Goal: Information Seeking & Learning: Learn about a topic

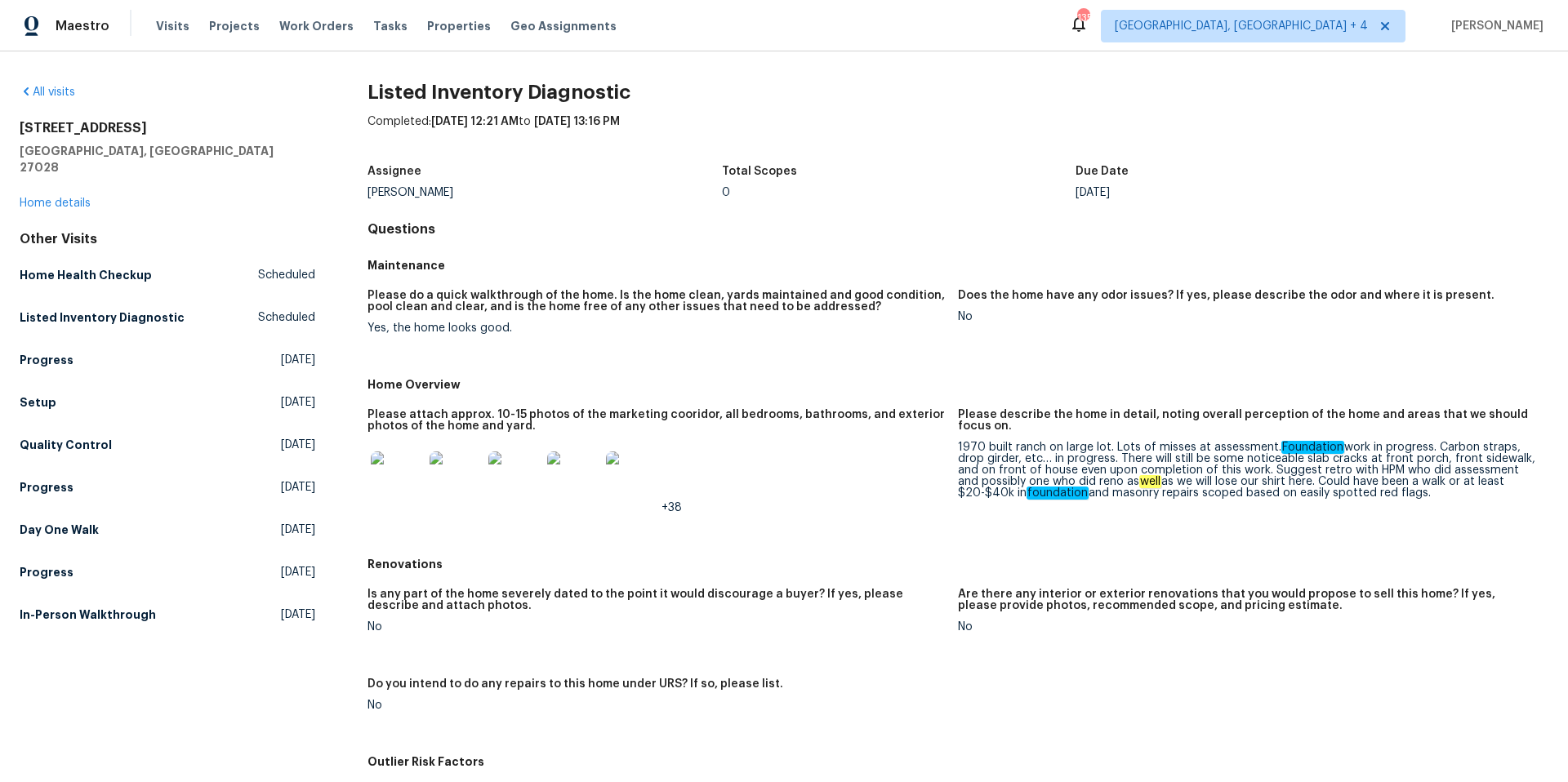
click at [69, 180] on div "236 Wandering Ln Mocksville, NC 27028 Home details" at bounding box center [167, 165] width 295 height 91
click at [73, 197] on link "Home details" at bounding box center [55, 203] width 71 height 12
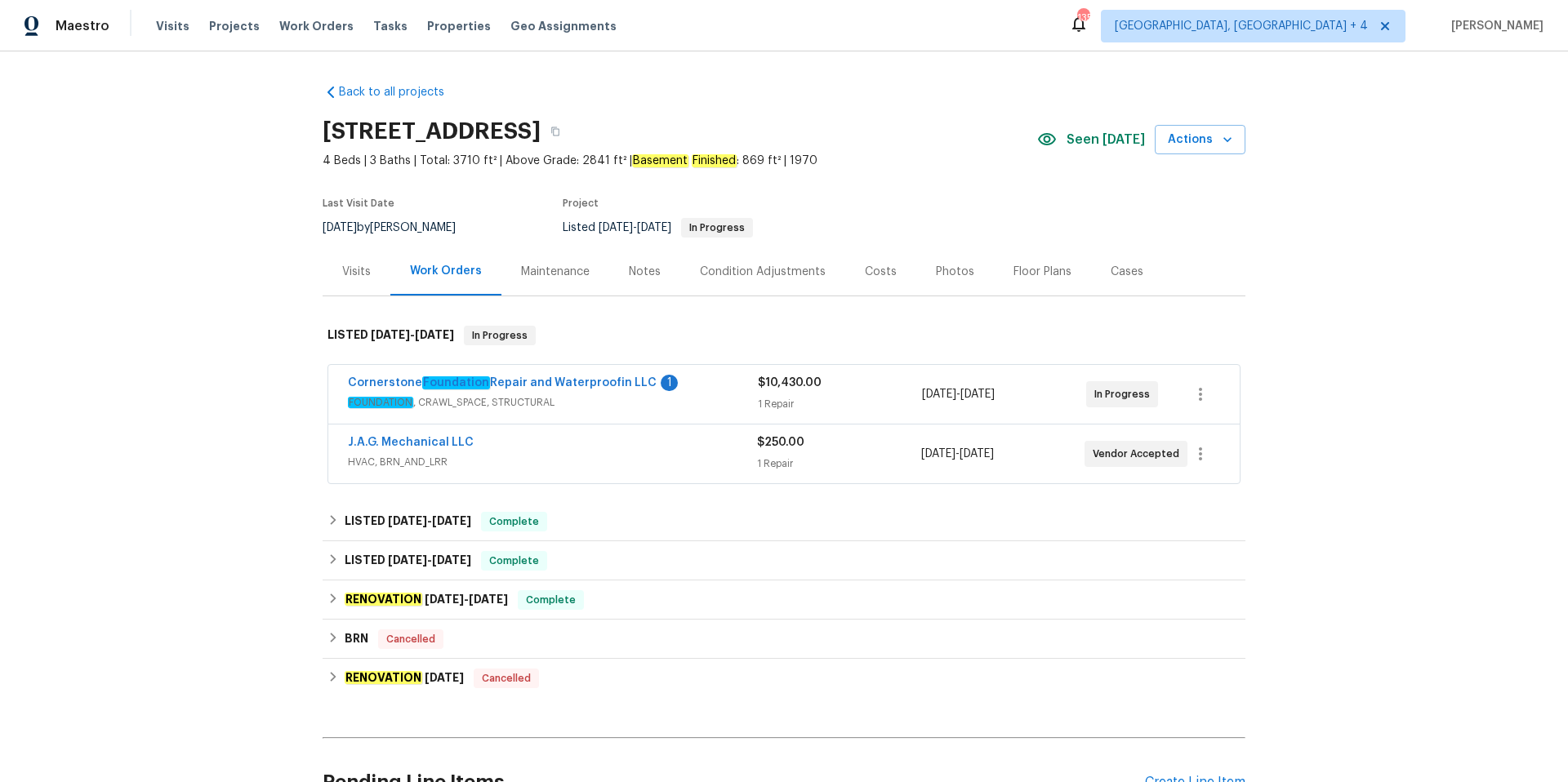
click at [356, 268] on div "Visits" at bounding box center [357, 272] width 29 height 16
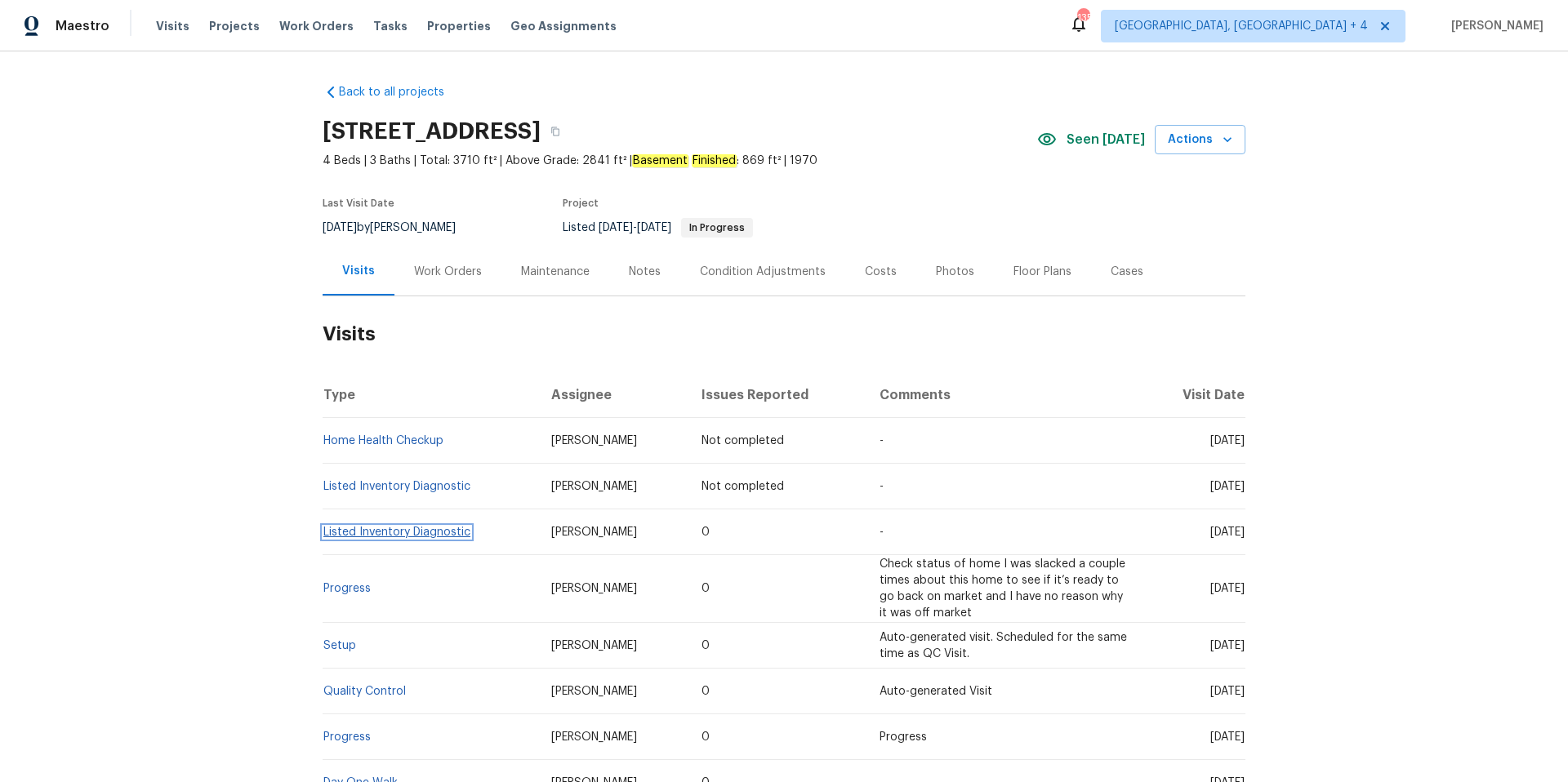
click at [395, 528] on link "Listed Inventory Diagnostic" at bounding box center [397, 532] width 147 height 12
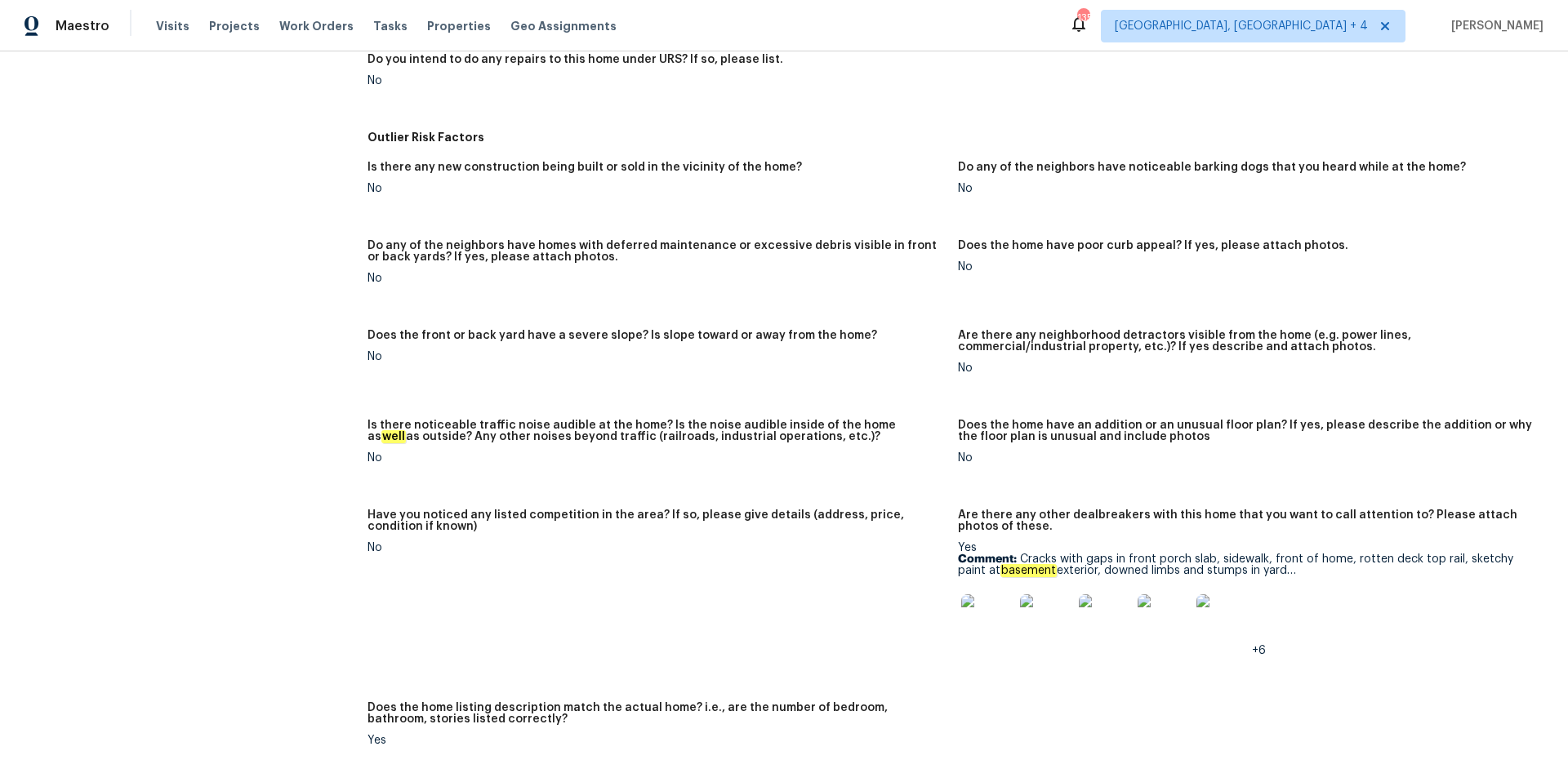
scroll to position [634, 0]
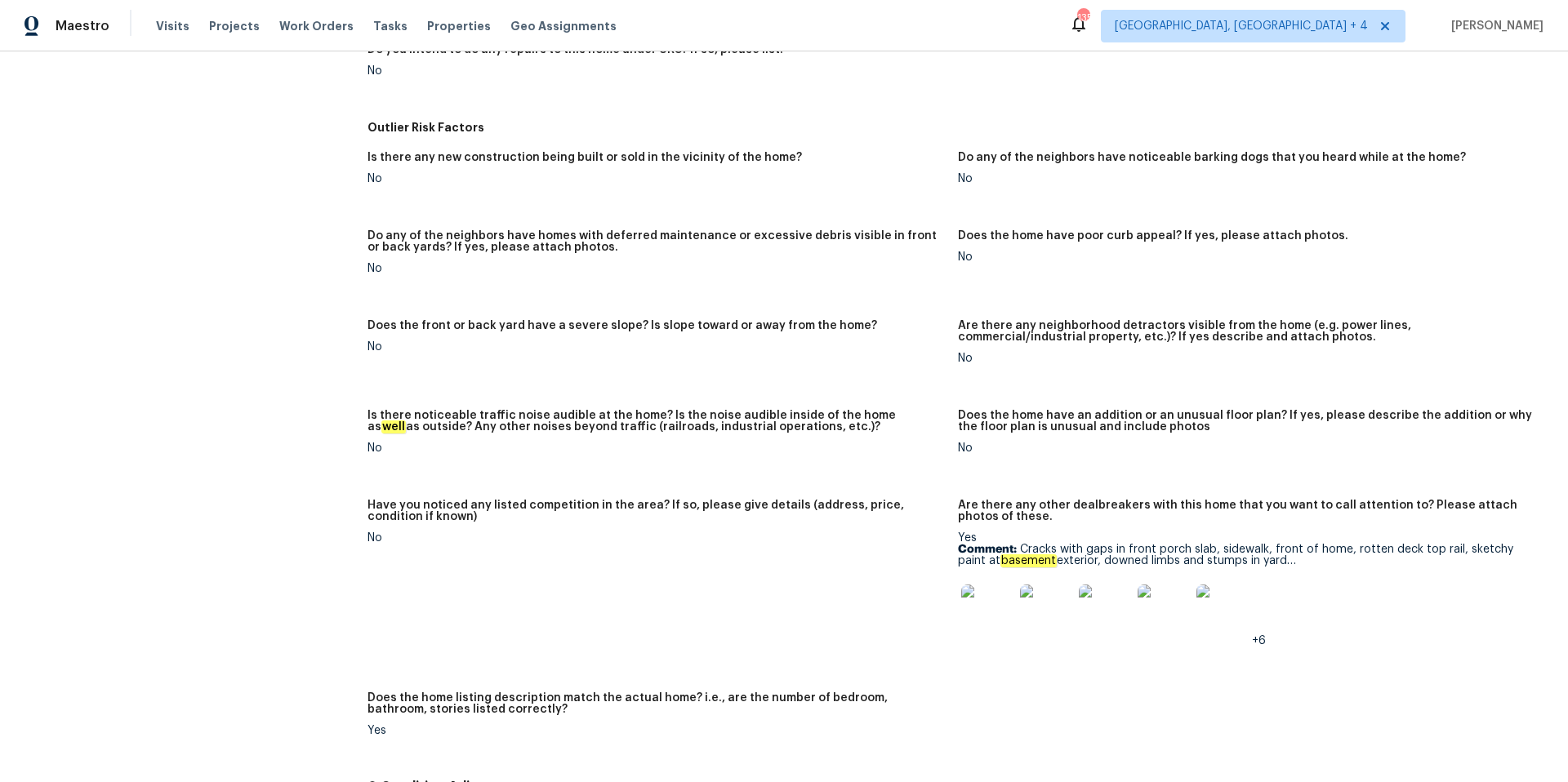
click at [994, 601] on img at bounding box center [987, 611] width 52 height 52
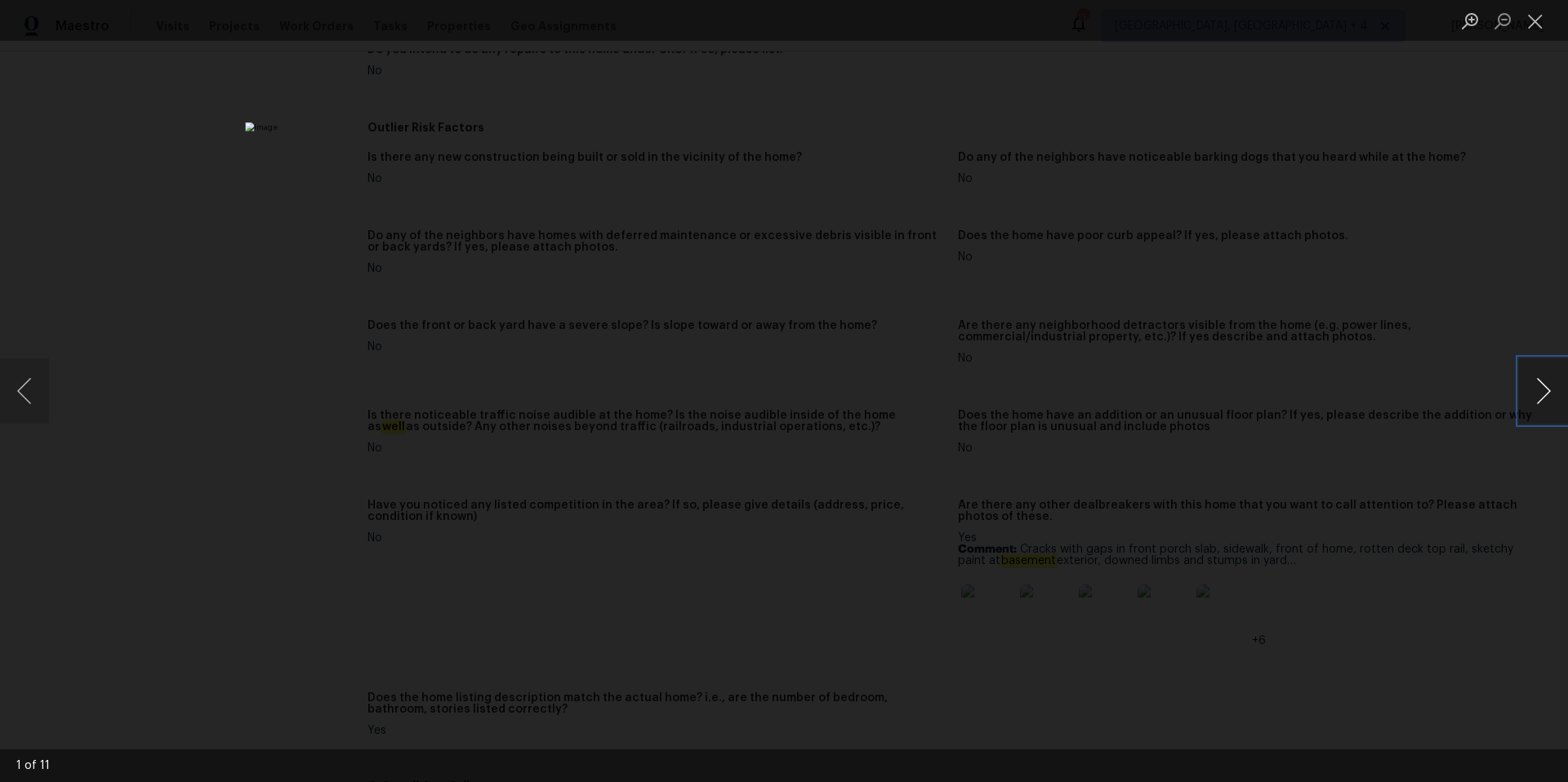
click at [1546, 391] on button "Next image" at bounding box center [1544, 391] width 49 height 65
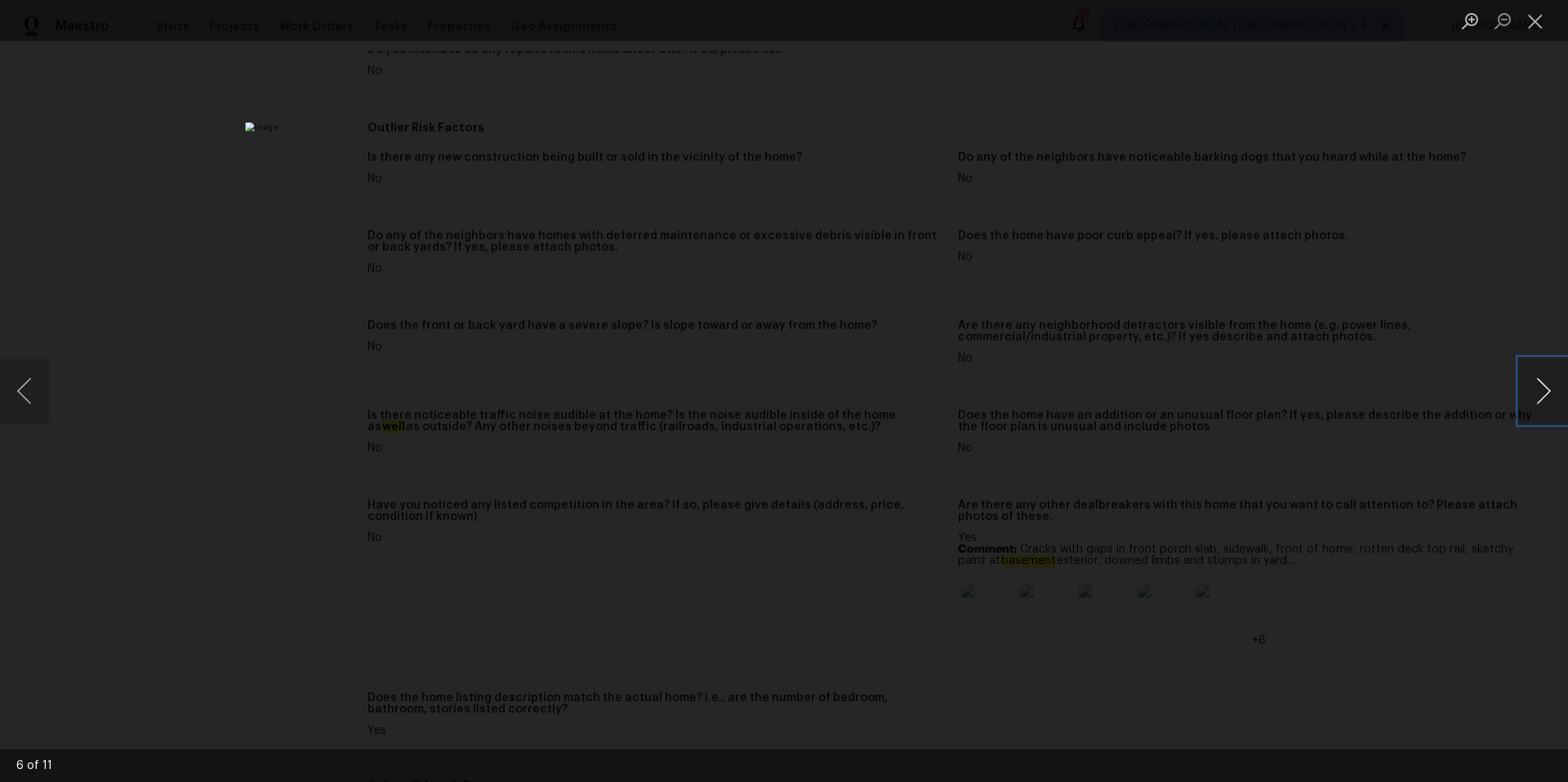
click at [1546, 391] on button "Next image" at bounding box center [1544, 391] width 49 height 65
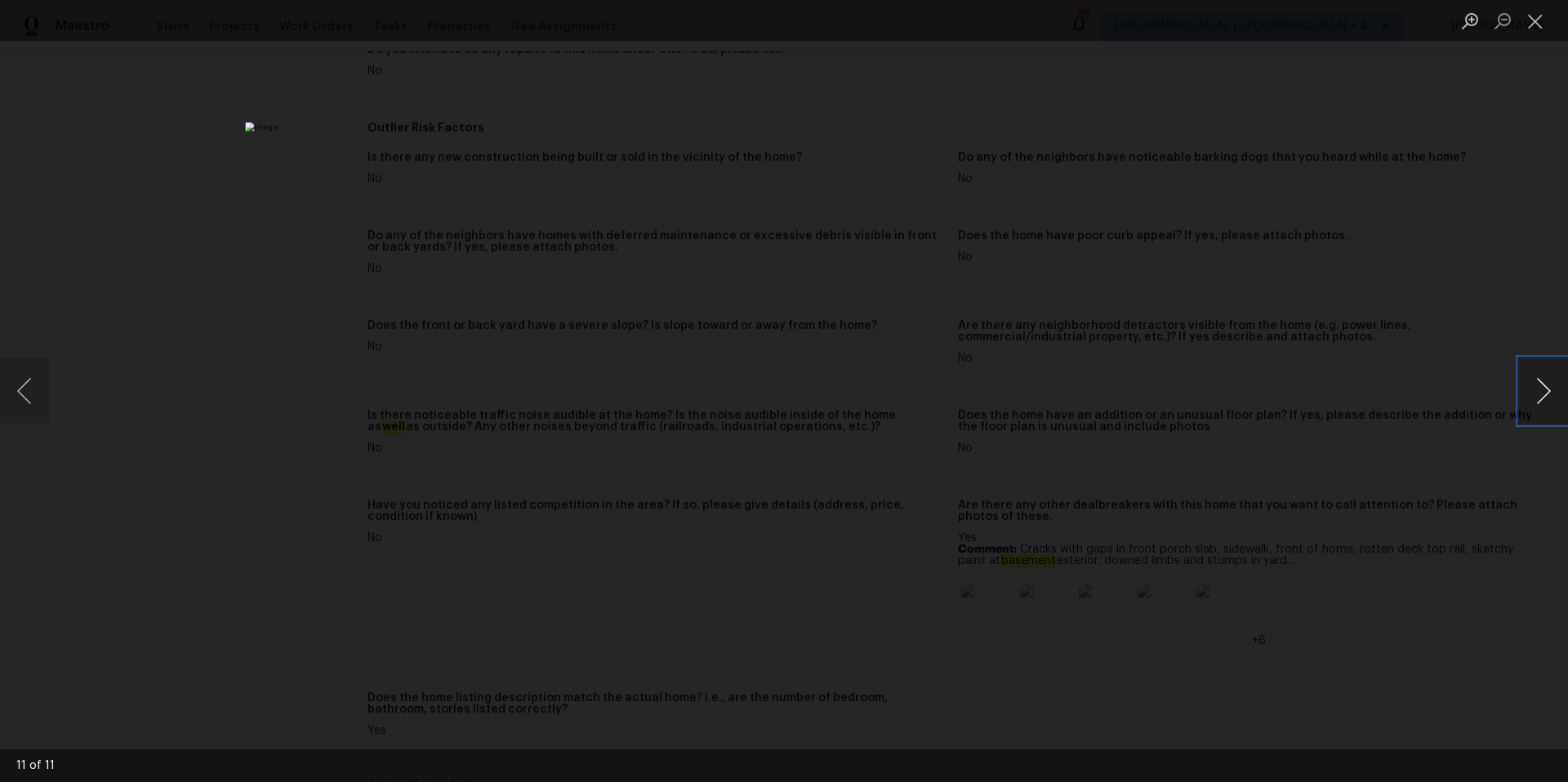
click at [1546, 391] on button "Next image" at bounding box center [1544, 391] width 49 height 65
click at [1535, 24] on button "Close lightbox" at bounding box center [1535, 21] width 33 height 29
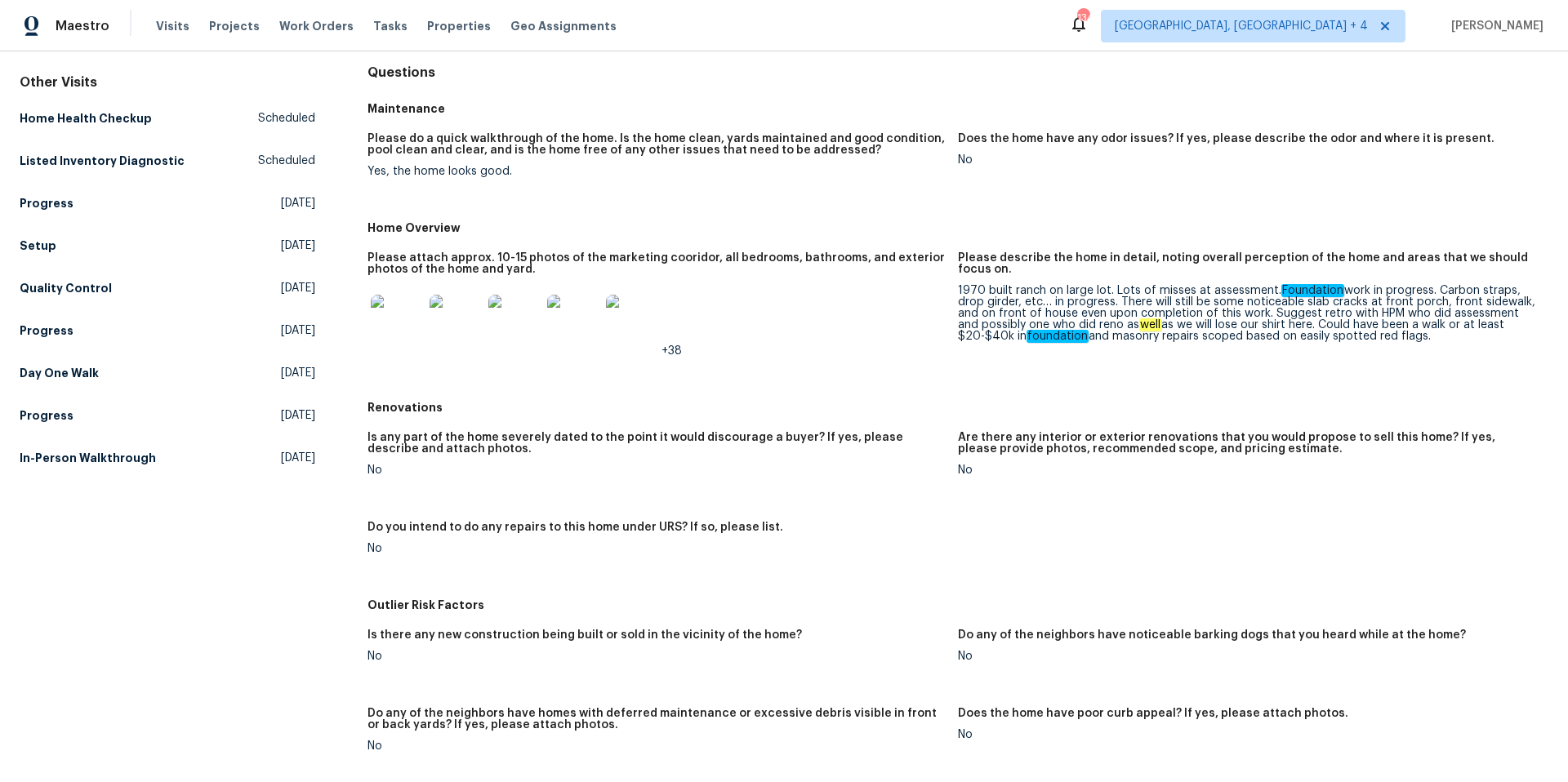
scroll to position [154, 0]
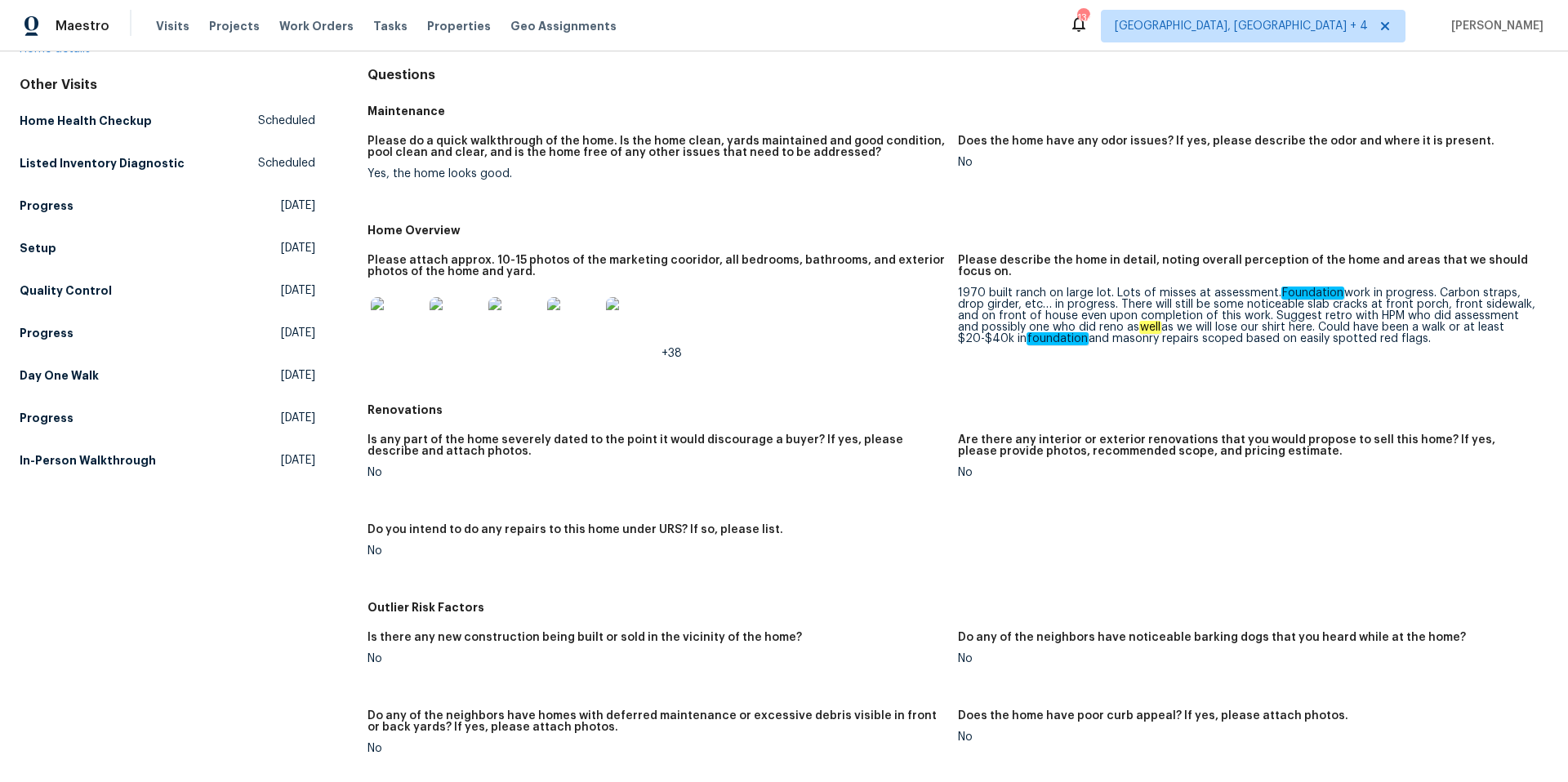
click at [392, 317] on img at bounding box center [397, 323] width 52 height 52
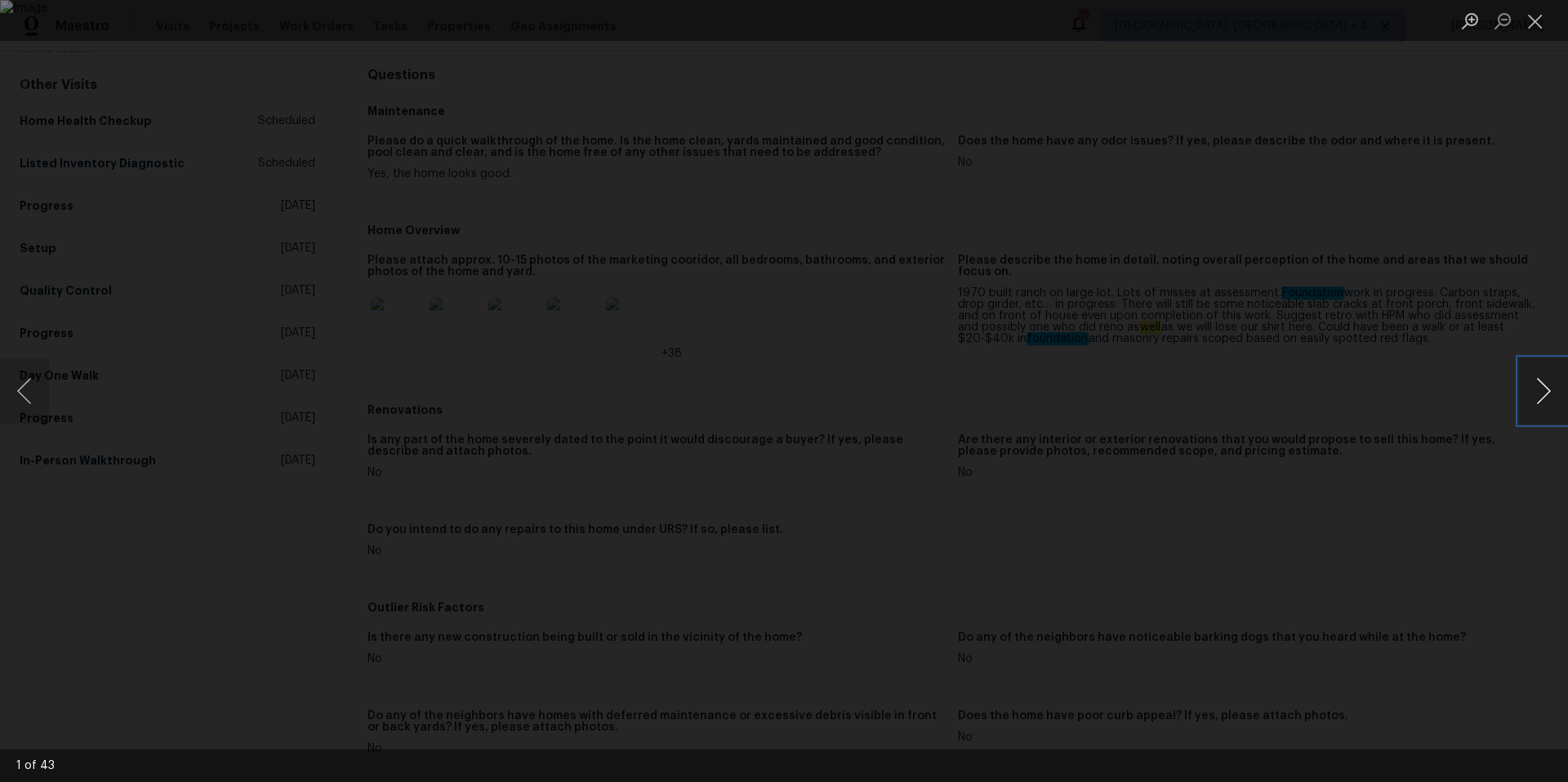
click at [1553, 396] on button "Next image" at bounding box center [1544, 391] width 49 height 65
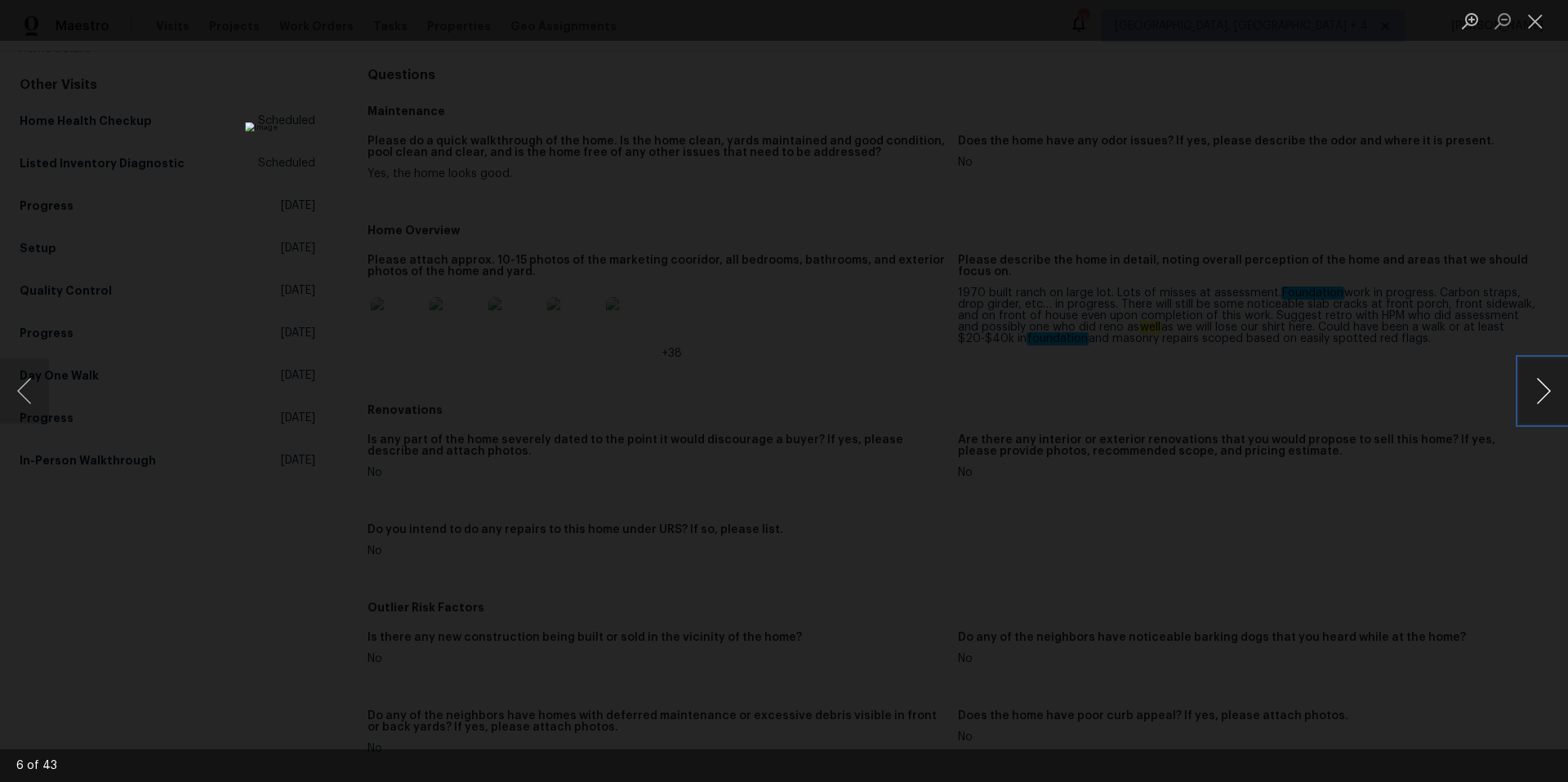
click at [1553, 396] on button "Next image" at bounding box center [1544, 391] width 49 height 65
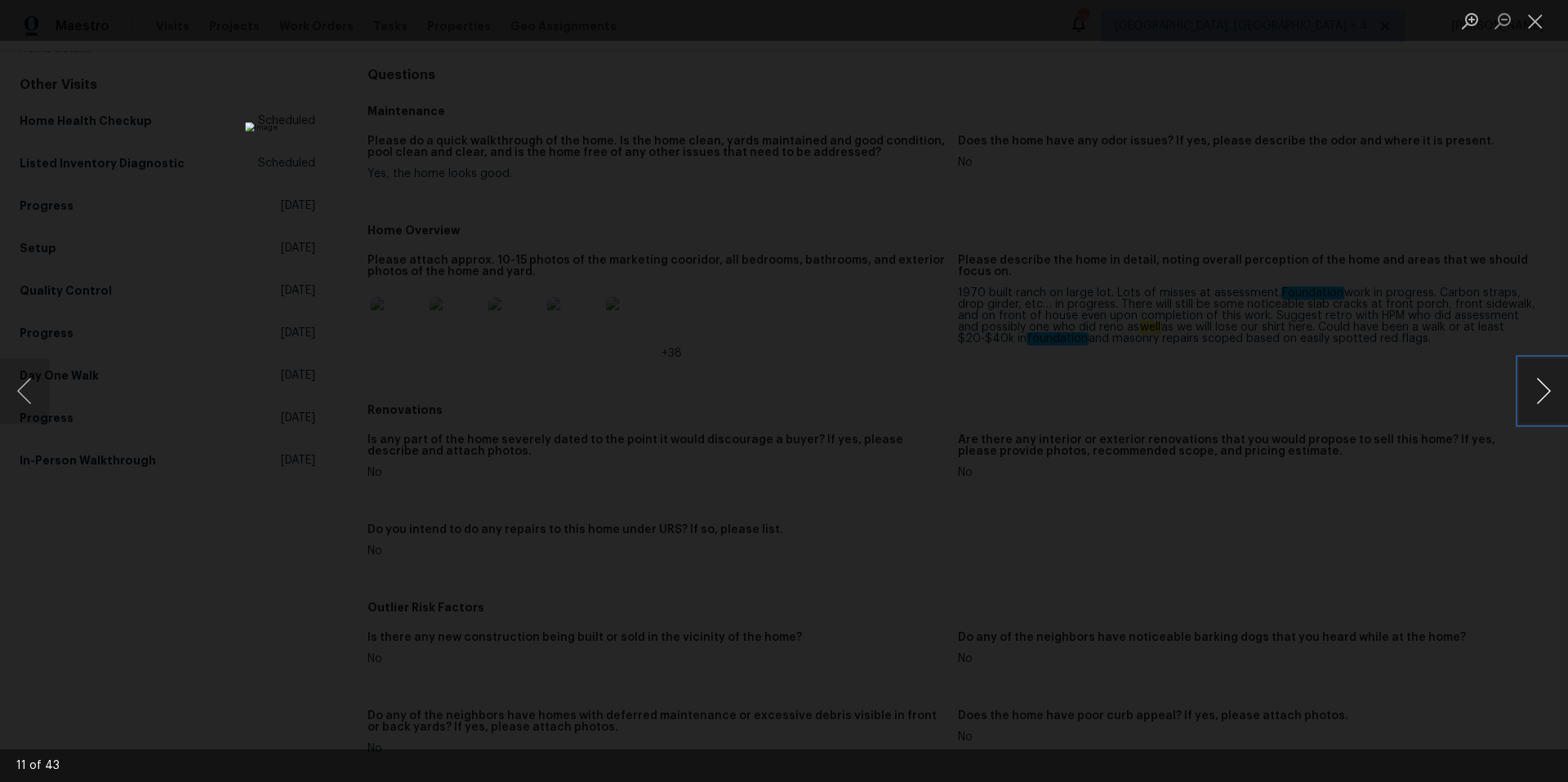
click at [1553, 396] on button "Next image" at bounding box center [1544, 391] width 49 height 65
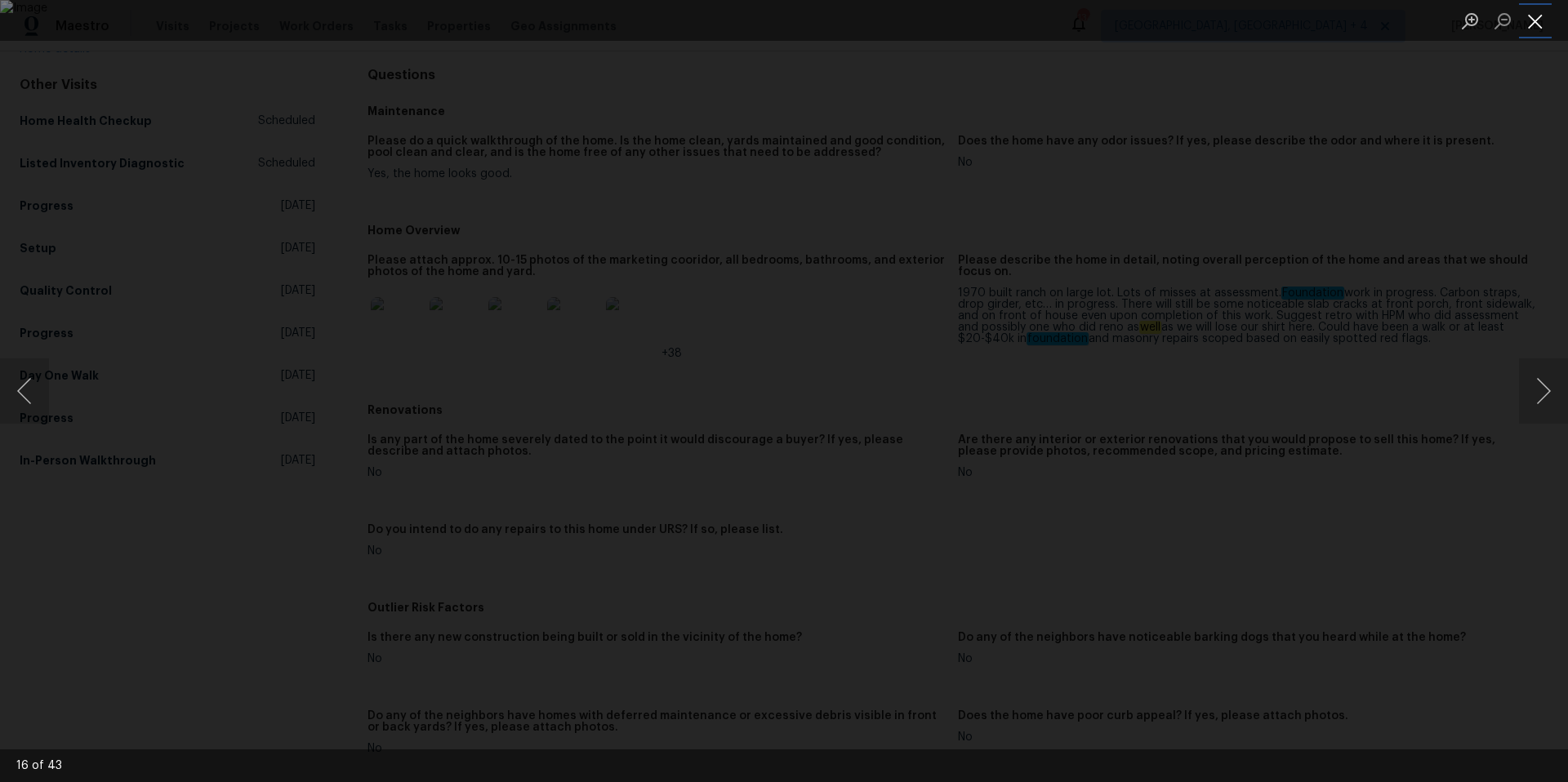
click at [1538, 19] on button "Close lightbox" at bounding box center [1535, 21] width 33 height 29
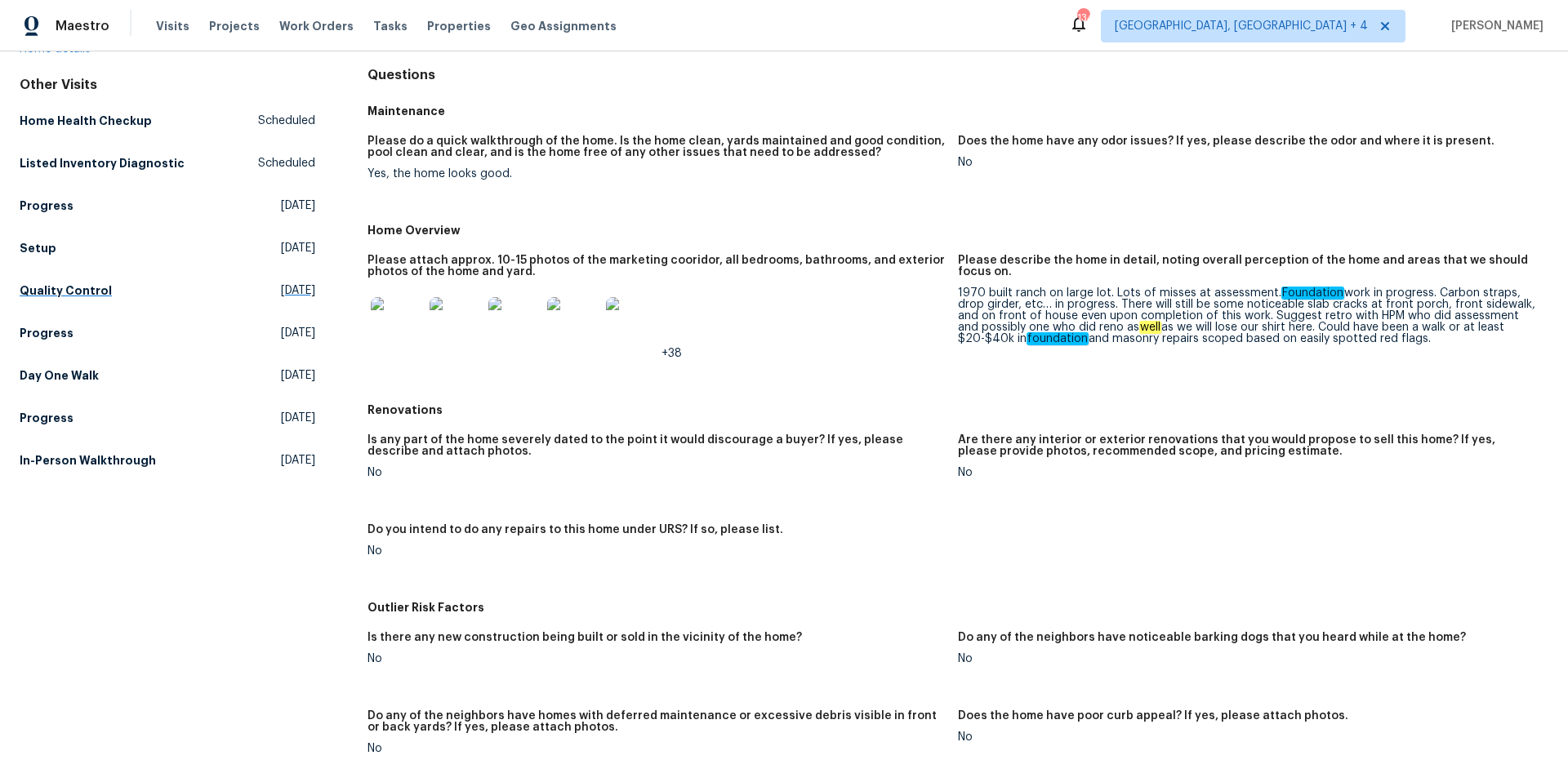
scroll to position [0, 0]
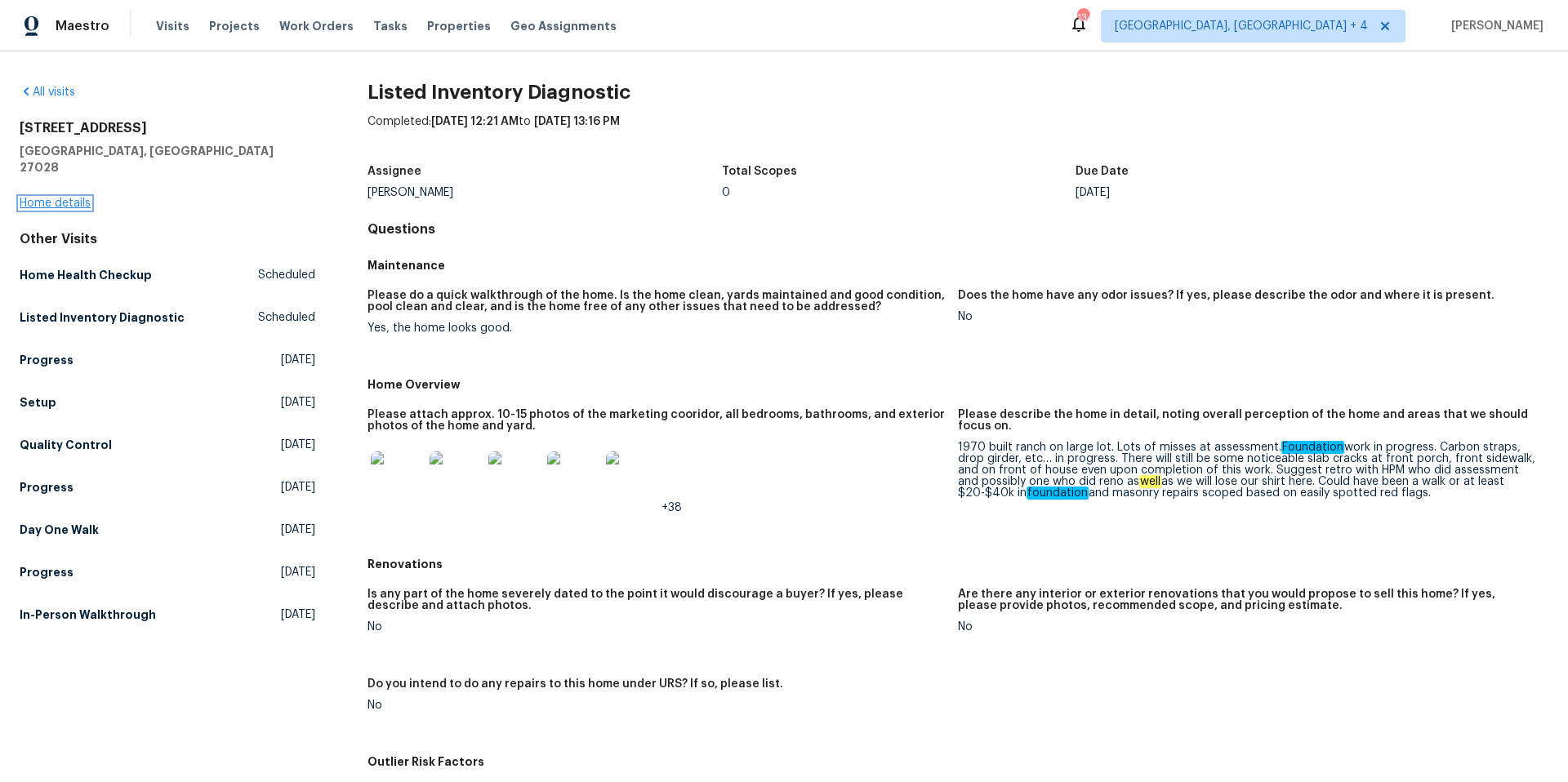
click at [68, 197] on link "Home details" at bounding box center [55, 203] width 71 height 12
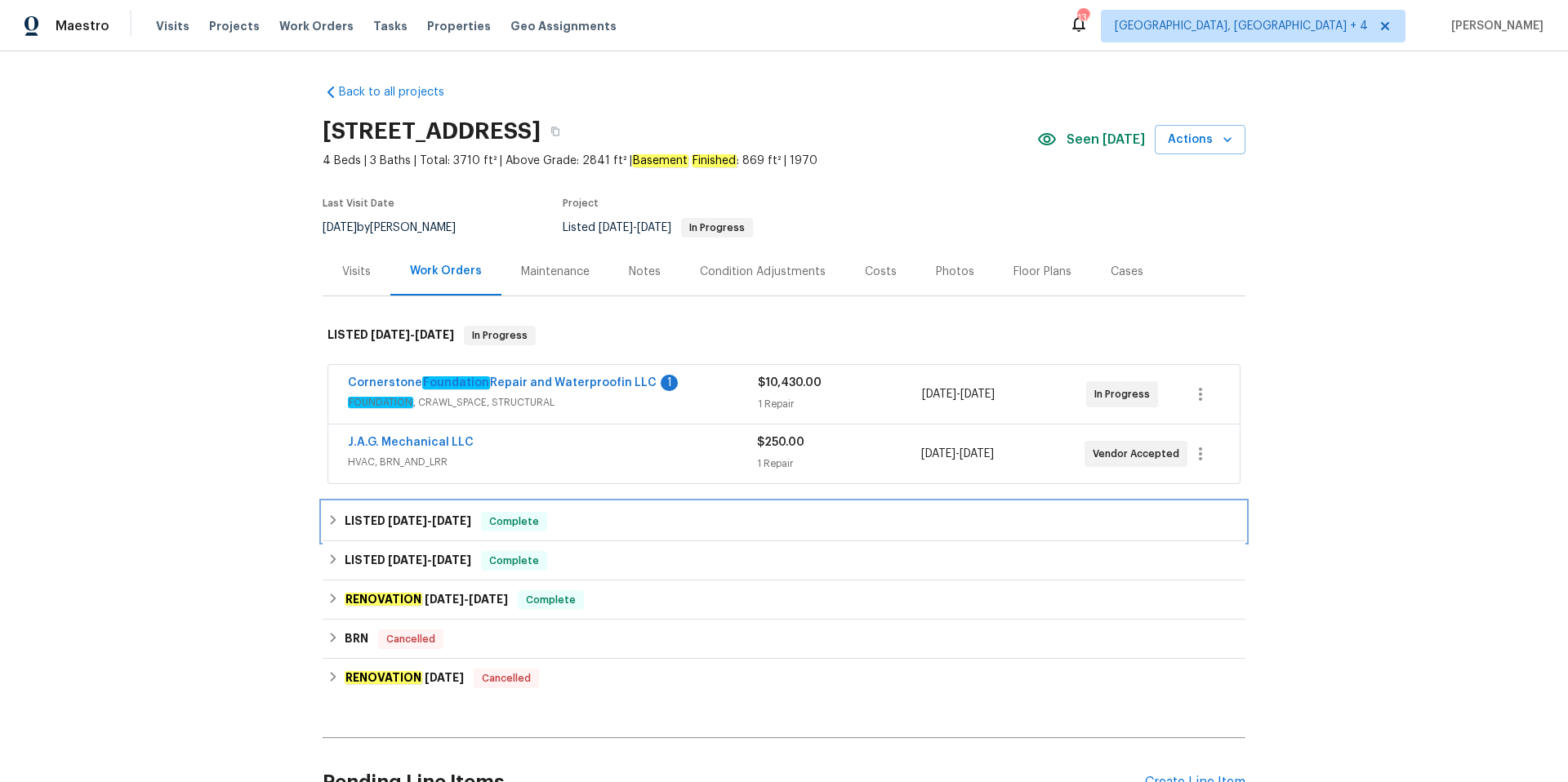
click at [546, 516] on span "Complete" at bounding box center [514, 521] width 63 height 16
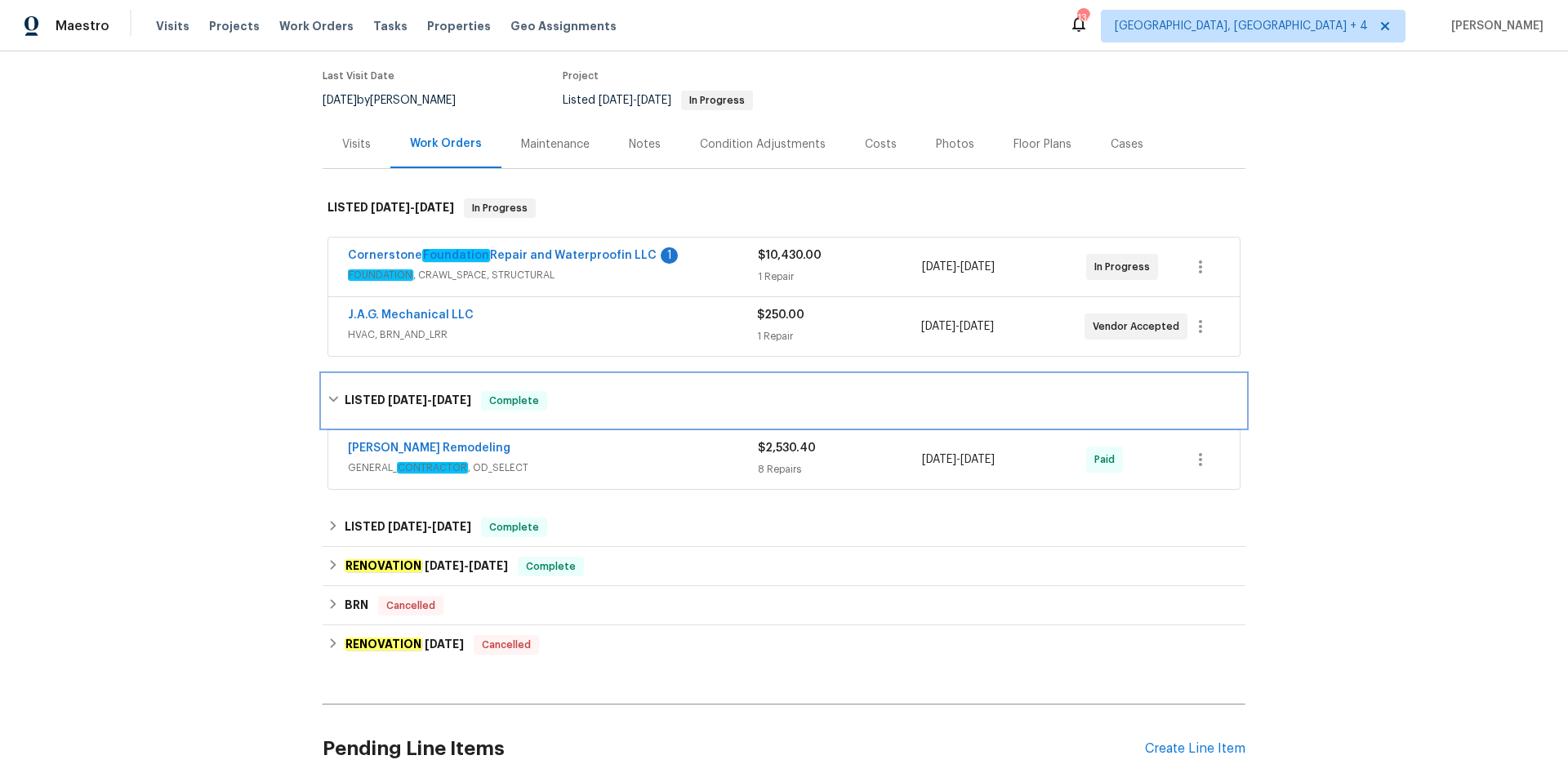
scroll to position [128, 0]
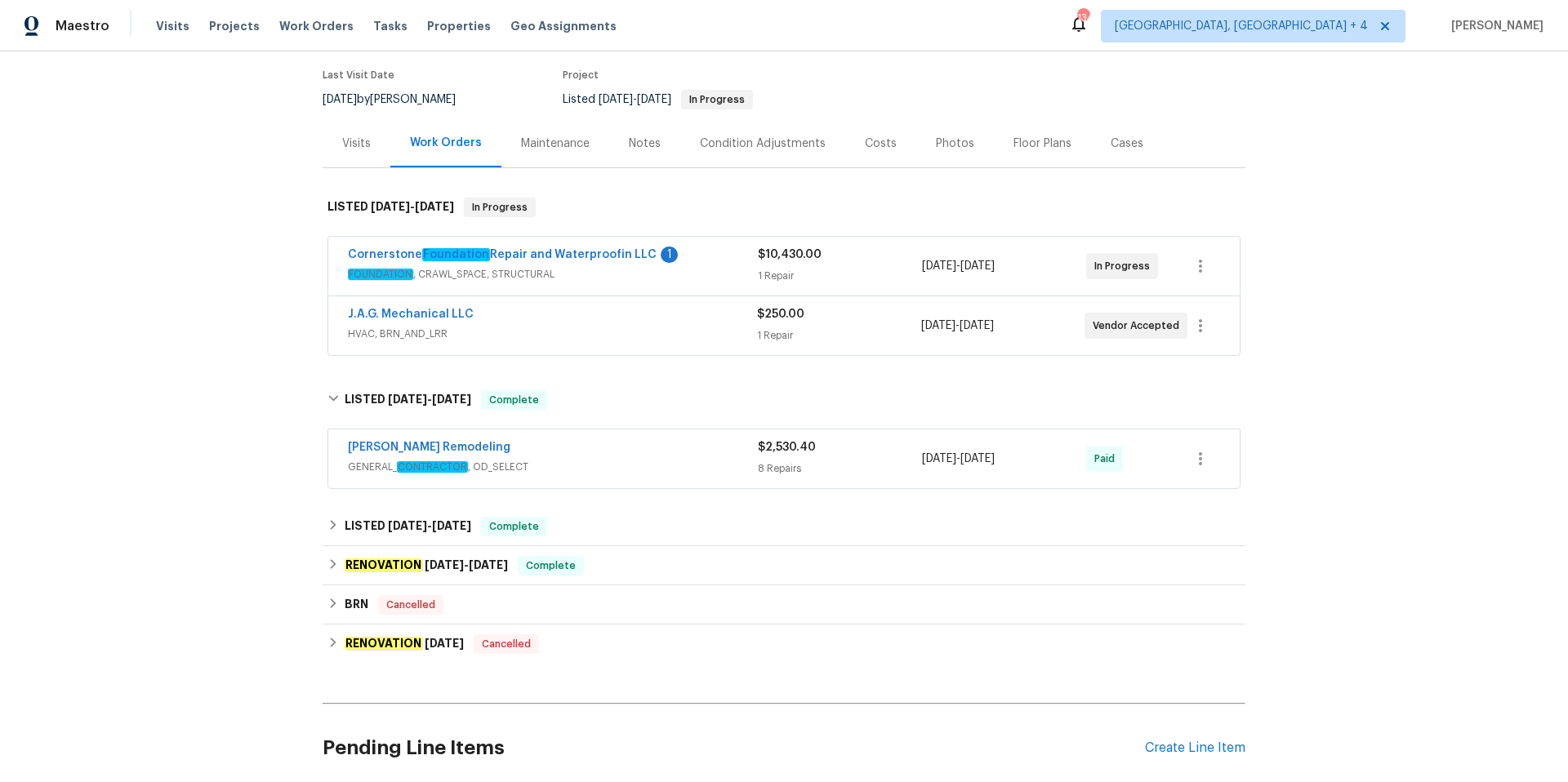
click at [361, 136] on div "Visits" at bounding box center [357, 143] width 29 height 16
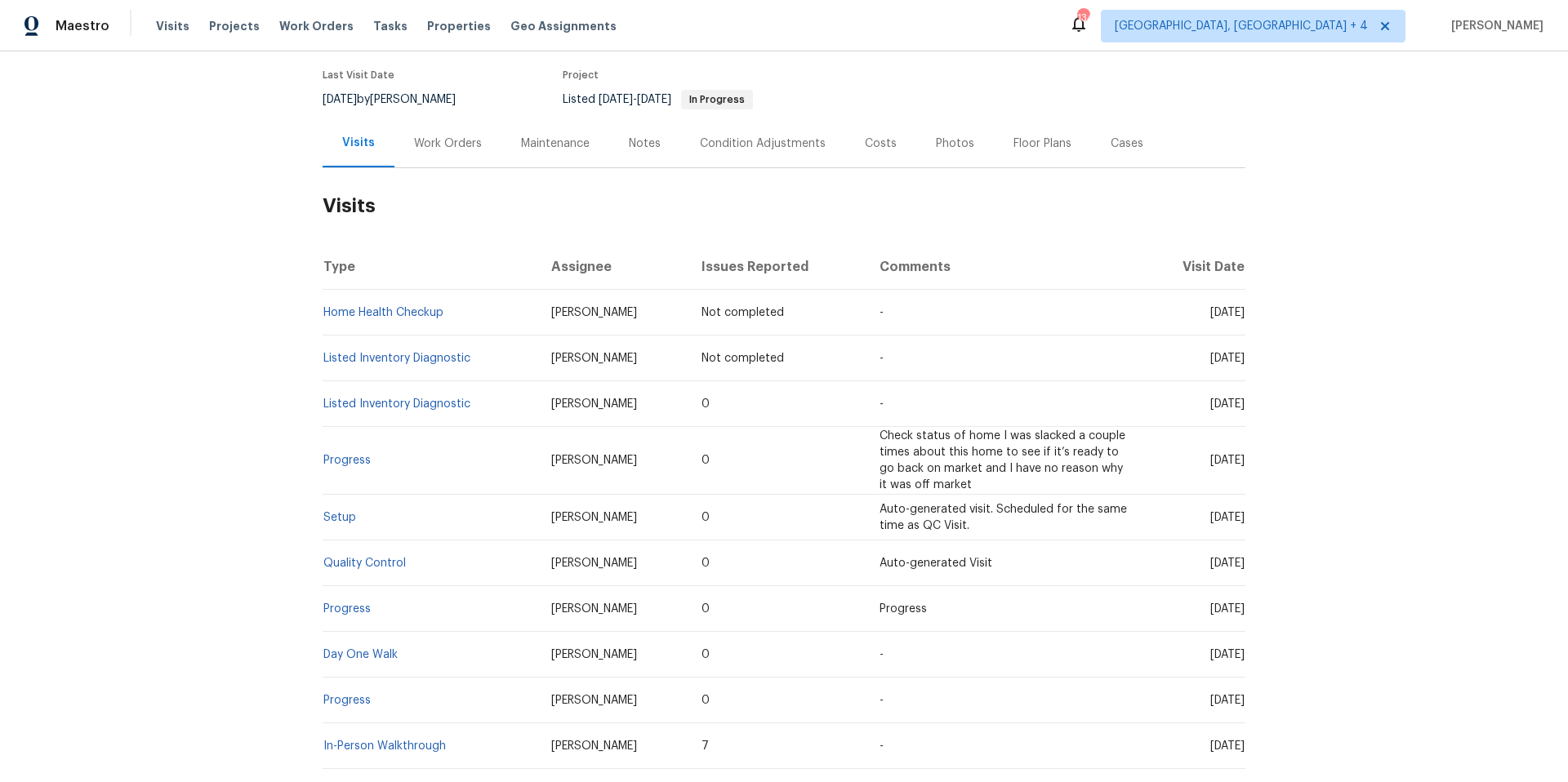
click at [415, 394] on td "Listed Inventory Diagnostic" at bounding box center [430, 404] width 216 height 46
click at [419, 400] on link "Listed Inventory Diagnostic" at bounding box center [397, 404] width 147 height 12
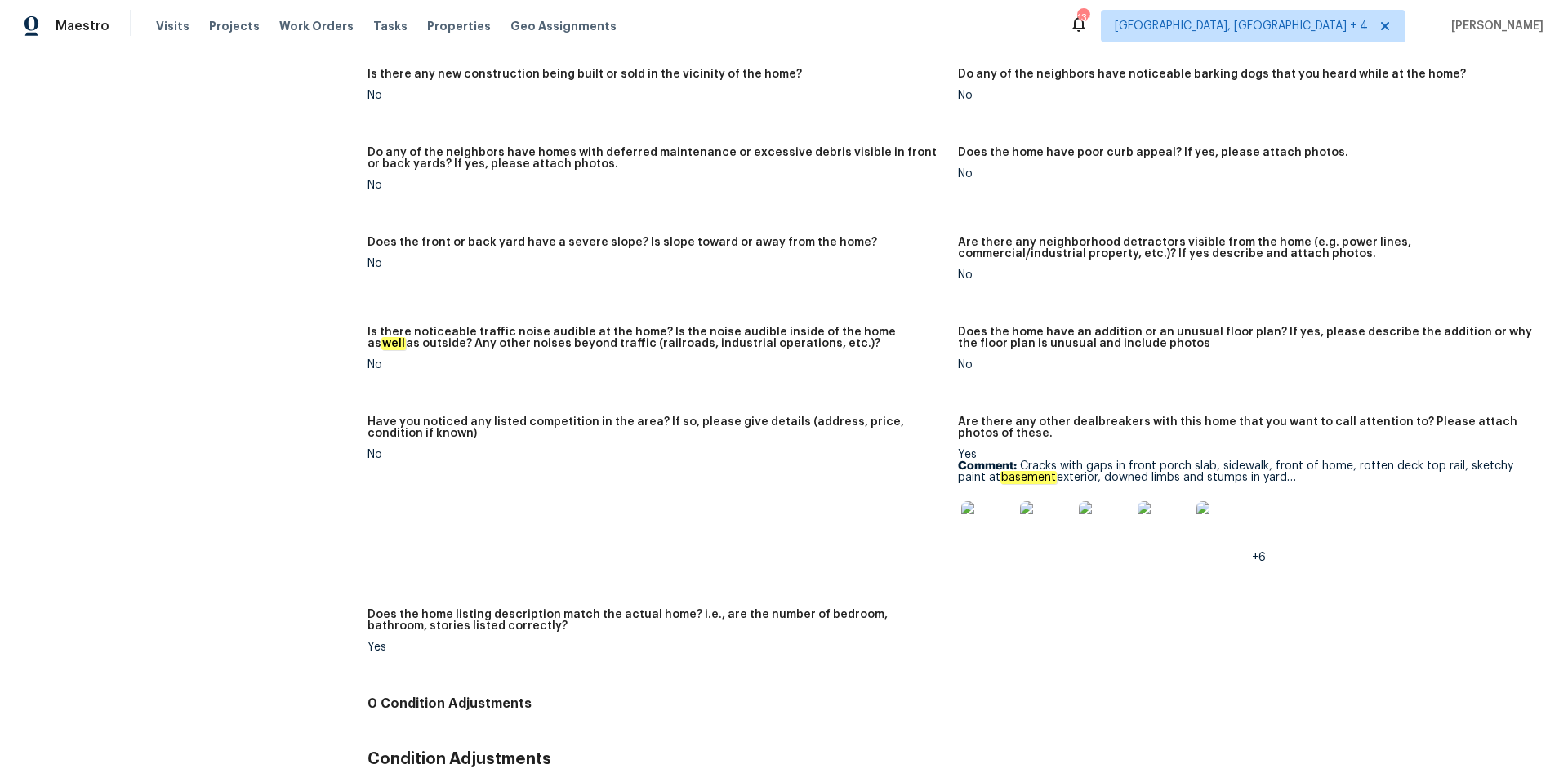
scroll to position [794, 0]
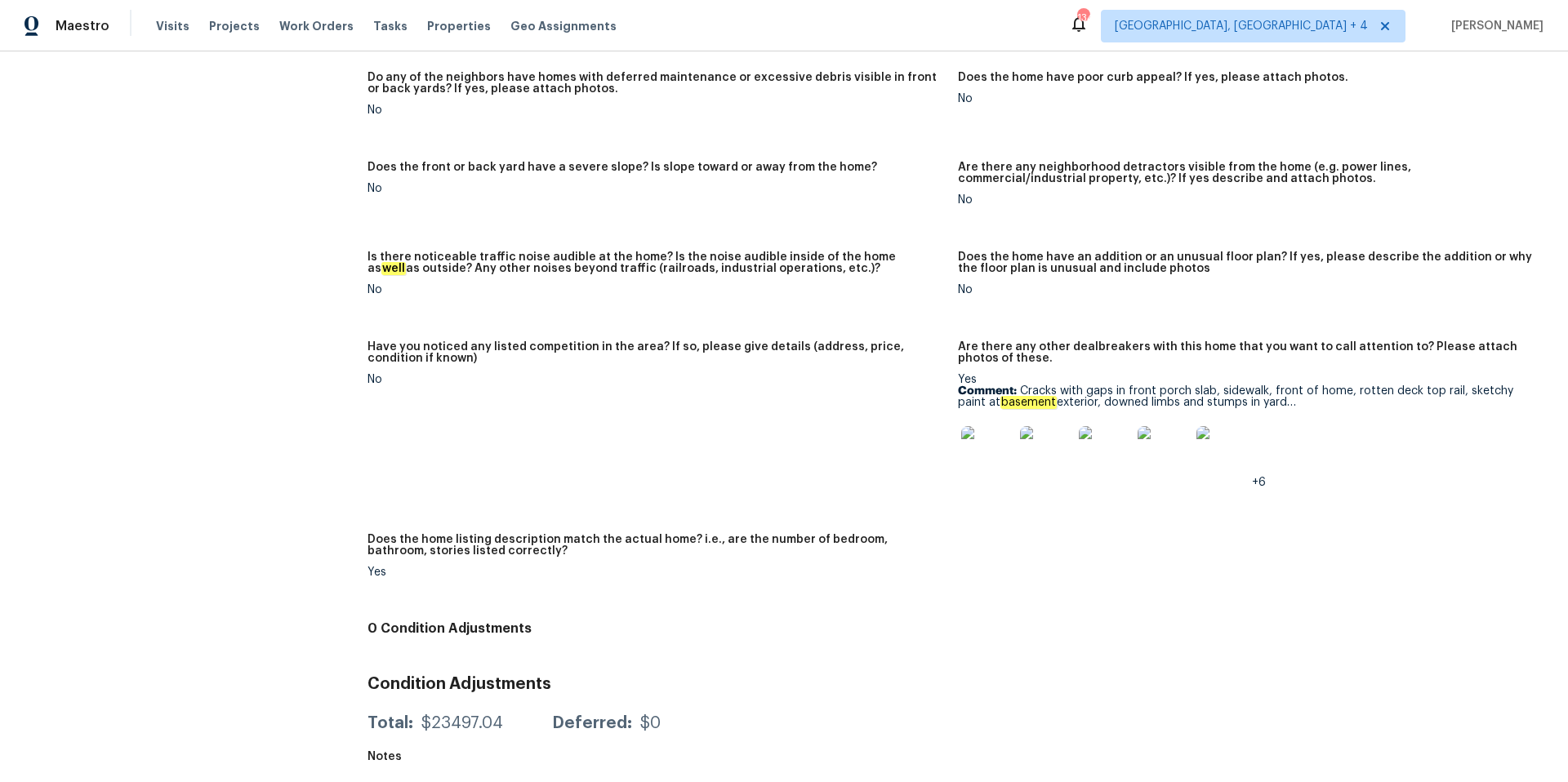
click at [1039, 451] on img at bounding box center [1046, 452] width 52 height 52
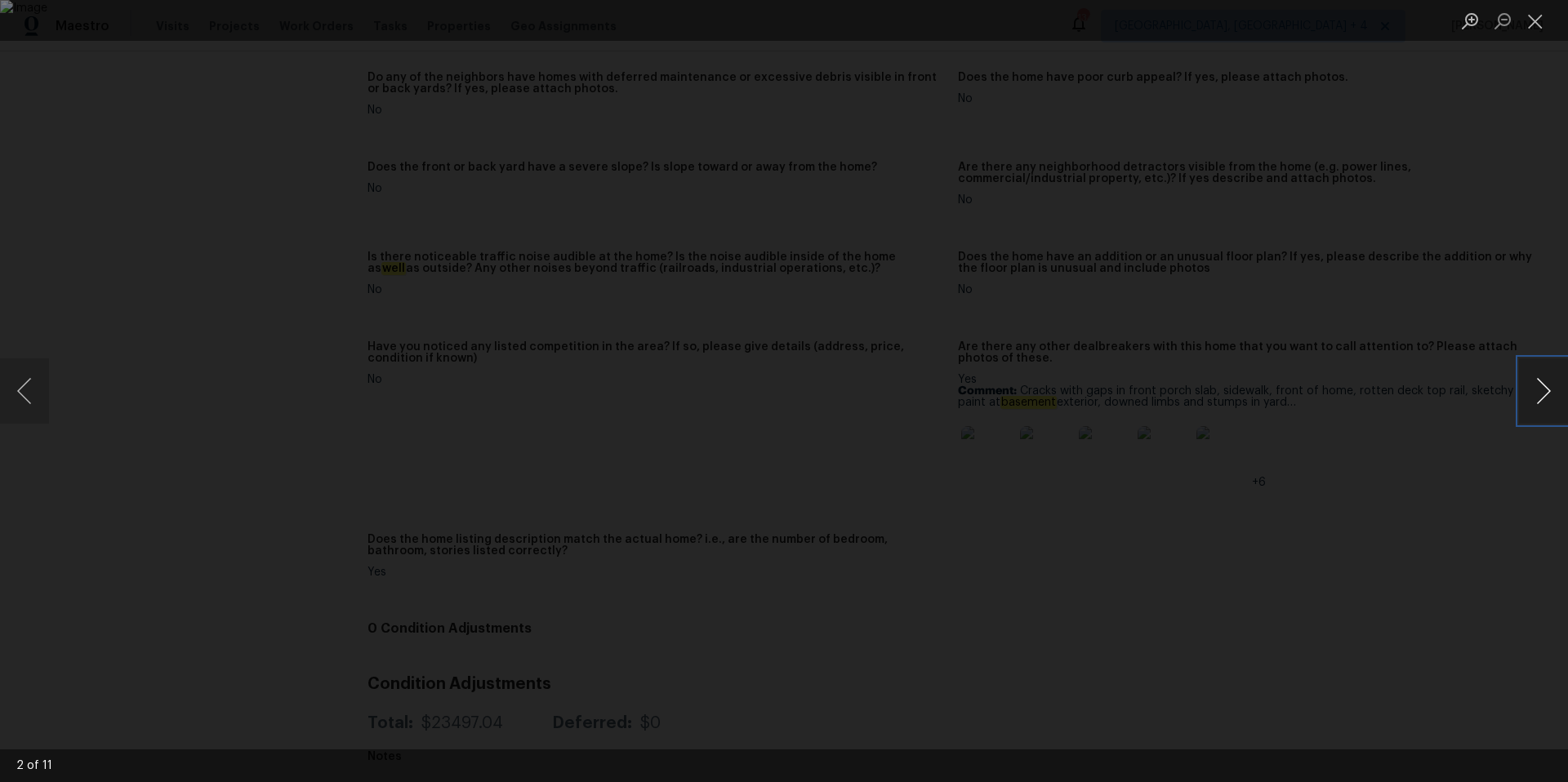
click at [1538, 391] on button "Next image" at bounding box center [1544, 391] width 49 height 65
click at [1549, 402] on button "Next image" at bounding box center [1544, 391] width 49 height 65
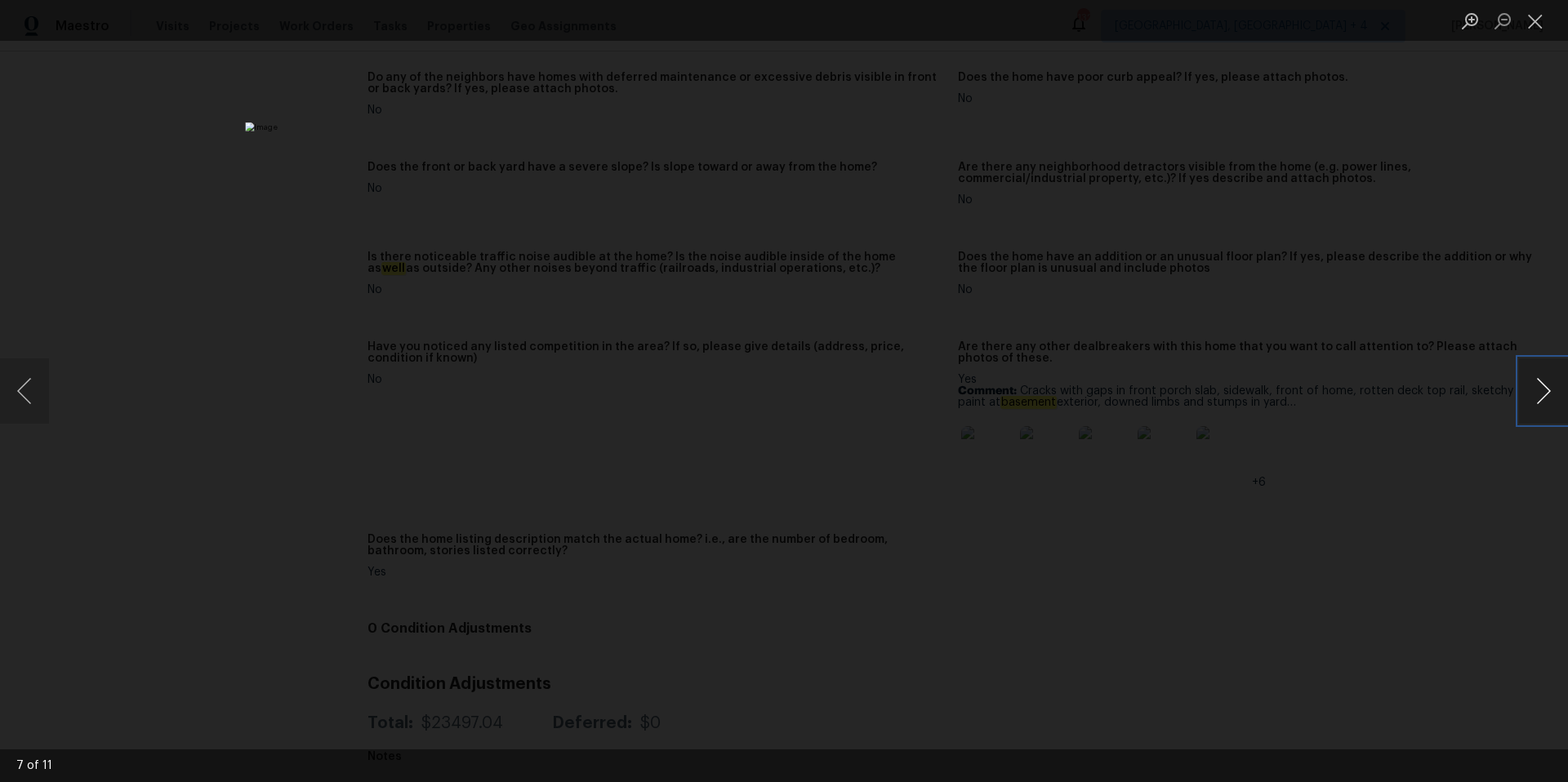
click at [1549, 402] on button "Next image" at bounding box center [1544, 391] width 49 height 65
click at [1541, 23] on button "Close lightbox" at bounding box center [1535, 21] width 33 height 29
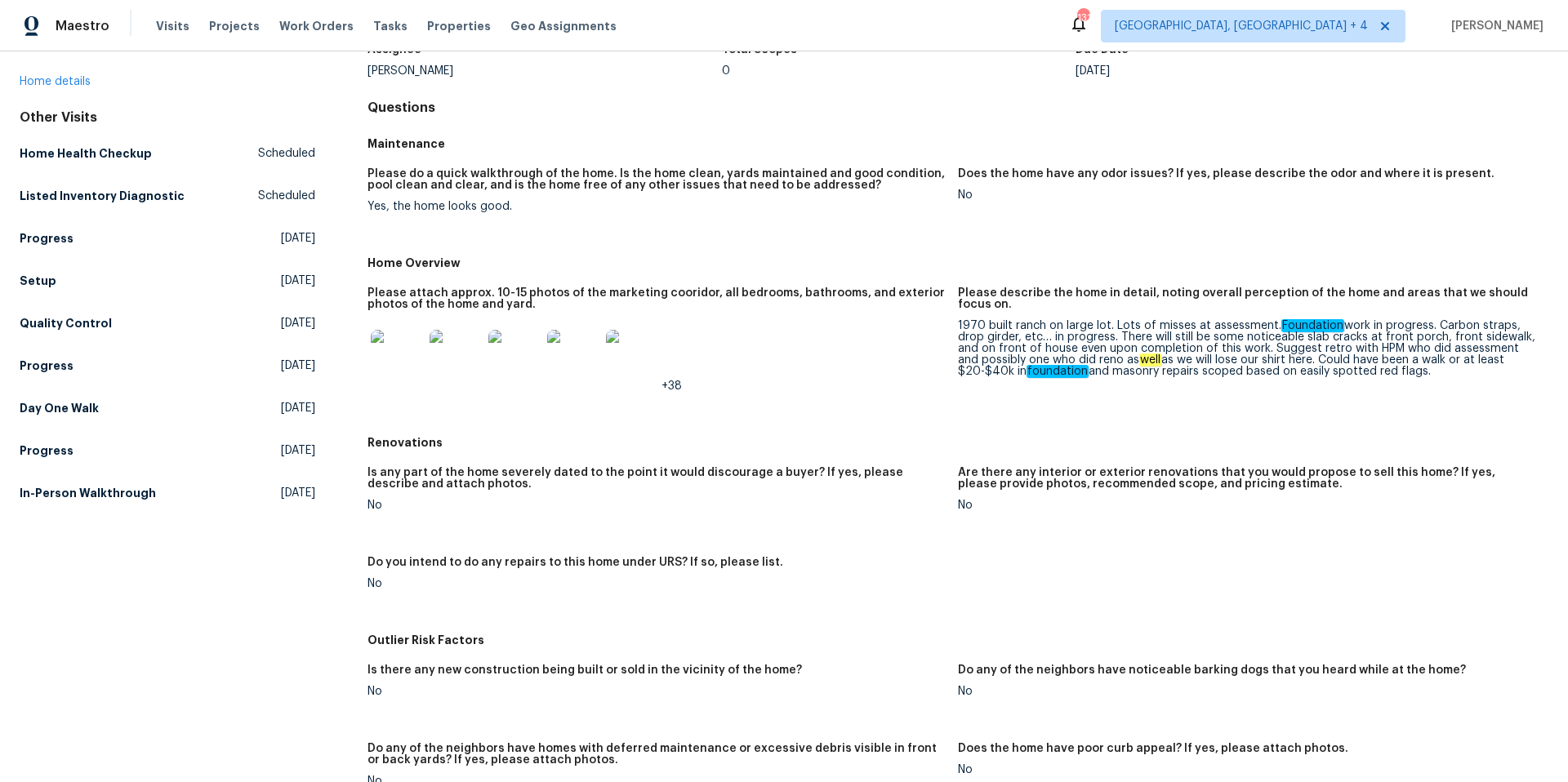
scroll to position [0, 0]
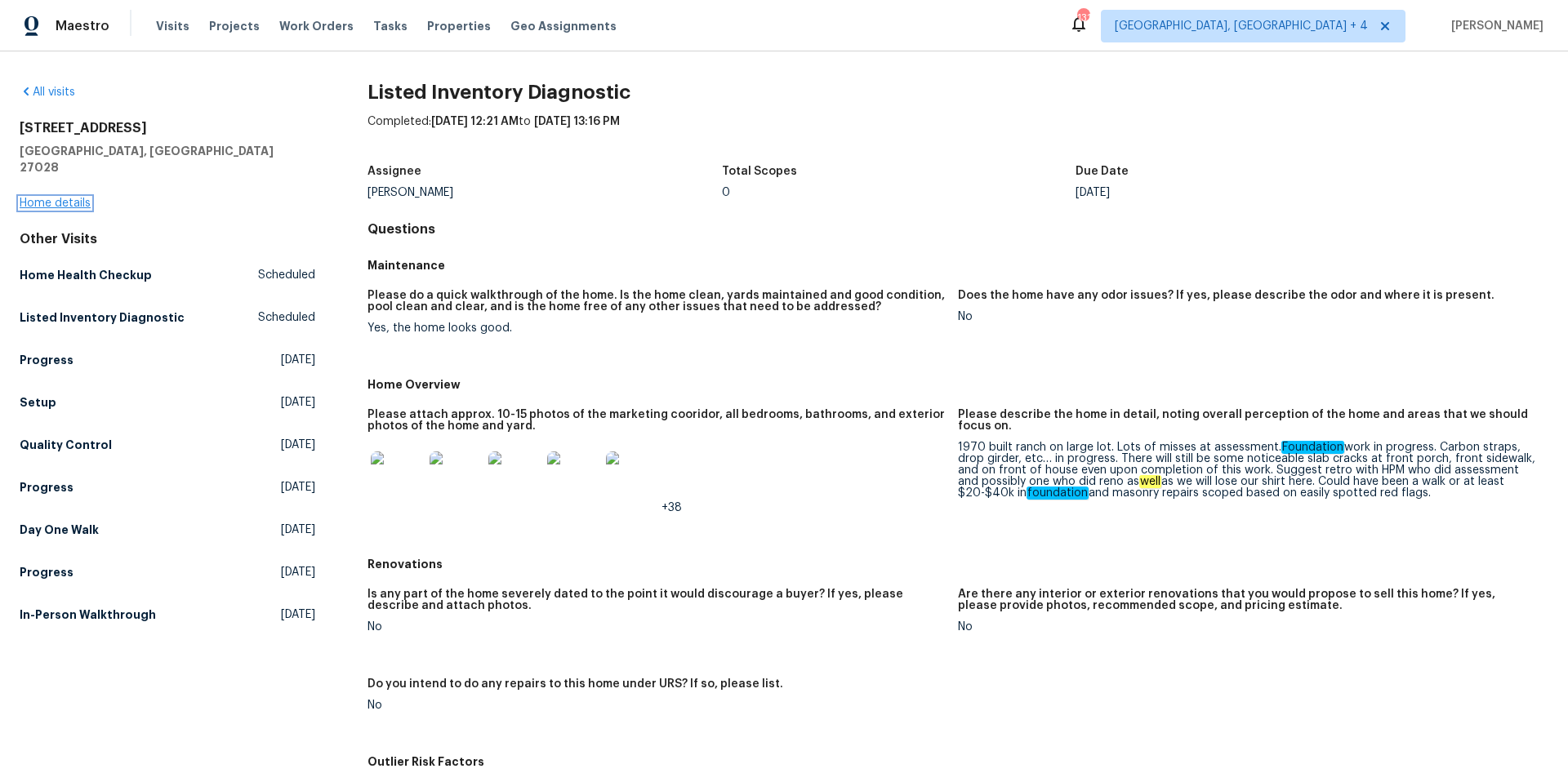
click at [45, 197] on link "Home details" at bounding box center [55, 203] width 71 height 12
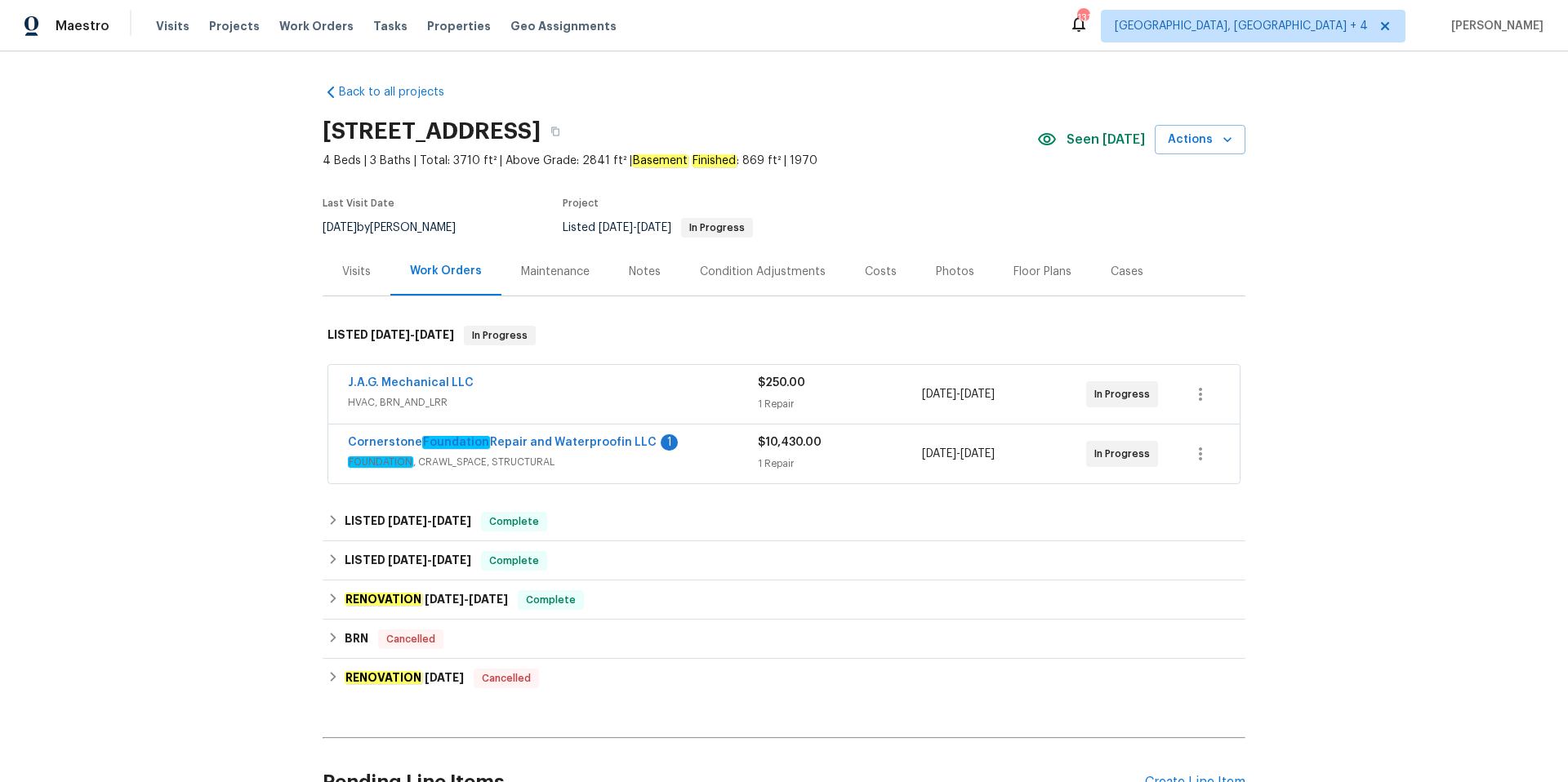
click at [888, 272] on div "Costs" at bounding box center [881, 272] width 32 height 16
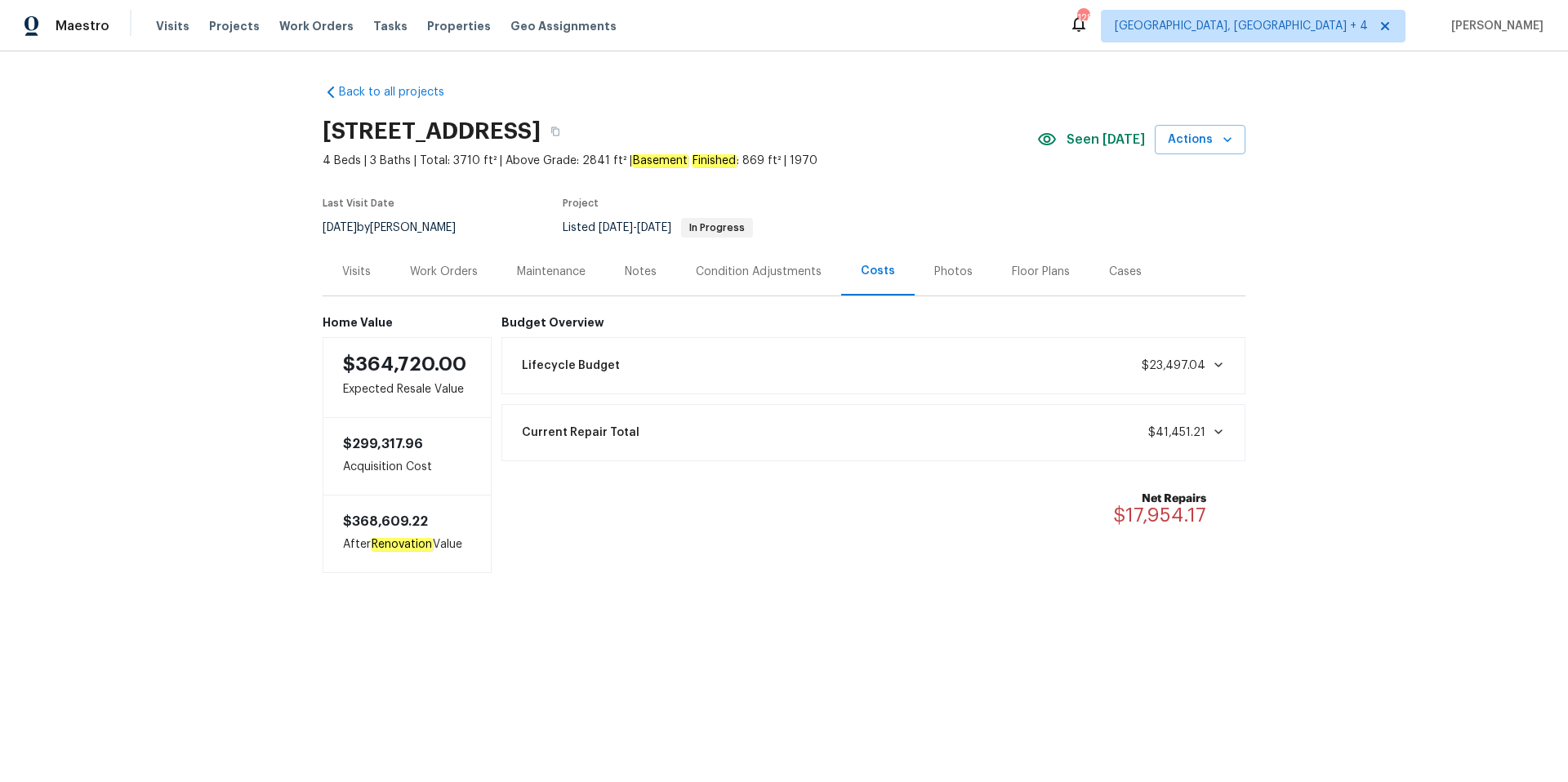
click at [439, 268] on div "Work Orders" at bounding box center [444, 272] width 68 height 16
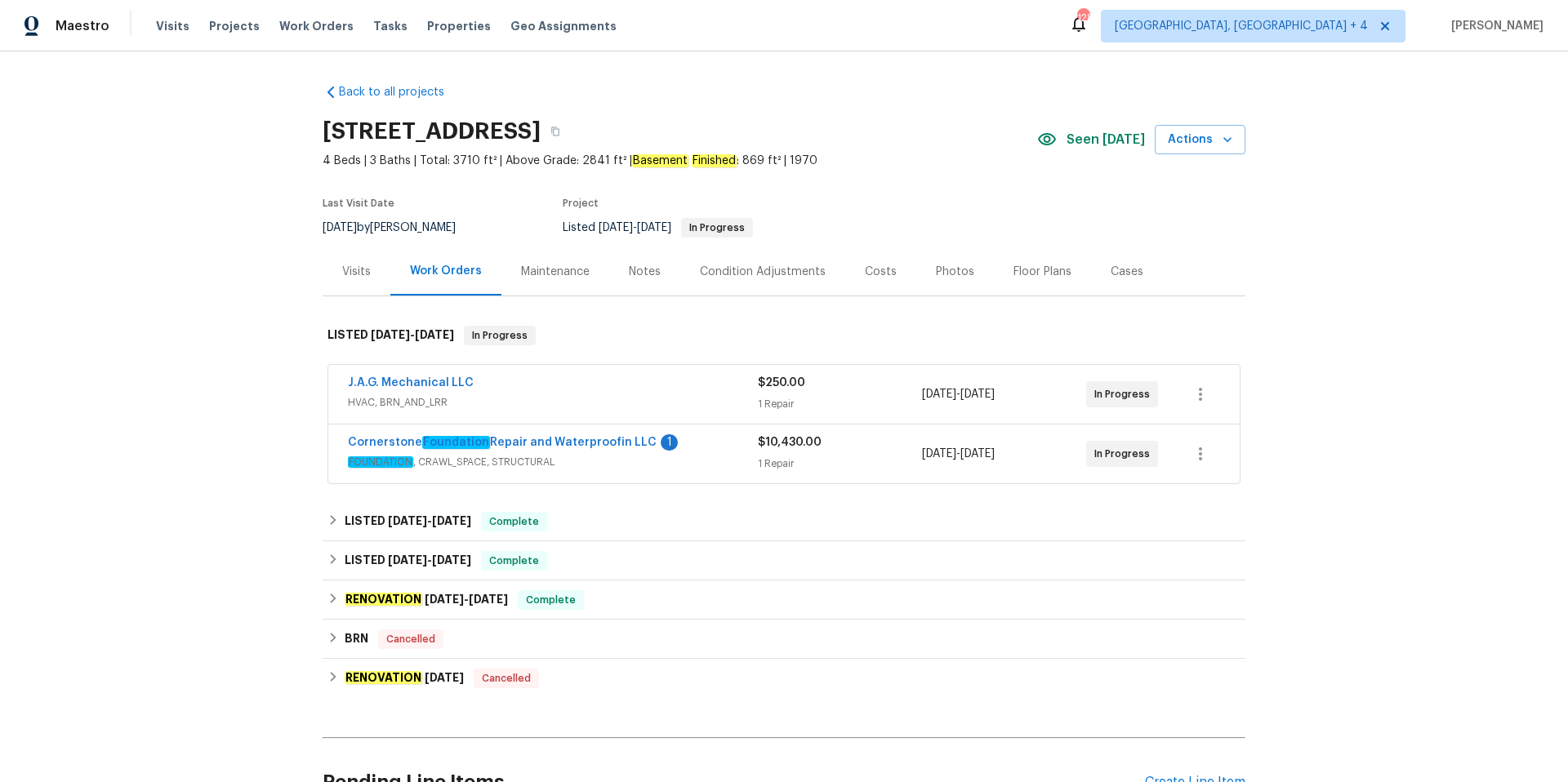
click at [496, 394] on span "HVAC, BRN_AND_LRR" at bounding box center [553, 402] width 410 height 16
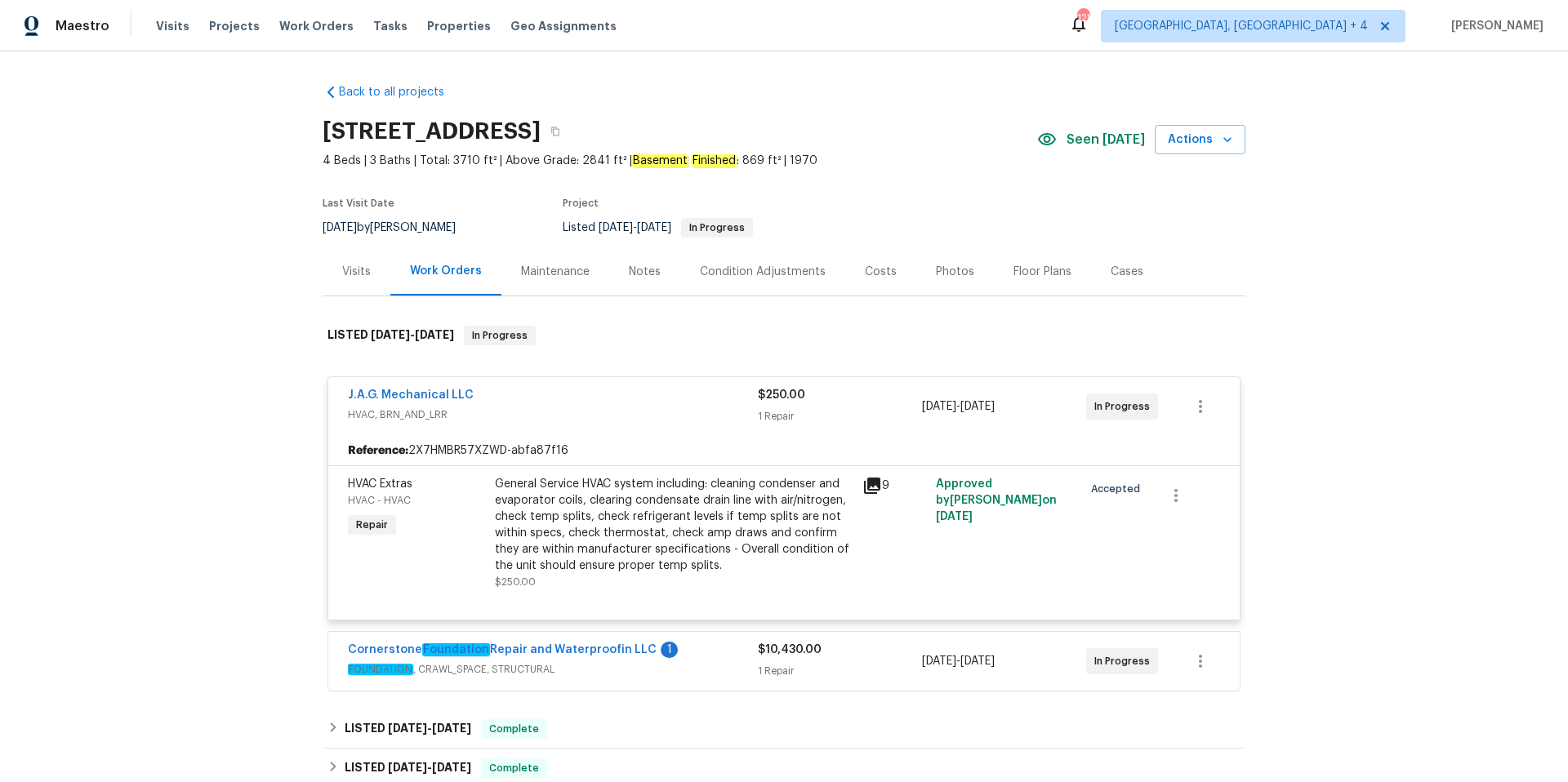
click at [496, 394] on div "J.A.G. Mechanical LLC" at bounding box center [553, 396] width 410 height 19
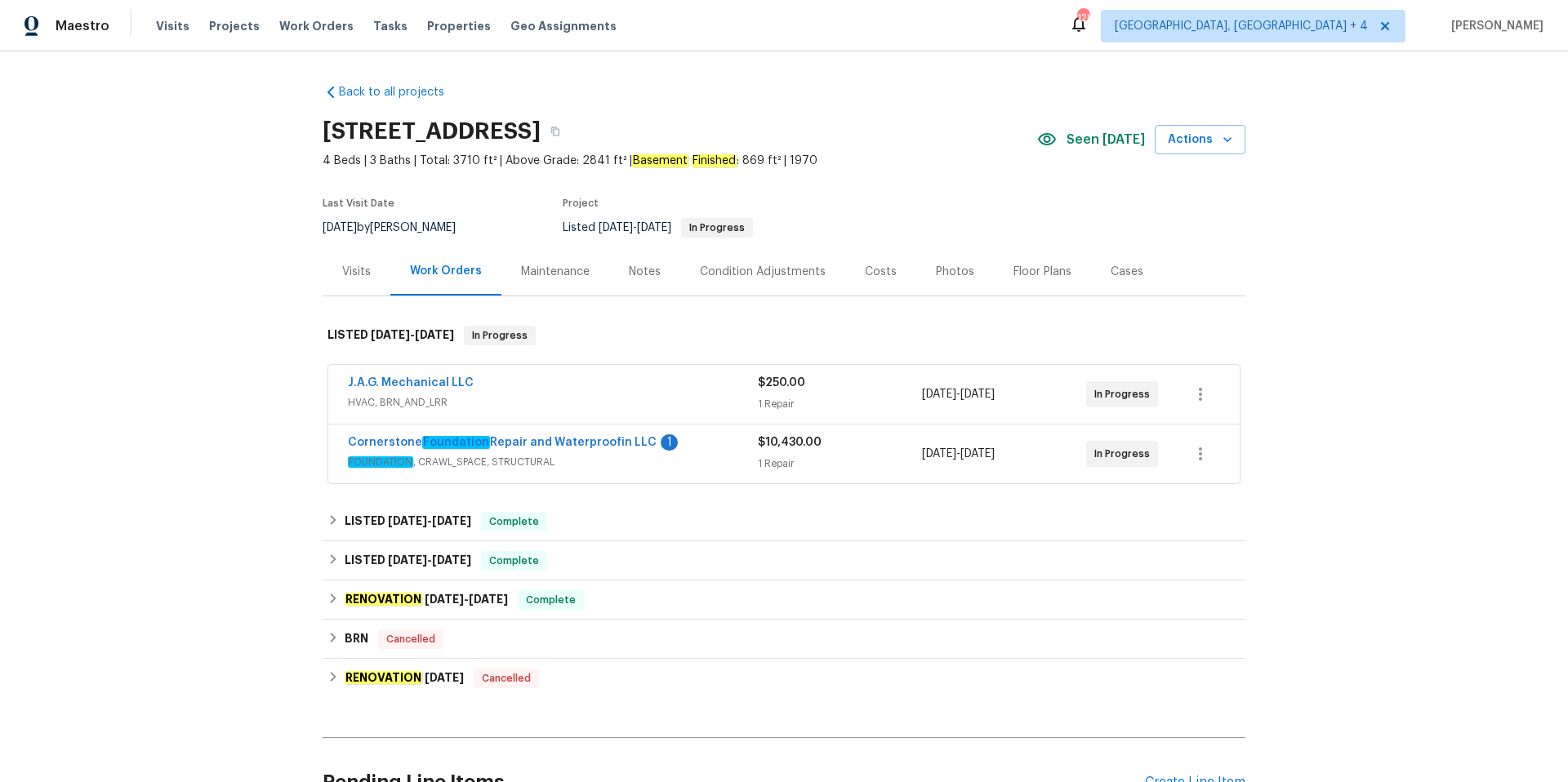
click at [350, 270] on div "Visits" at bounding box center [357, 272] width 29 height 16
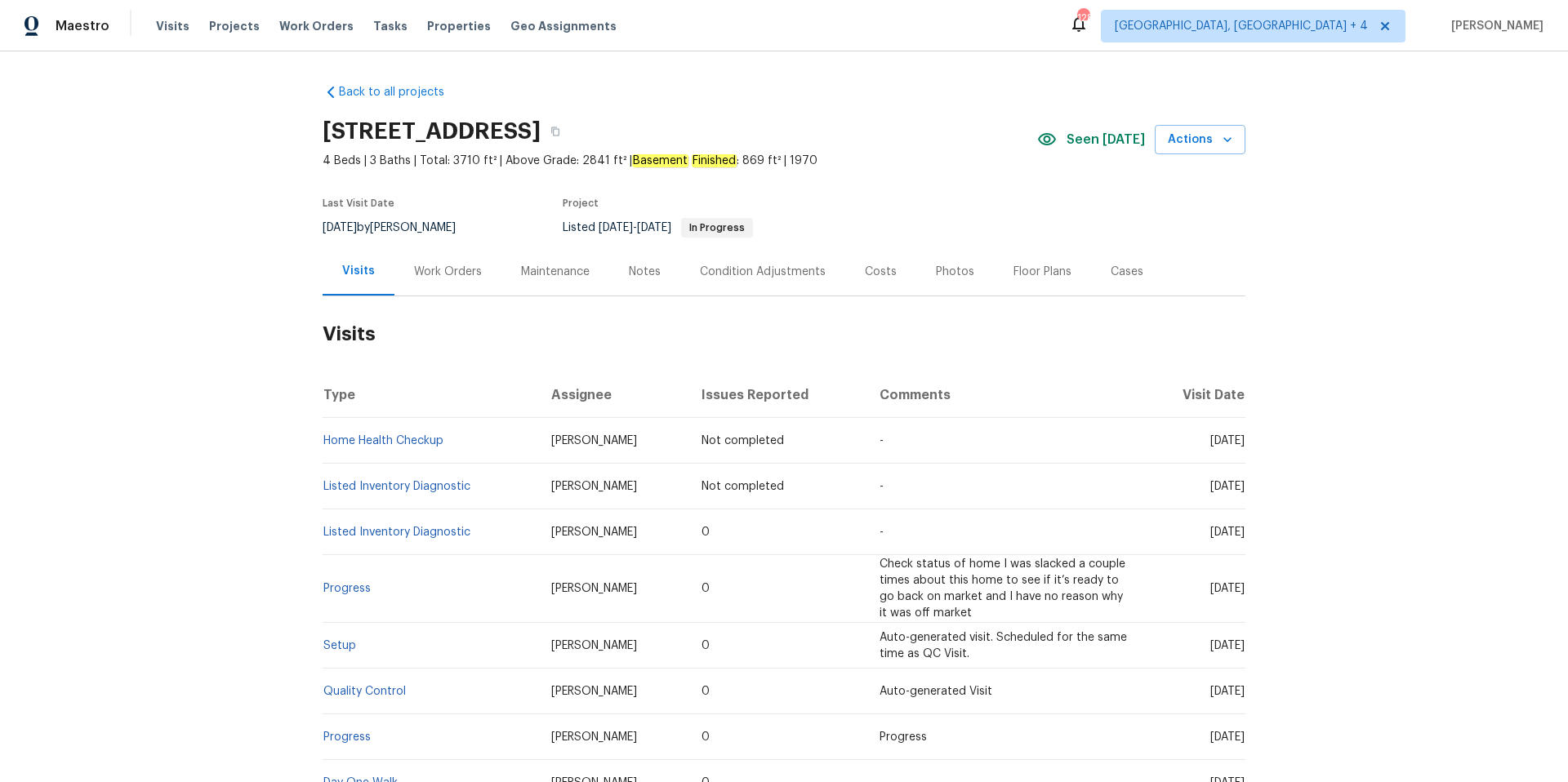
click at [639, 262] on div "Notes" at bounding box center [645, 271] width 71 height 48
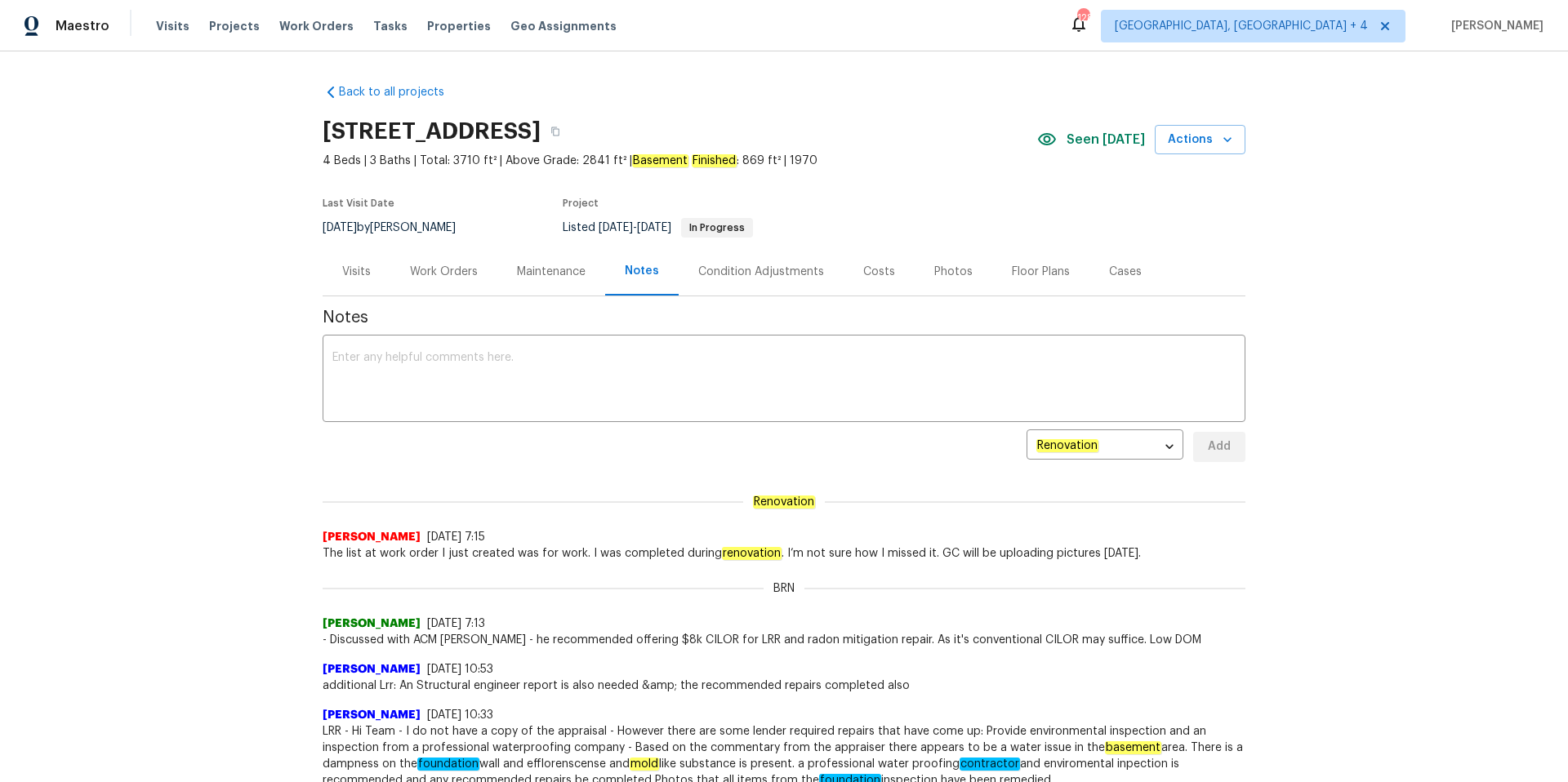
click at [361, 267] on div "Visits" at bounding box center [357, 272] width 29 height 16
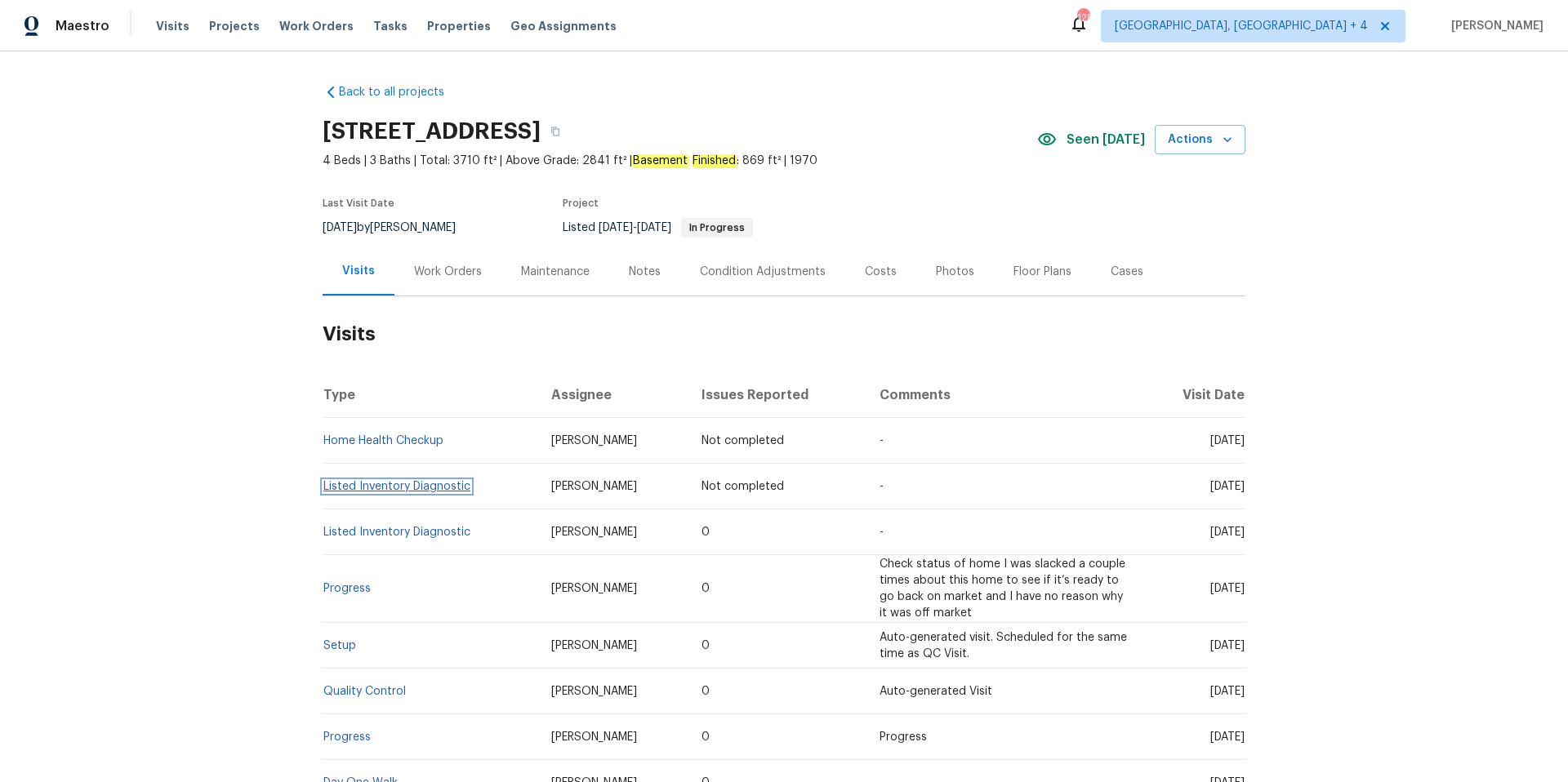
click at [397, 486] on link "Listed Inventory Diagnostic" at bounding box center [397, 487] width 147 height 12
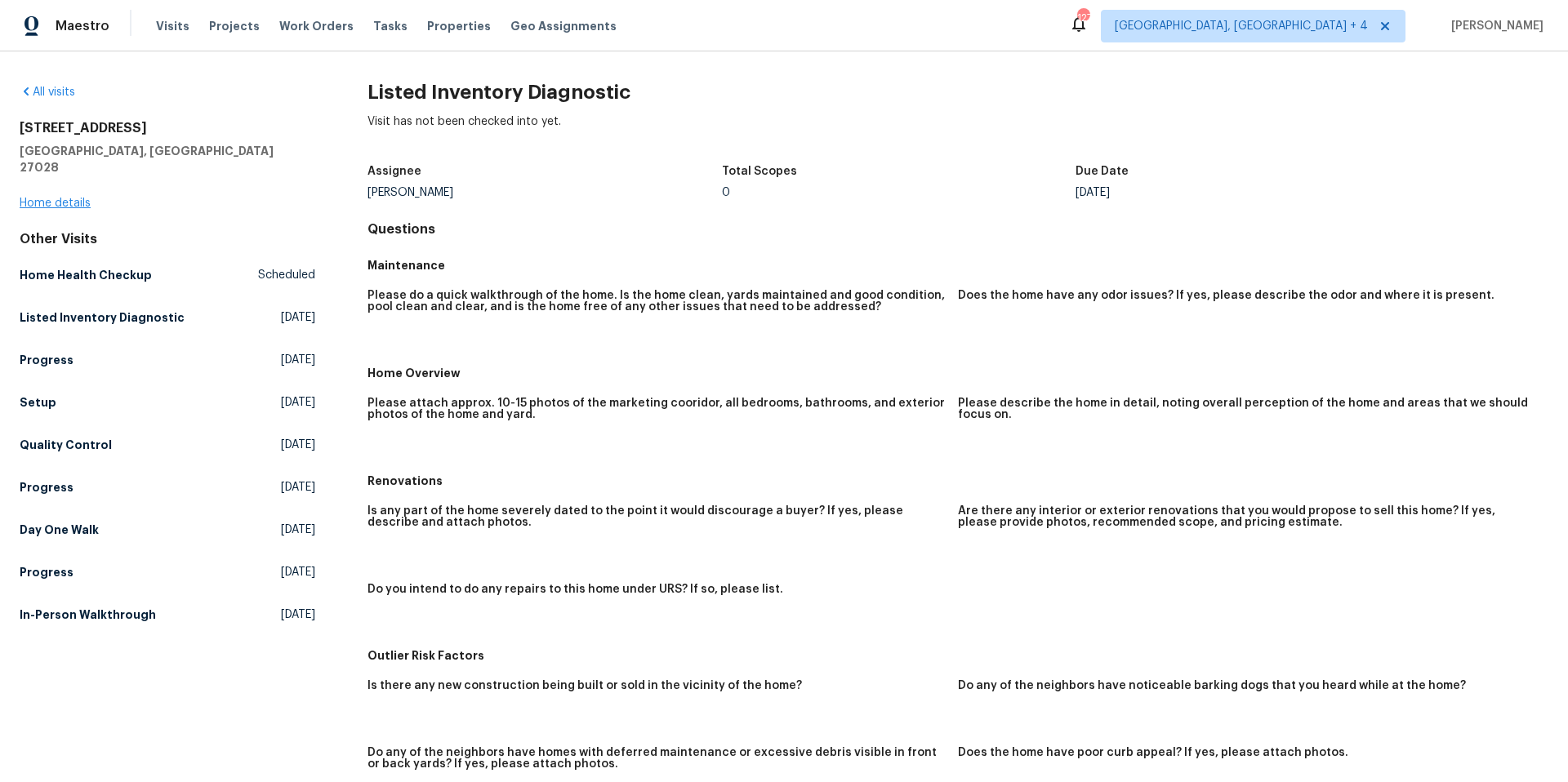
drag, startPoint x: 66, startPoint y: 193, endPoint x: 76, endPoint y: 186, distance: 12.2
click at [68, 191] on div "236 Wandering Ln Mocksville, NC 27028 Home details" at bounding box center [167, 165] width 295 height 91
click at [76, 197] on link "Home details" at bounding box center [55, 203] width 71 height 12
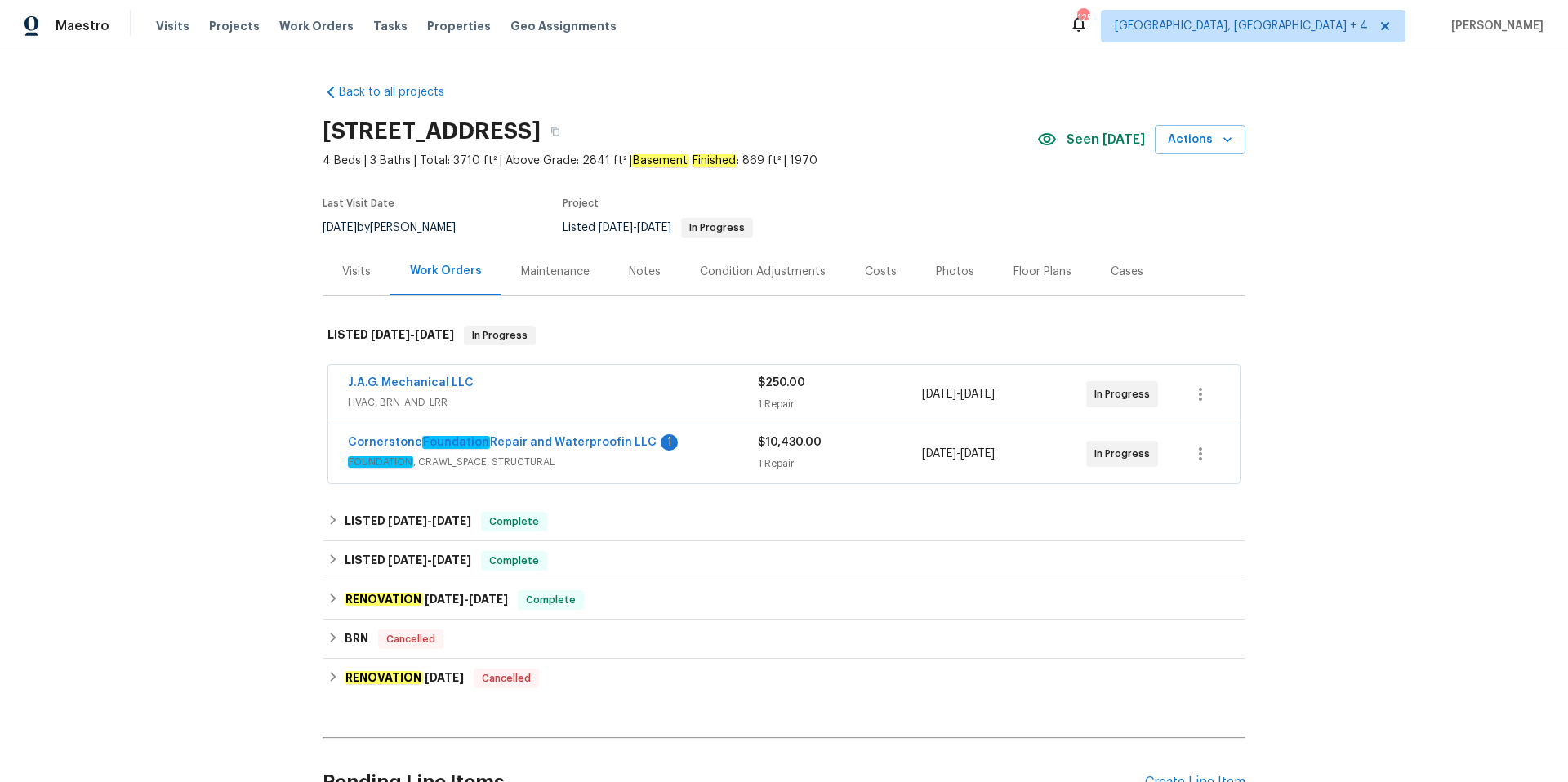
click at [368, 272] on div "Visits" at bounding box center [357, 272] width 29 height 16
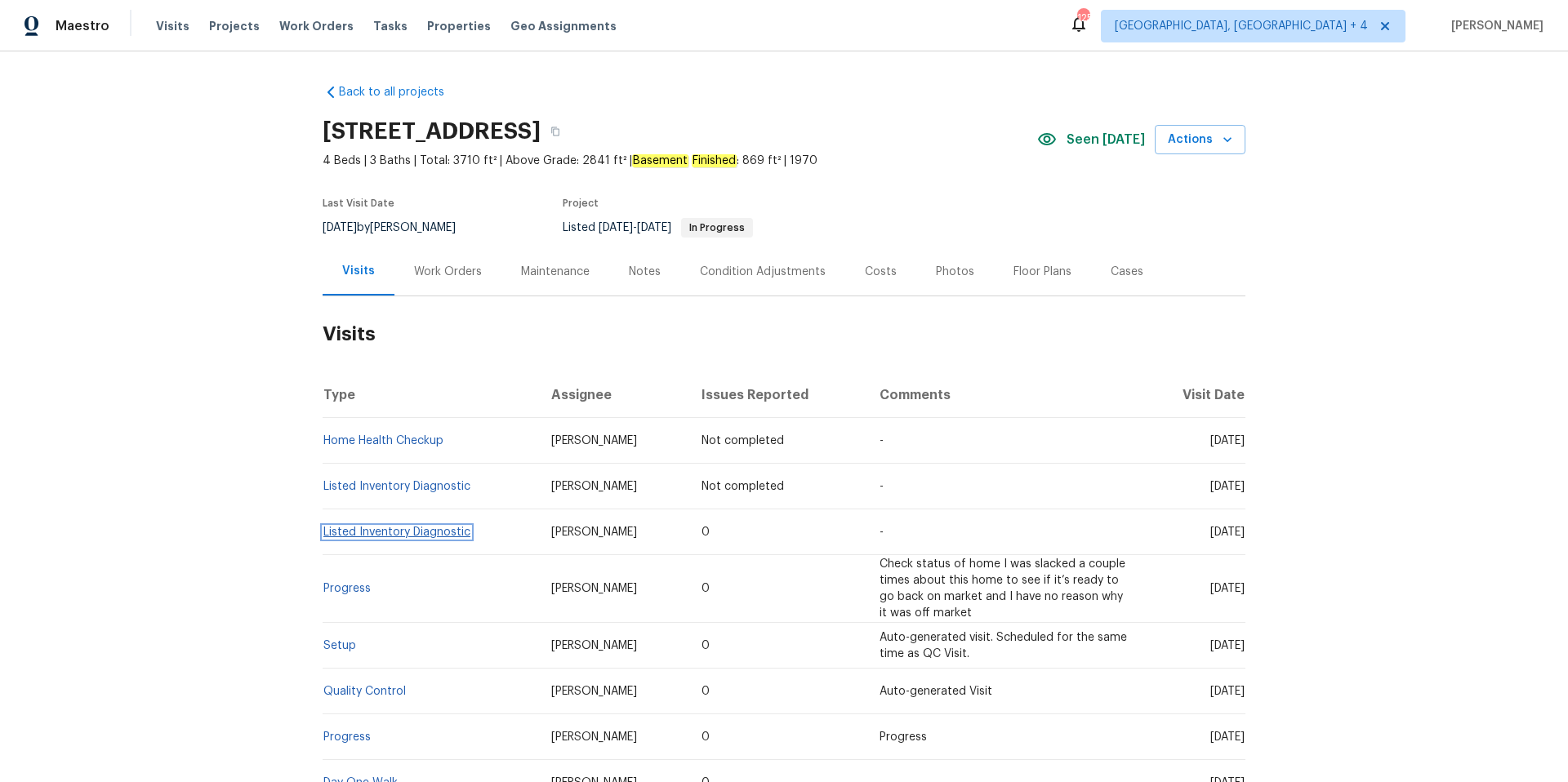
click at [424, 527] on link "Listed Inventory Diagnostic" at bounding box center [397, 532] width 147 height 12
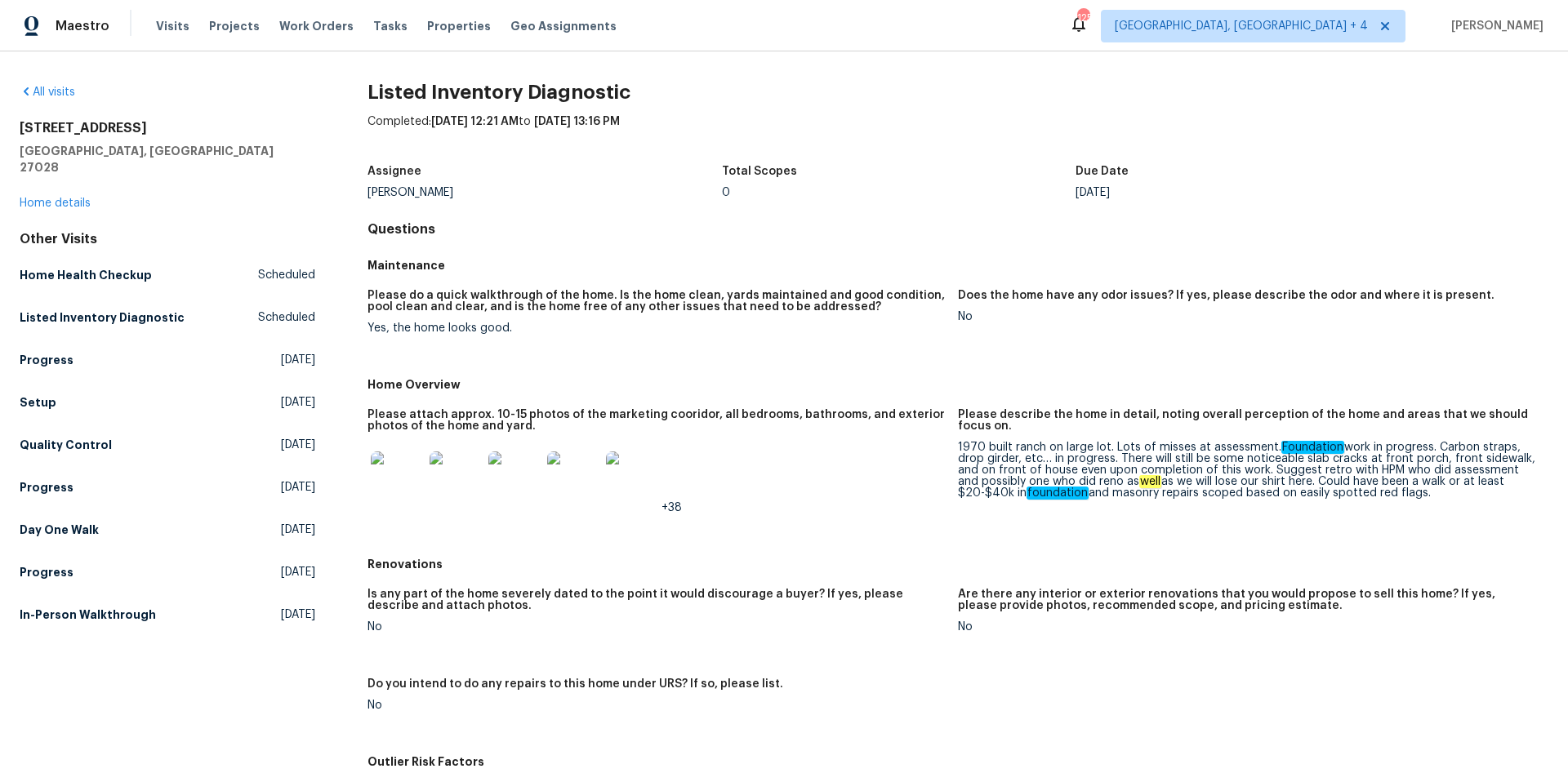
click at [392, 475] on img at bounding box center [397, 477] width 52 height 52
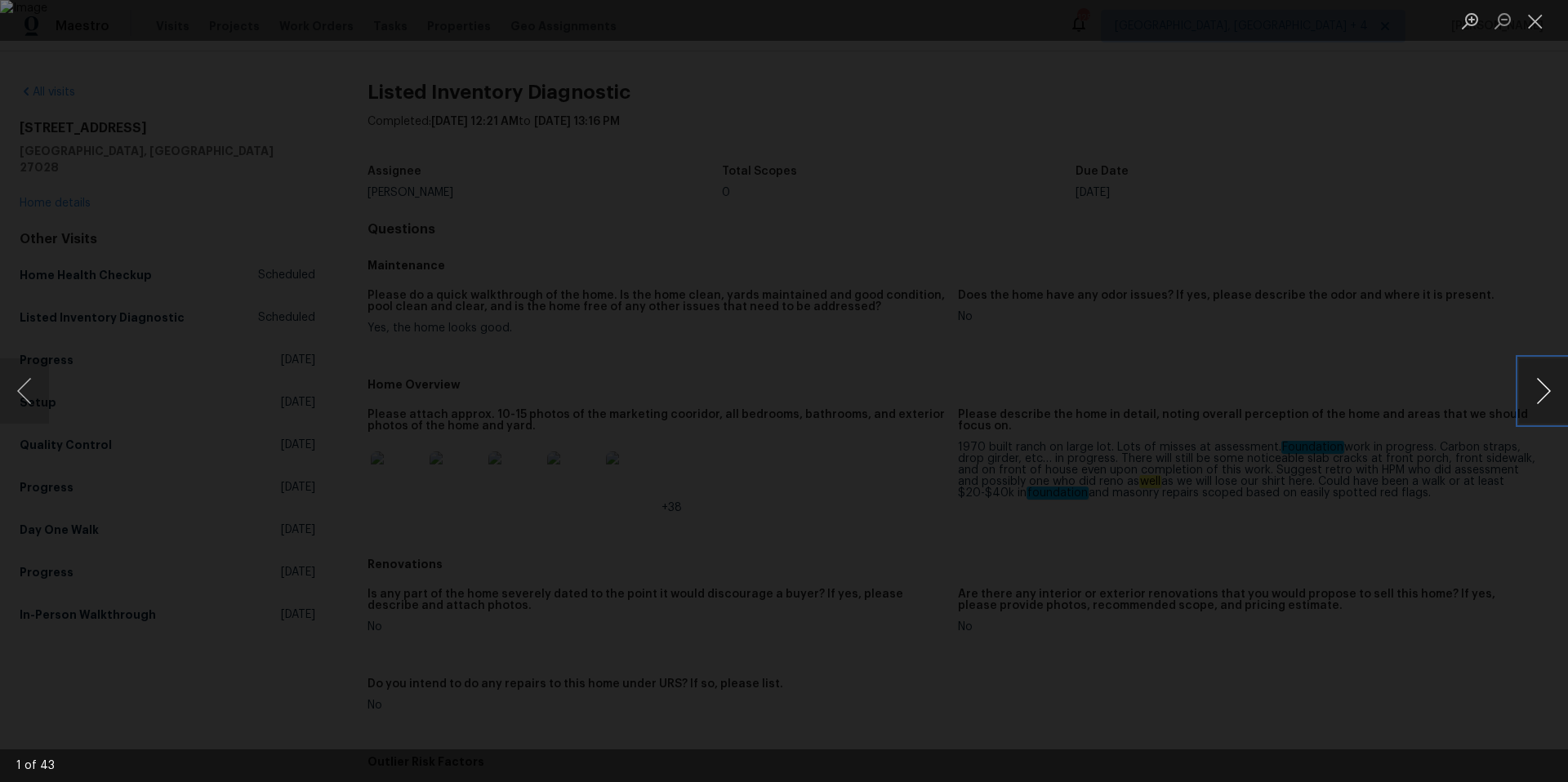
click at [1556, 390] on button "Next image" at bounding box center [1544, 391] width 49 height 65
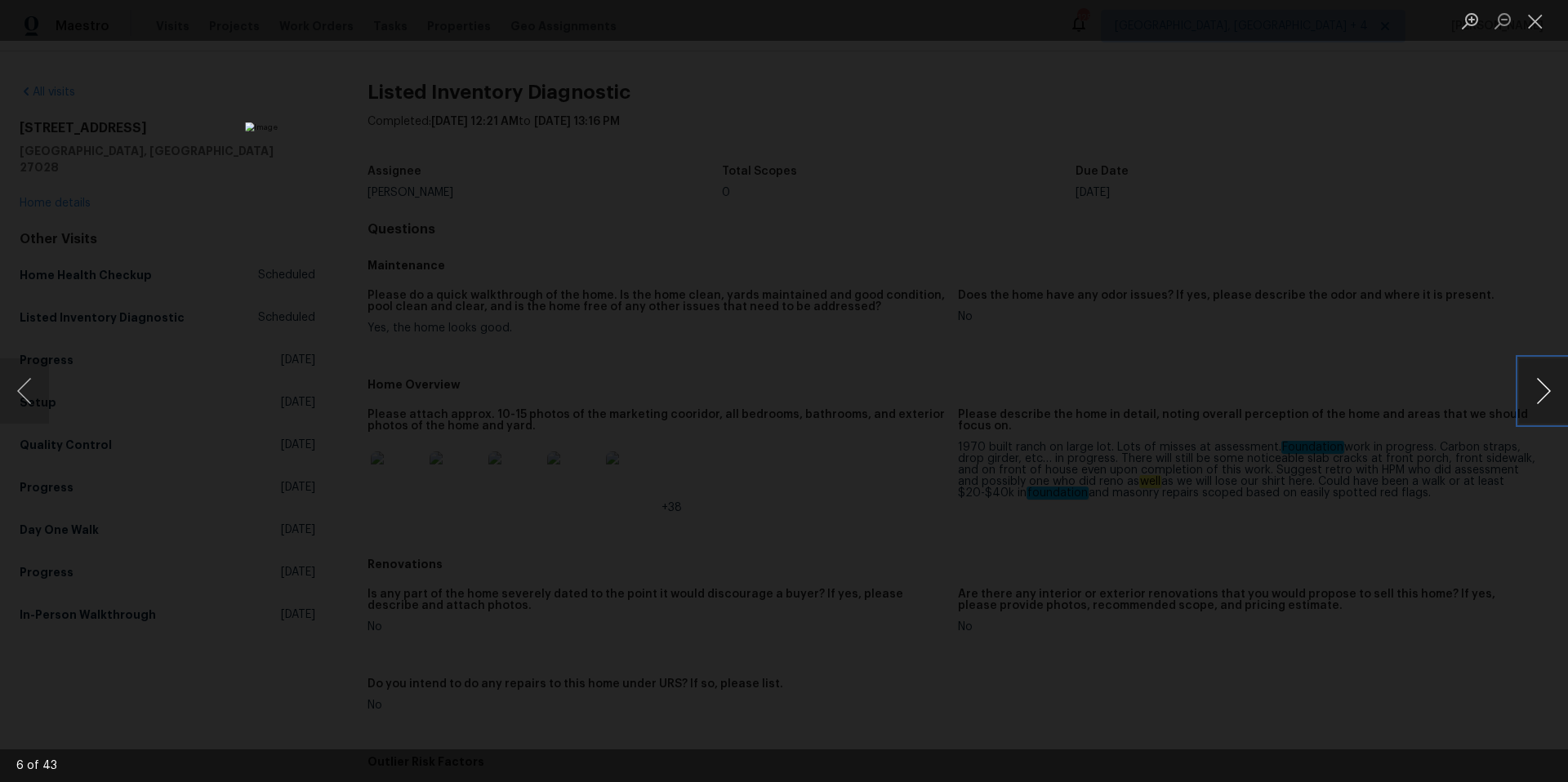
click at [1556, 390] on button "Next image" at bounding box center [1544, 391] width 49 height 65
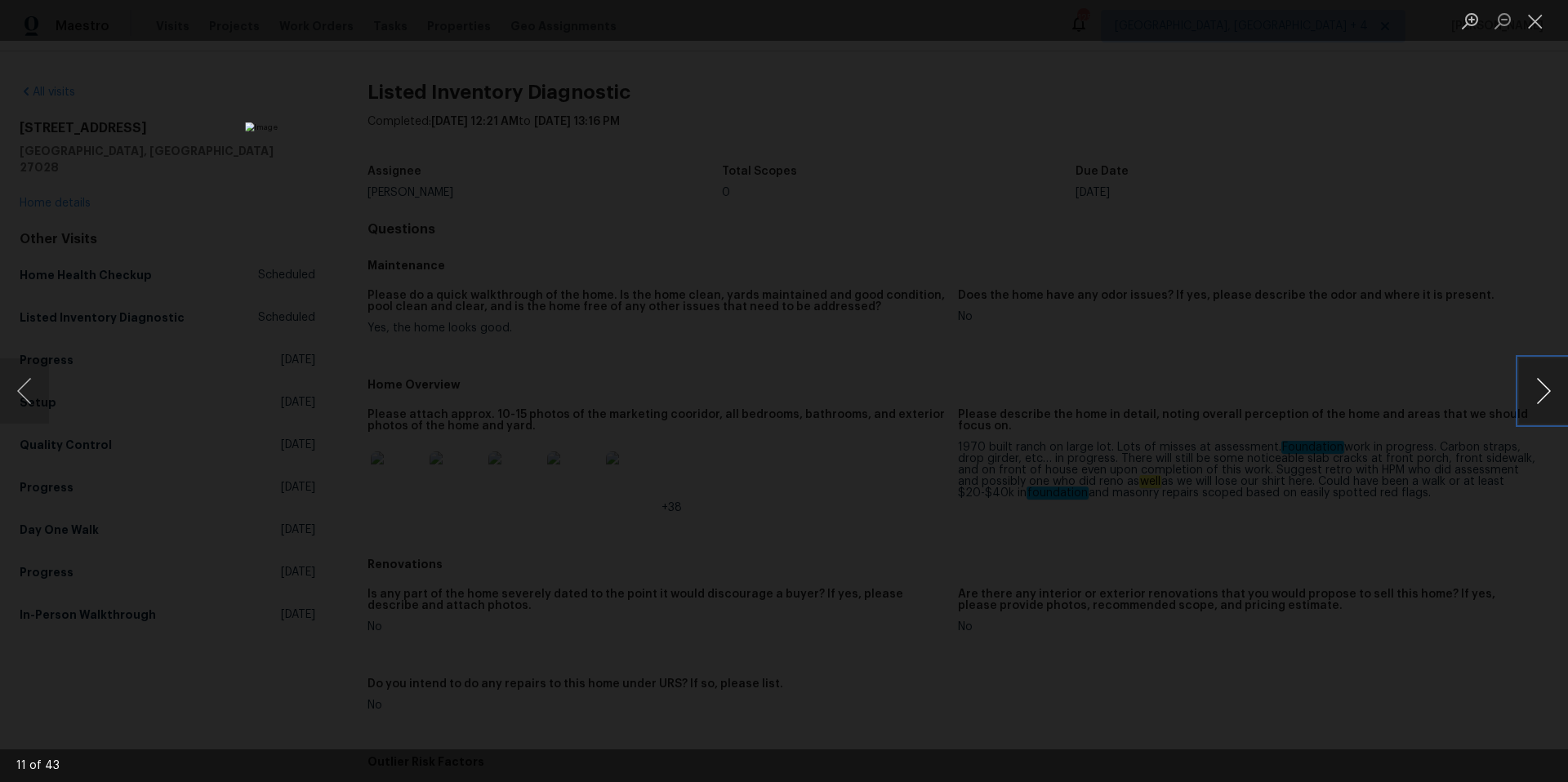
click at [1556, 390] on button "Next image" at bounding box center [1544, 391] width 49 height 65
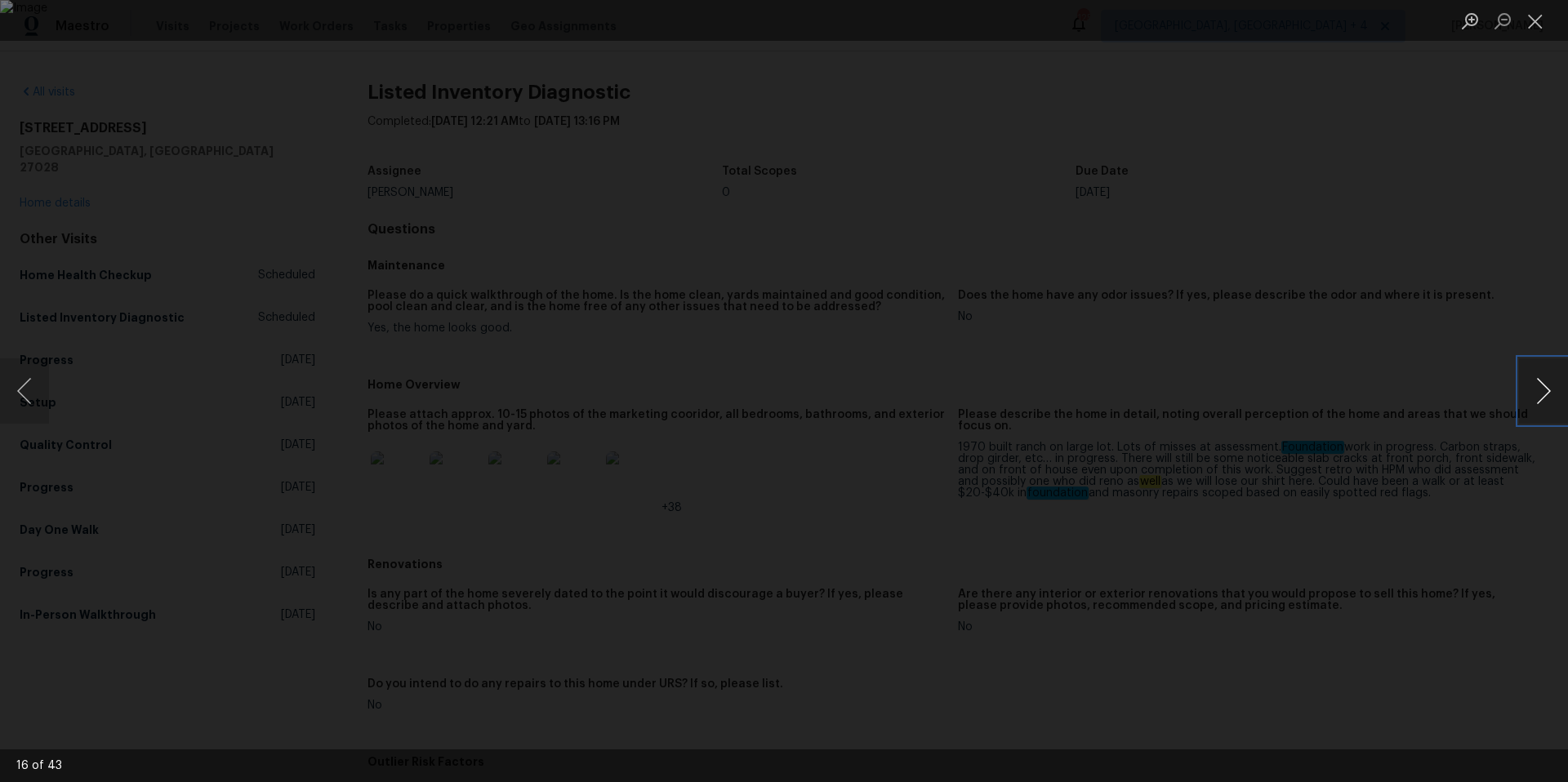
click at [1556, 390] on button "Next image" at bounding box center [1544, 391] width 49 height 65
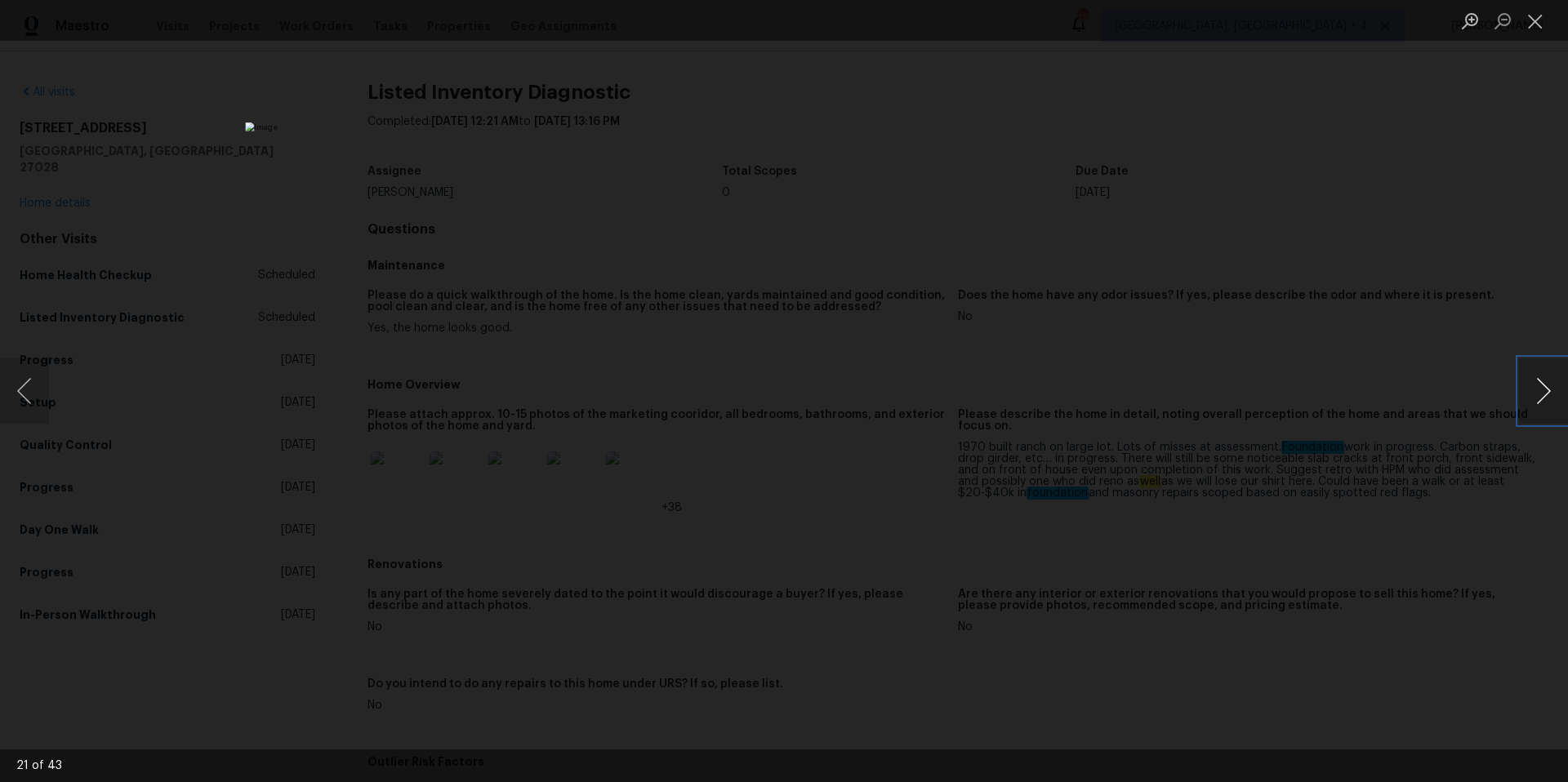
click at [1556, 390] on button "Next image" at bounding box center [1544, 391] width 49 height 65
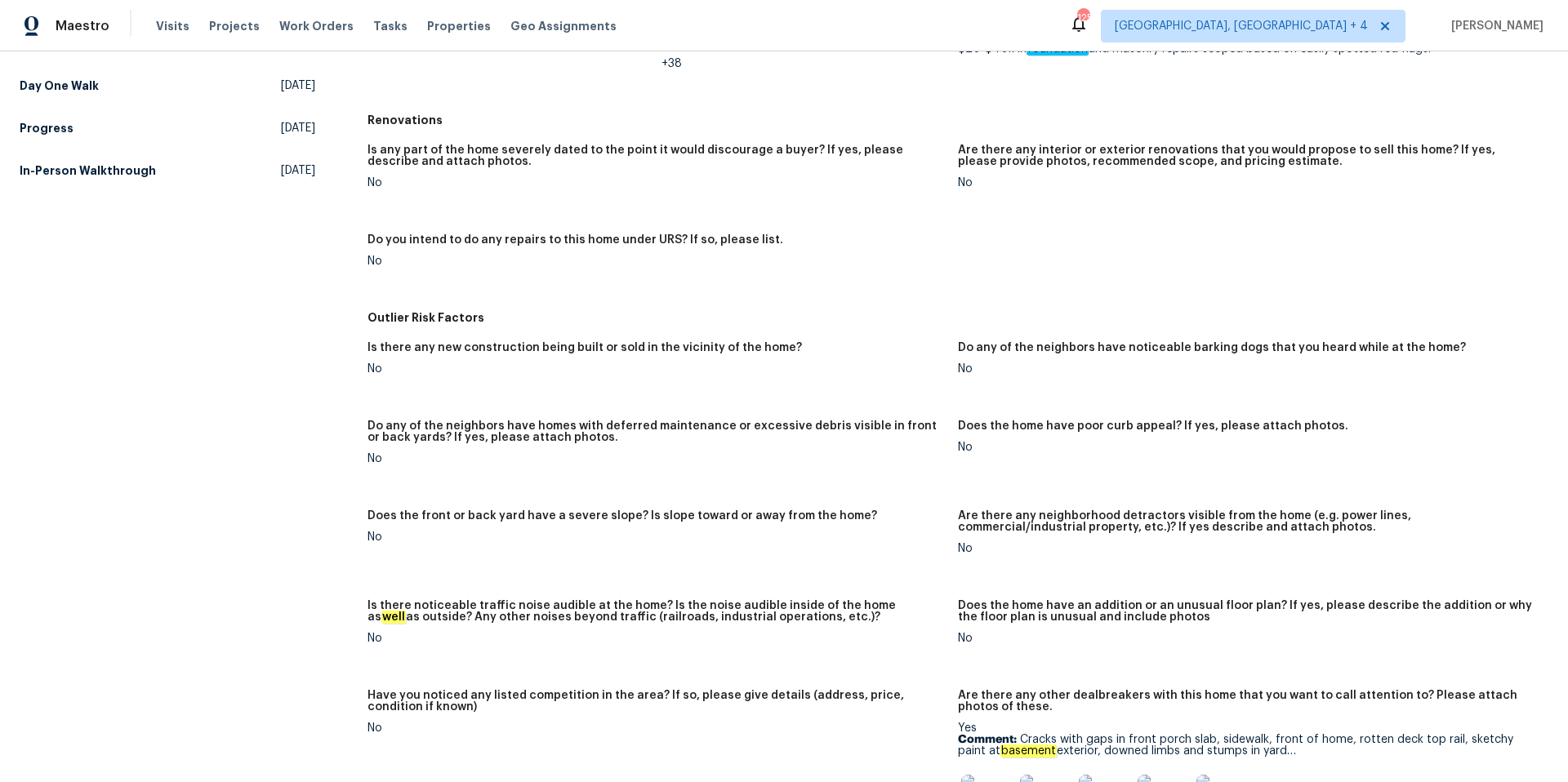
scroll to position [686, 0]
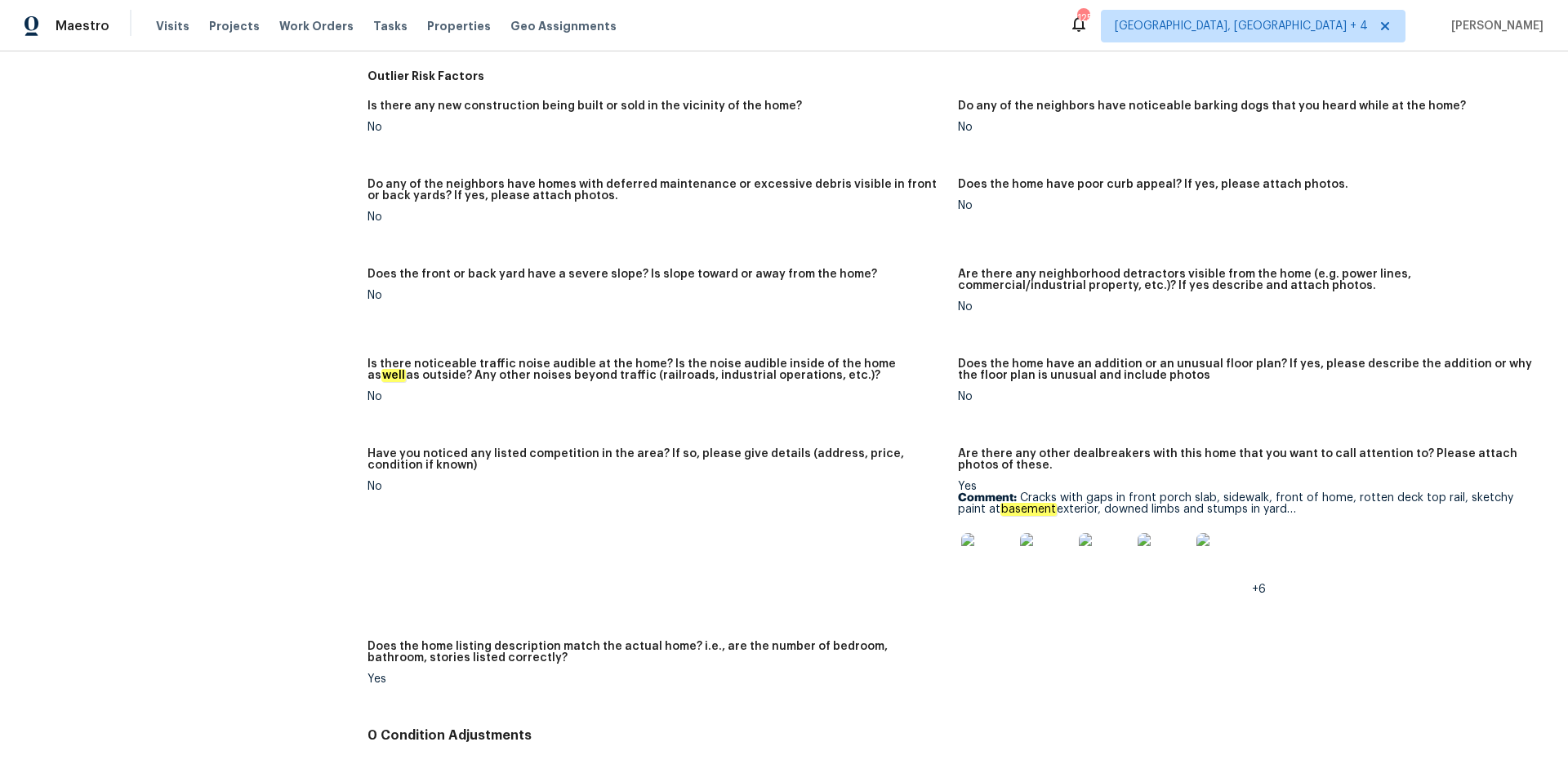
click at [993, 552] on img at bounding box center [987, 559] width 52 height 52
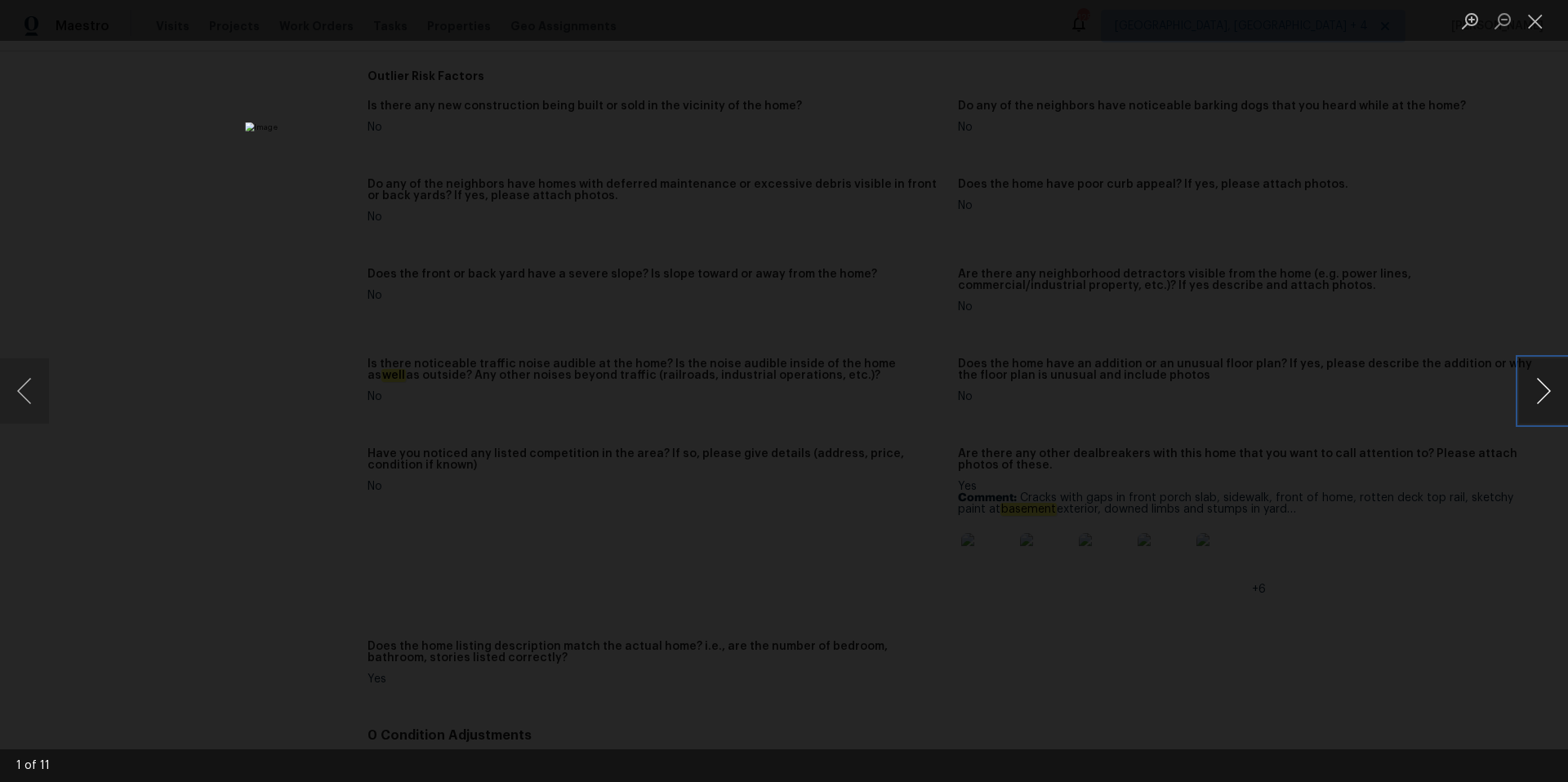
click at [1549, 384] on button "Next image" at bounding box center [1544, 391] width 49 height 65
click at [1549, 385] on button "Next image" at bounding box center [1544, 391] width 49 height 65
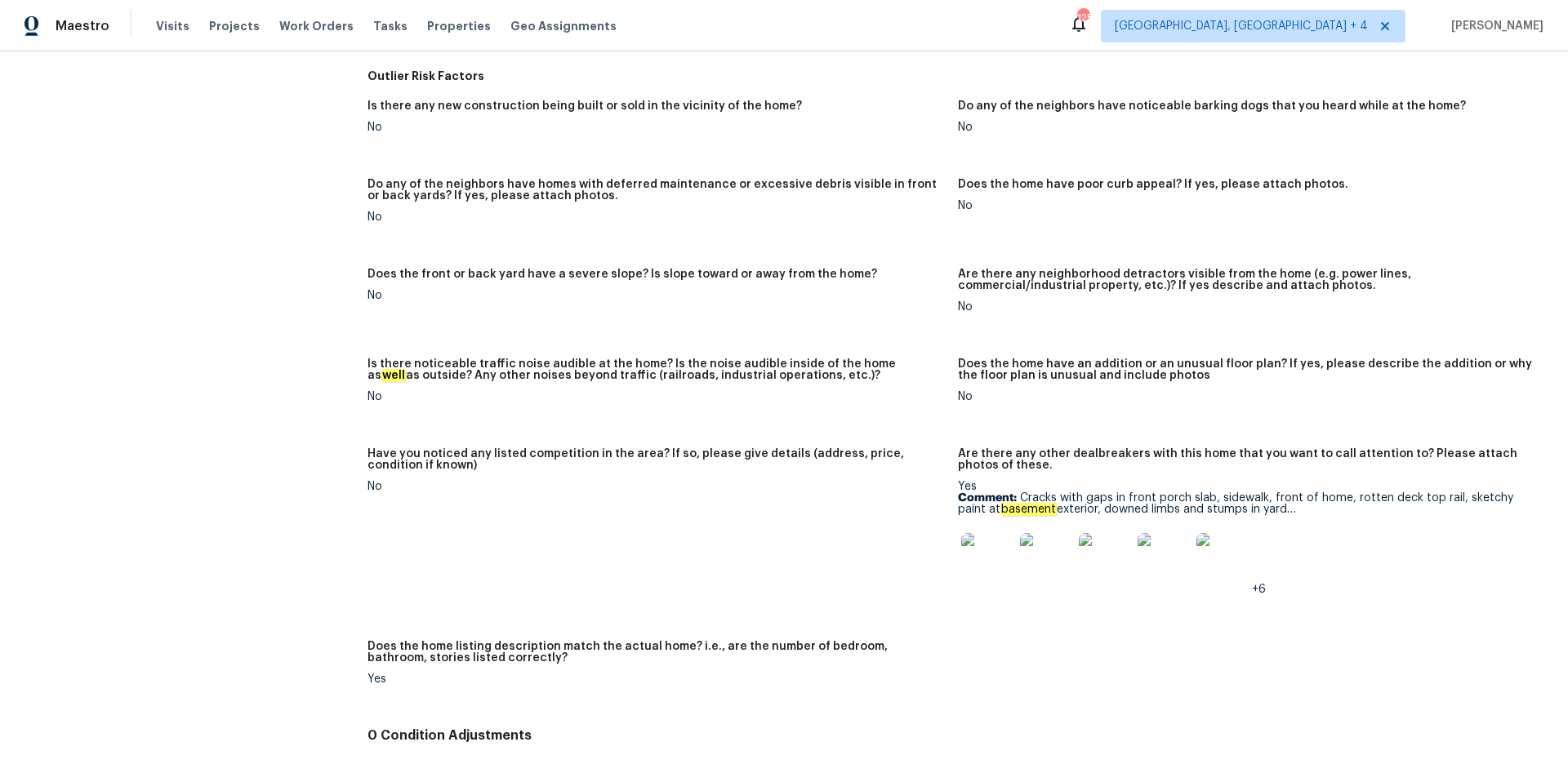
click at [1207, 558] on img at bounding box center [1223, 559] width 52 height 52
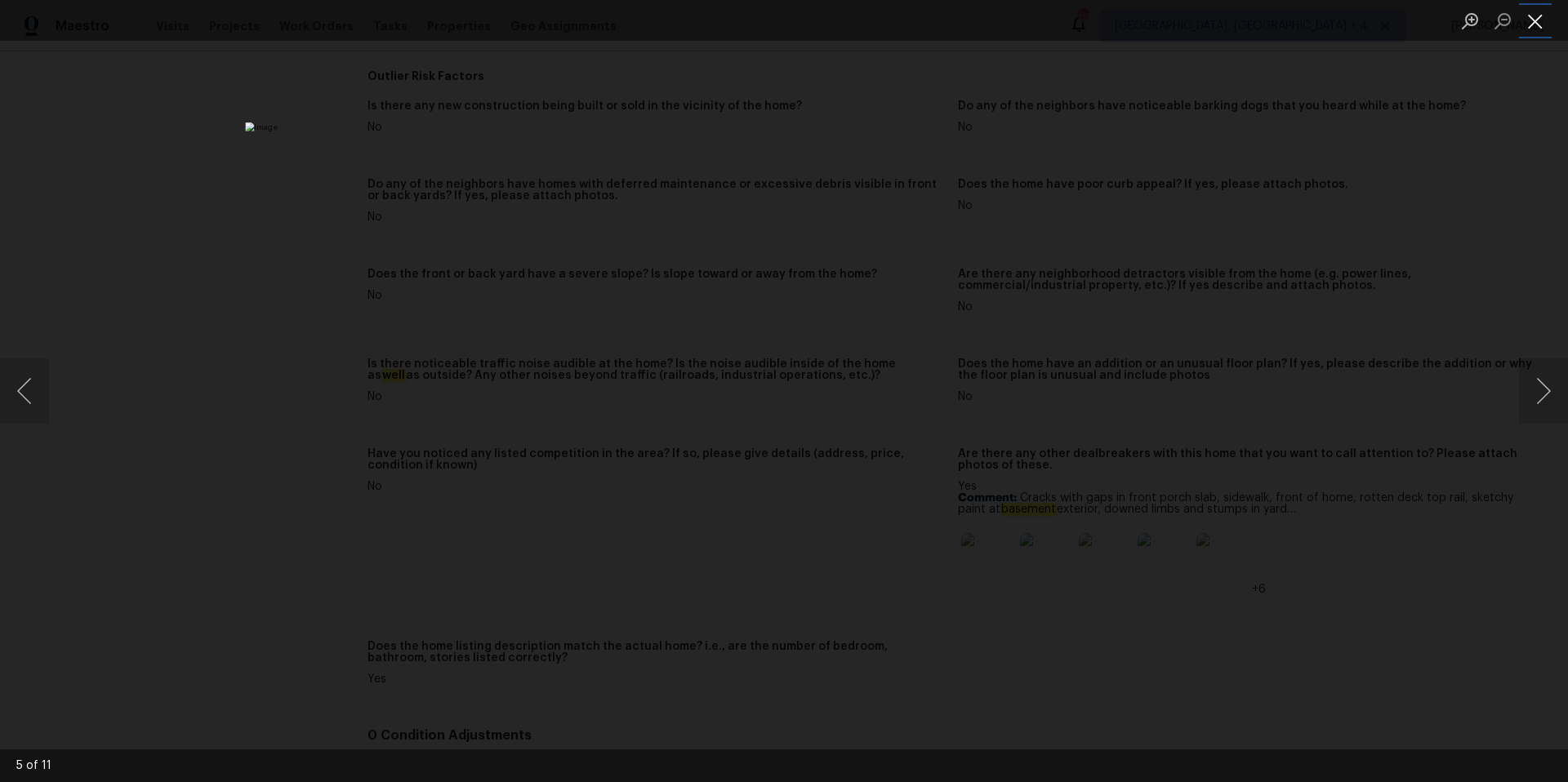
click at [1539, 19] on button "Close lightbox" at bounding box center [1535, 21] width 33 height 29
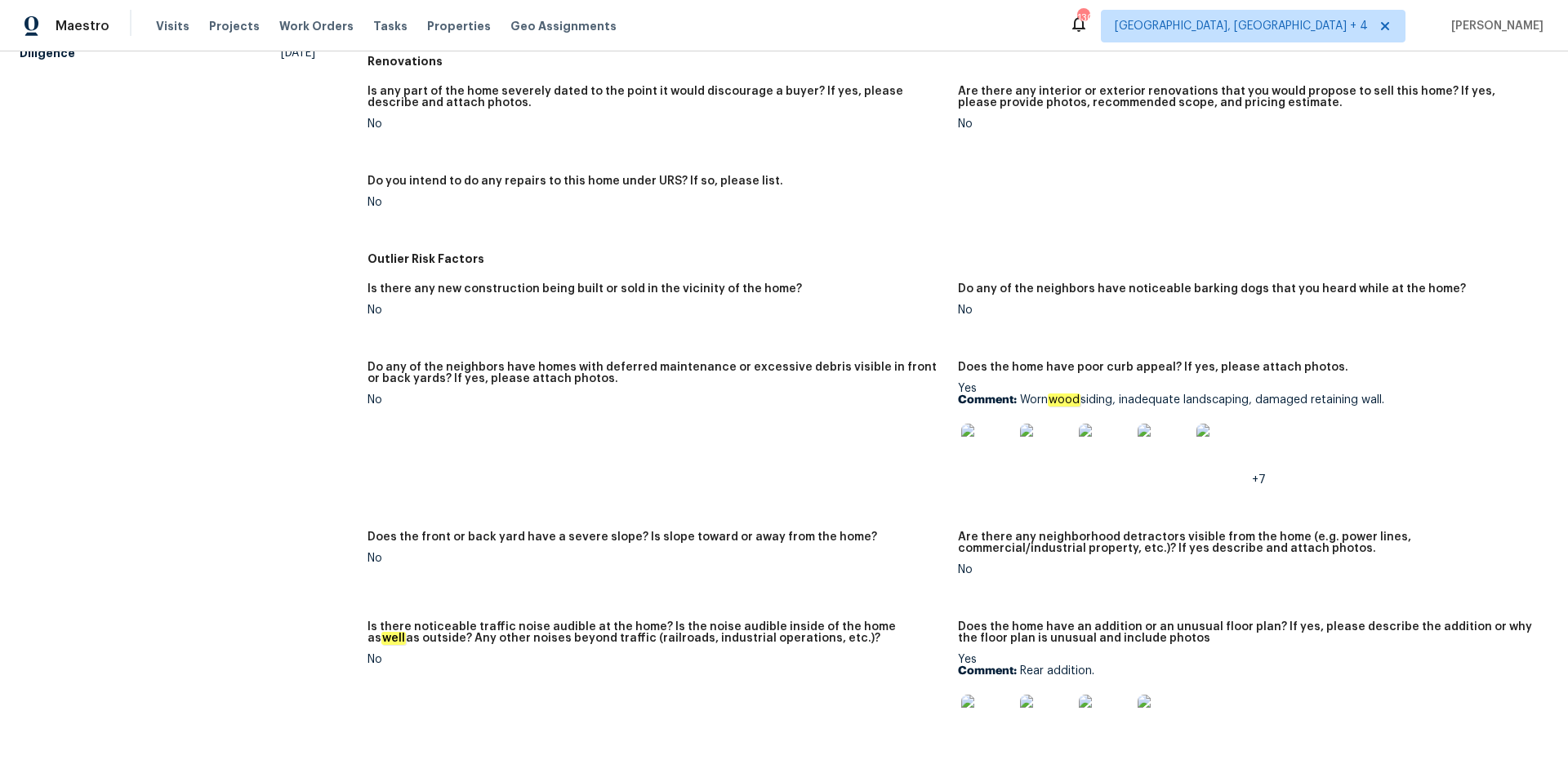
scroll to position [504, 0]
click at [992, 445] on img at bounding box center [987, 449] width 52 height 52
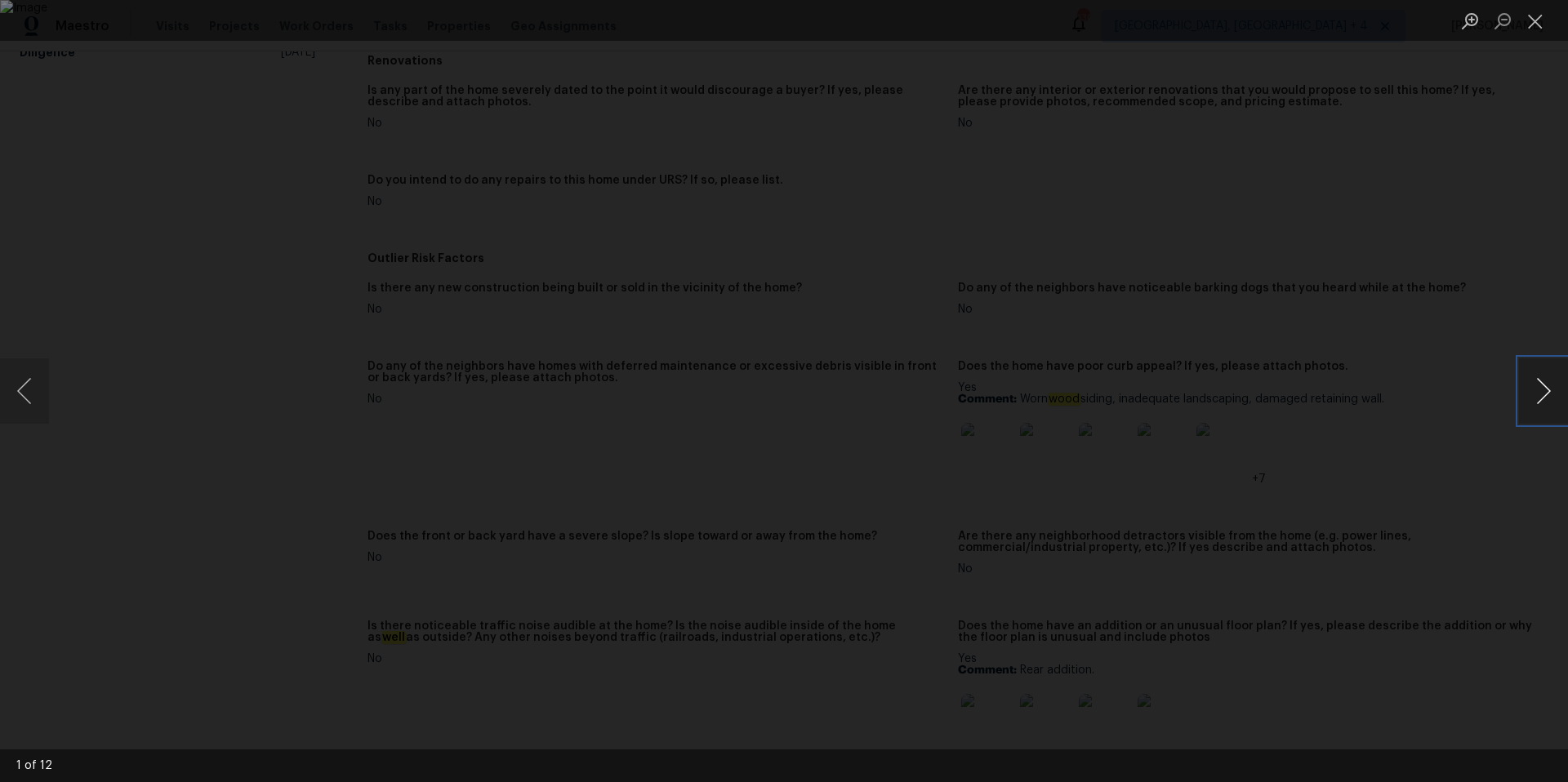
click at [1543, 392] on button "Next image" at bounding box center [1544, 391] width 49 height 65
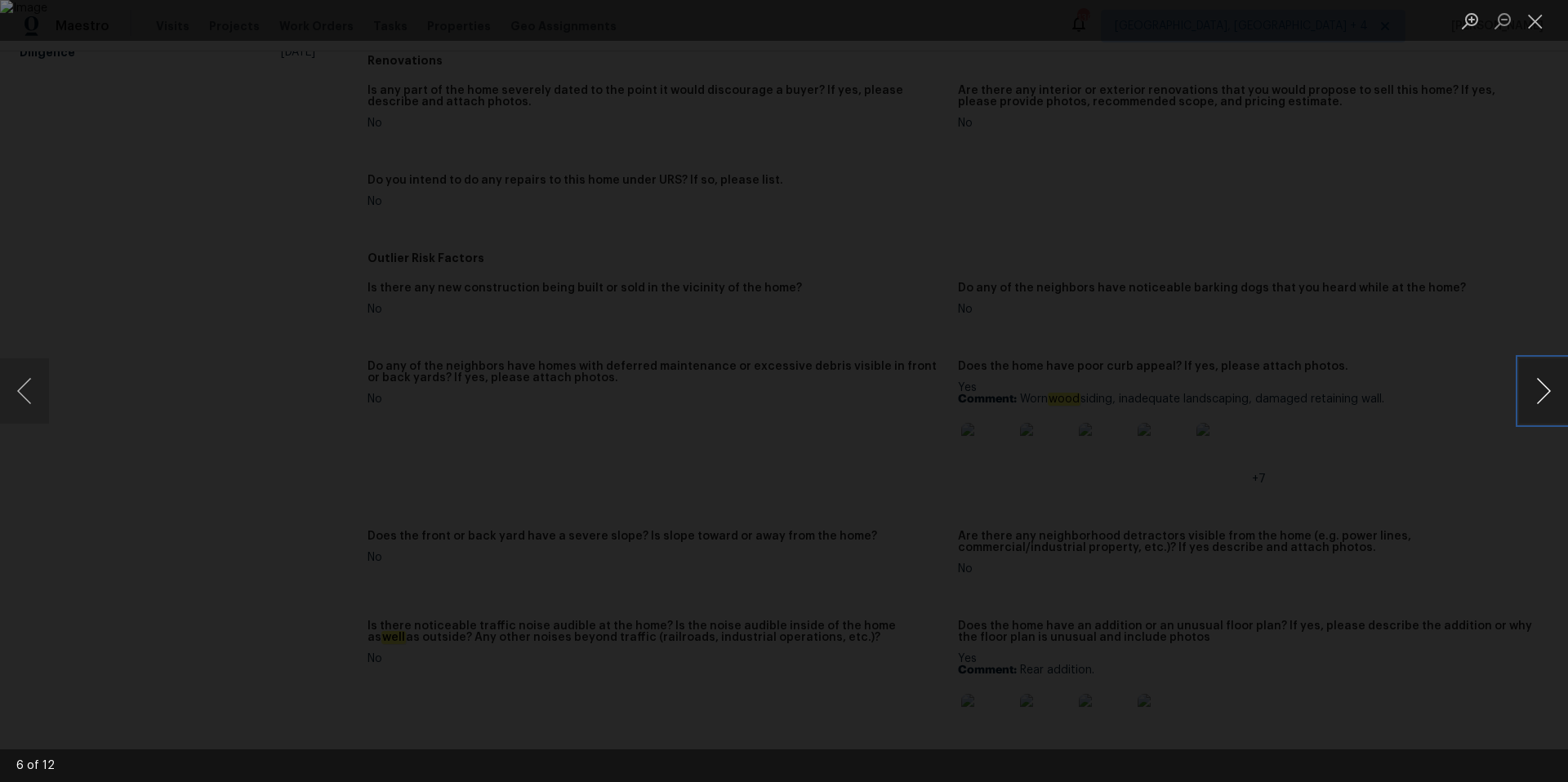
click at [1543, 392] on button "Next image" at bounding box center [1544, 391] width 49 height 65
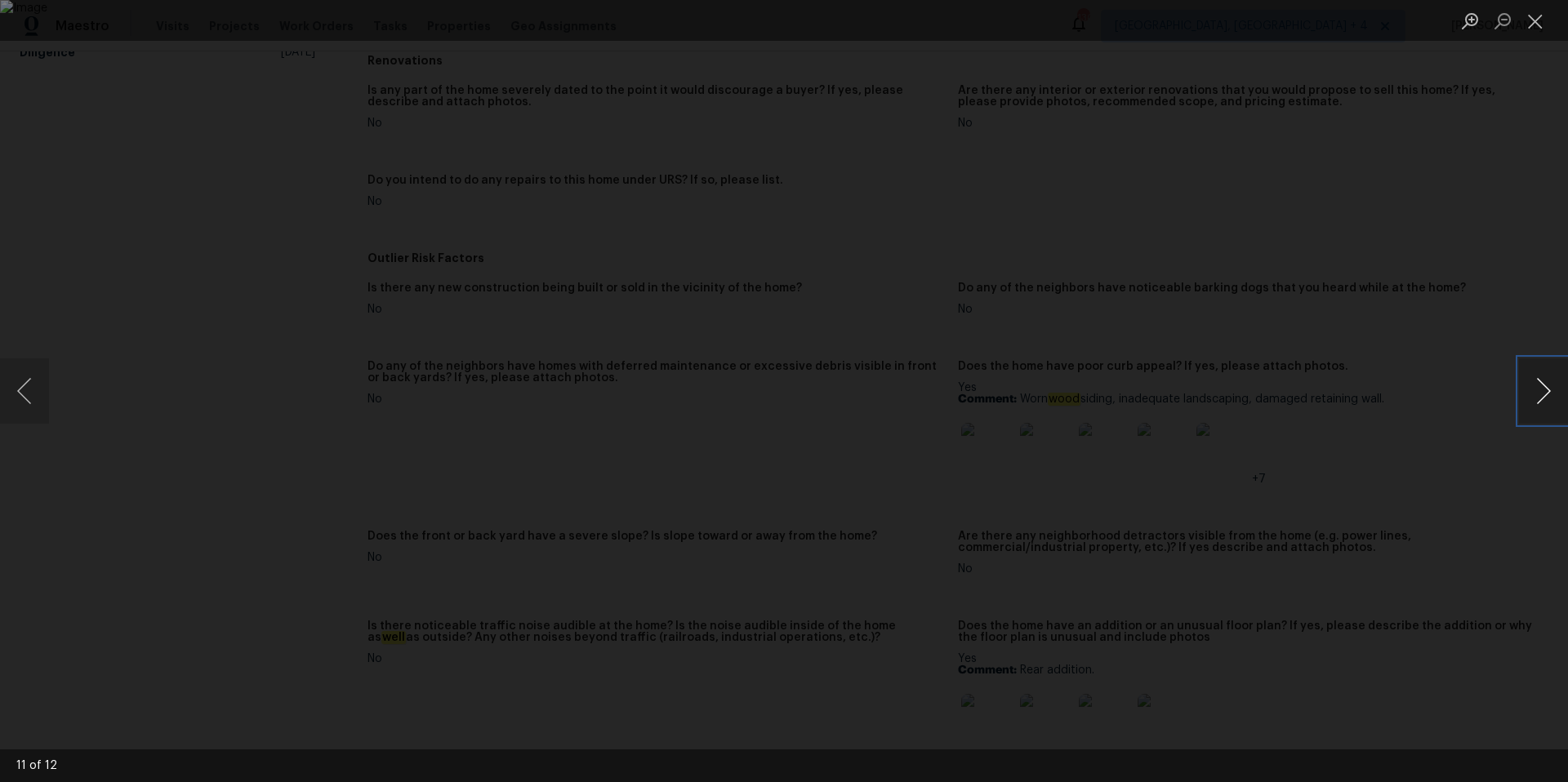
click at [1543, 392] on button "Next image" at bounding box center [1544, 391] width 49 height 65
click at [1543, 24] on button "Close lightbox" at bounding box center [1535, 21] width 33 height 29
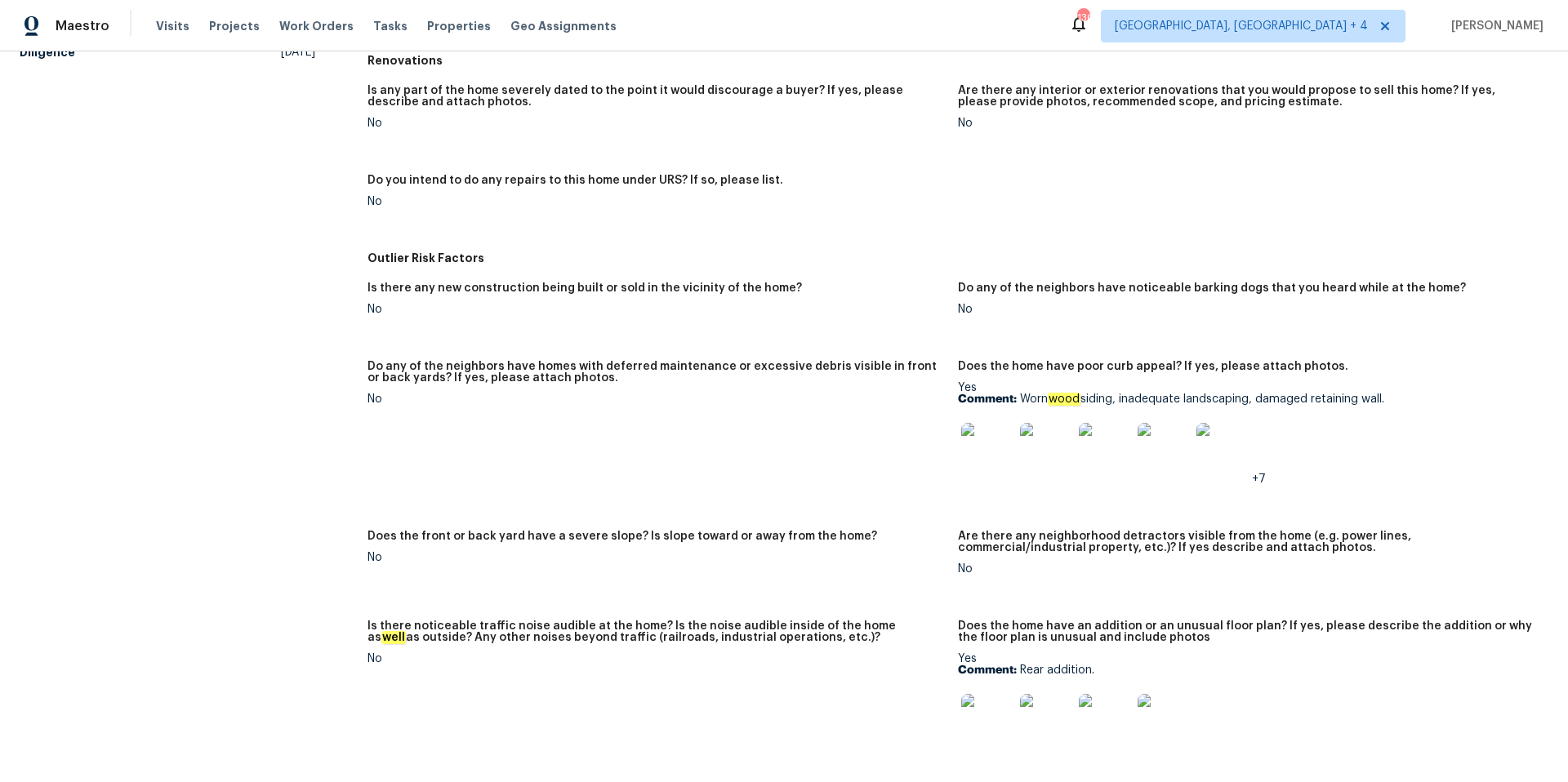
scroll to position [0, 0]
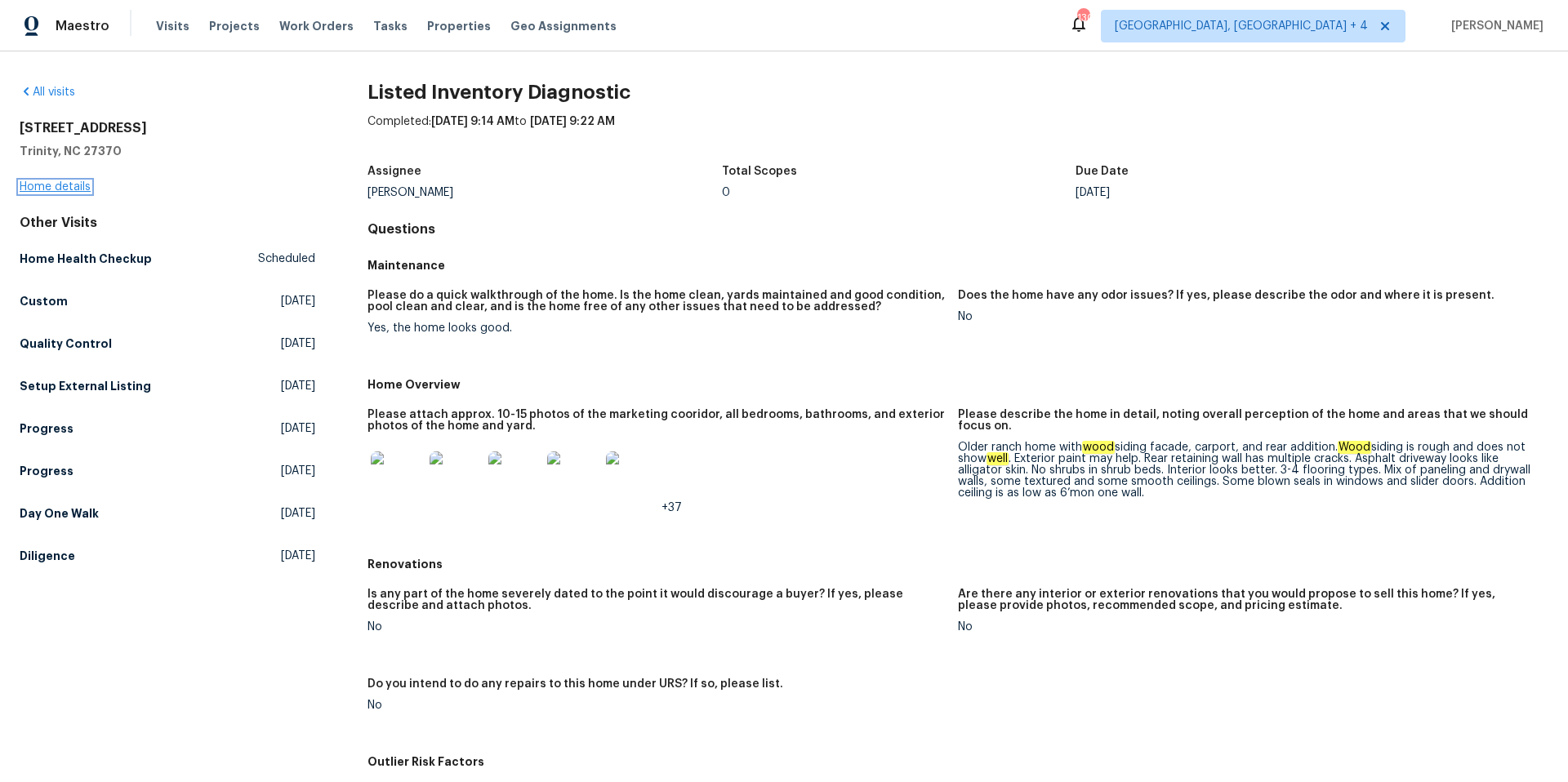
click at [57, 186] on link "Home details" at bounding box center [55, 187] width 71 height 12
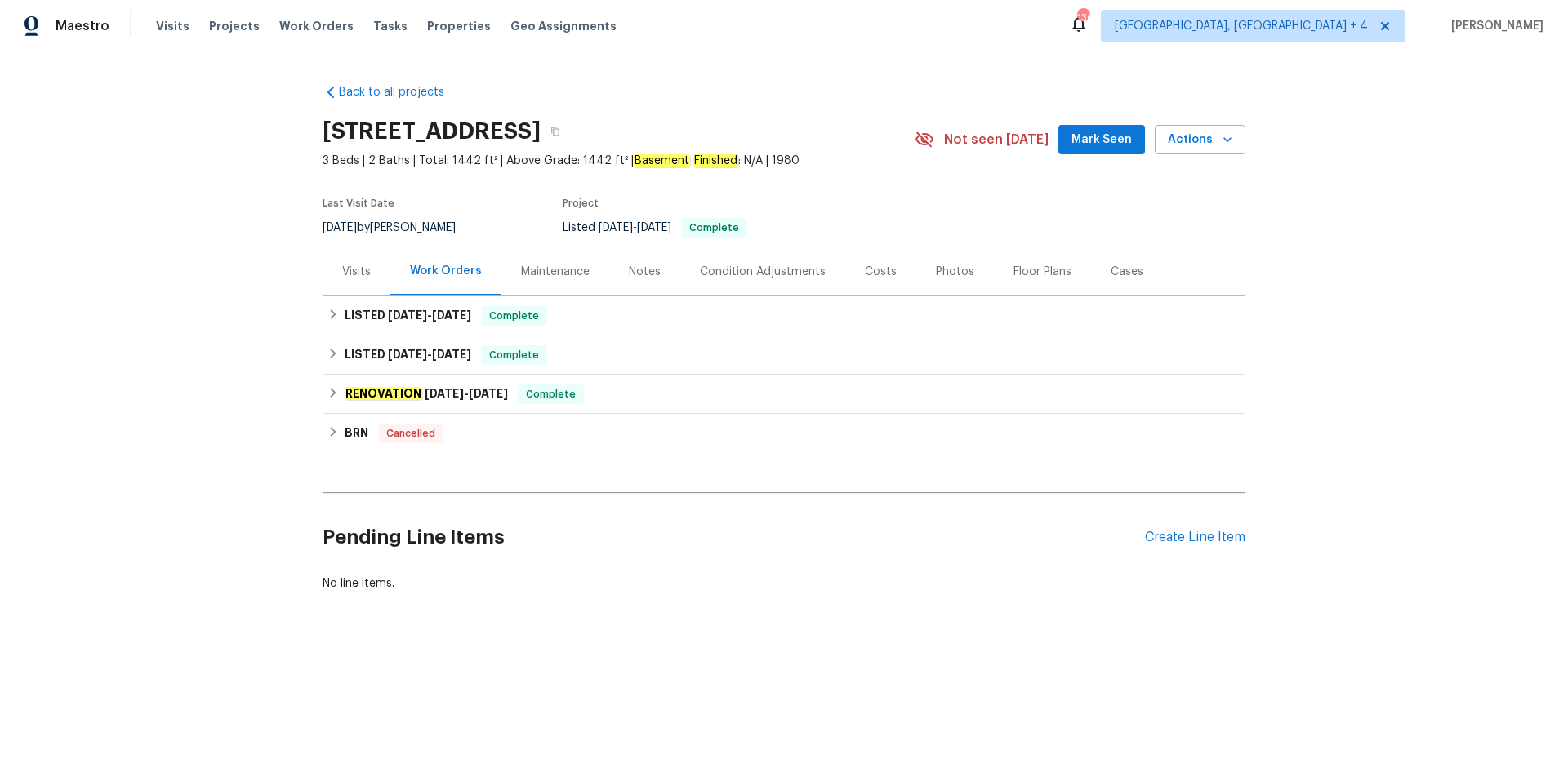
click at [873, 272] on div "Costs" at bounding box center [881, 272] width 32 height 16
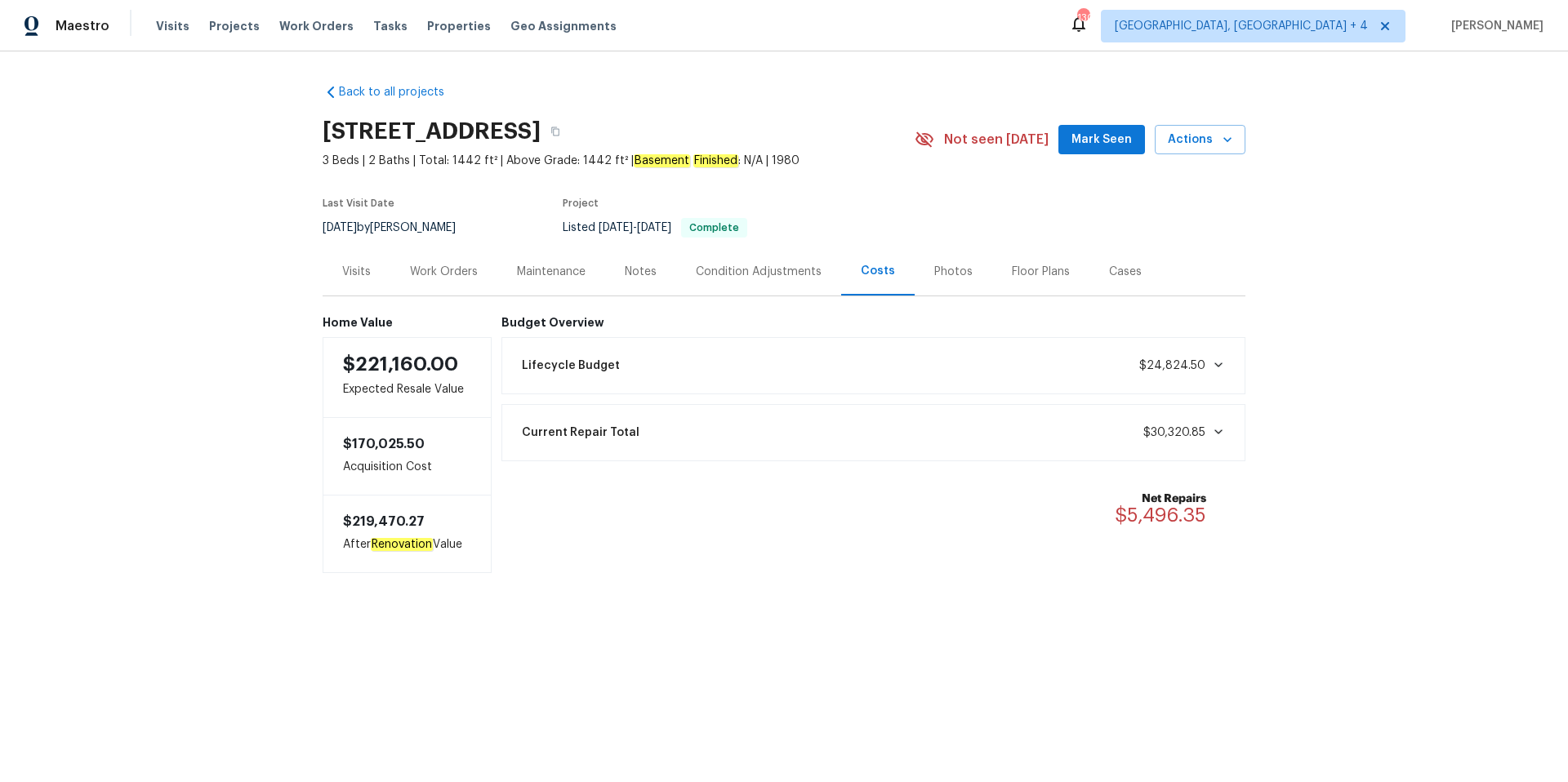
click at [441, 267] on div "Work Orders" at bounding box center [444, 272] width 68 height 16
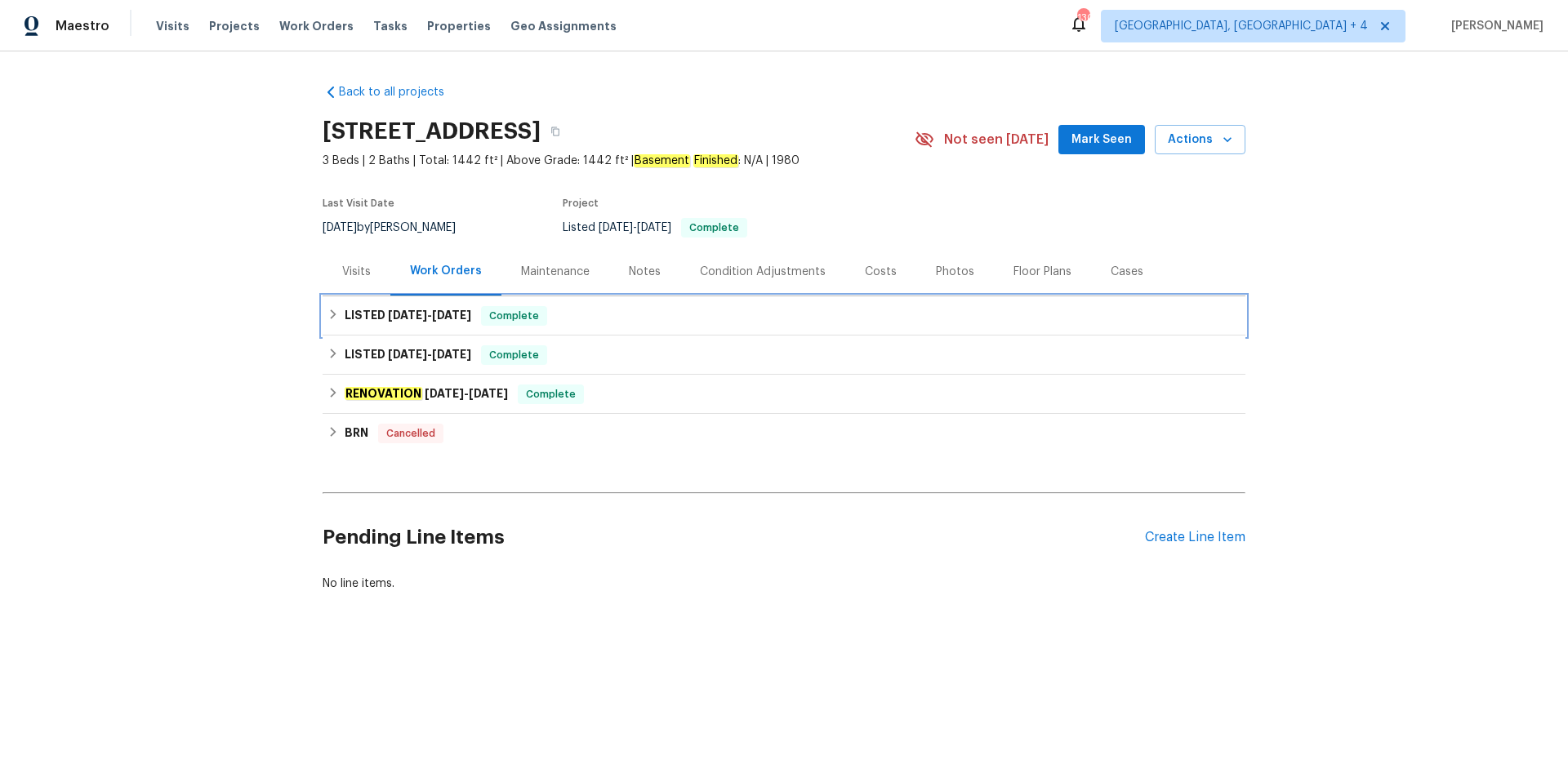
click at [549, 323] on div "LISTED 5/7/25 - 5/13/25 Complete" at bounding box center [784, 315] width 913 height 19
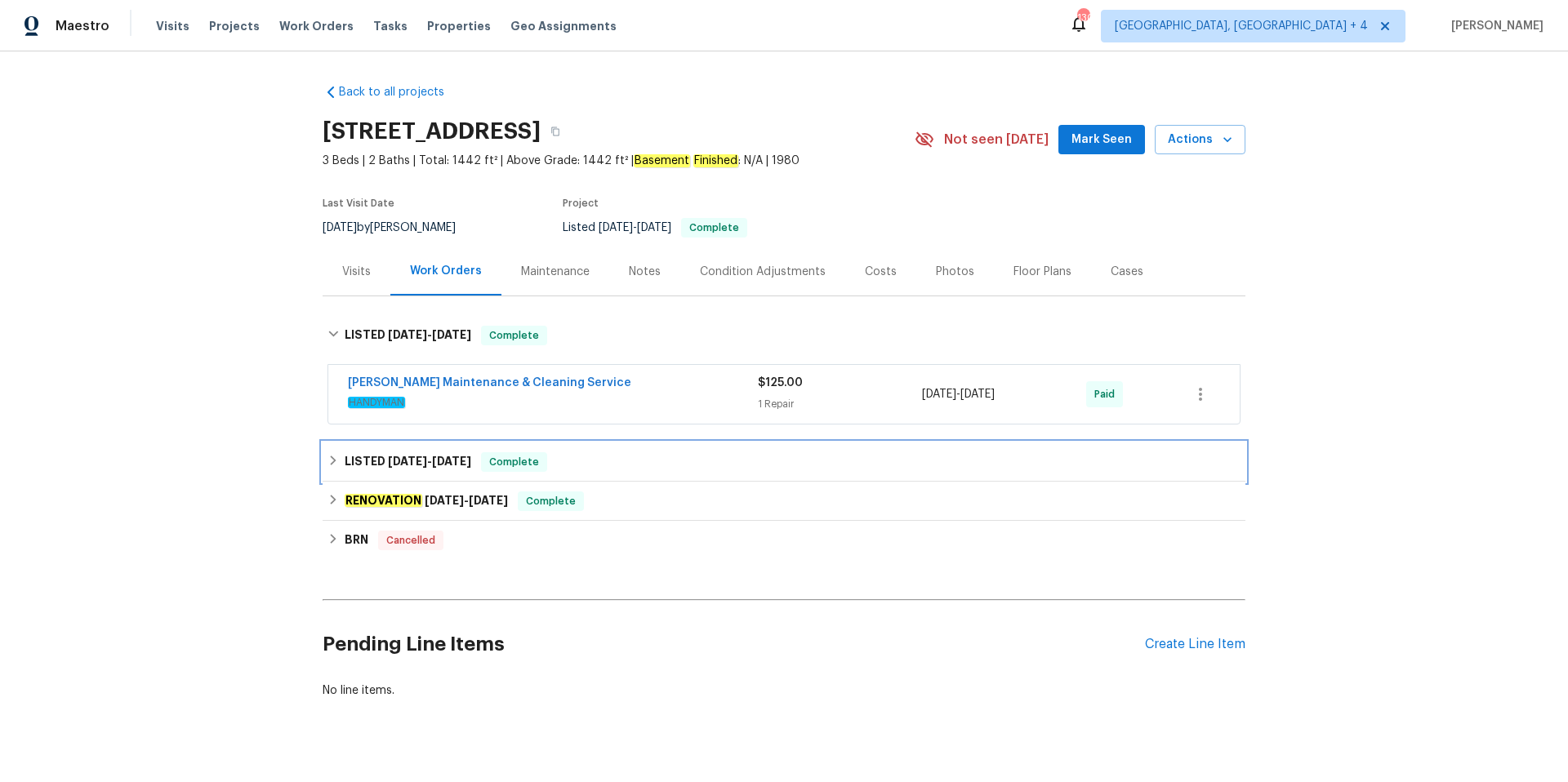
click at [573, 458] on div "LISTED 4/21/25 - 4/22/25 Complete" at bounding box center [784, 461] width 913 height 19
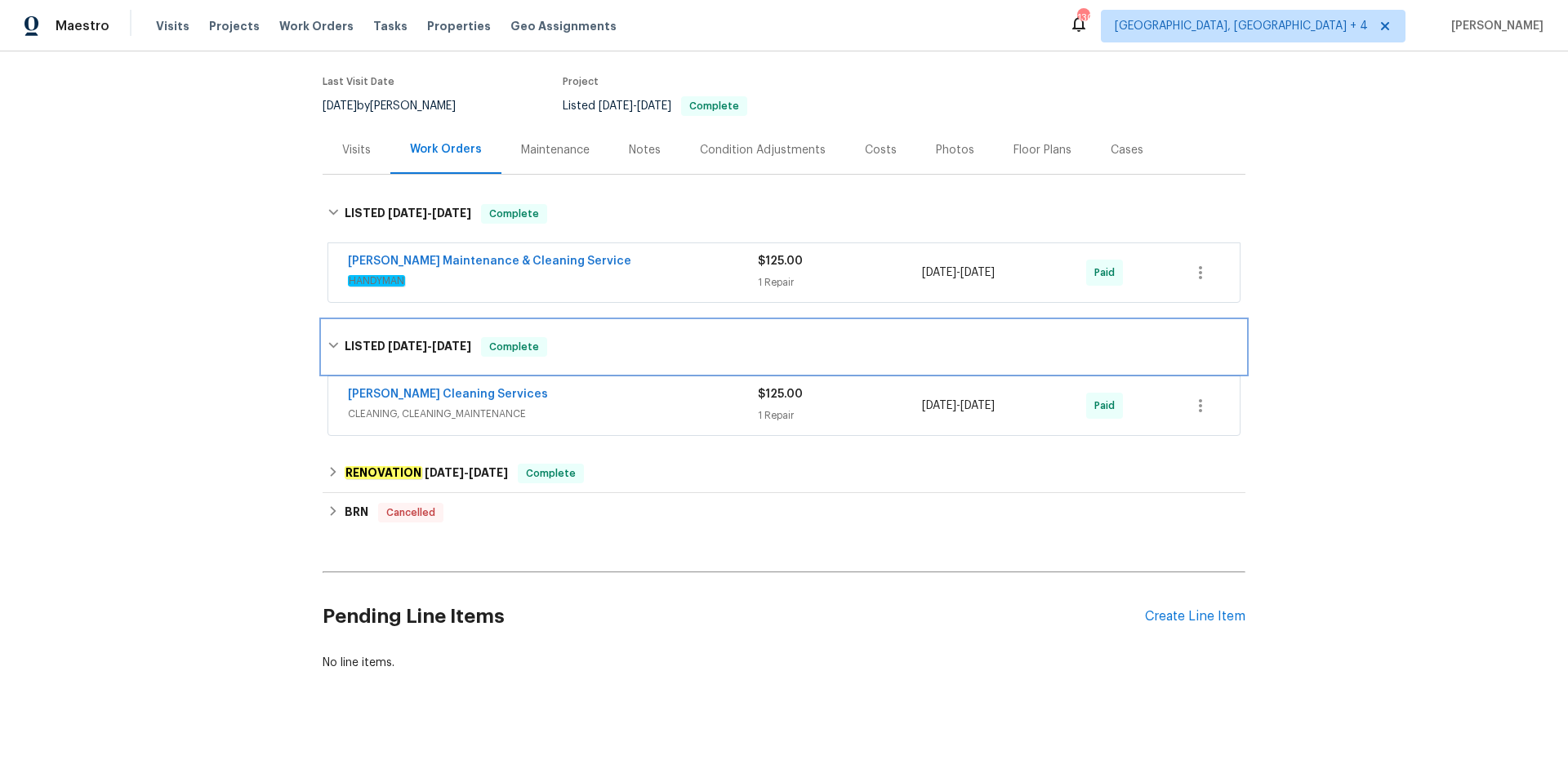
scroll to position [121, 0]
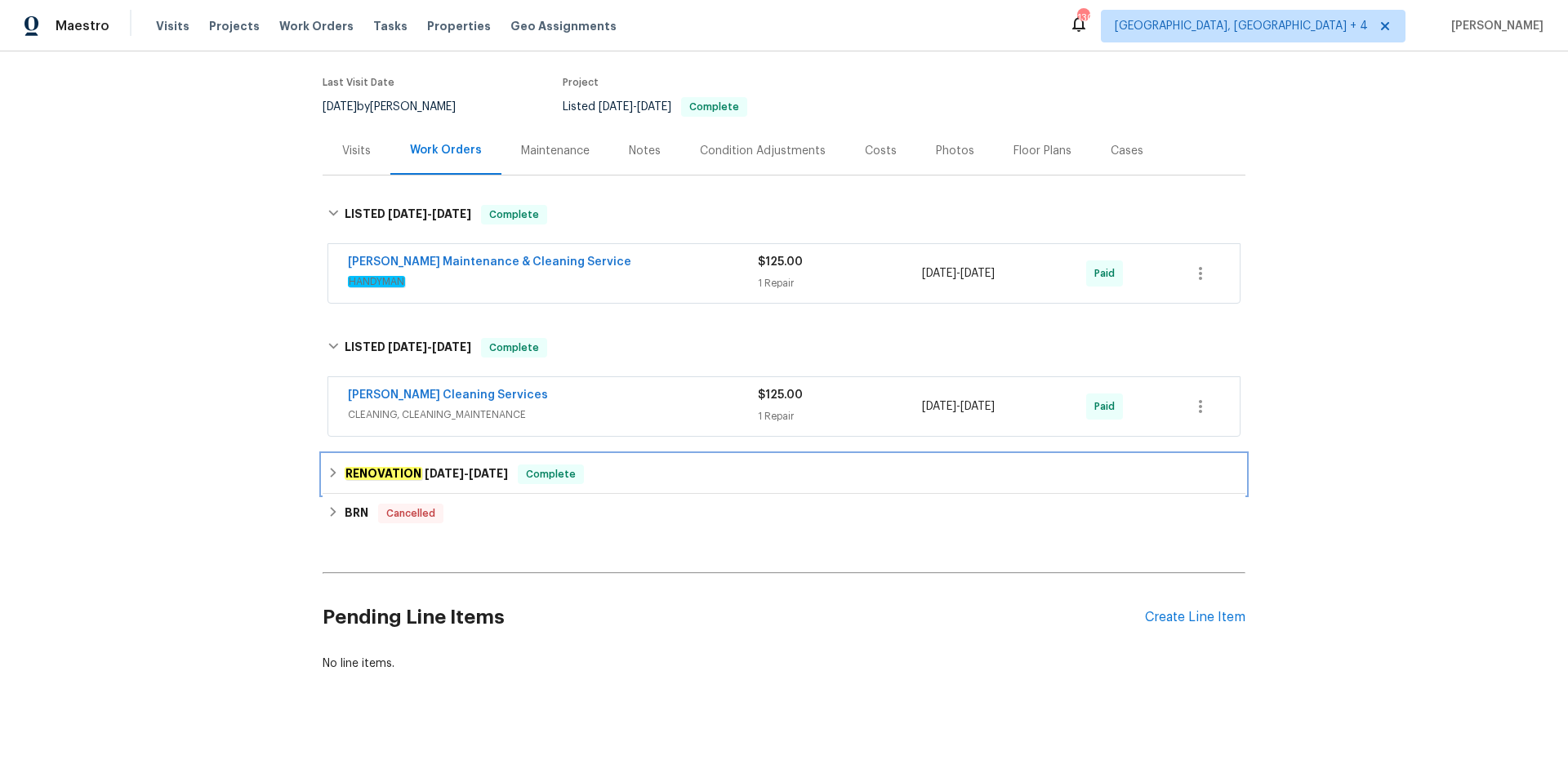
click at [576, 476] on span "Complete" at bounding box center [551, 474] width 63 height 16
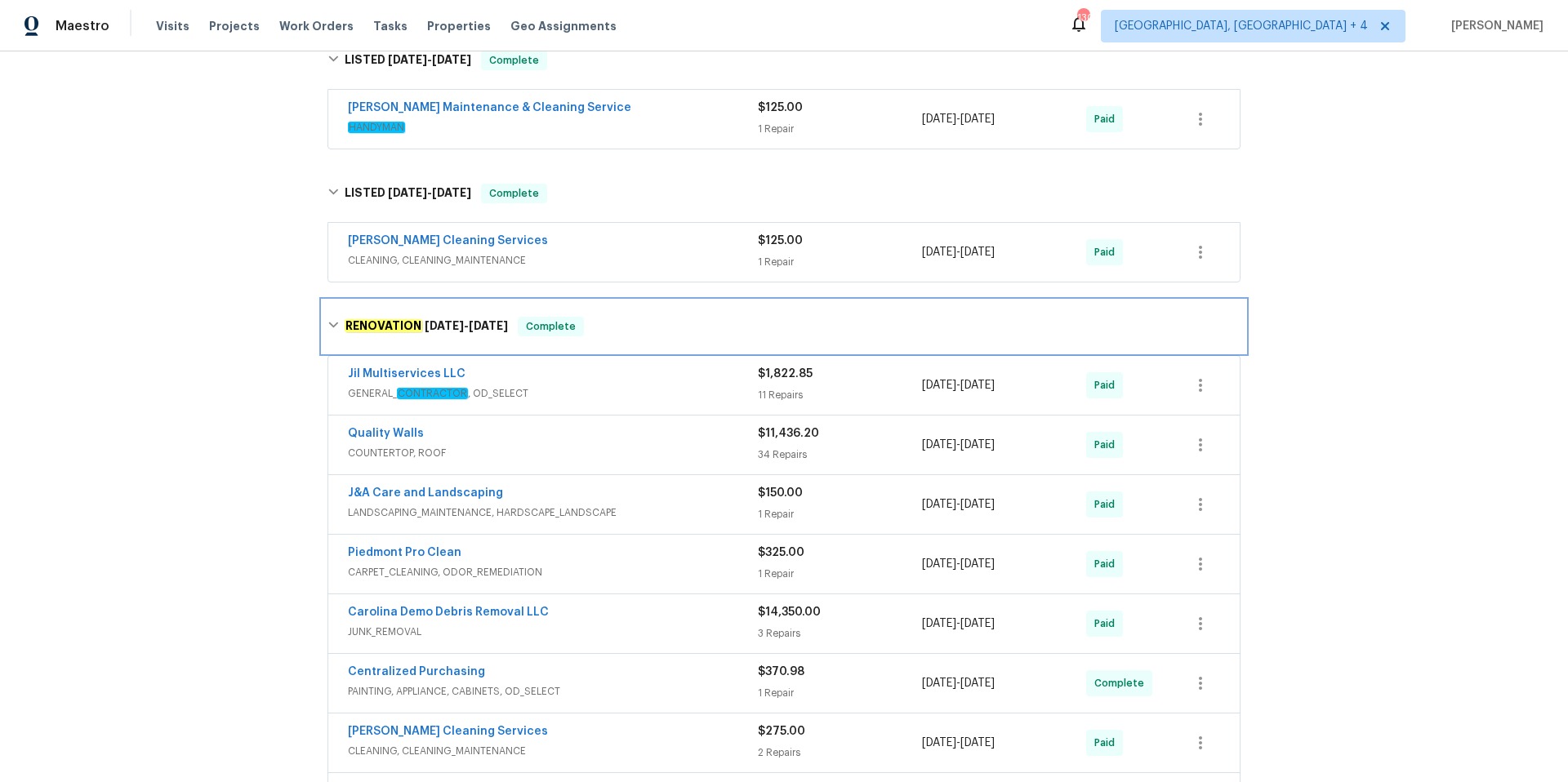
scroll to position [307, 0]
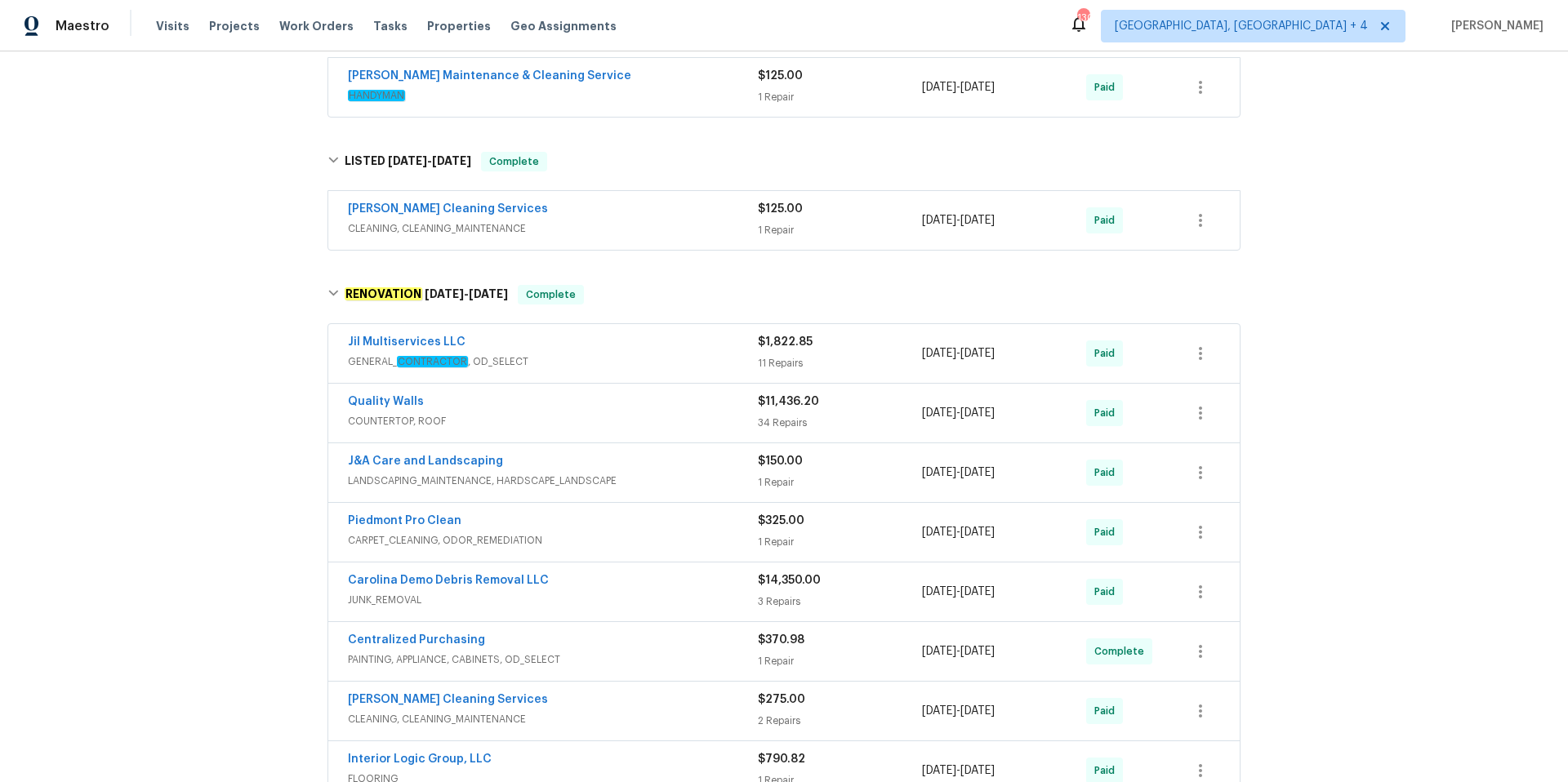
click at [612, 364] on span "GENERAL_ CONTRACTOR , OD_SELECT" at bounding box center [553, 361] width 410 height 16
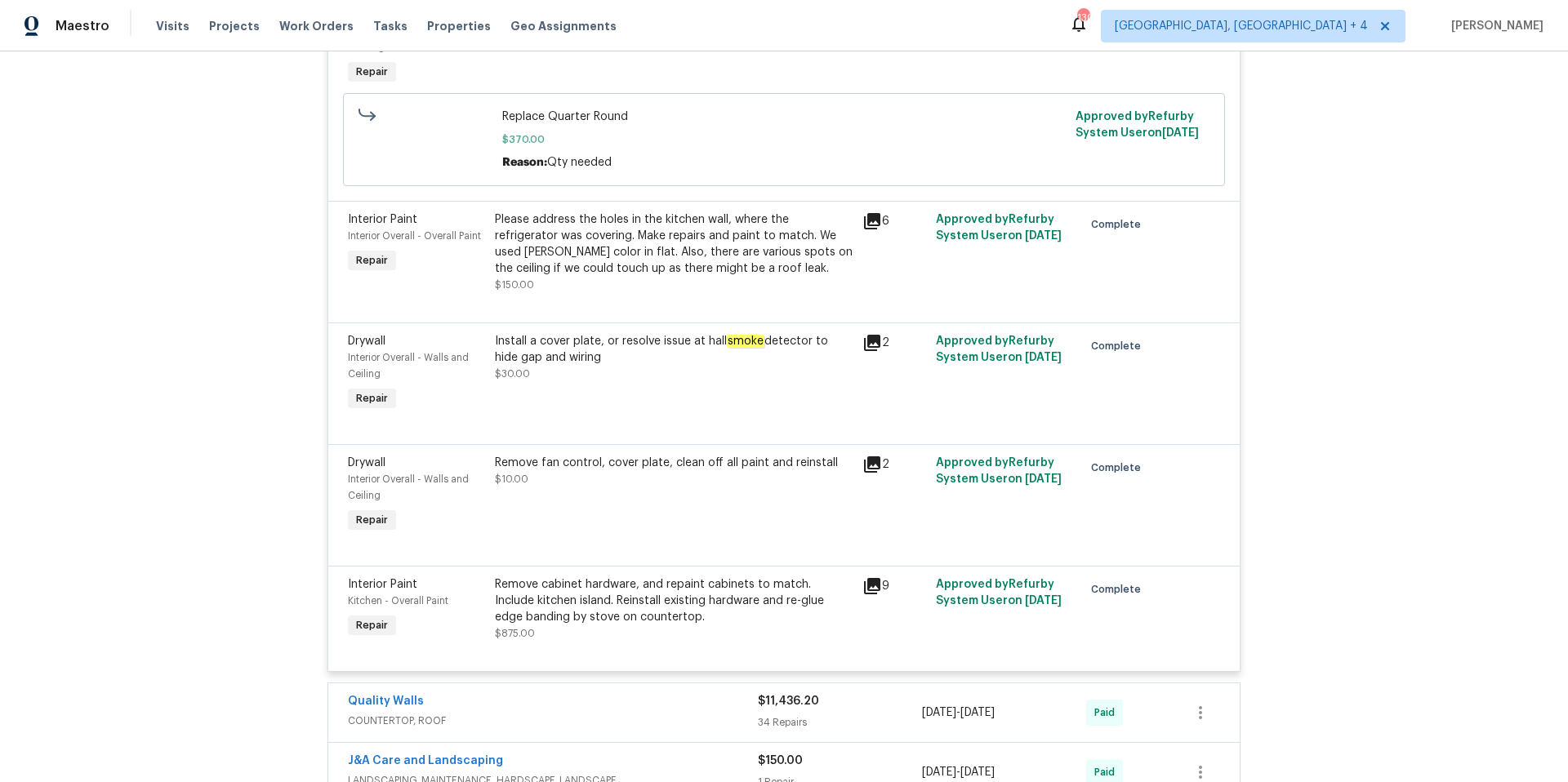
scroll to position [1634, 0]
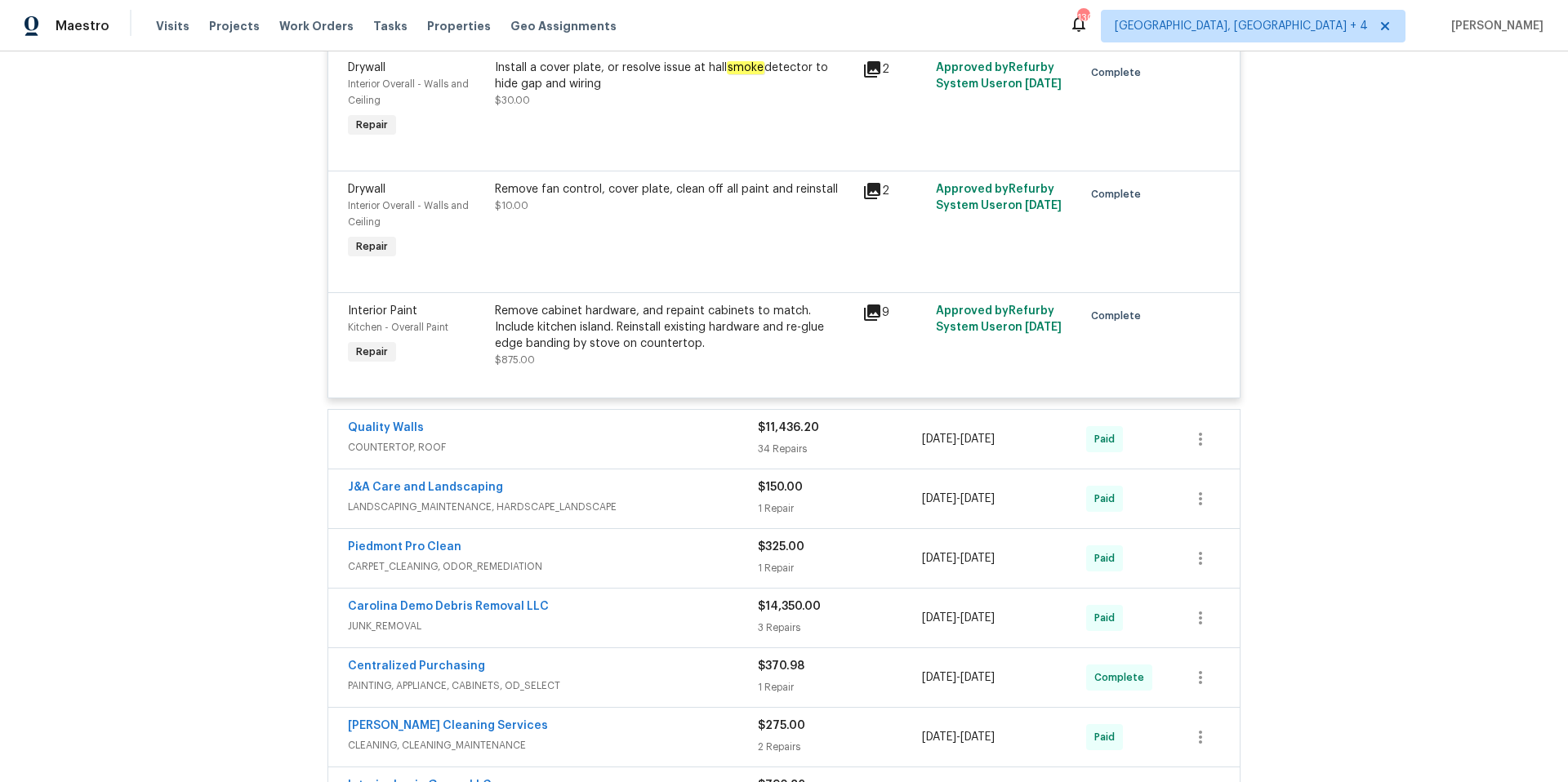
click at [611, 419] on div "Quality Walls" at bounding box center [553, 429] width 410 height 19
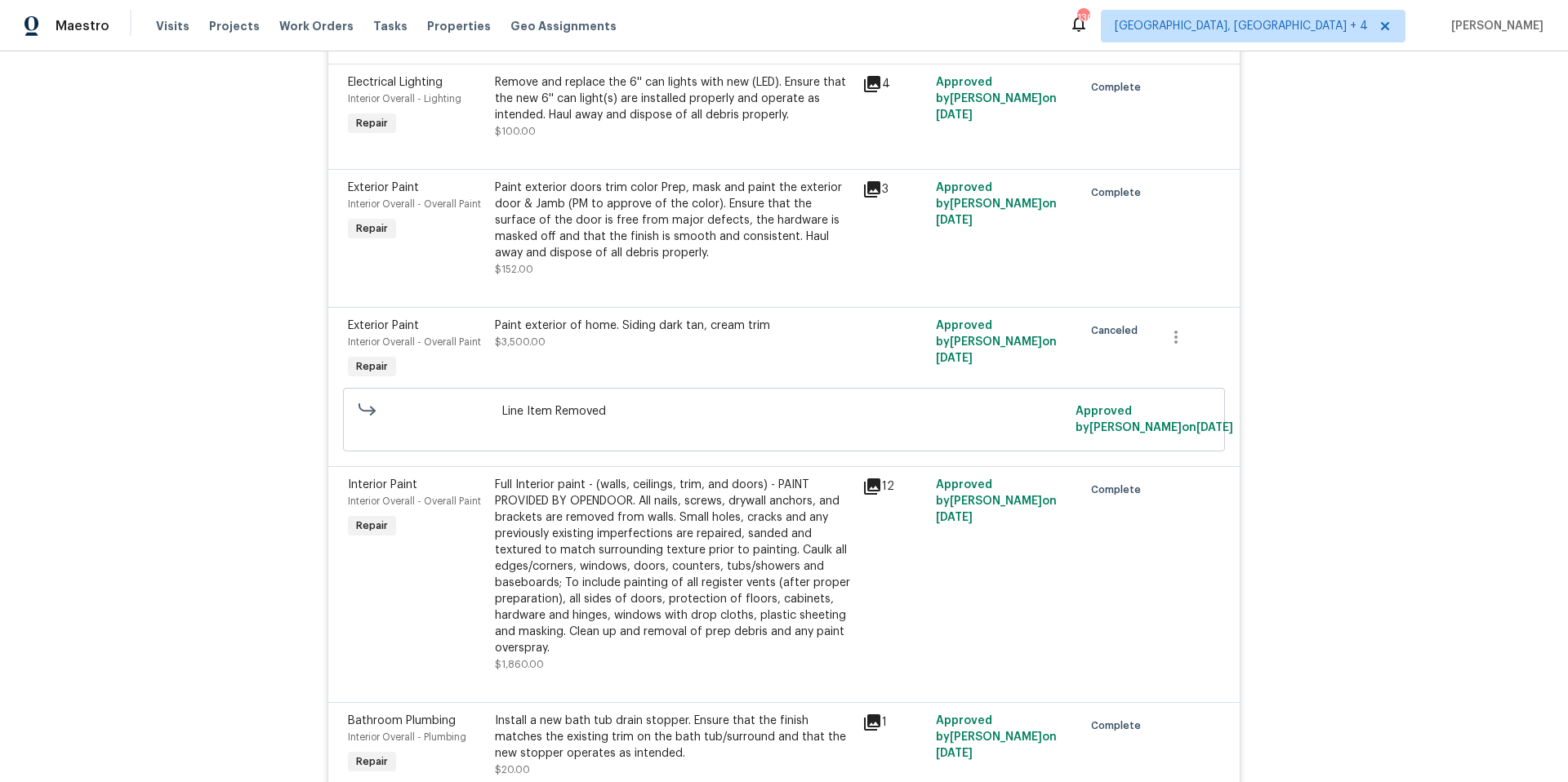
scroll to position [5166, 0]
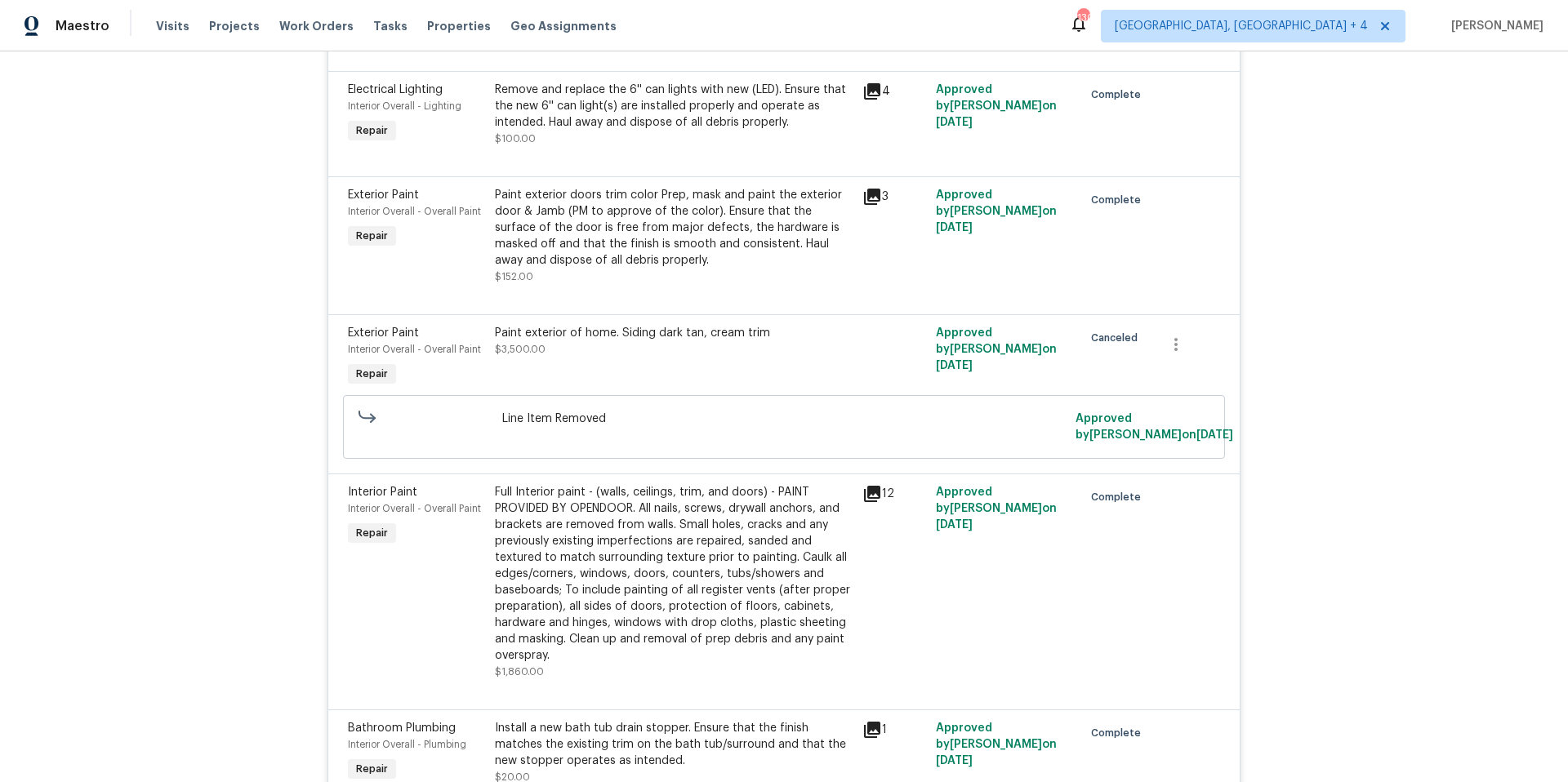
click at [874, 187] on icon at bounding box center [872, 197] width 19 height 19
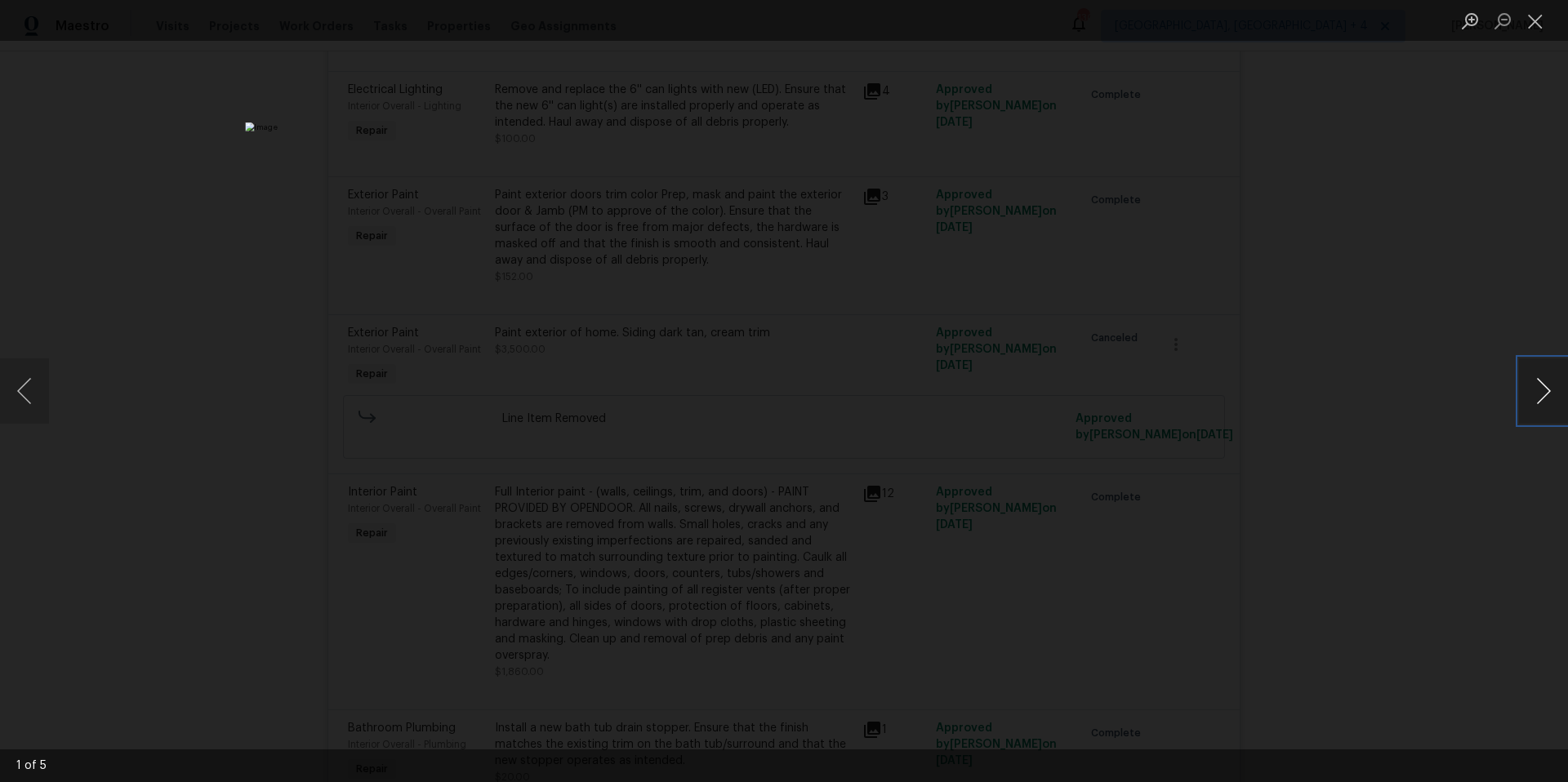
click at [1545, 396] on button "Next image" at bounding box center [1544, 391] width 49 height 65
click at [1535, 19] on button "Close lightbox" at bounding box center [1535, 21] width 33 height 29
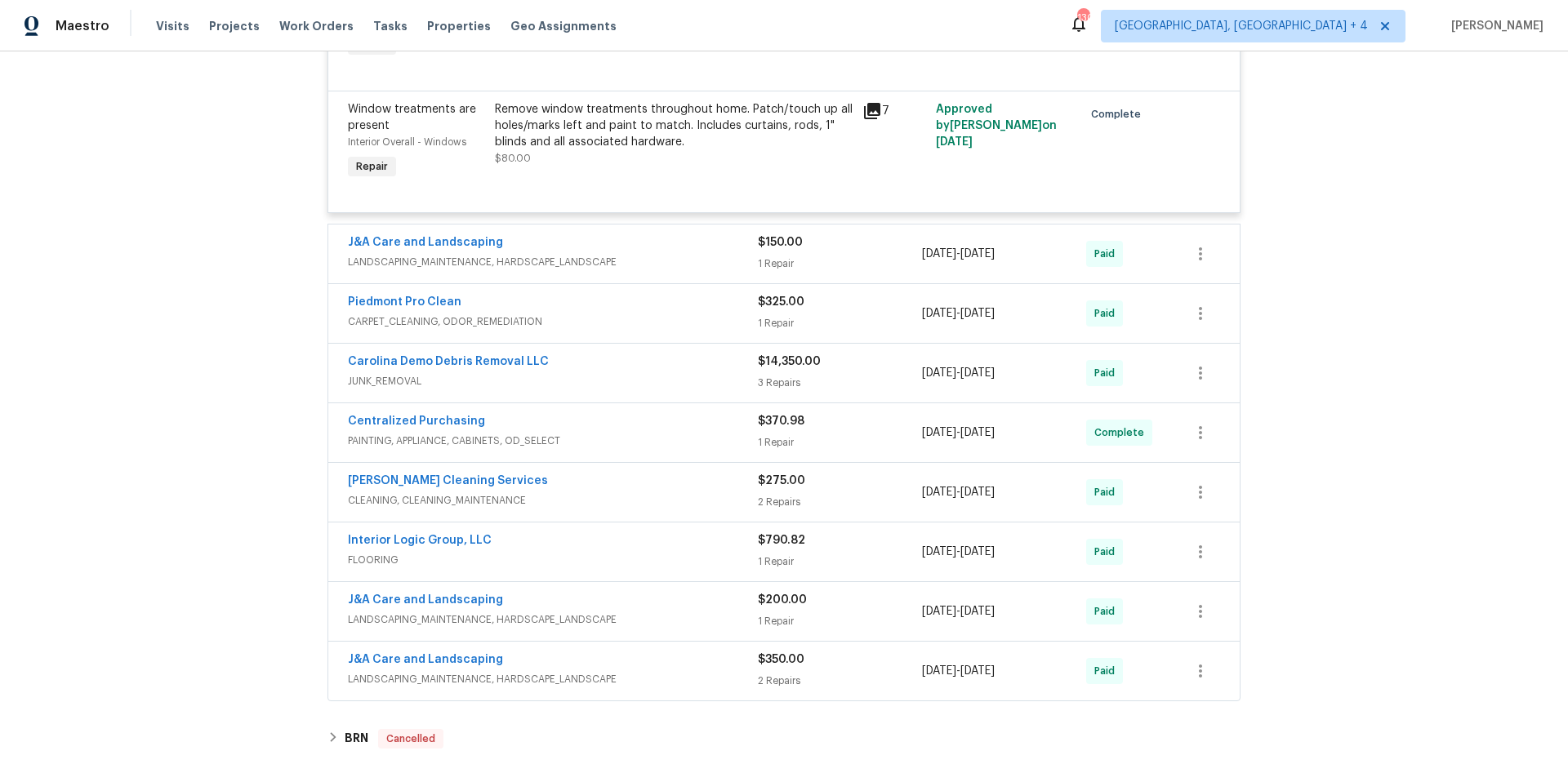
scroll to position [6513, 0]
click at [646, 374] on span "JUNK_REMOVAL" at bounding box center [553, 381] width 410 height 16
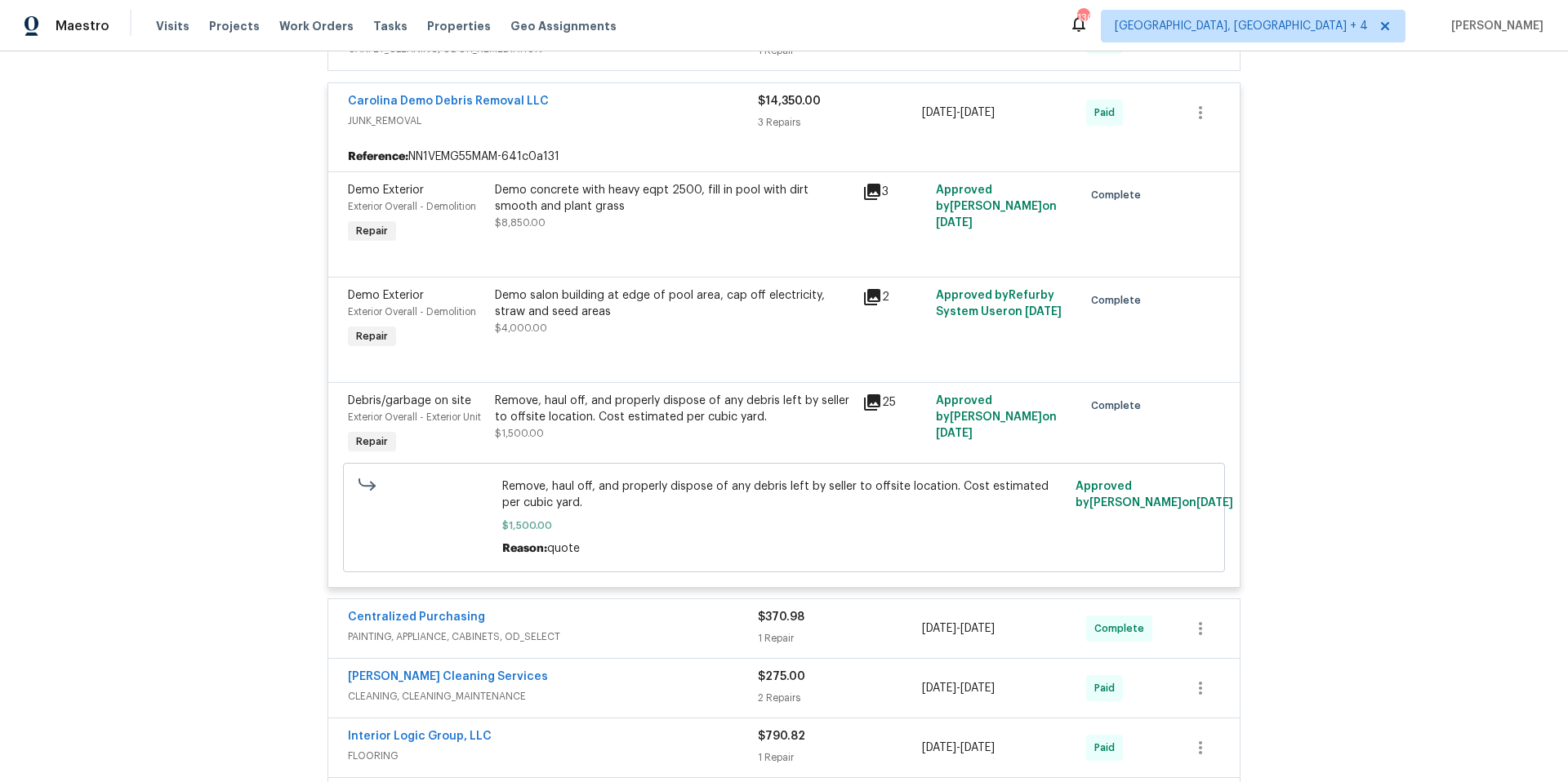
scroll to position [6792, 0]
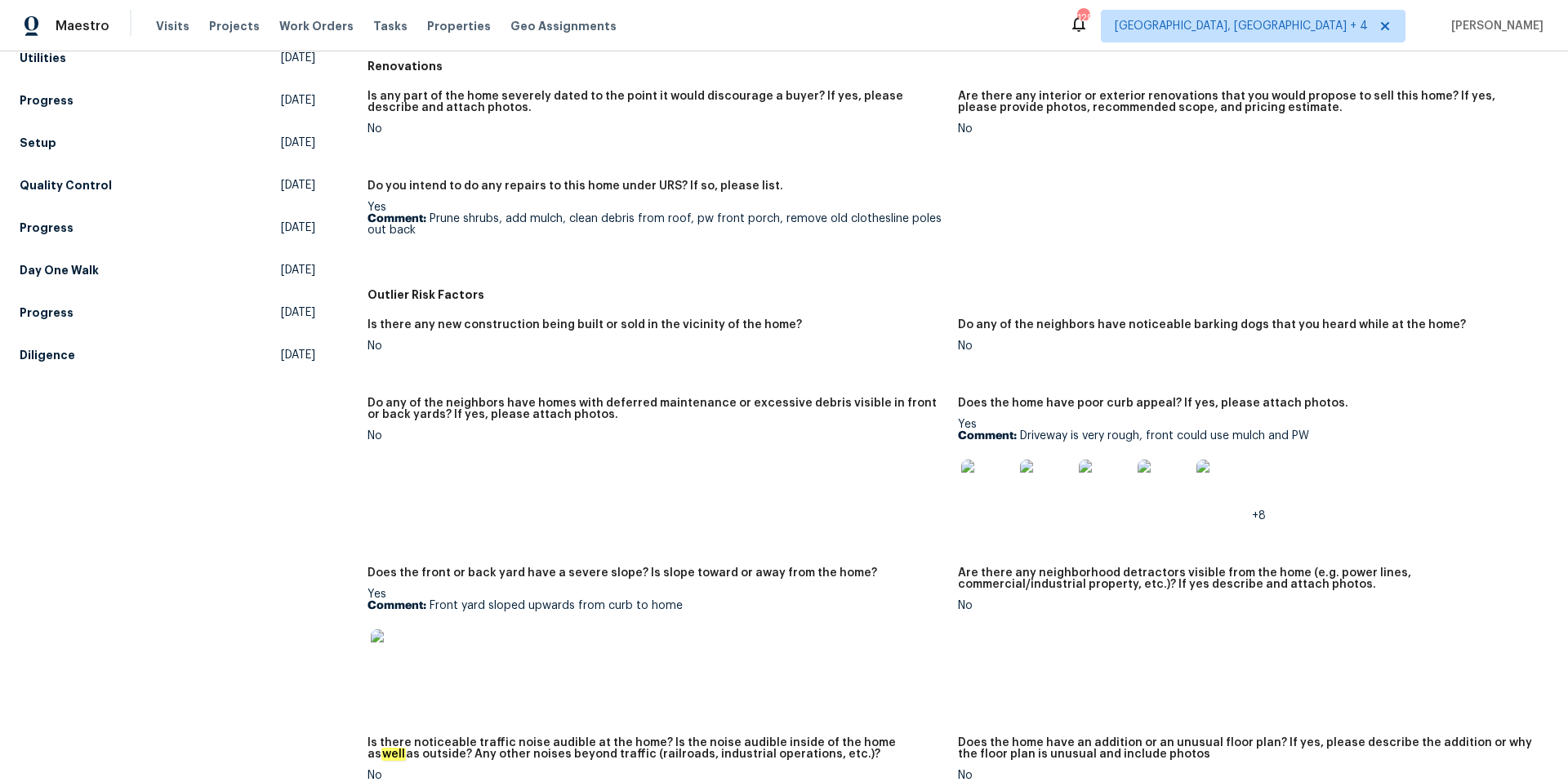
scroll to position [502, 0]
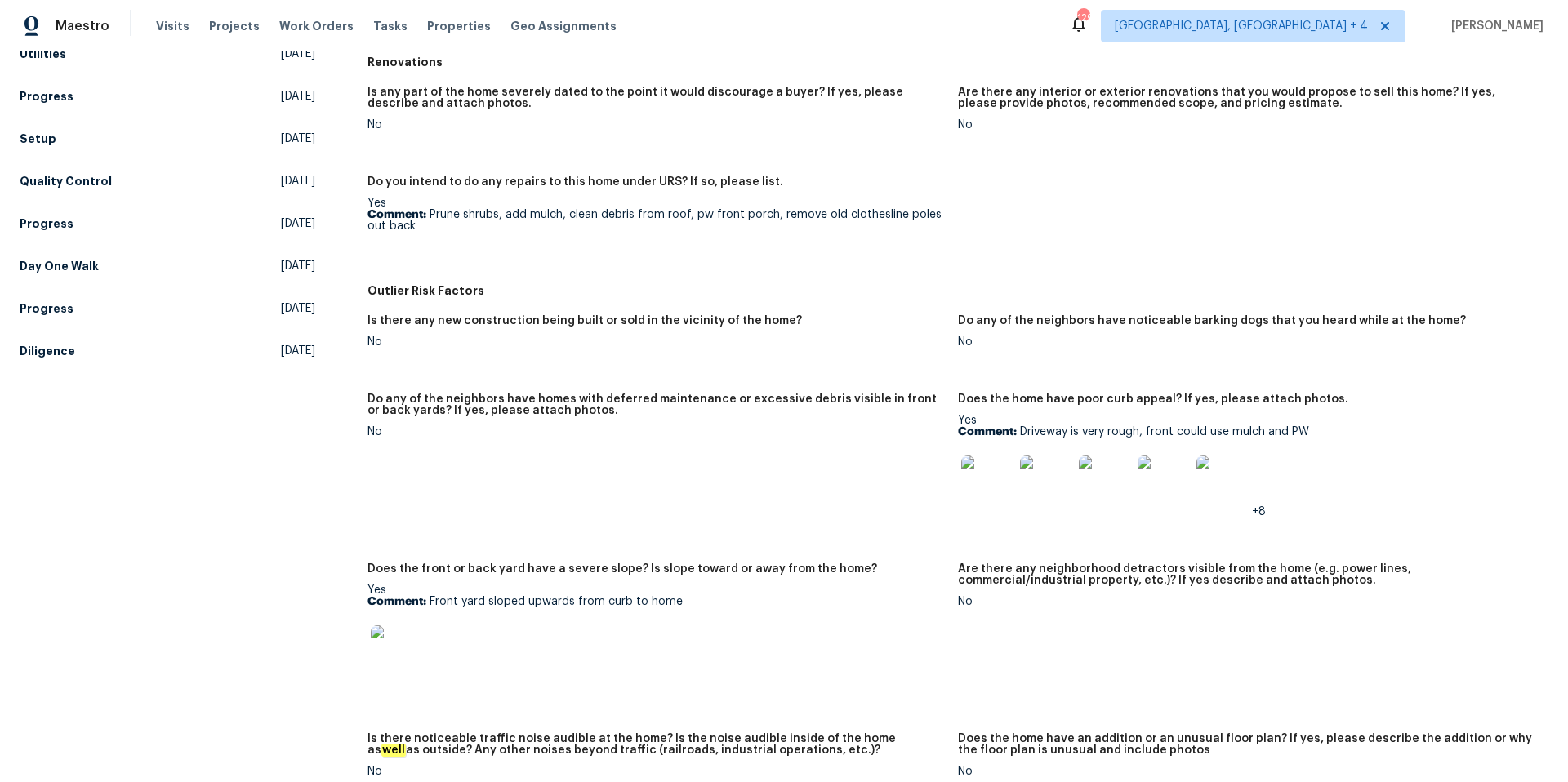
click at [999, 481] on img at bounding box center [987, 482] width 52 height 52
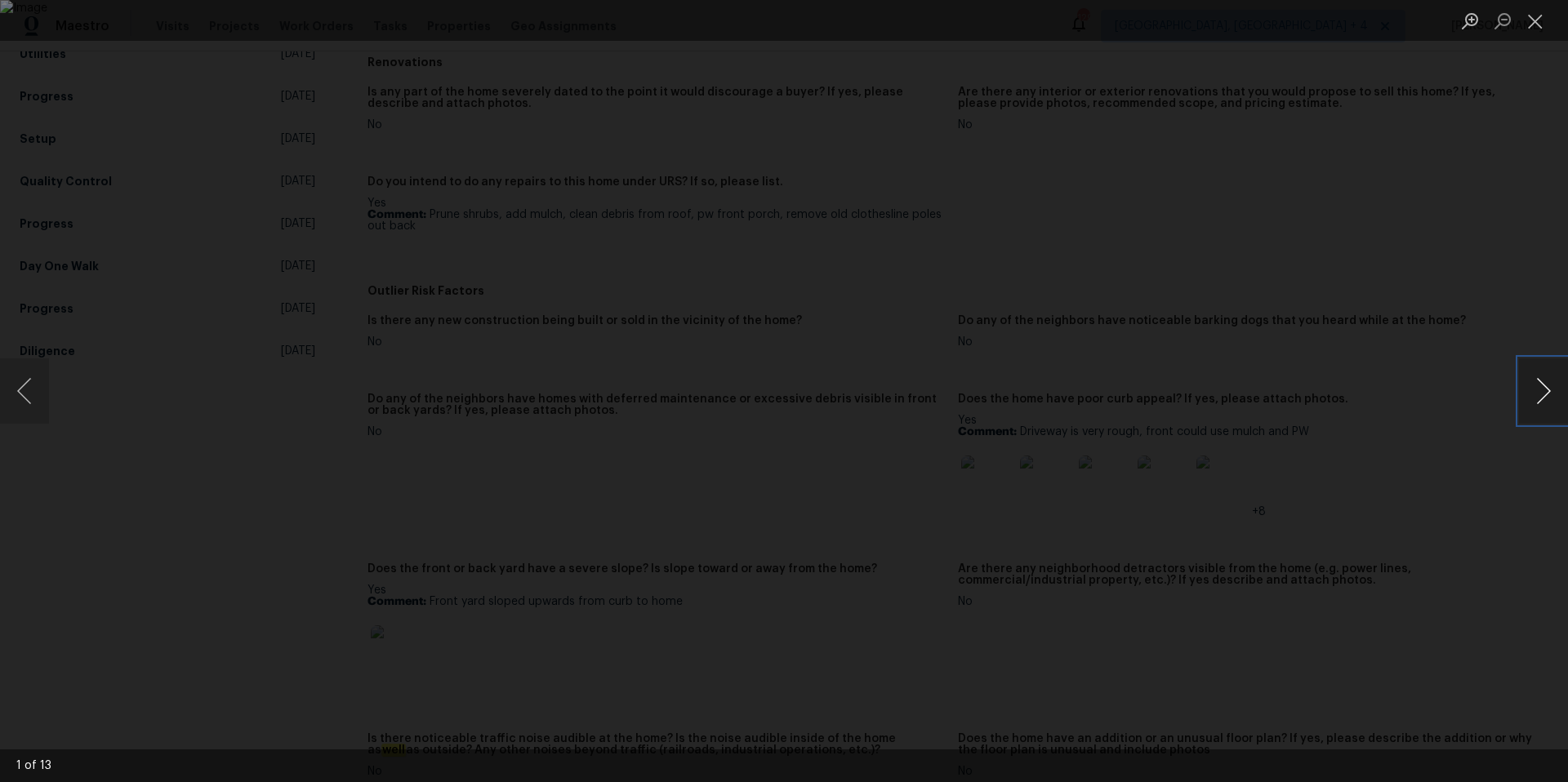
click at [1553, 394] on button "Next image" at bounding box center [1544, 391] width 49 height 65
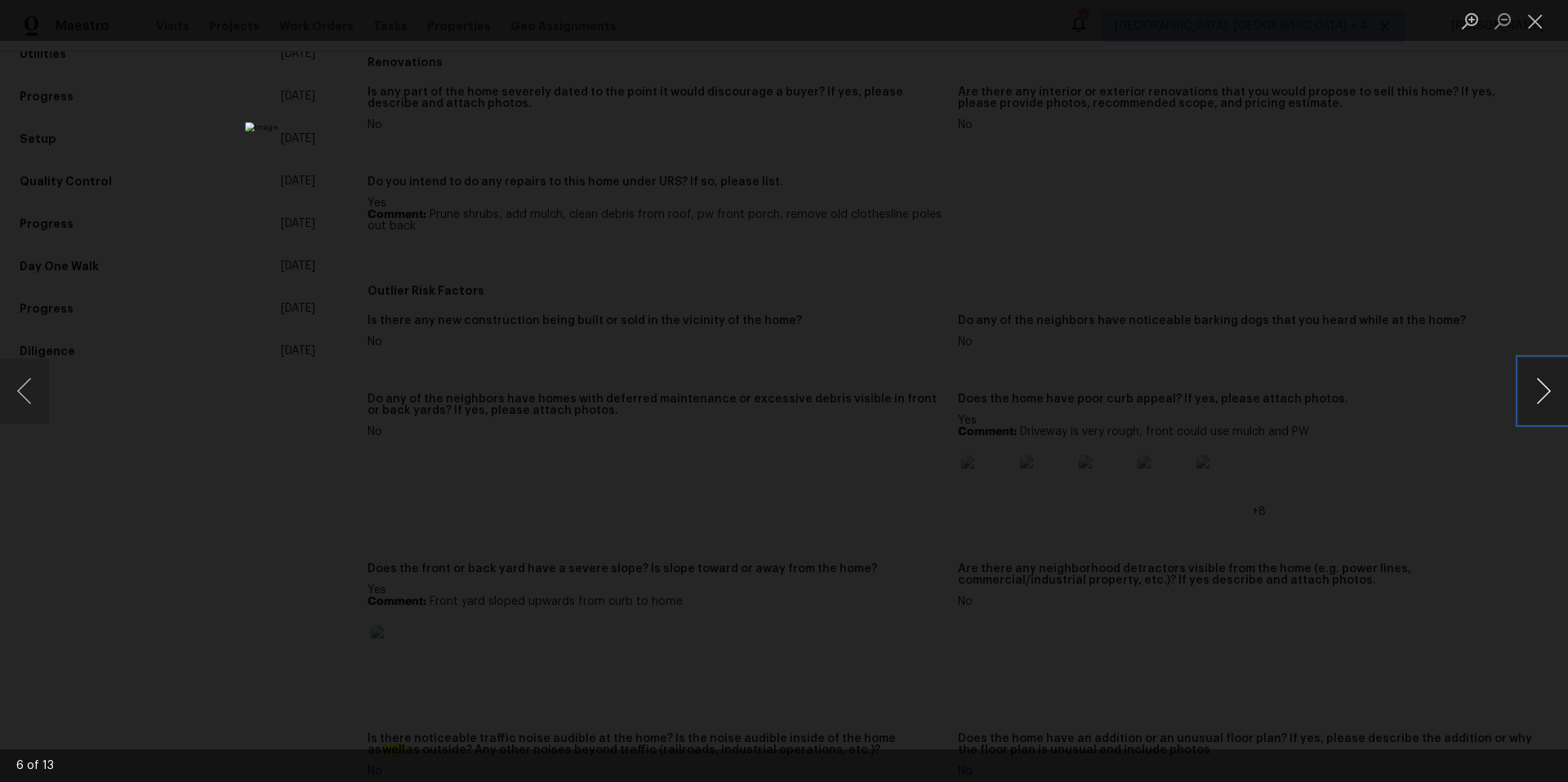
click at [1553, 394] on button "Next image" at bounding box center [1544, 391] width 49 height 65
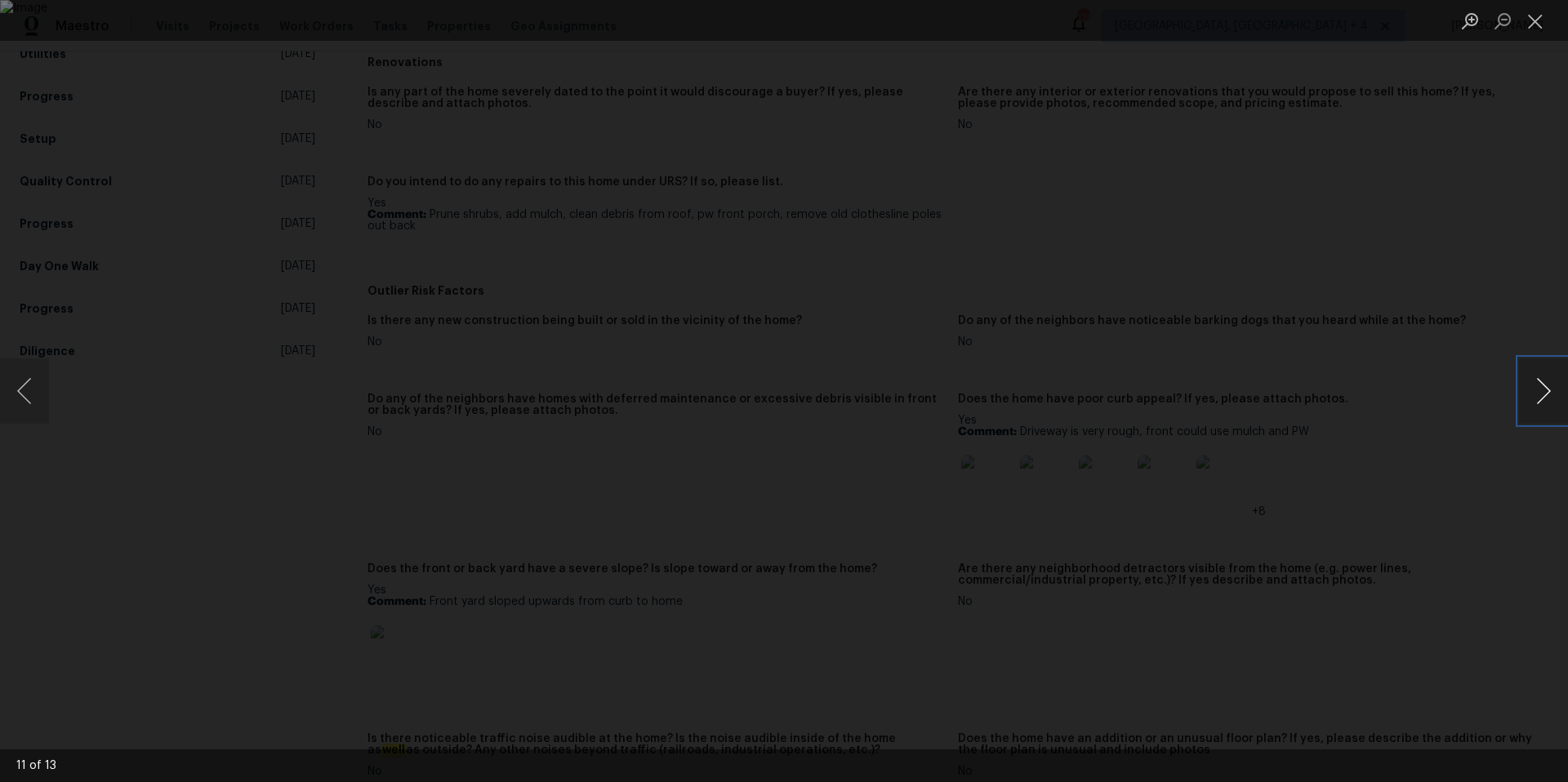
click at [1553, 394] on button "Next image" at bounding box center [1544, 391] width 49 height 65
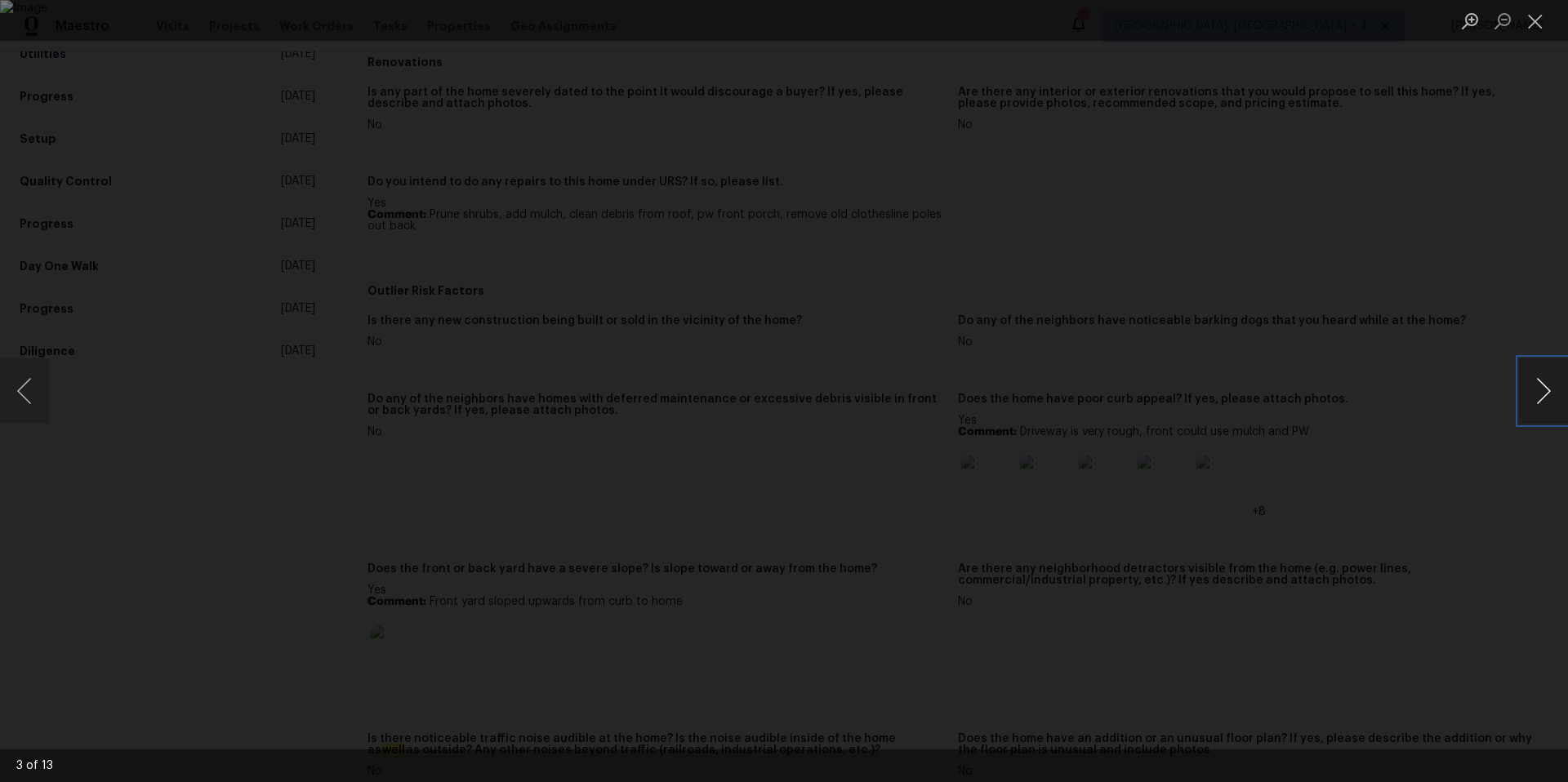
click at [1553, 394] on button "Next image" at bounding box center [1544, 391] width 49 height 65
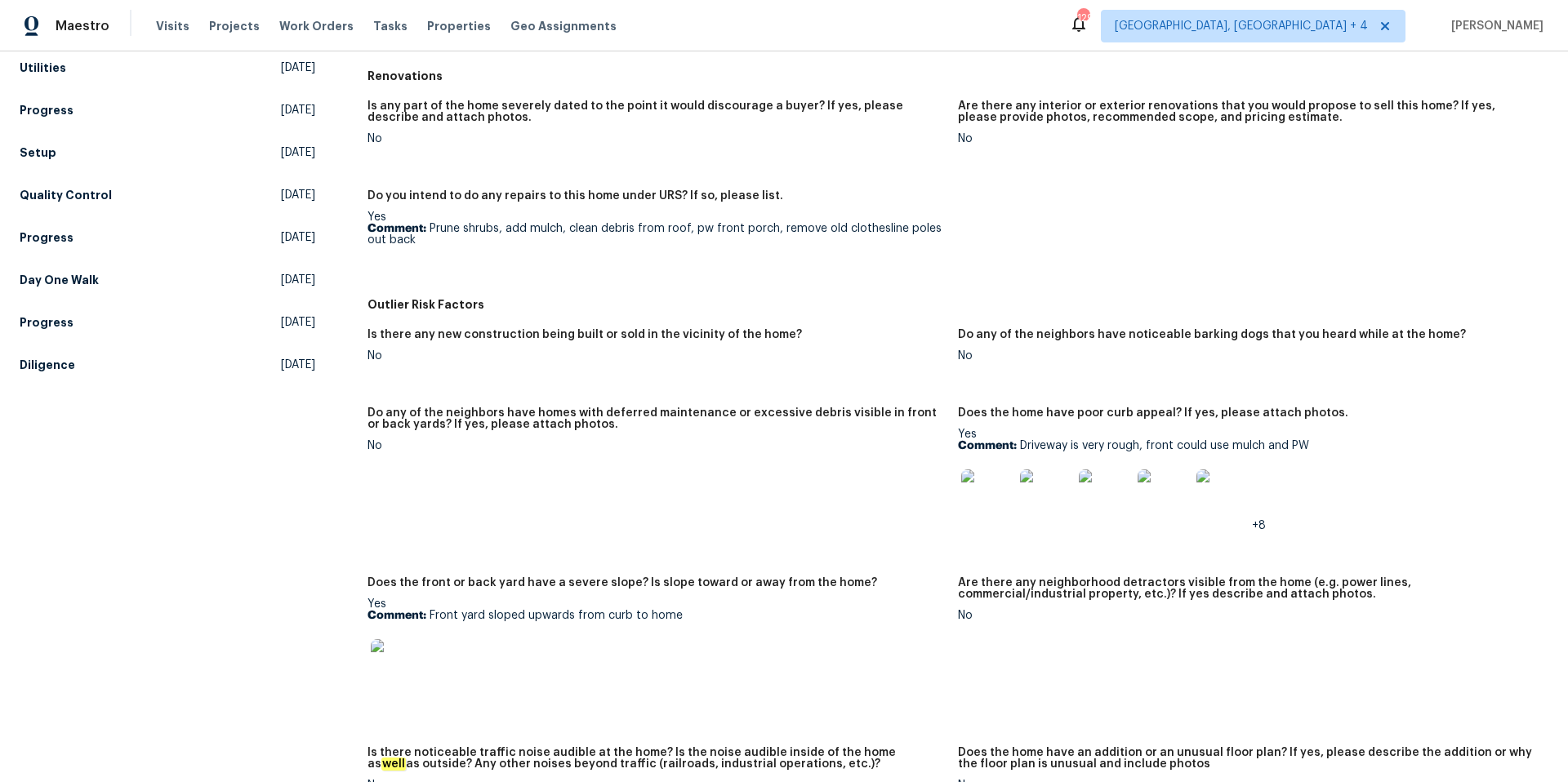
scroll to position [629, 0]
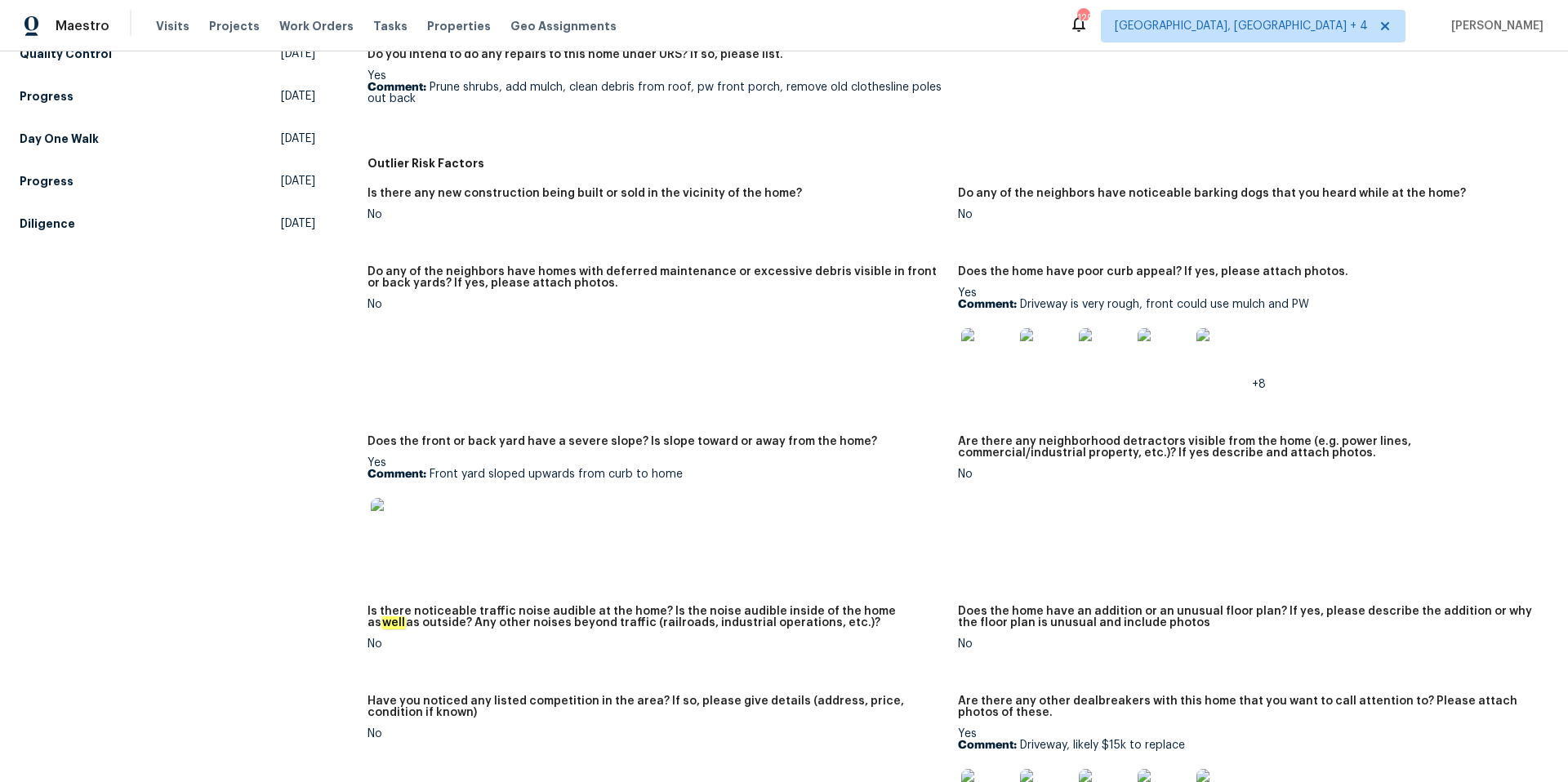
click at [390, 531] on img at bounding box center [397, 524] width 52 height 52
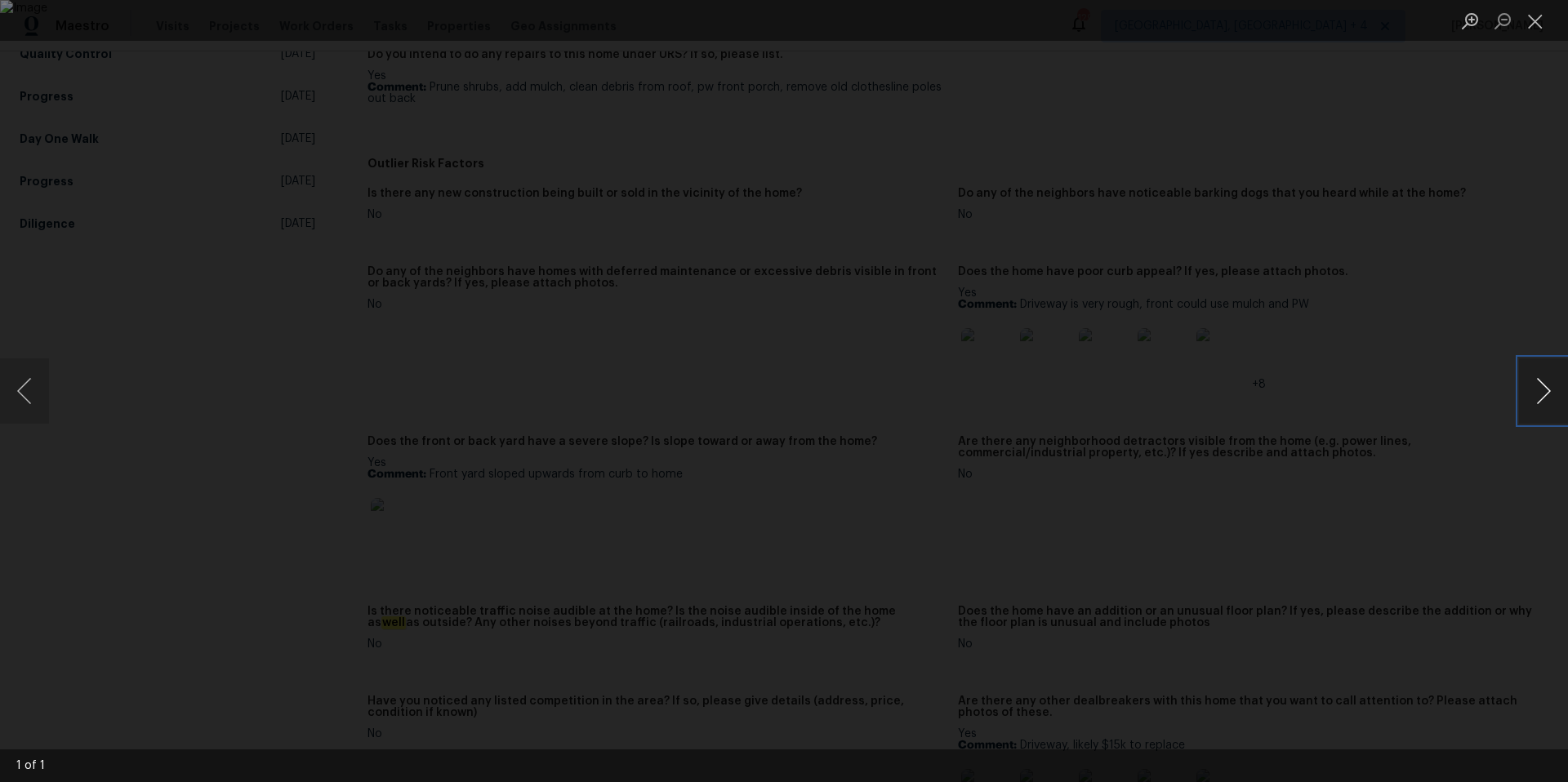
click at [1549, 391] on button "Next image" at bounding box center [1544, 391] width 49 height 65
click at [1540, 24] on button "Close lightbox" at bounding box center [1535, 21] width 33 height 29
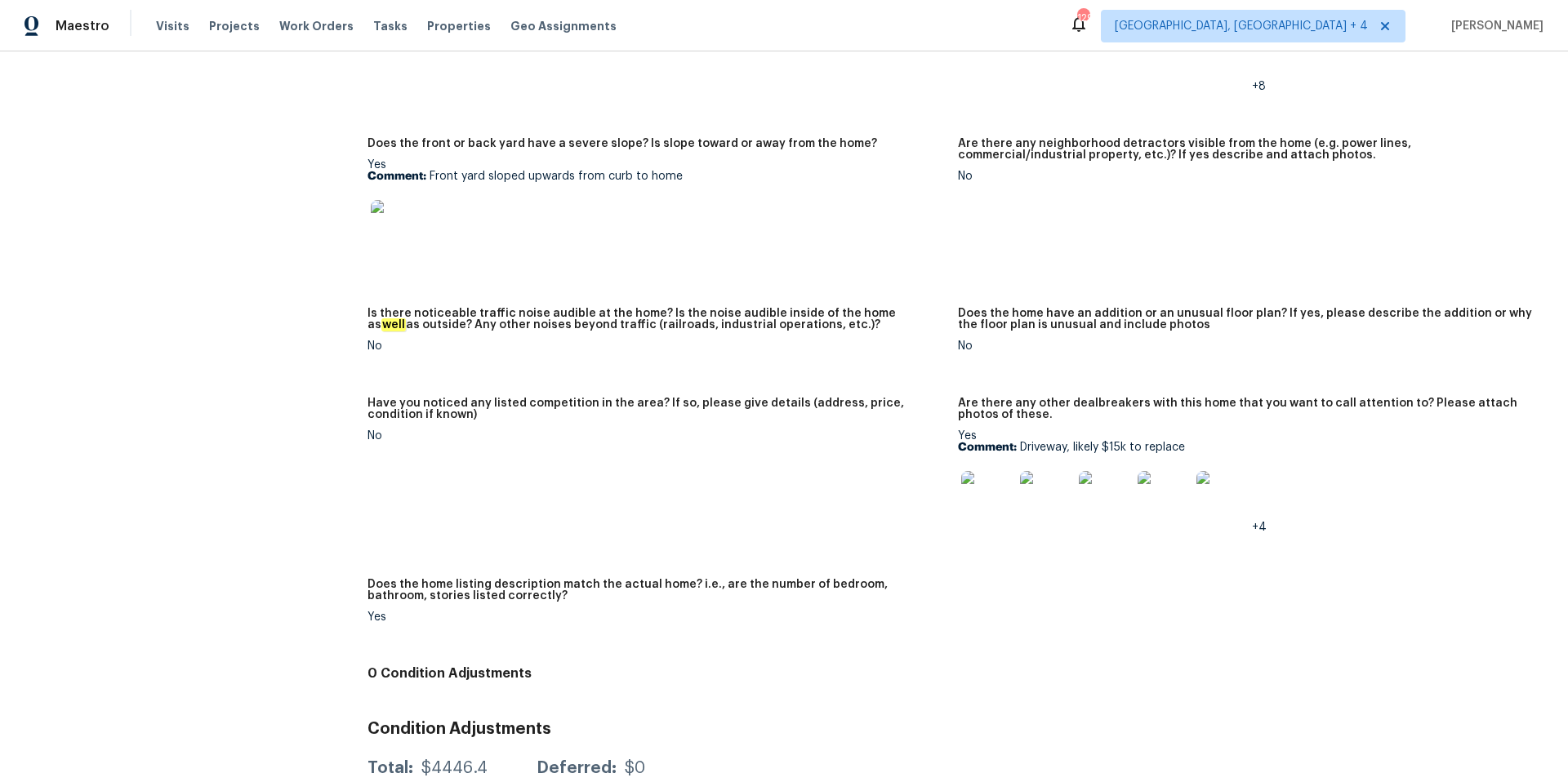
scroll to position [976, 0]
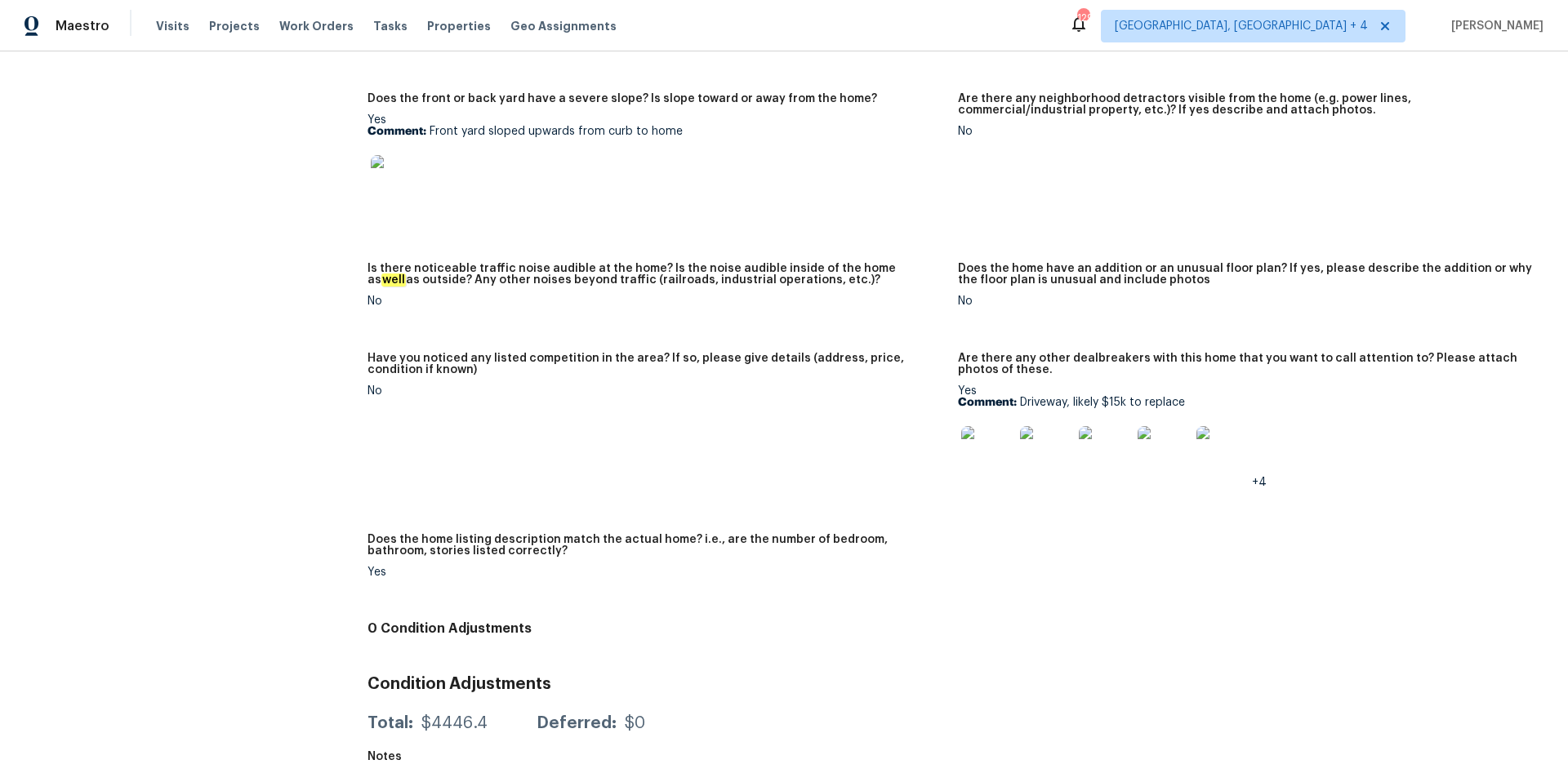
click at [990, 456] on img at bounding box center [987, 452] width 52 height 52
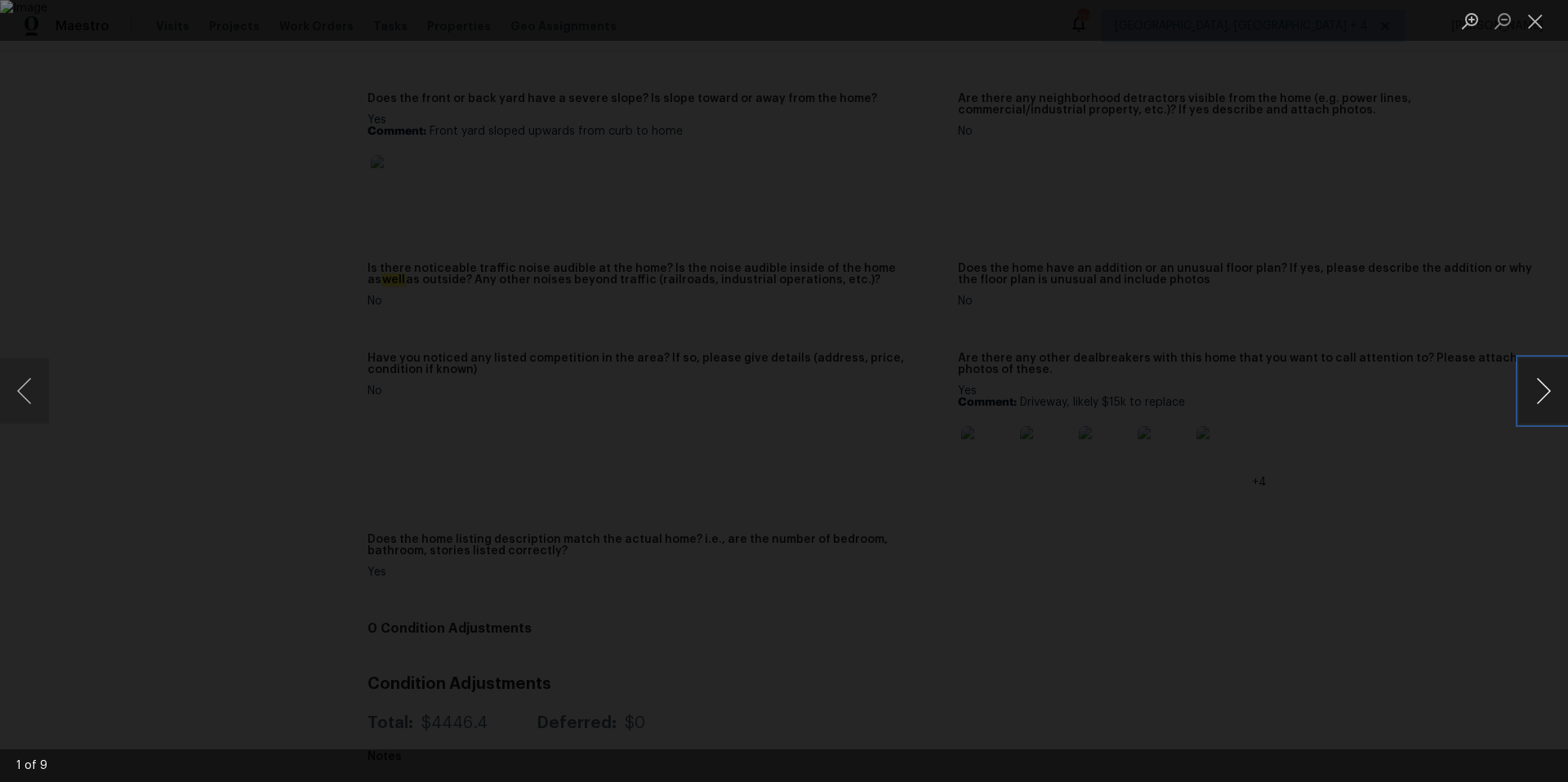
click at [1549, 388] on button "Next image" at bounding box center [1544, 391] width 49 height 65
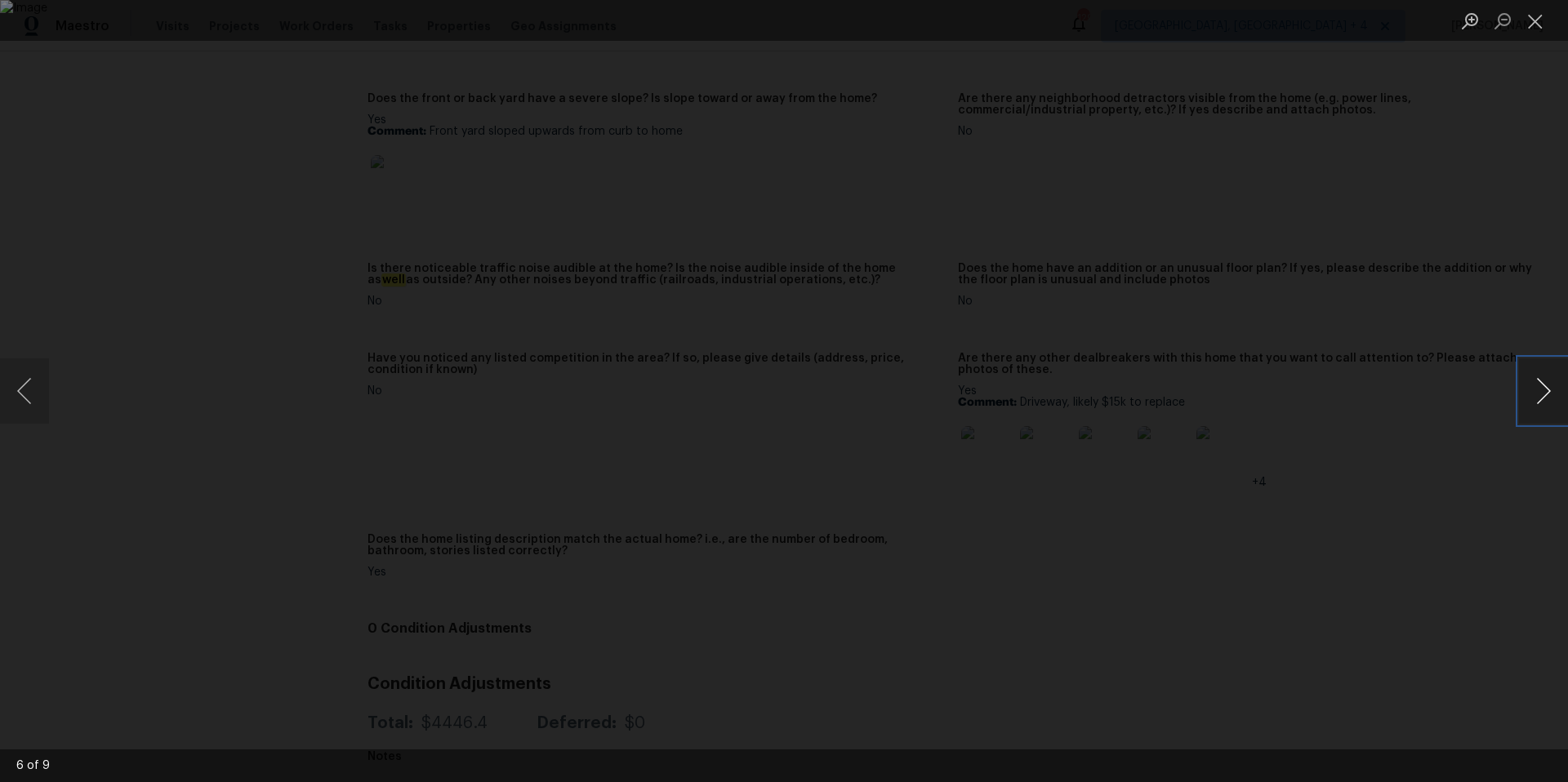
click at [1549, 388] on button "Next image" at bounding box center [1544, 391] width 49 height 65
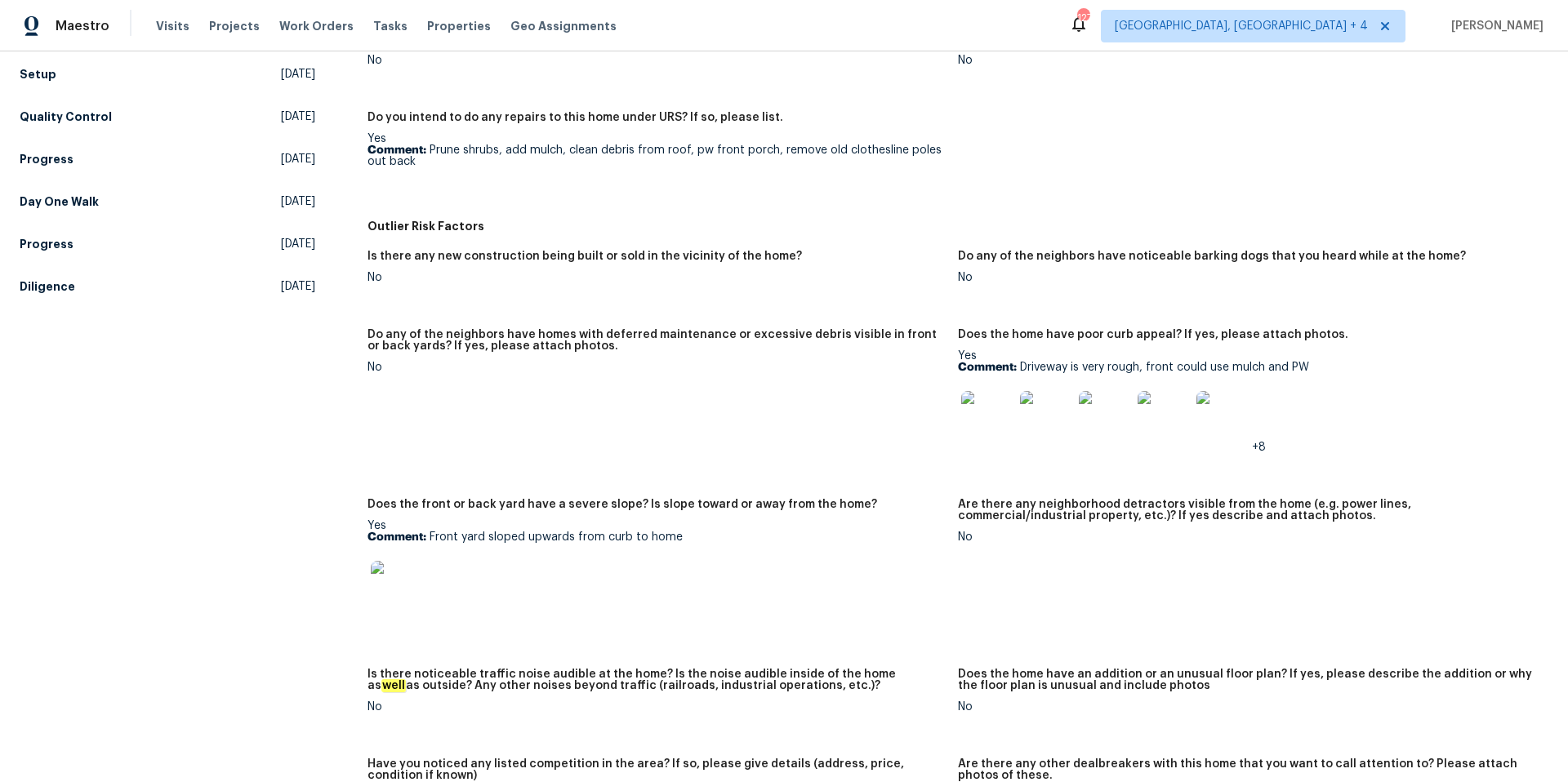
scroll to position [566, 0]
click at [1217, 422] on img at bounding box center [1223, 418] width 52 height 52
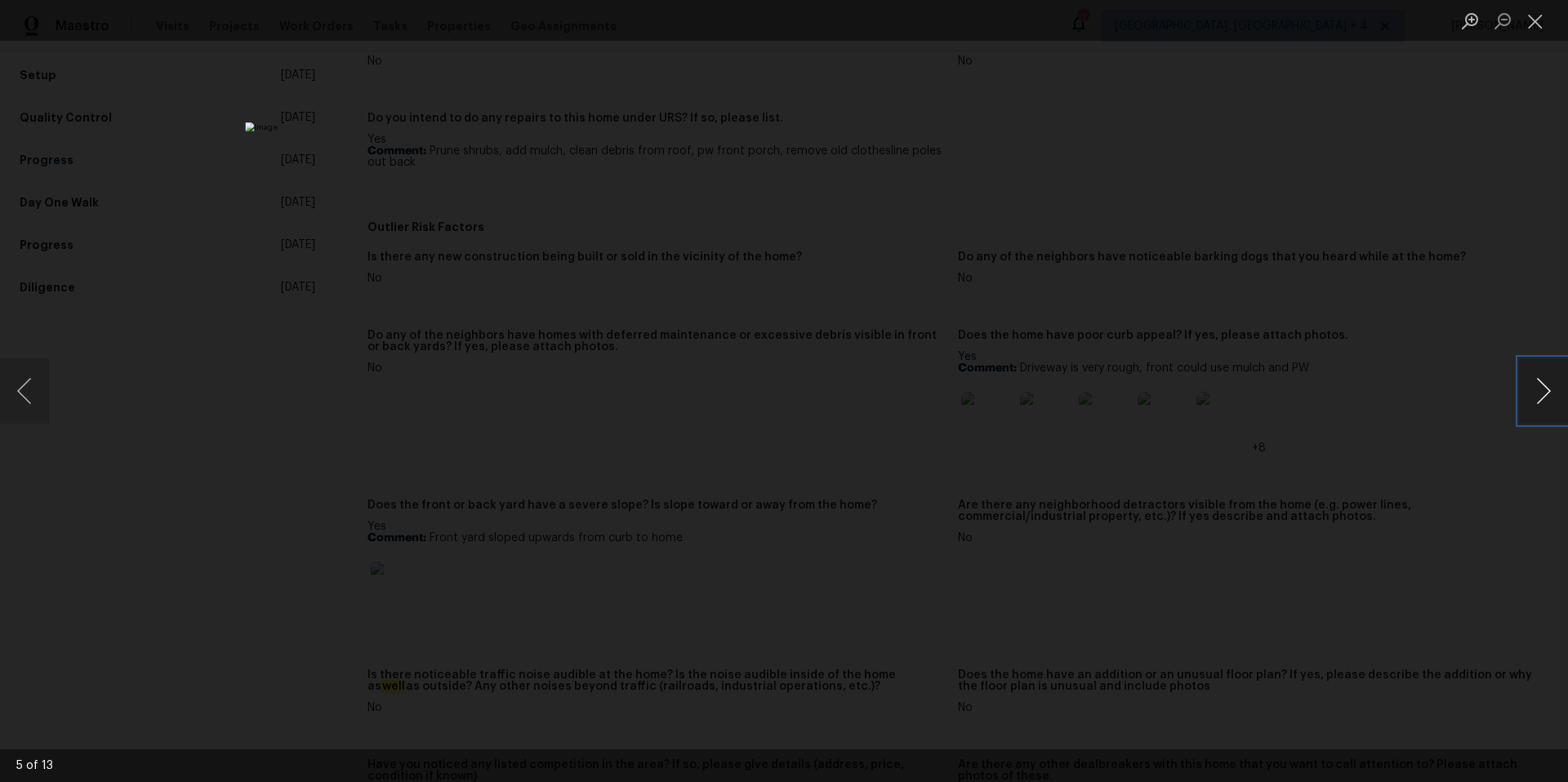
click at [1549, 396] on button "Next image" at bounding box center [1544, 391] width 49 height 65
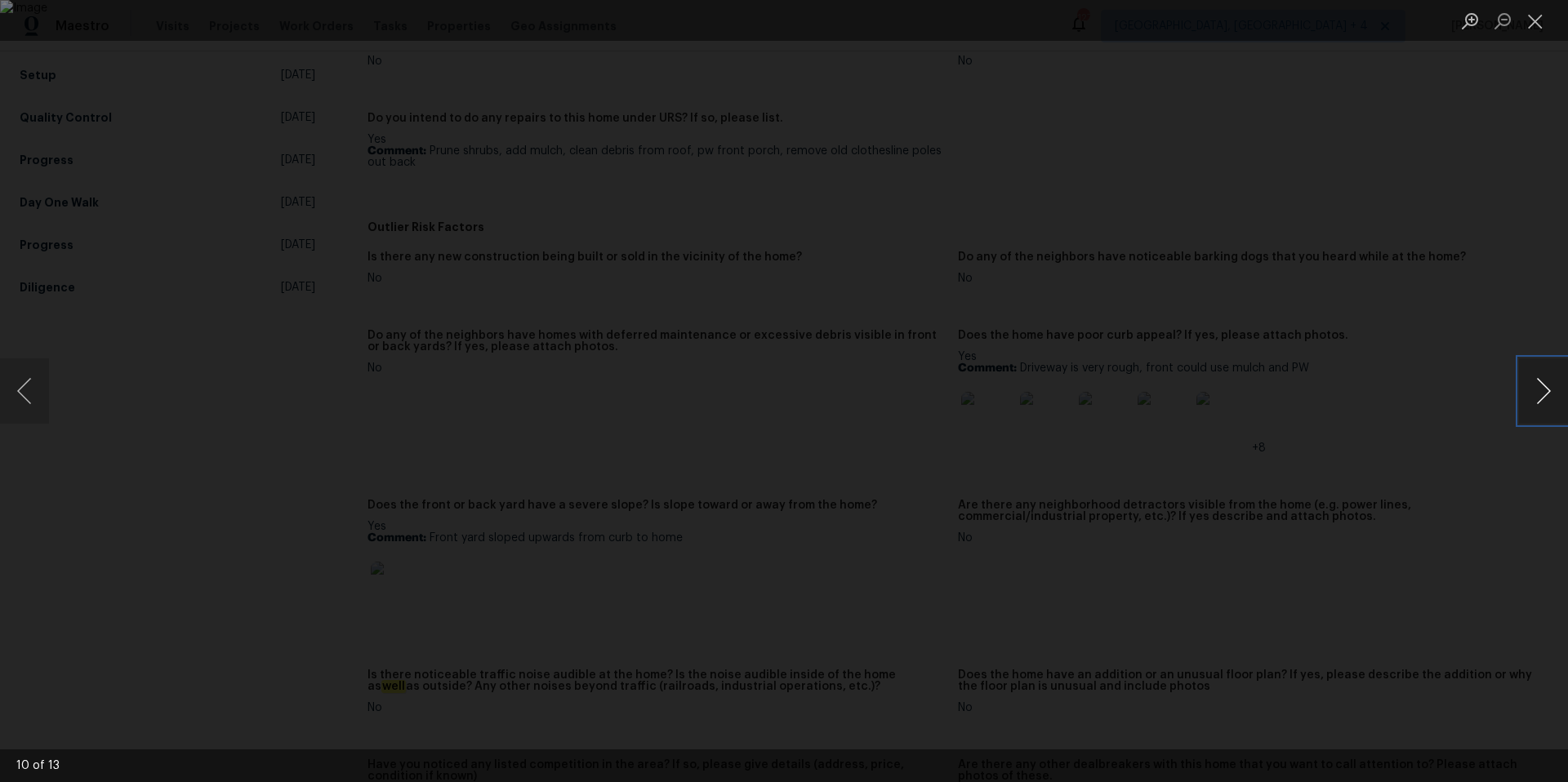
click at [1549, 396] on button "Next image" at bounding box center [1544, 391] width 49 height 65
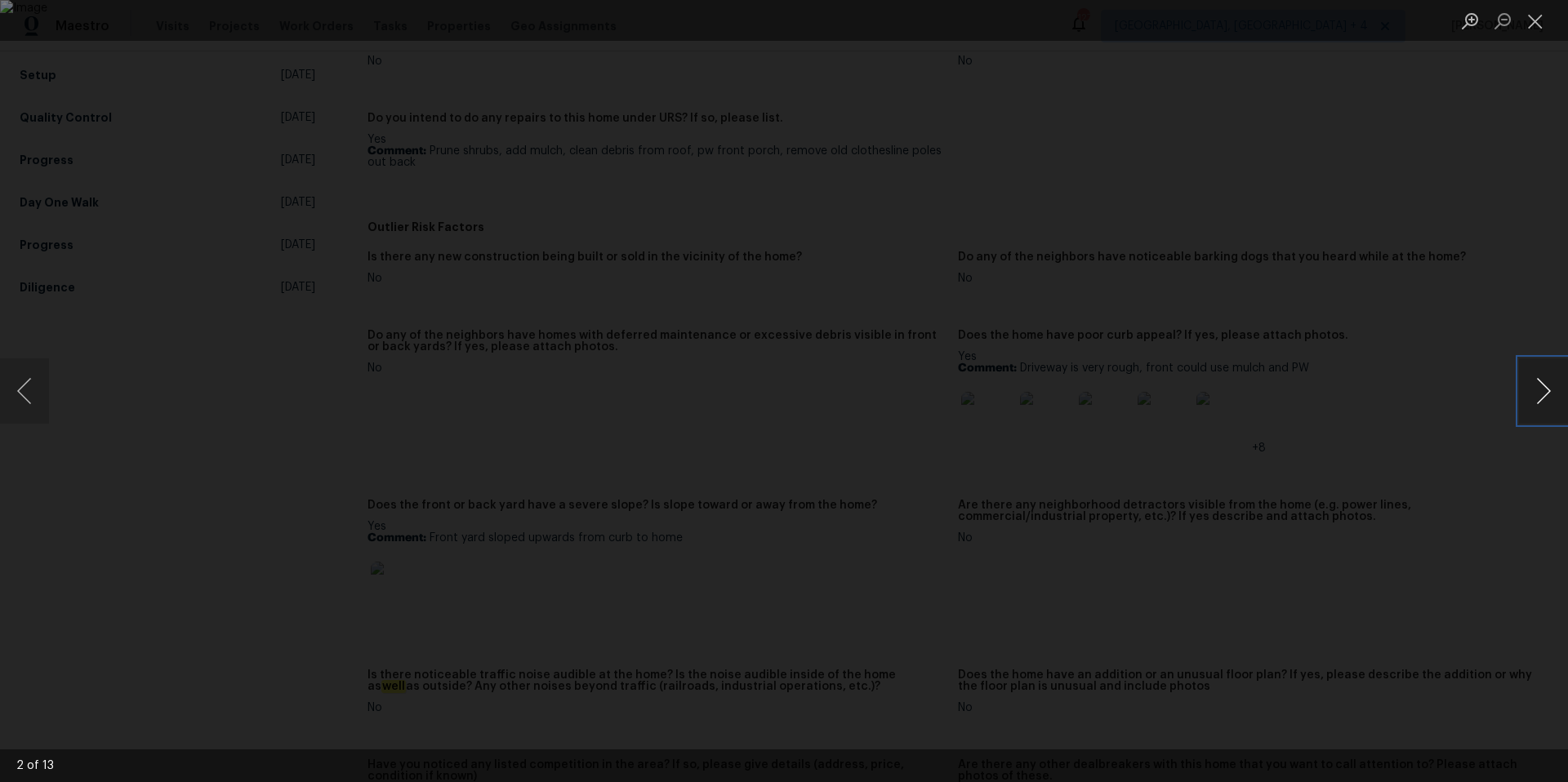
click at [1549, 396] on button "Next image" at bounding box center [1544, 391] width 49 height 65
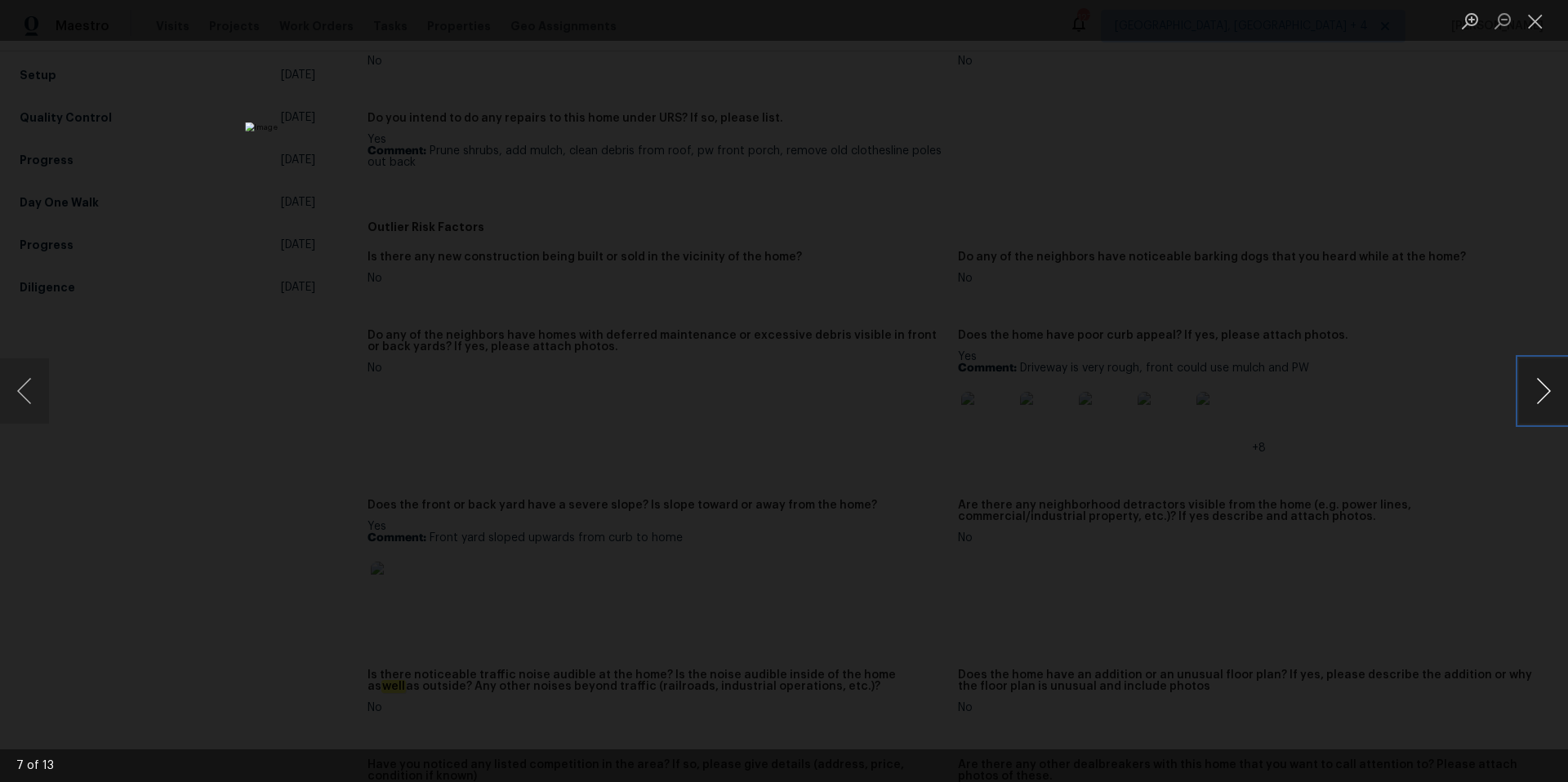
click at [1549, 396] on button "Next image" at bounding box center [1544, 391] width 49 height 65
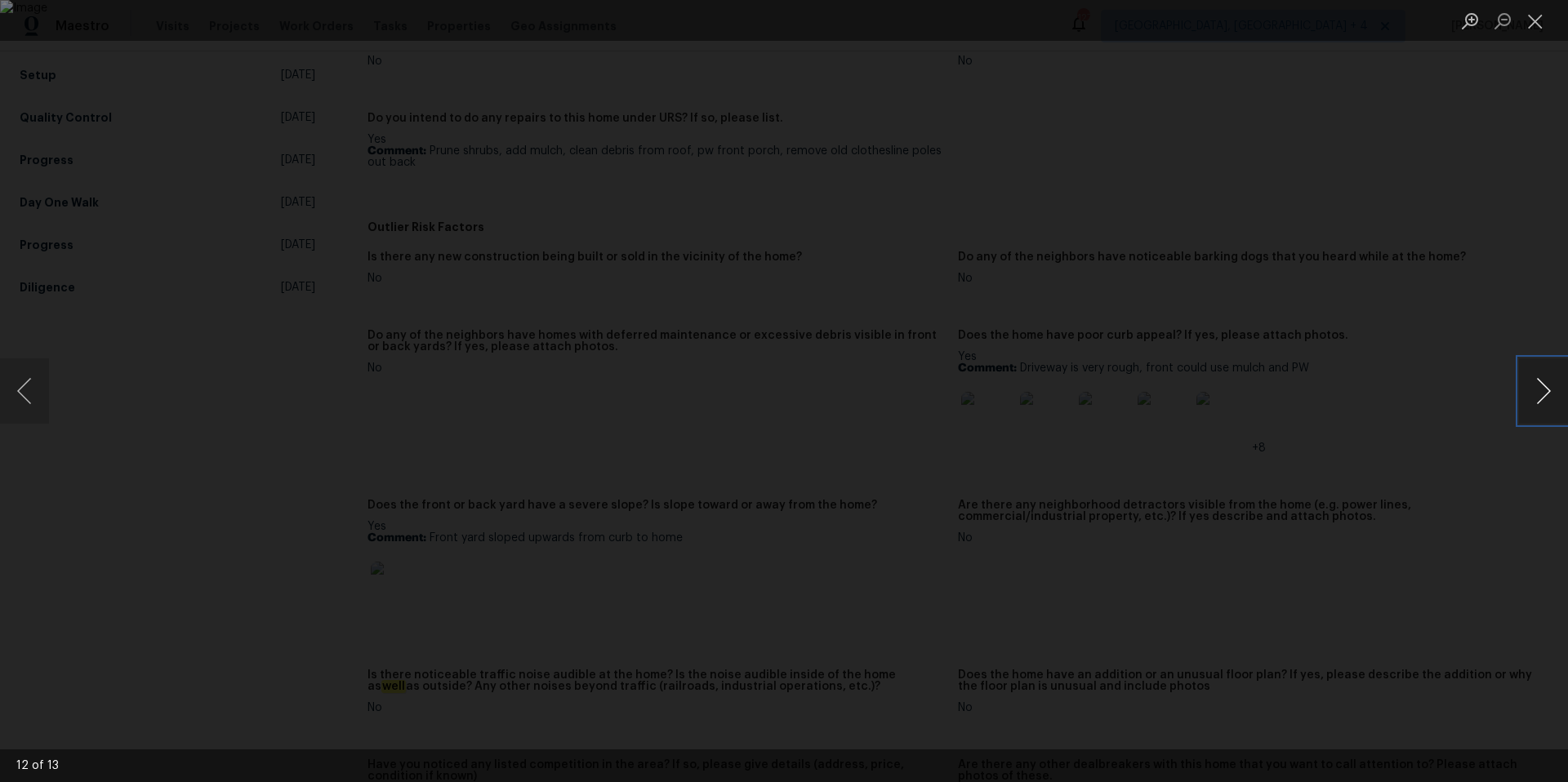
click at [1549, 396] on button "Next image" at bounding box center [1544, 391] width 49 height 65
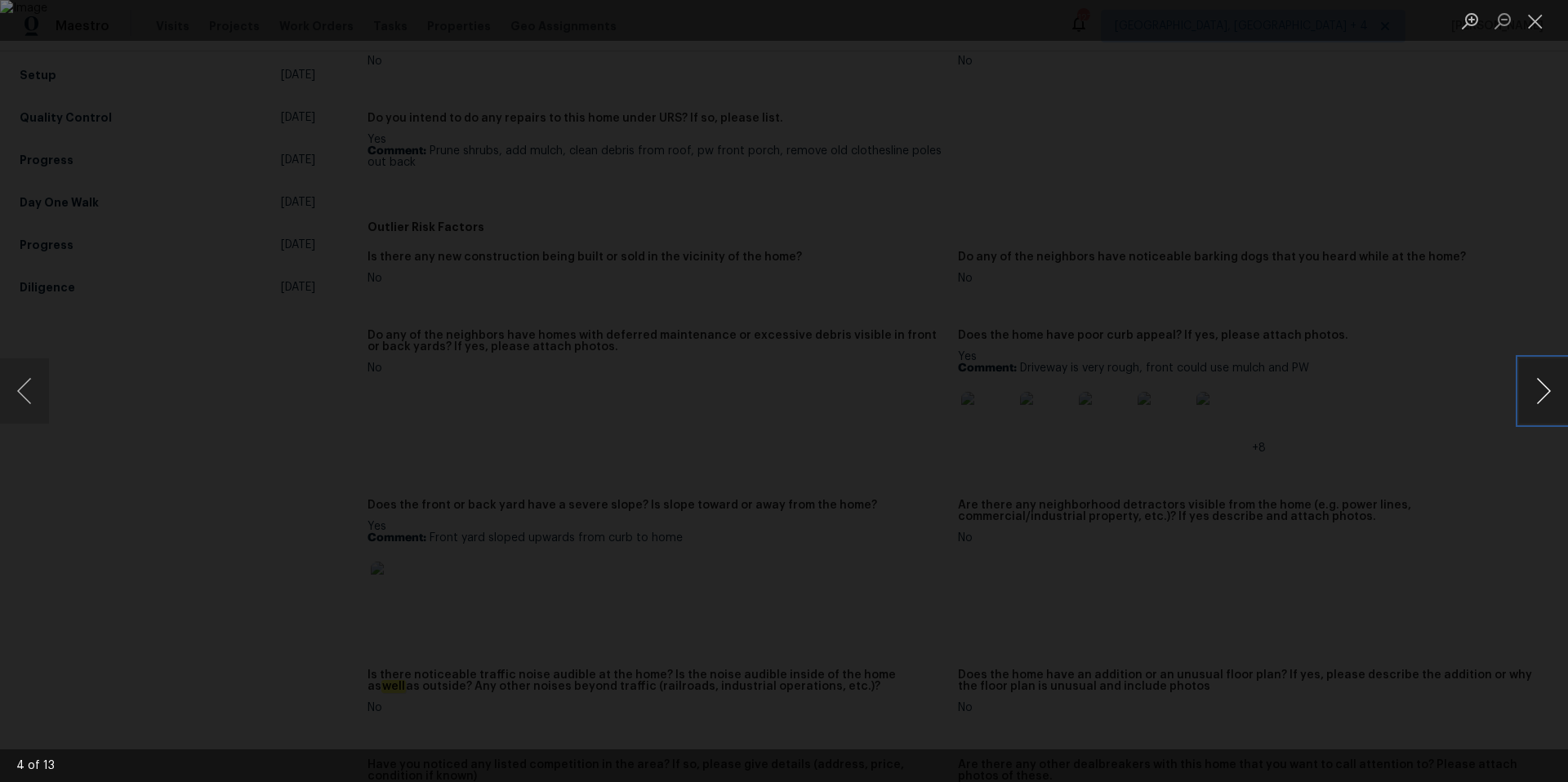
click at [1549, 396] on button "Next image" at bounding box center [1544, 391] width 49 height 65
click at [1530, 19] on button "Close lightbox" at bounding box center [1535, 21] width 33 height 29
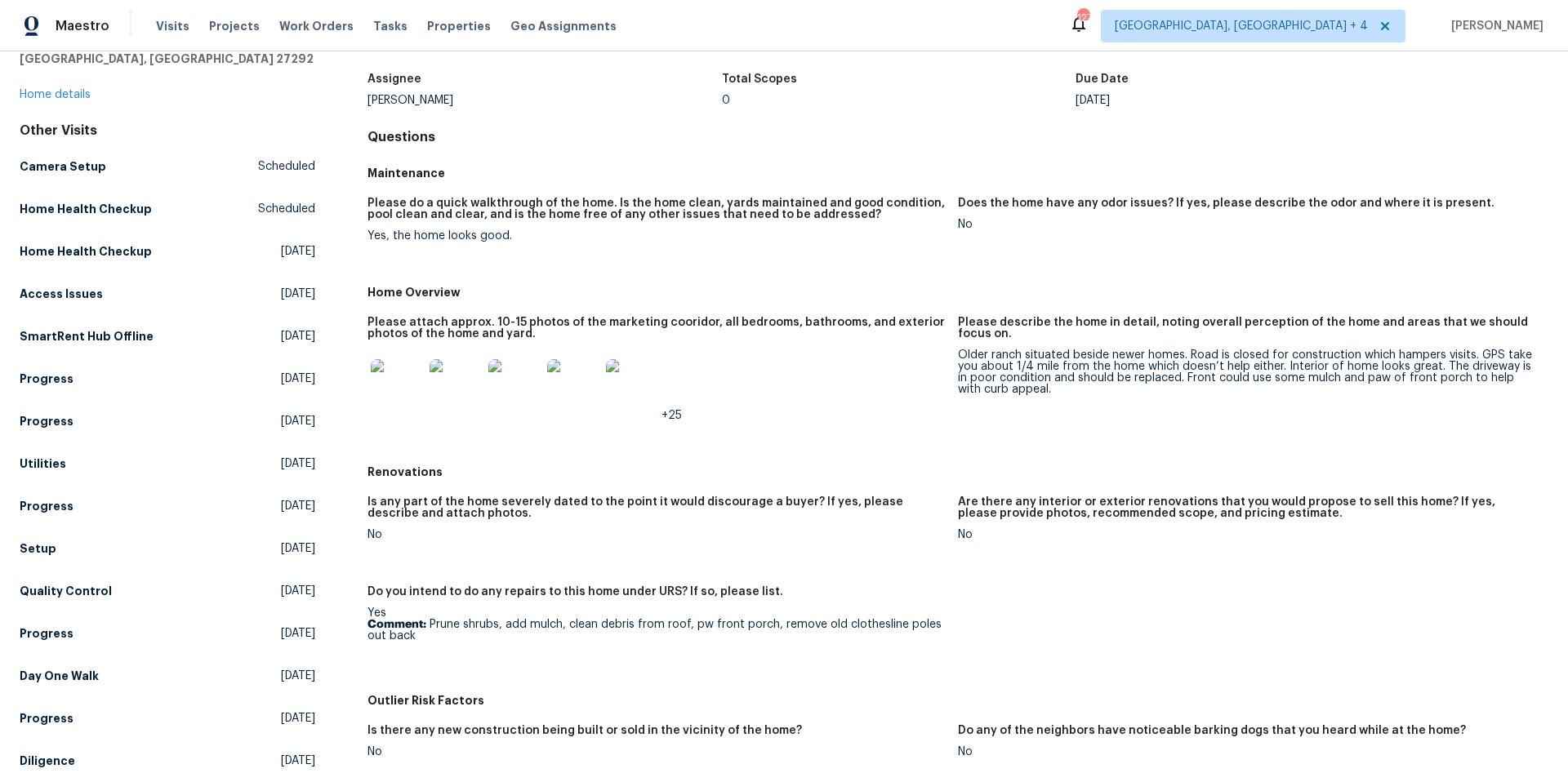
scroll to position [0, 0]
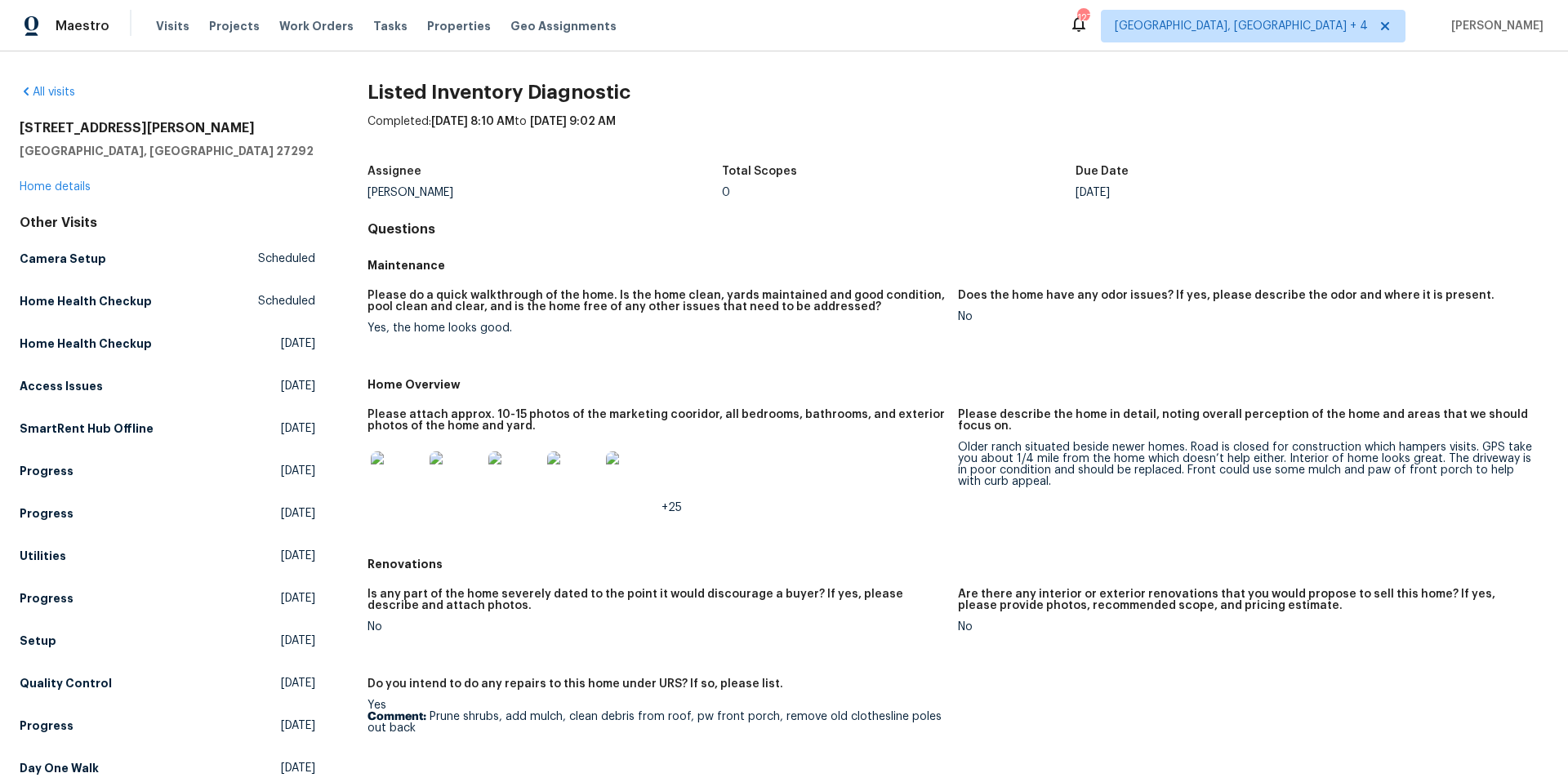
click at [405, 482] on img at bounding box center [397, 477] width 52 height 52
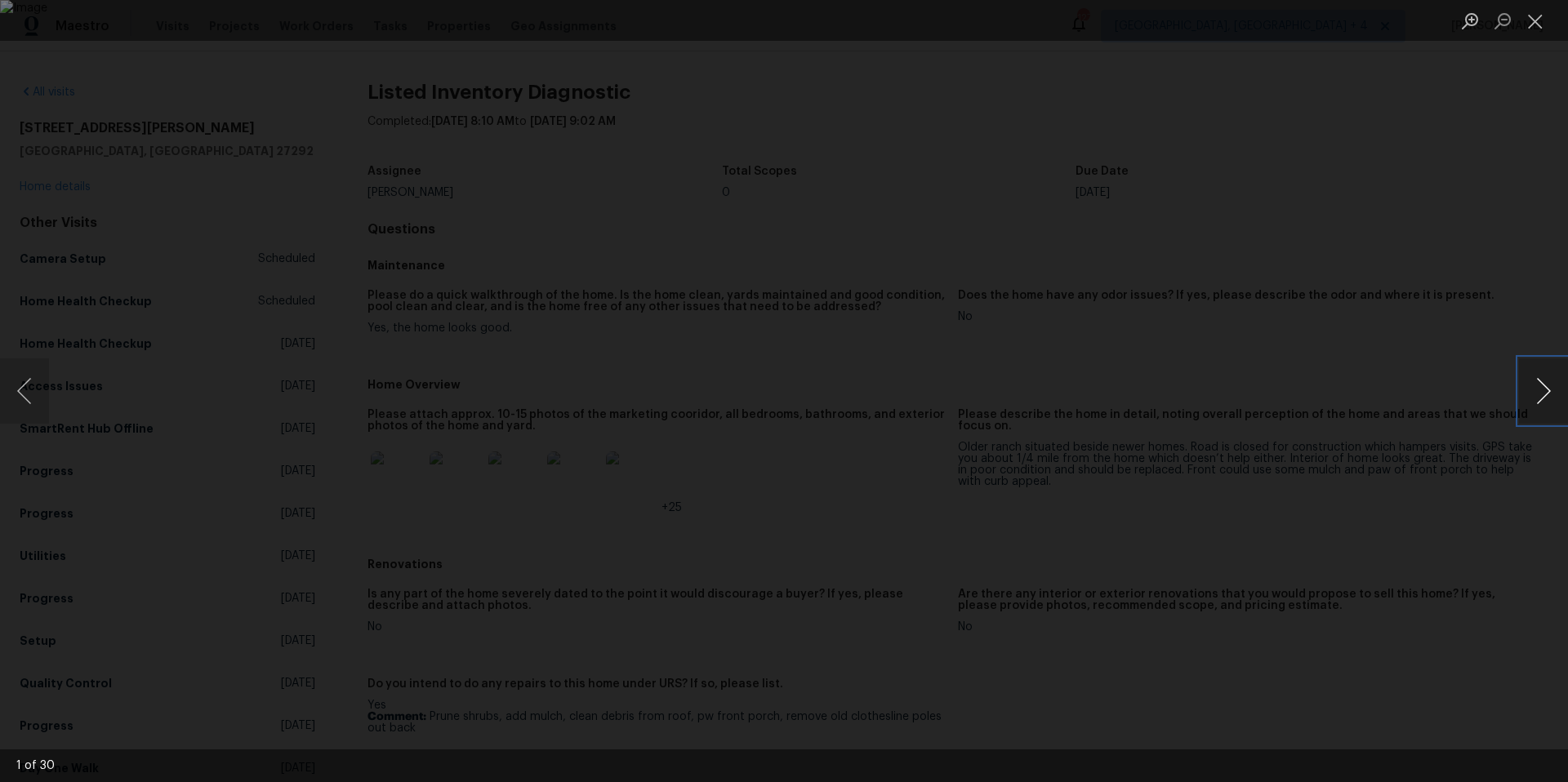
click at [1544, 395] on button "Next image" at bounding box center [1544, 391] width 49 height 65
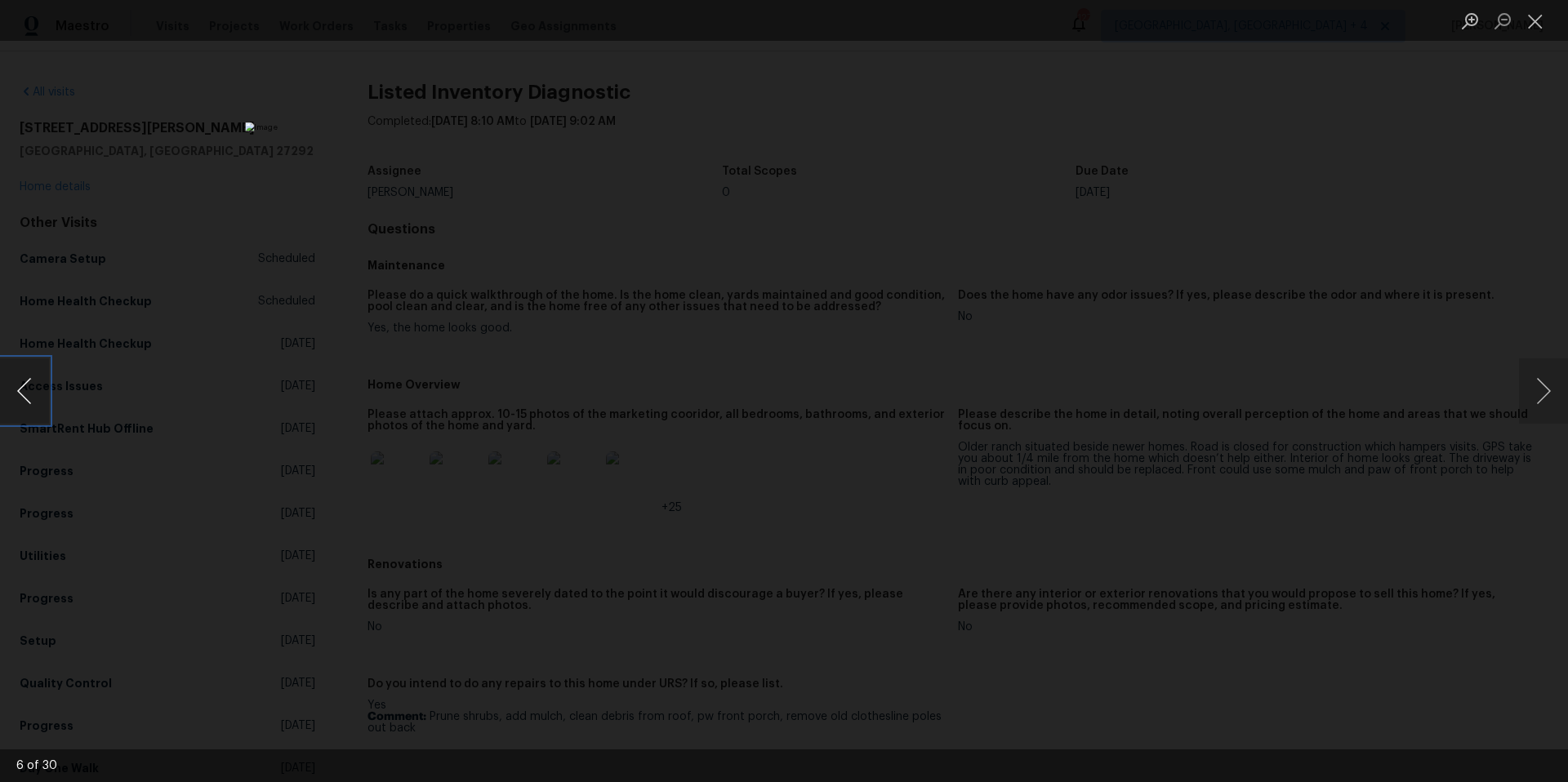
drag, startPoint x: 14, startPoint y: 383, endPoint x: 25, endPoint y: 386, distance: 11.4
click at [14, 383] on button "Previous image" at bounding box center [24, 391] width 49 height 65
click at [1542, 392] on button "Next image" at bounding box center [1544, 391] width 49 height 65
click at [1544, 401] on button "Next image" at bounding box center [1544, 391] width 49 height 65
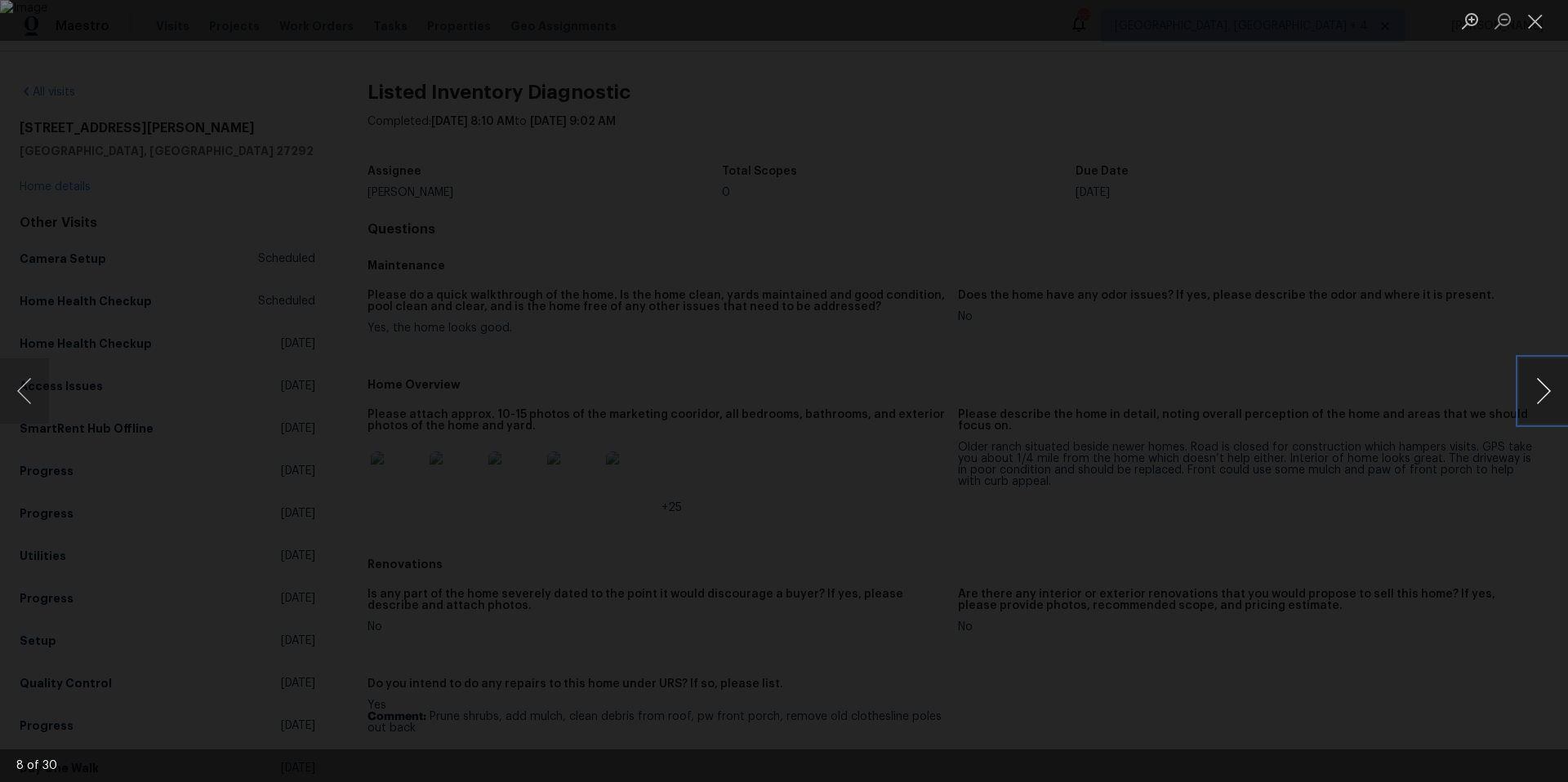
click at [1544, 401] on button "Next image" at bounding box center [1544, 391] width 49 height 65
click at [1469, 481] on div "Lightbox" at bounding box center [784, 391] width 1568 height 782
click at [1387, 496] on div "Lightbox" at bounding box center [784, 391] width 1568 height 782
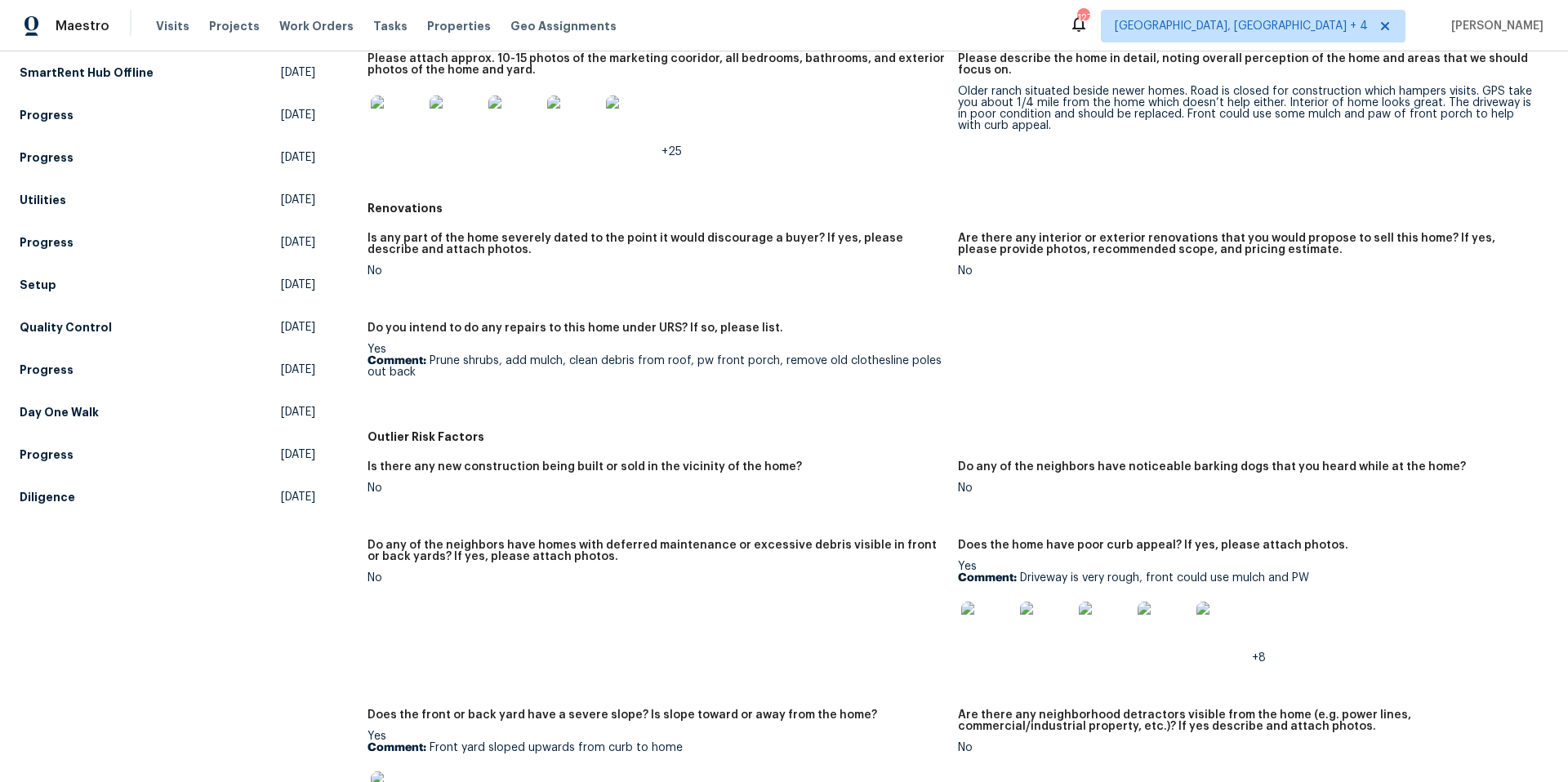
scroll to position [357, 0]
click at [641, 130] on img at bounding box center [632, 121] width 52 height 52
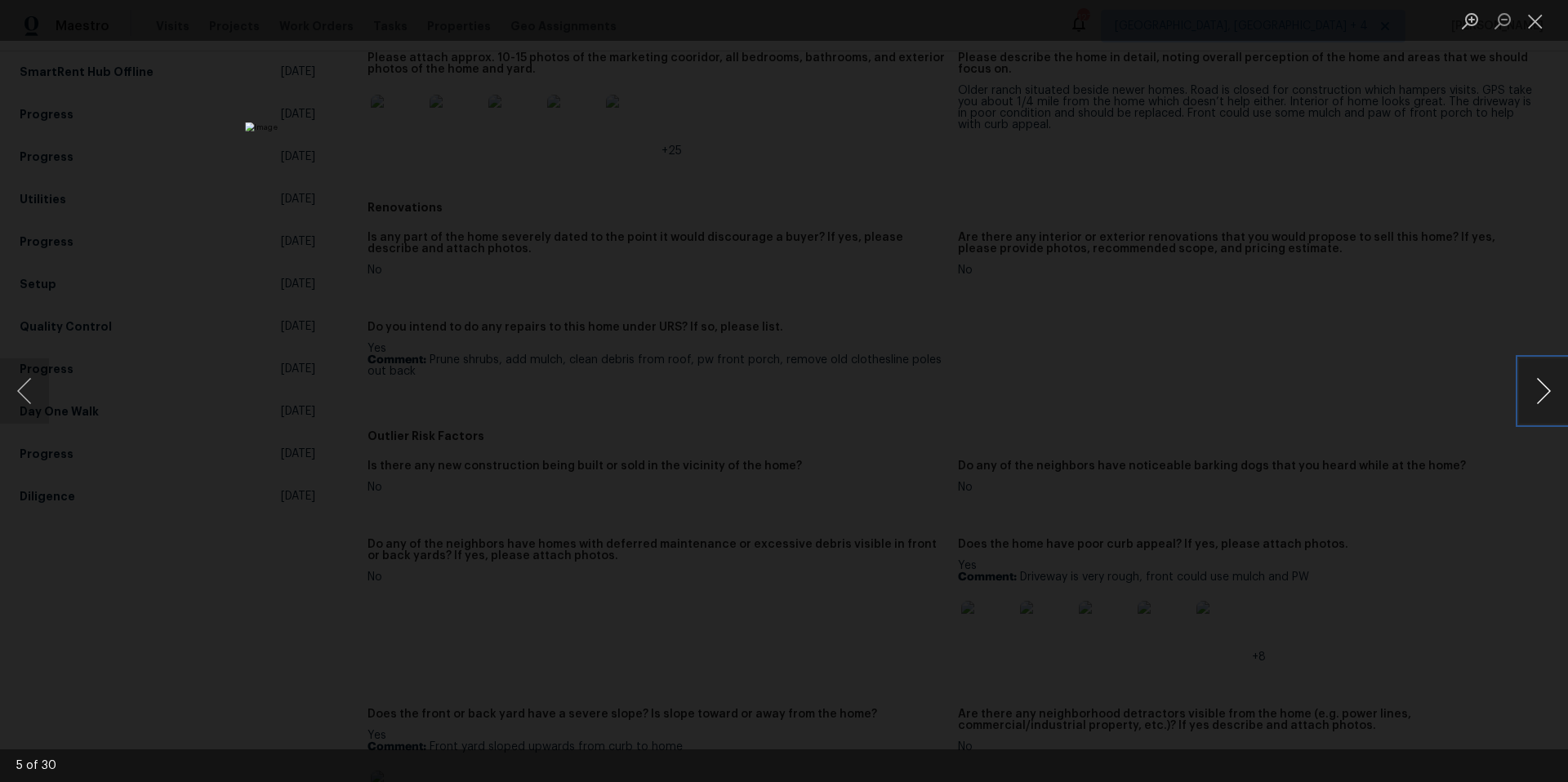
click at [1550, 387] on button "Next image" at bounding box center [1544, 391] width 49 height 65
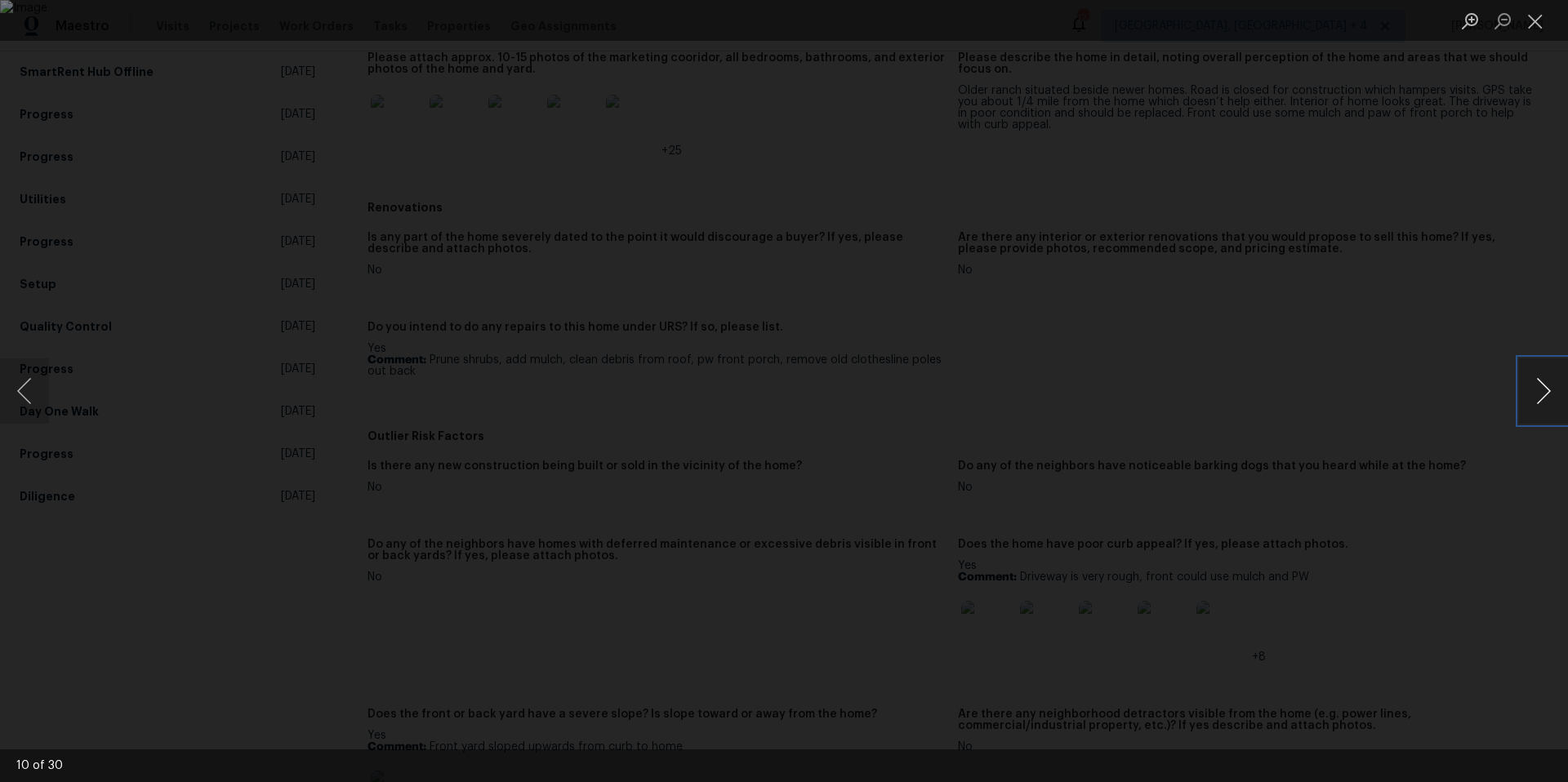
click at [1550, 387] on button "Next image" at bounding box center [1544, 391] width 49 height 65
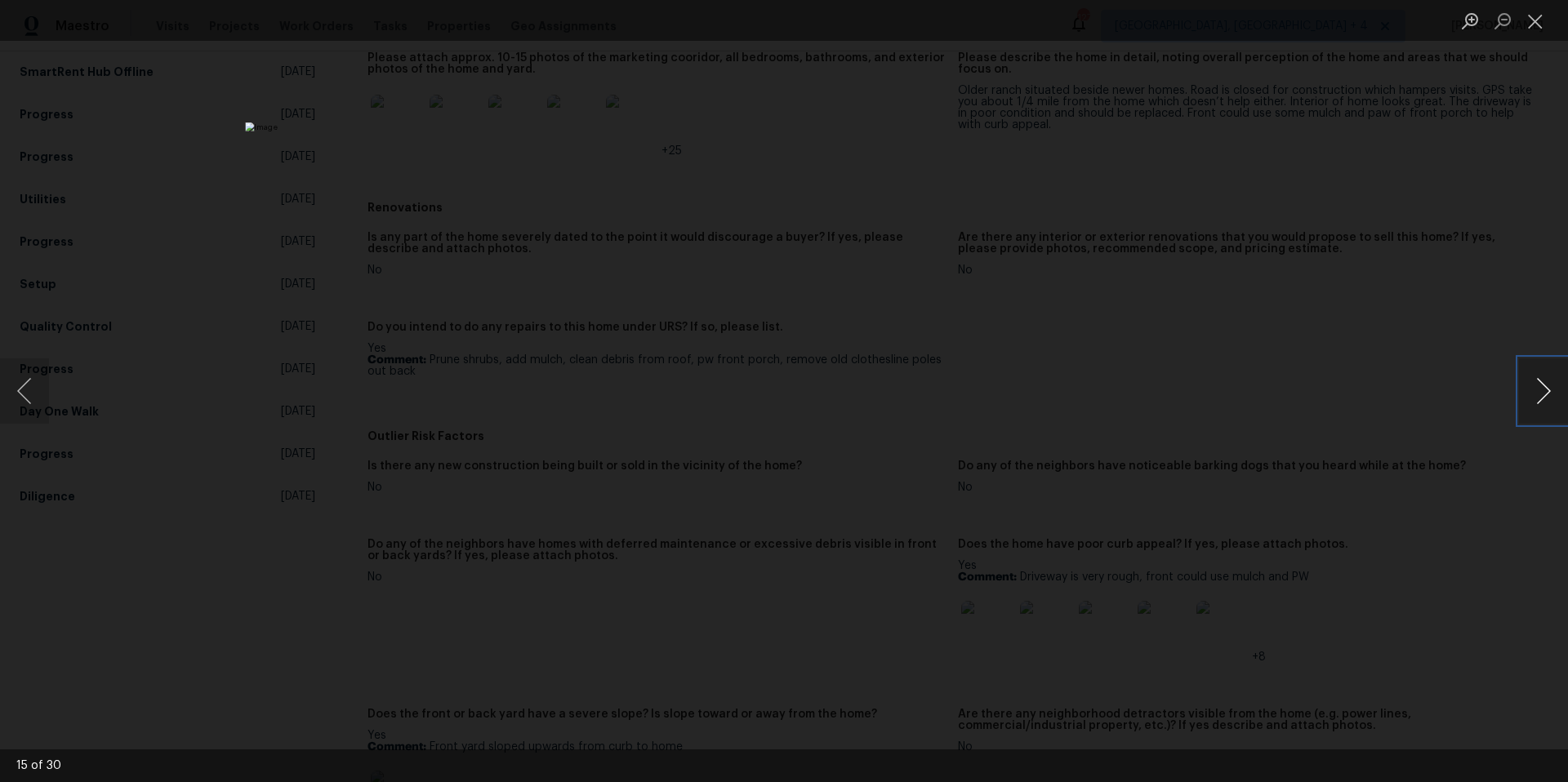
click at [1550, 387] on button "Next image" at bounding box center [1544, 391] width 49 height 65
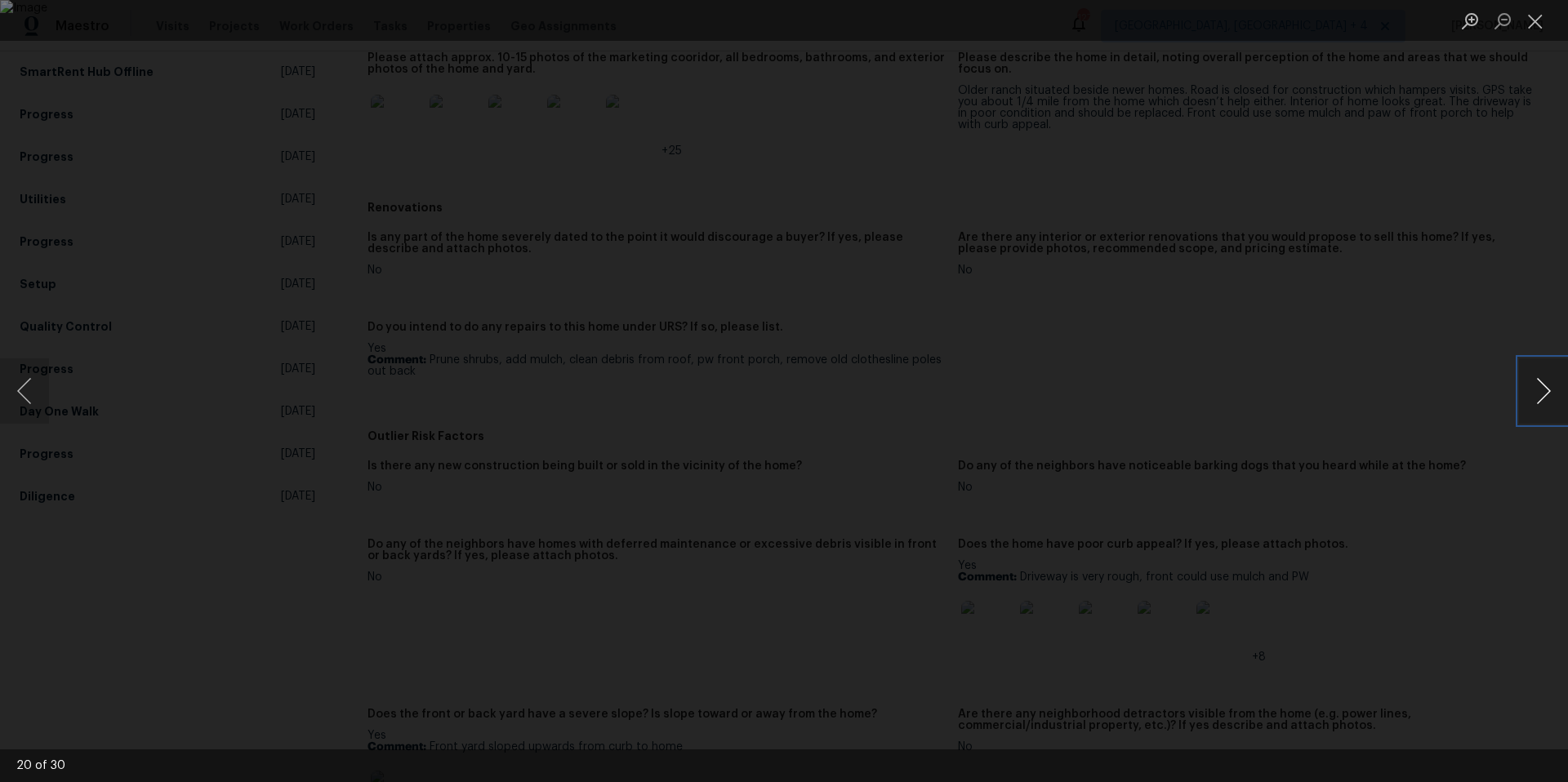
click at [1550, 387] on button "Next image" at bounding box center [1544, 391] width 49 height 65
click at [1547, 387] on button "Next image" at bounding box center [1544, 391] width 49 height 65
click at [7, 411] on button "Previous image" at bounding box center [24, 391] width 49 height 65
click at [13, 407] on button "Previous image" at bounding box center [24, 391] width 49 height 65
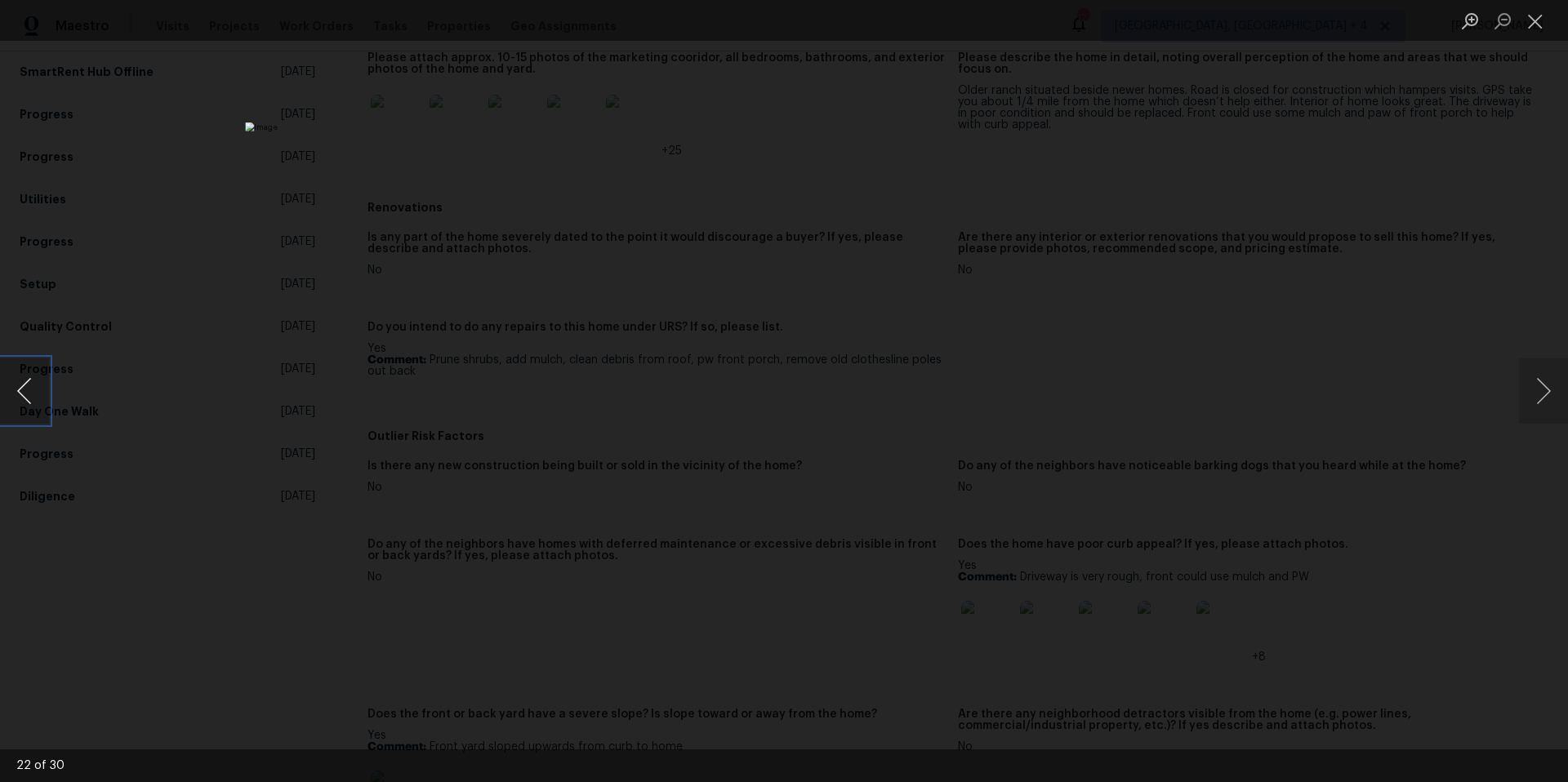
click at [13, 407] on button "Previous image" at bounding box center [24, 391] width 49 height 65
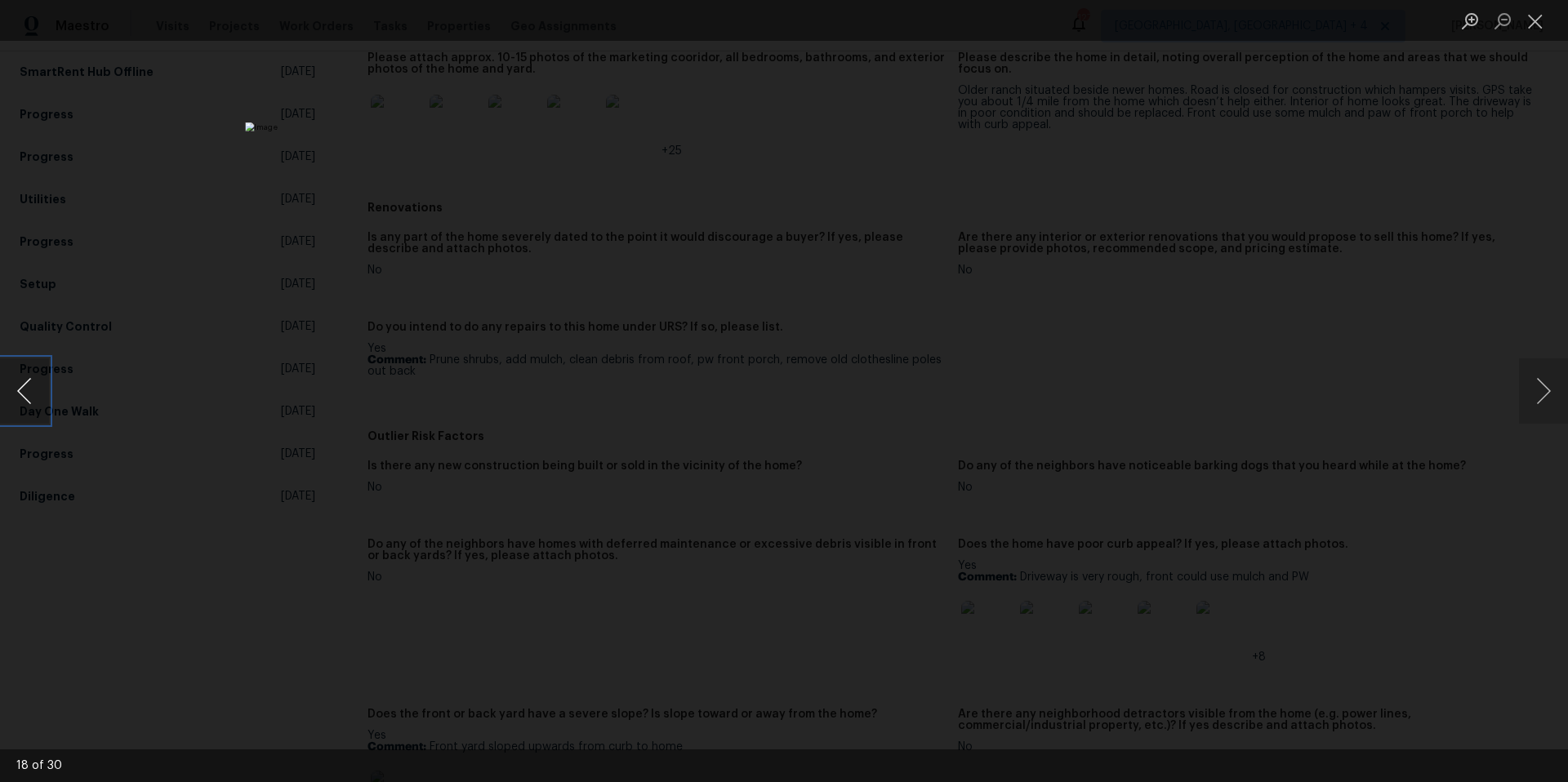
click at [13, 407] on button "Previous image" at bounding box center [24, 391] width 49 height 65
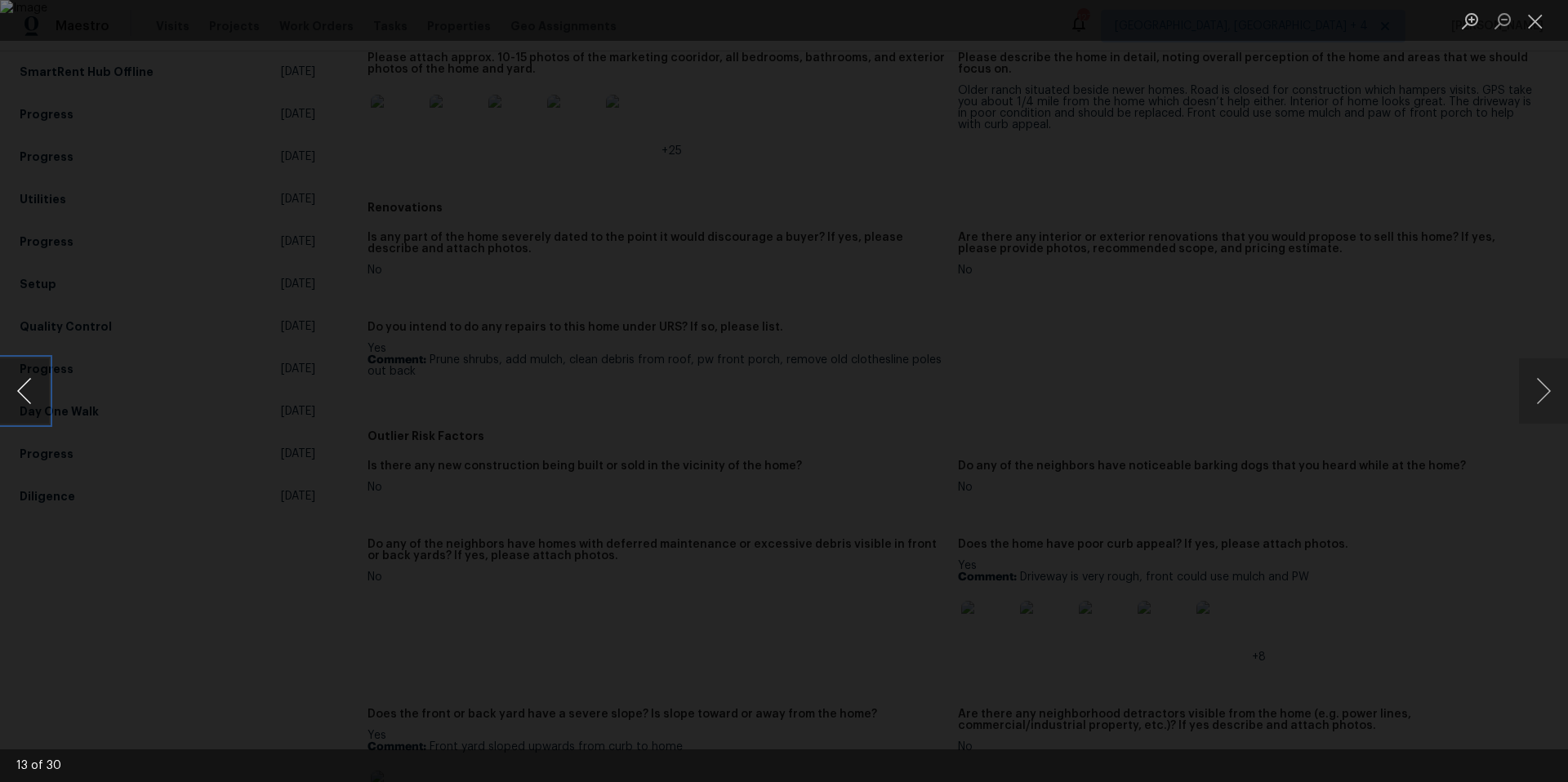
click at [13, 407] on button "Previous image" at bounding box center [24, 391] width 49 height 65
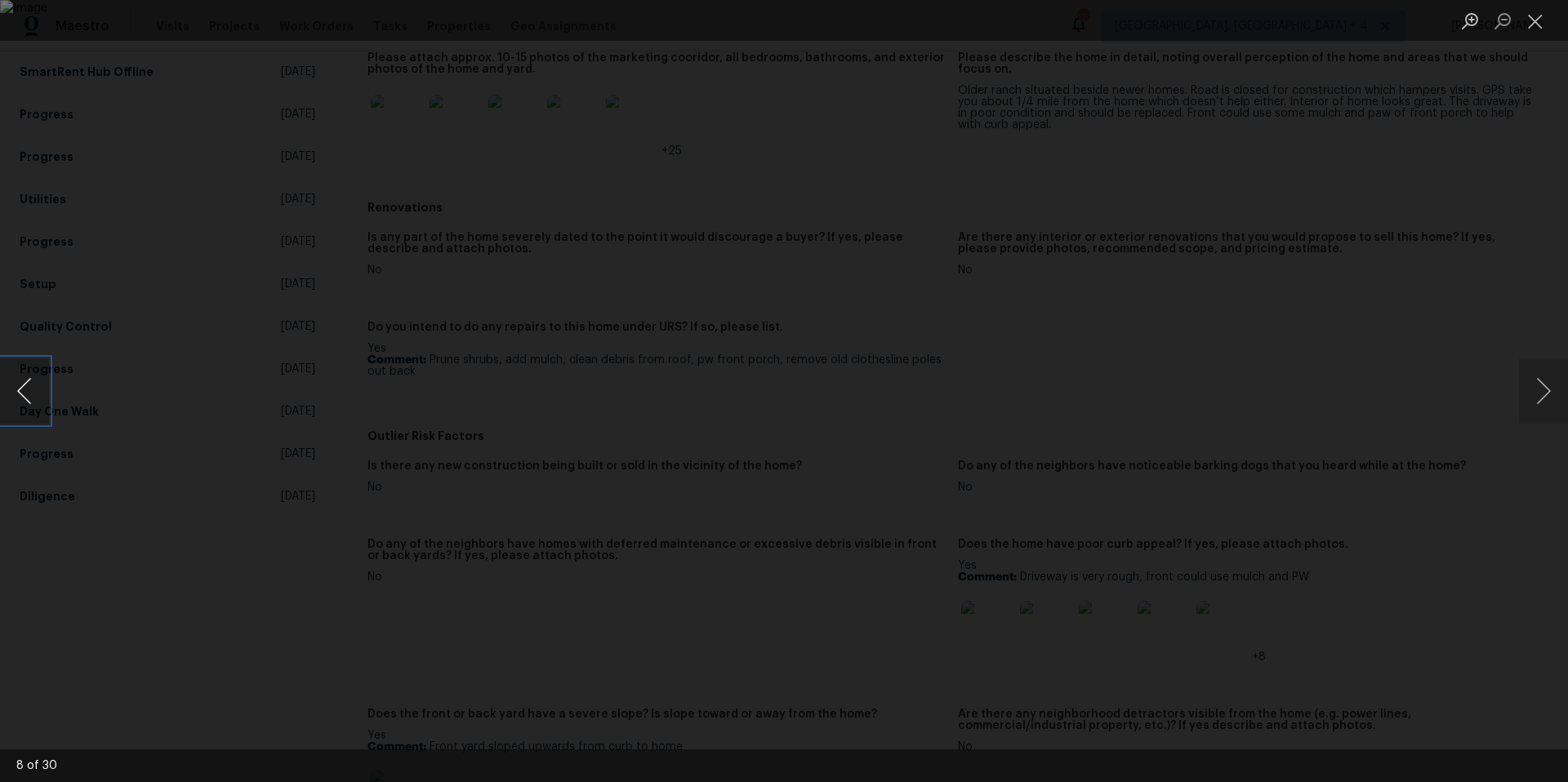
click at [13, 407] on button "Previous image" at bounding box center [24, 391] width 49 height 65
click at [1541, 22] on button "Close lightbox" at bounding box center [1535, 21] width 33 height 29
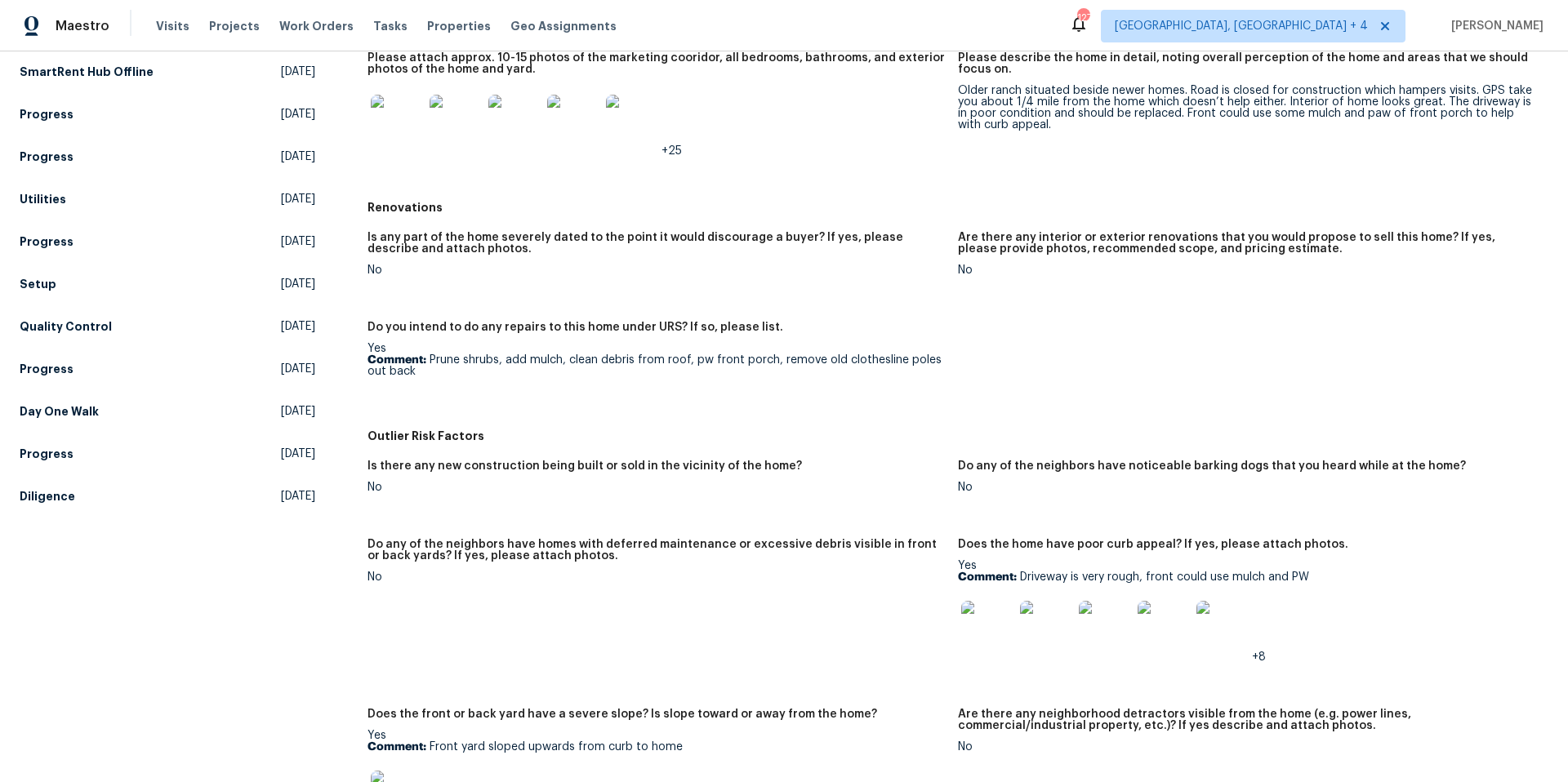
click at [519, 119] on img at bounding box center [515, 121] width 52 height 52
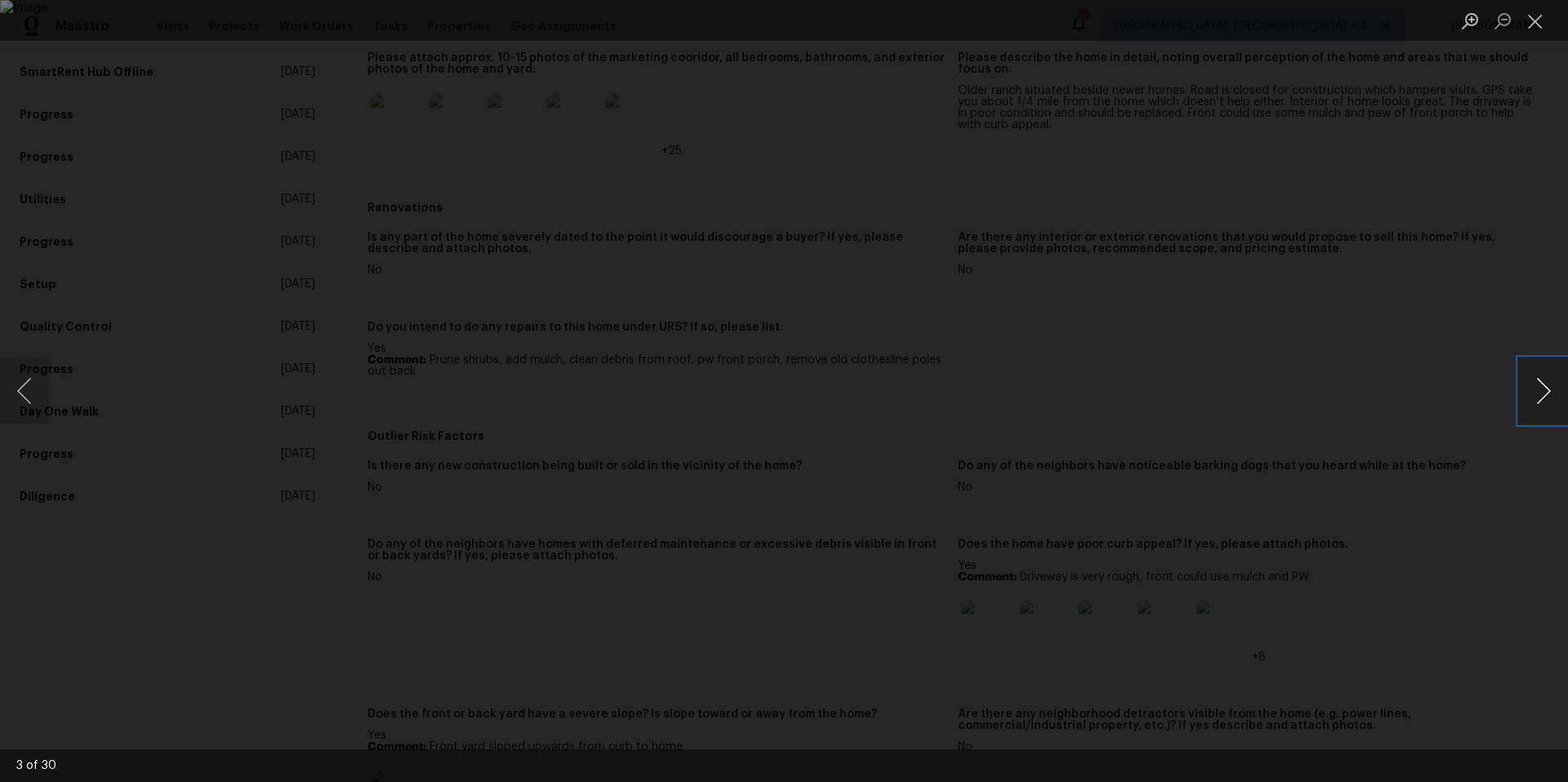
click at [1544, 384] on button "Next image" at bounding box center [1544, 391] width 49 height 65
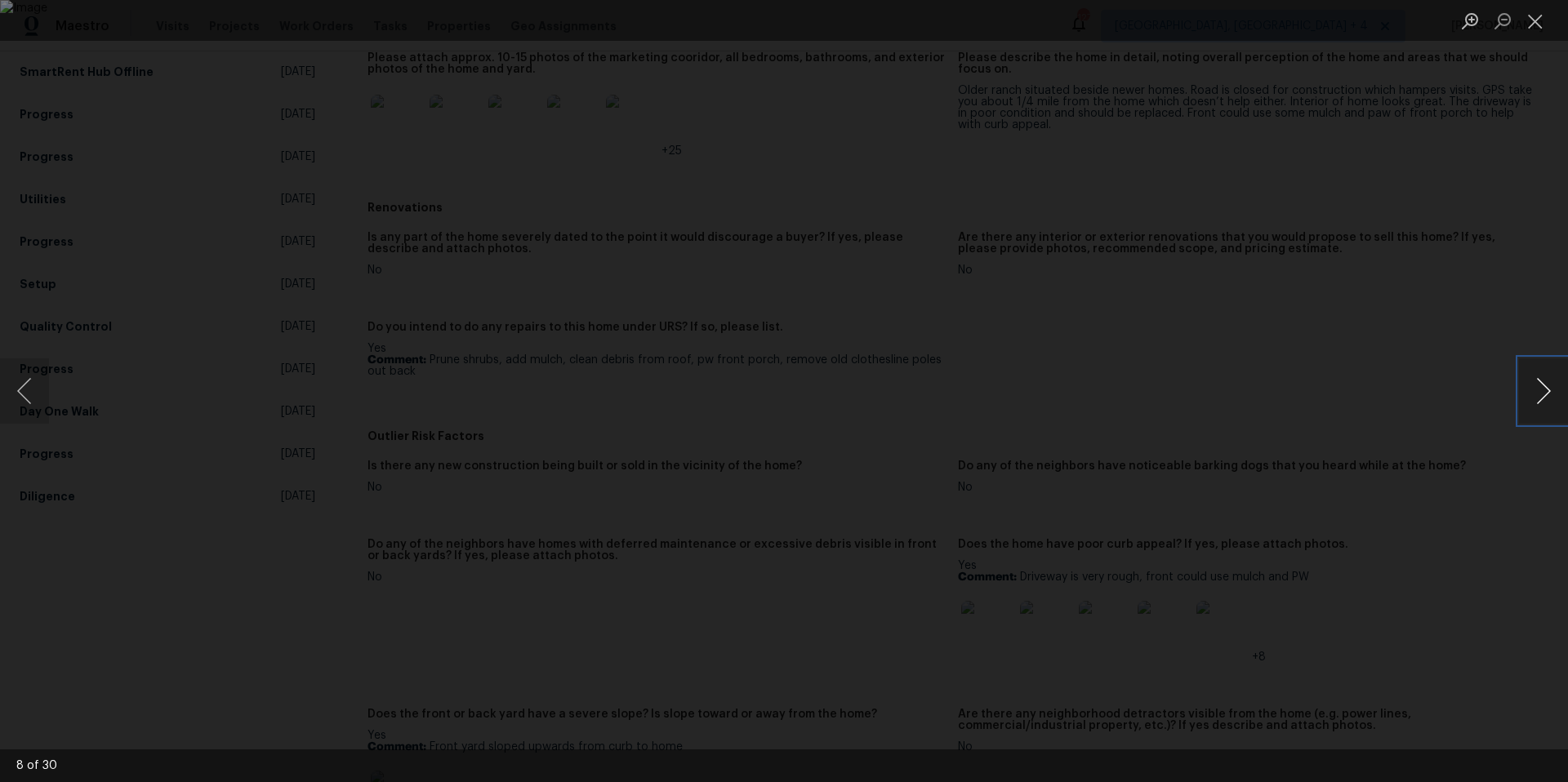
click at [1544, 384] on button "Next image" at bounding box center [1544, 391] width 49 height 65
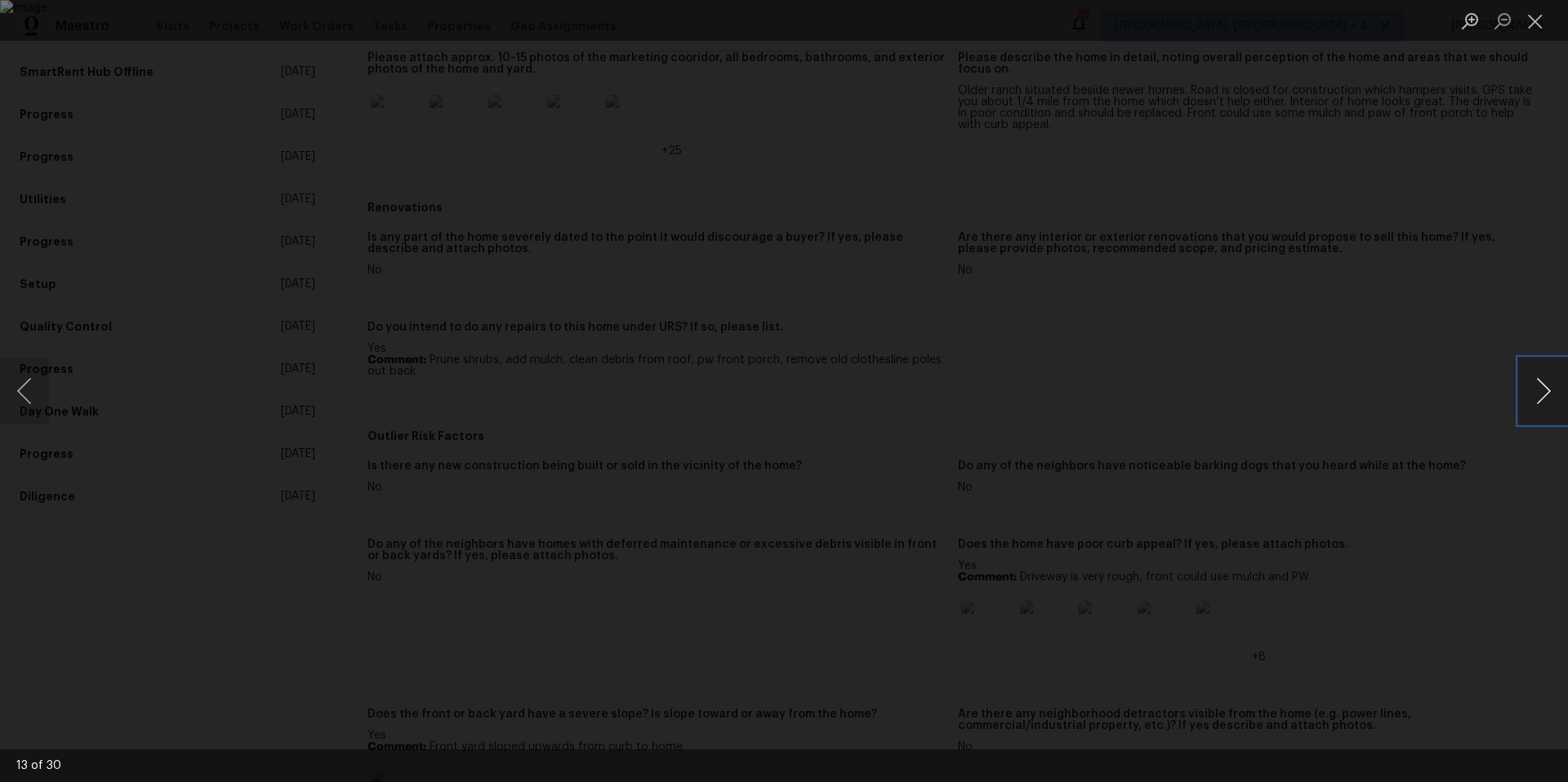
click at [1544, 384] on button "Next image" at bounding box center [1544, 391] width 49 height 65
drag, startPoint x: 1541, startPoint y: 30, endPoint x: 1525, endPoint y: 61, distance: 34.9
click at [1541, 30] on button "Close lightbox" at bounding box center [1535, 21] width 33 height 29
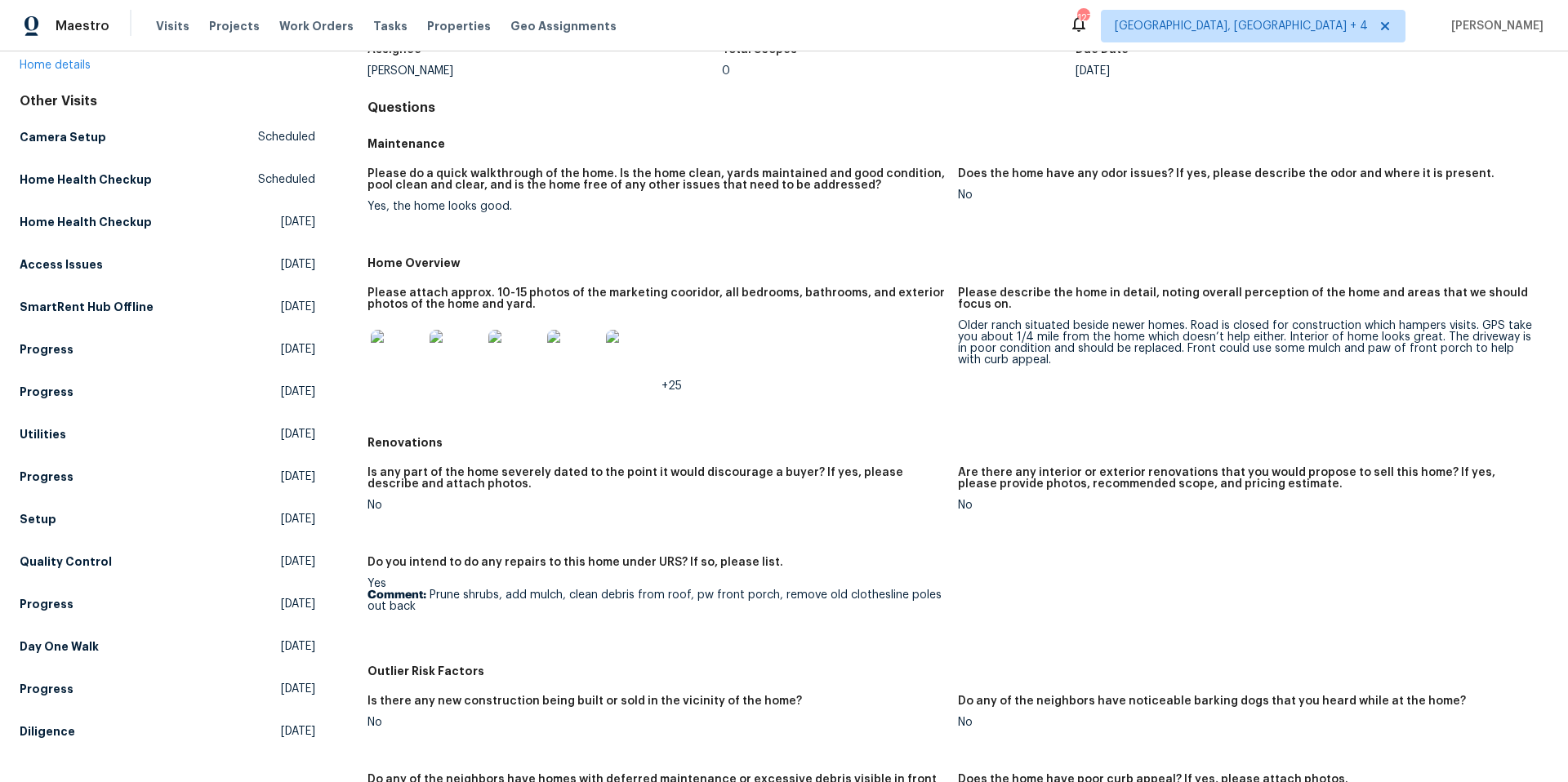
scroll to position [0, 0]
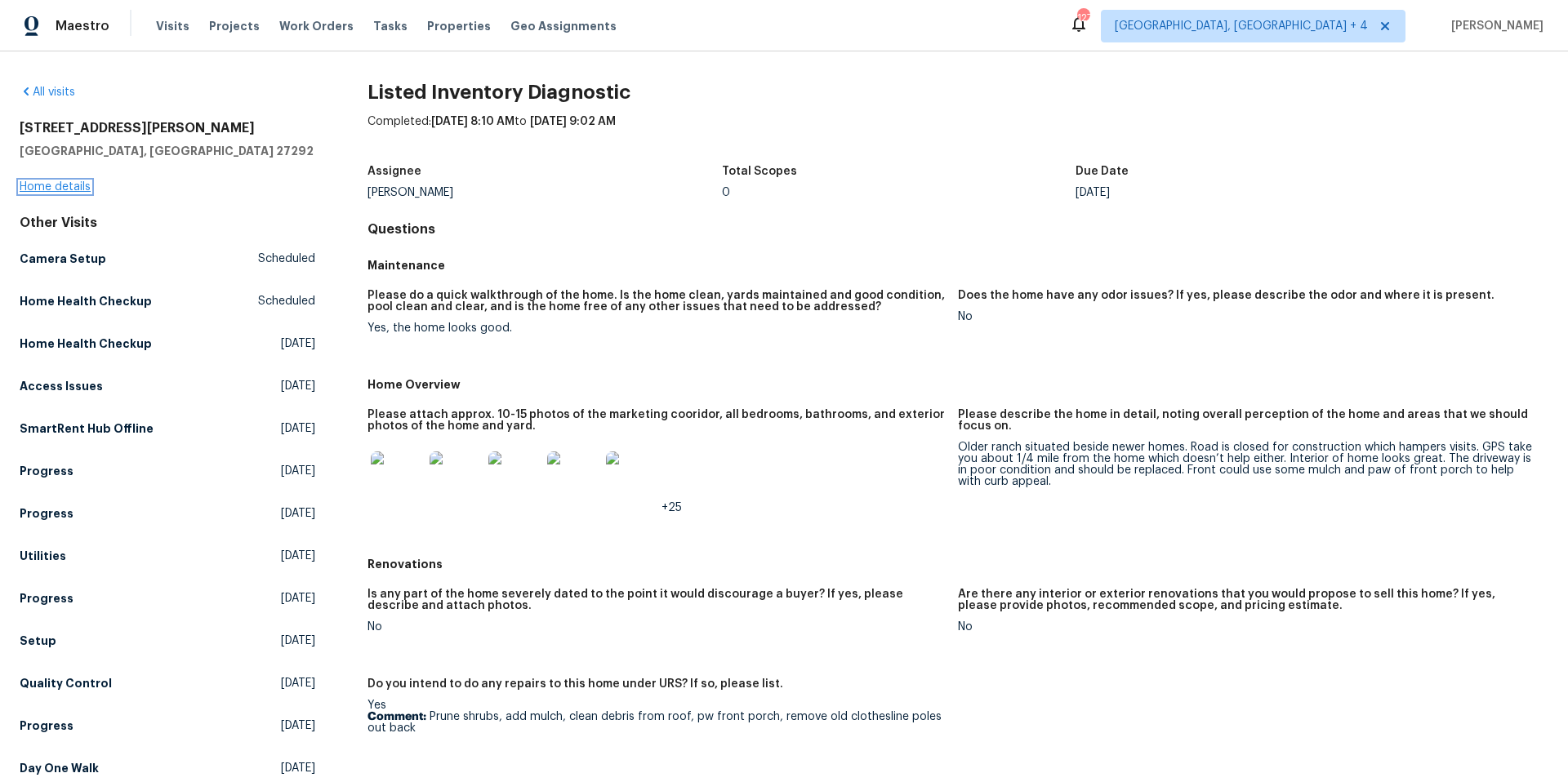
click at [75, 190] on link "Home details" at bounding box center [55, 187] width 71 height 12
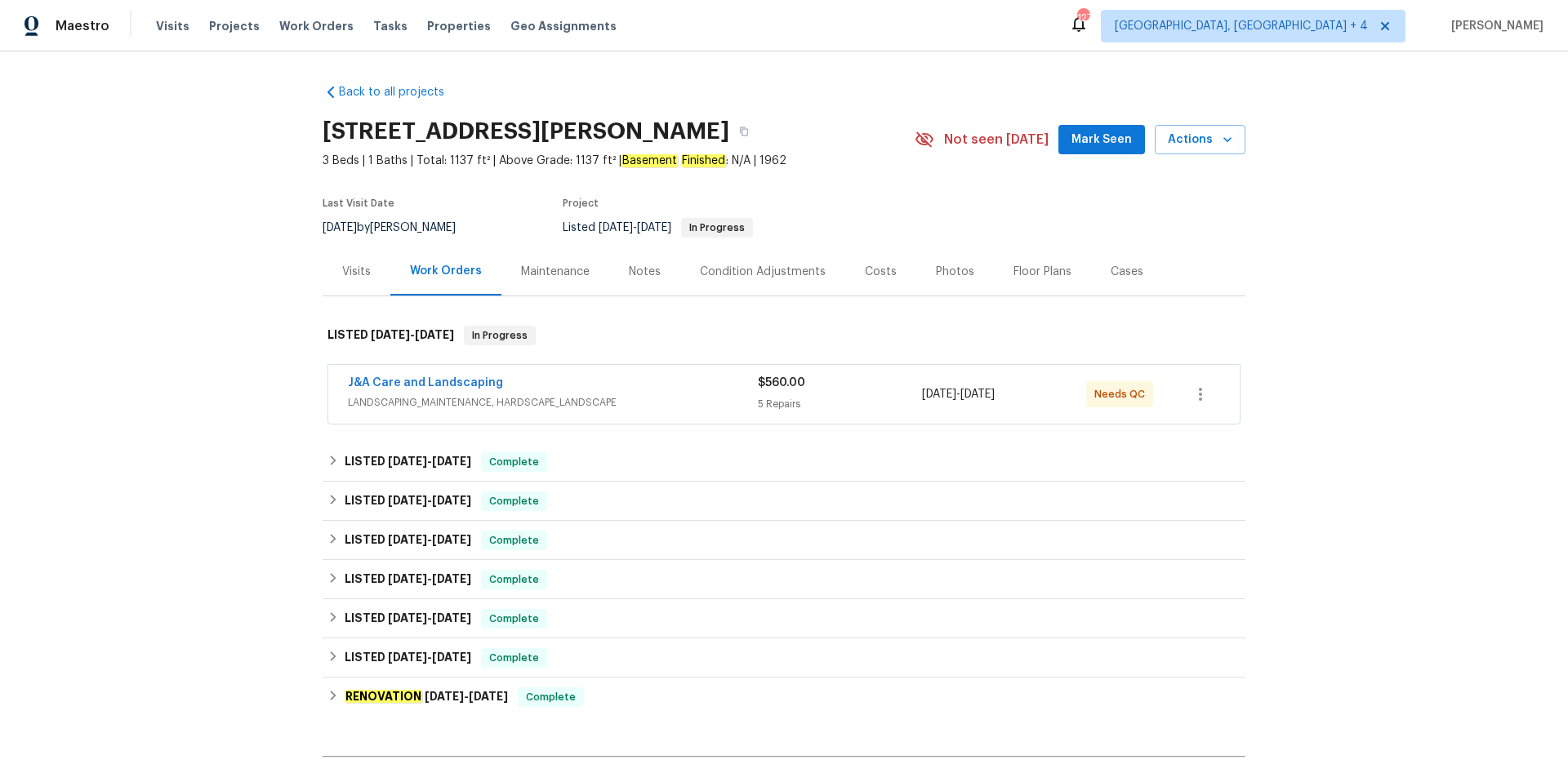
drag, startPoint x: 1027, startPoint y: 270, endPoint x: 1083, endPoint y: 302, distance: 64.5
click at [1026, 270] on div "Floor Plans" at bounding box center [1042, 272] width 58 height 16
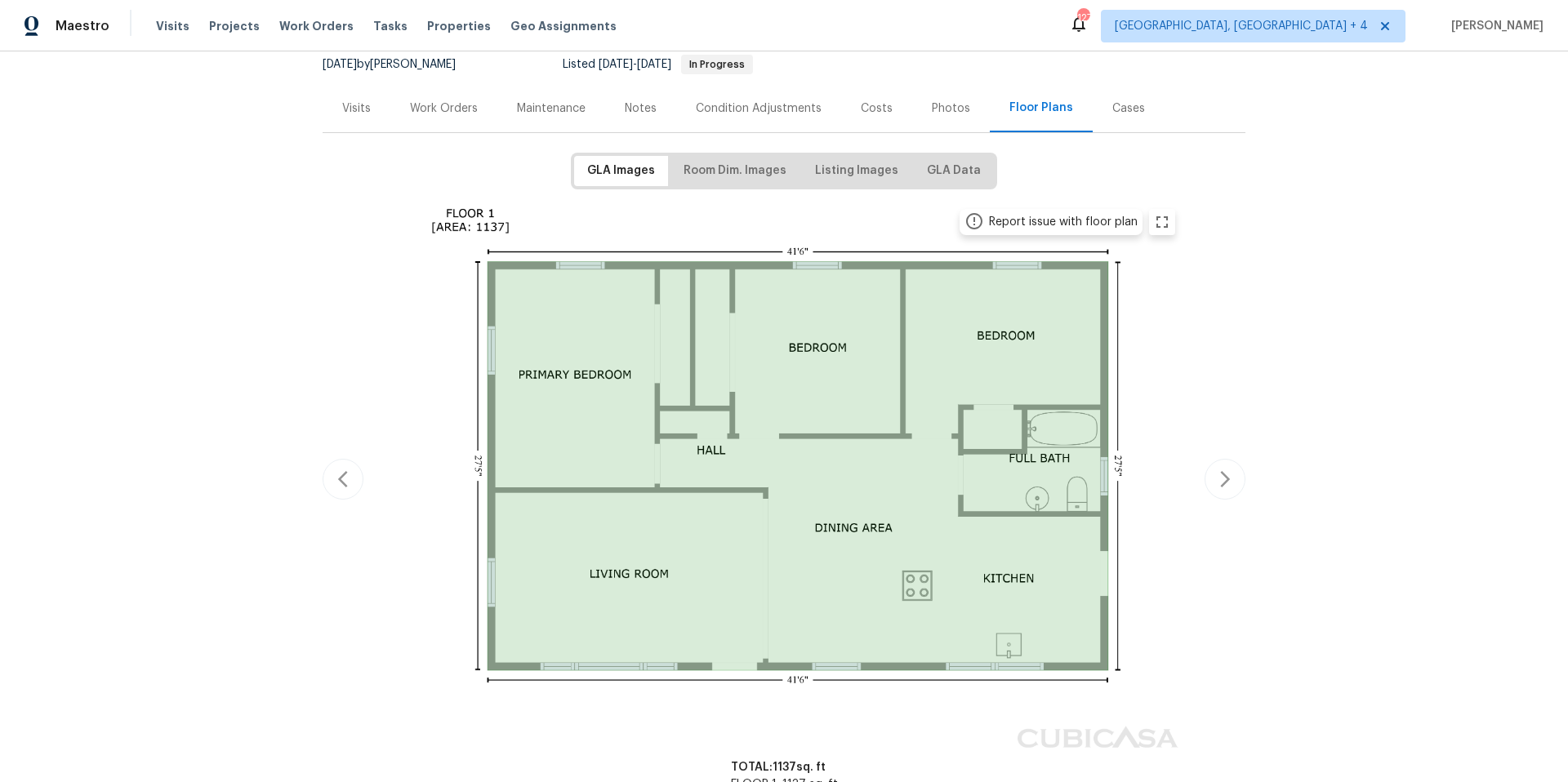
scroll to position [7, 0]
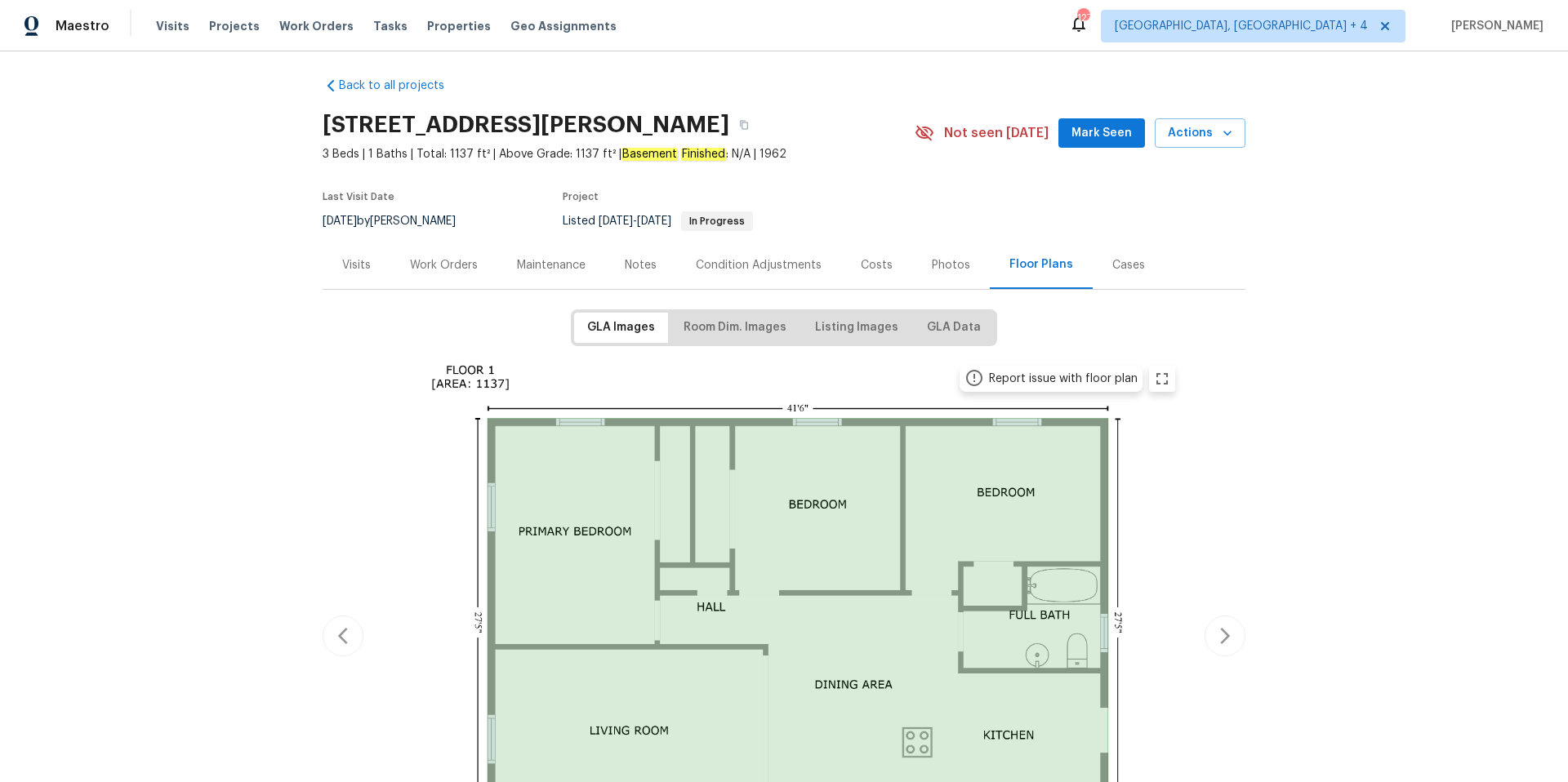
click at [348, 258] on div "Visits" at bounding box center [357, 265] width 29 height 16
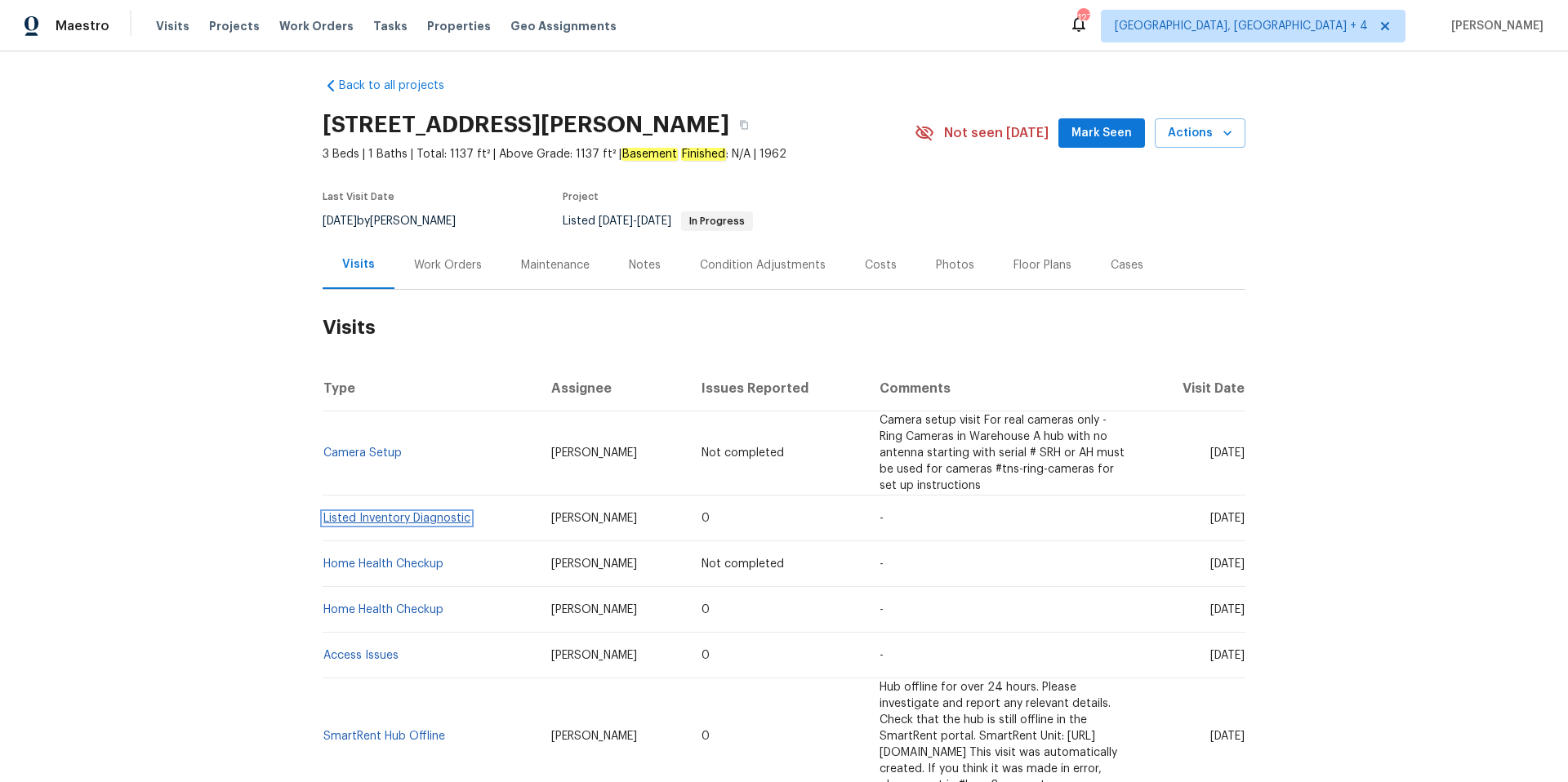
click at [368, 513] on link "Listed Inventory Diagnostic" at bounding box center [397, 519] width 147 height 12
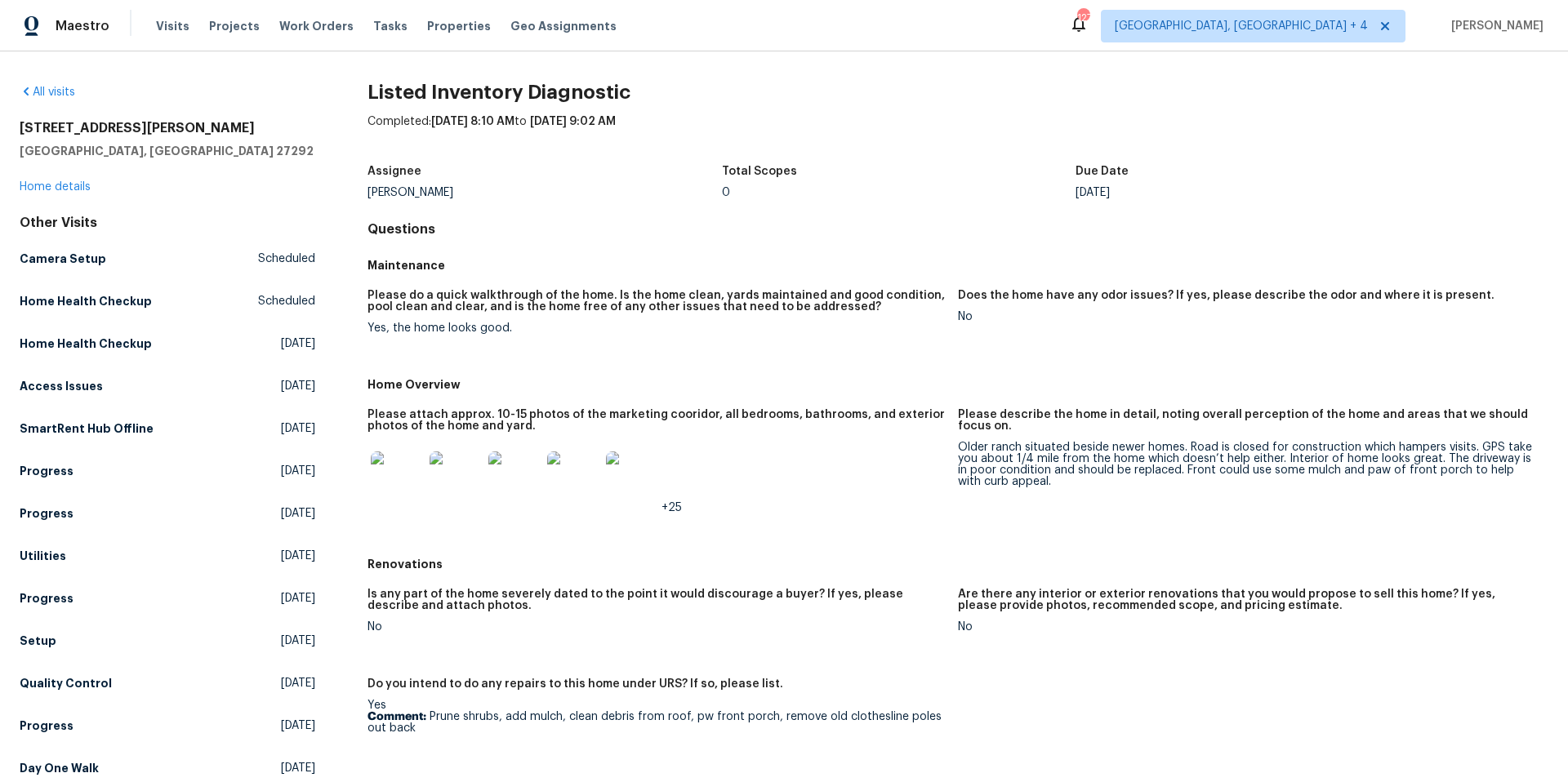
click at [405, 476] on img at bounding box center [397, 477] width 52 height 52
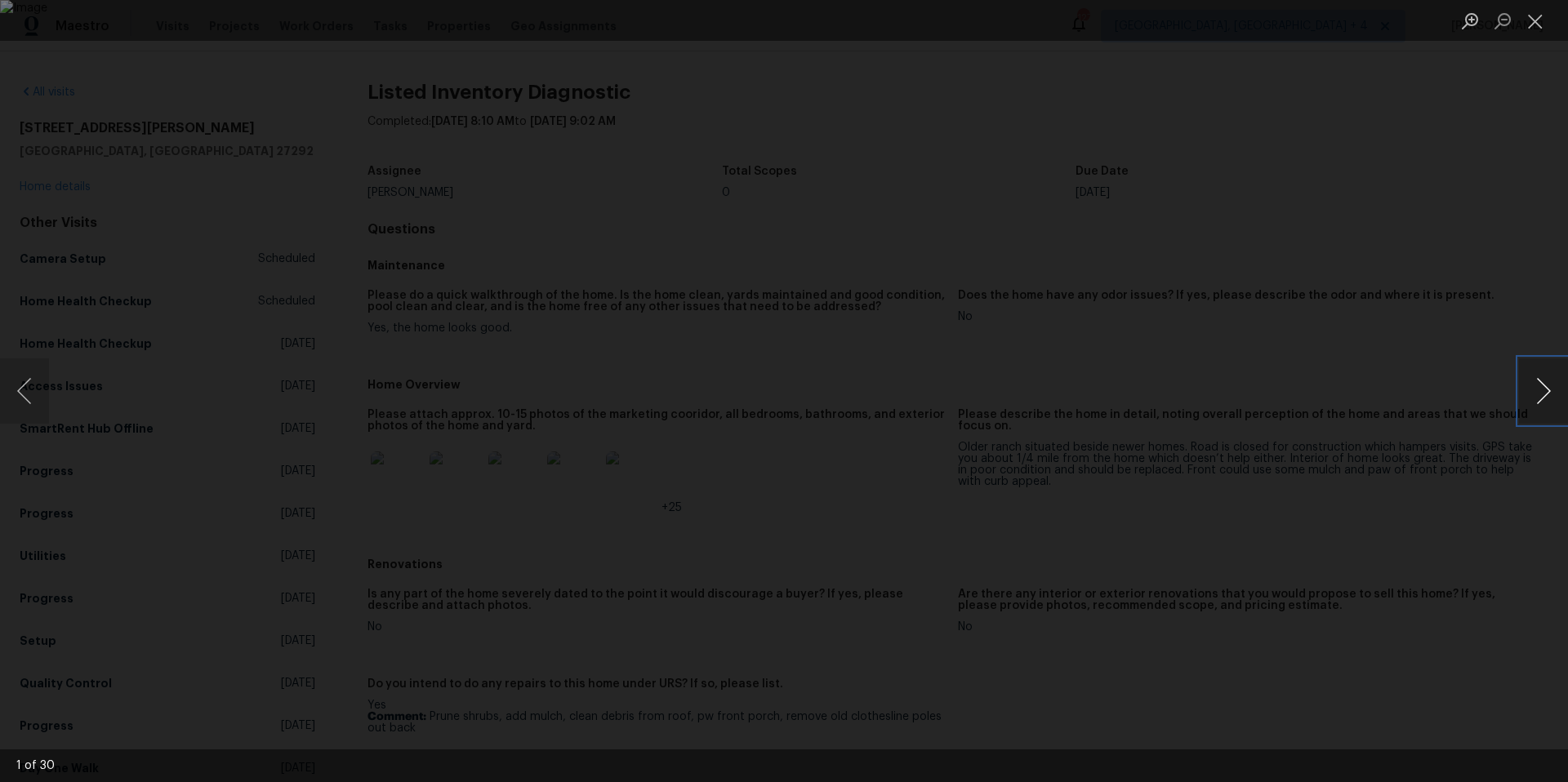
click at [1549, 392] on button "Next image" at bounding box center [1544, 391] width 49 height 65
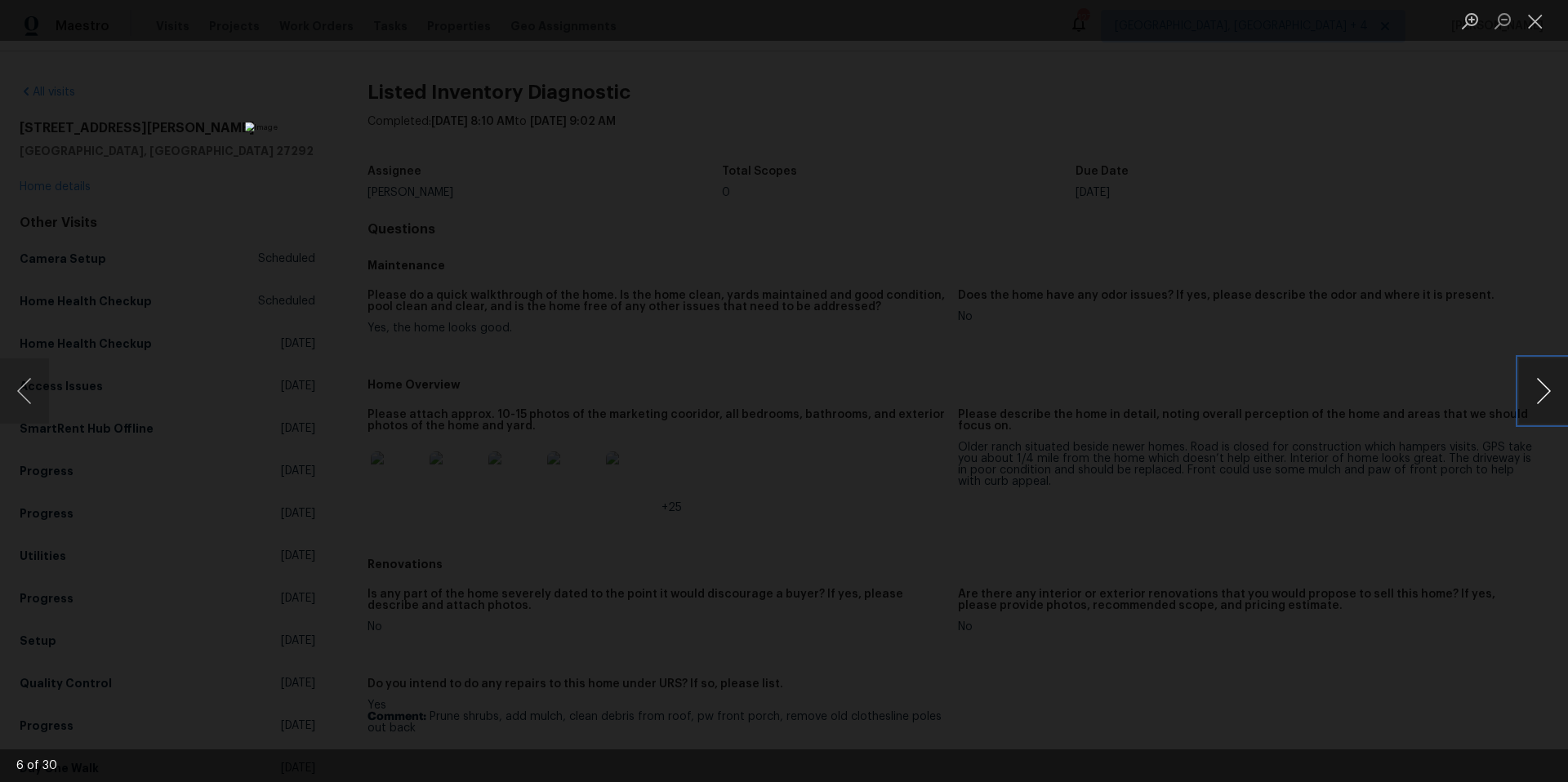
click at [1549, 392] on button "Next image" at bounding box center [1544, 391] width 49 height 65
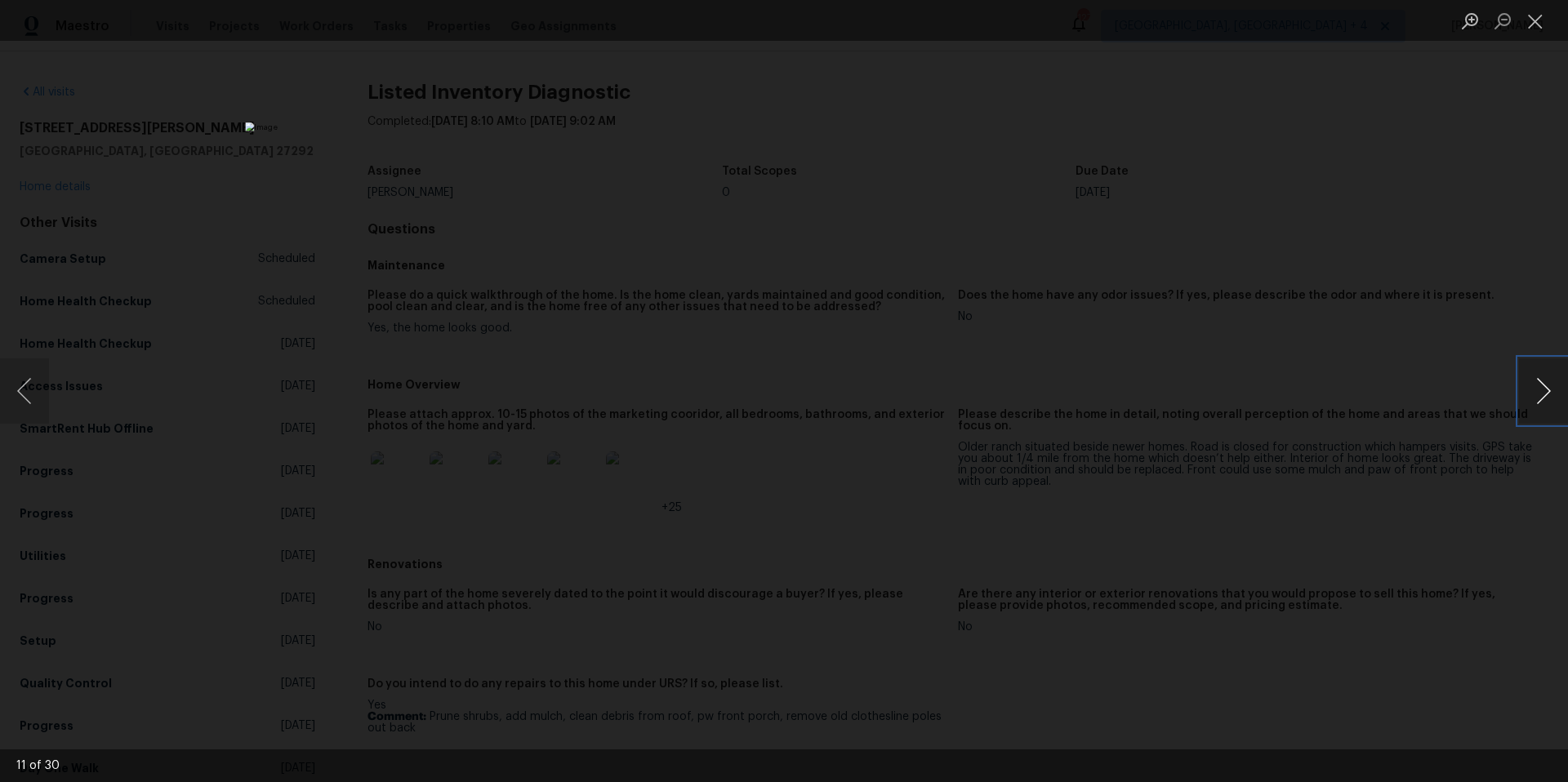
click at [1549, 392] on button "Next image" at bounding box center [1544, 391] width 49 height 65
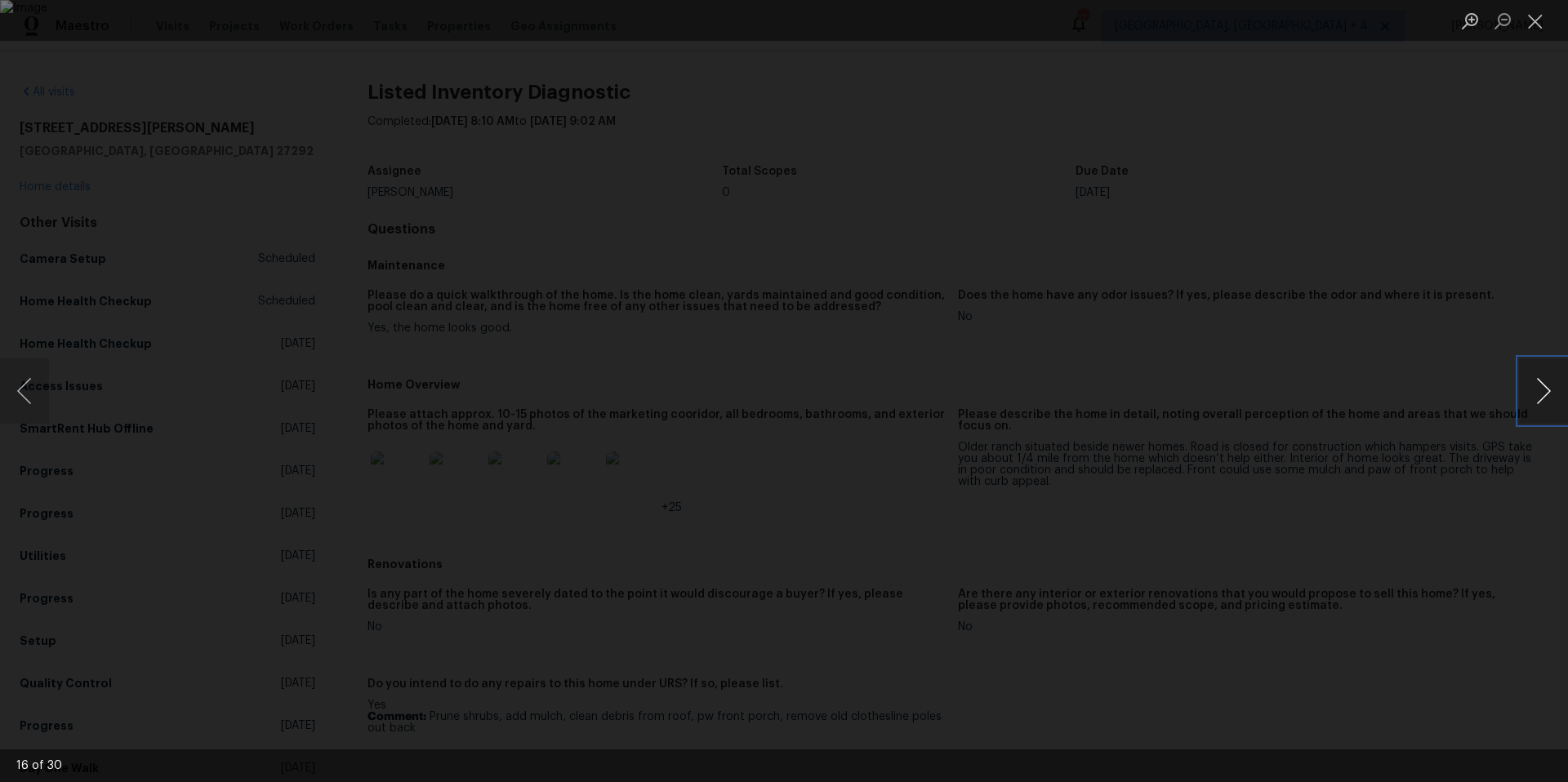
click at [1549, 392] on button "Next image" at bounding box center [1544, 391] width 49 height 65
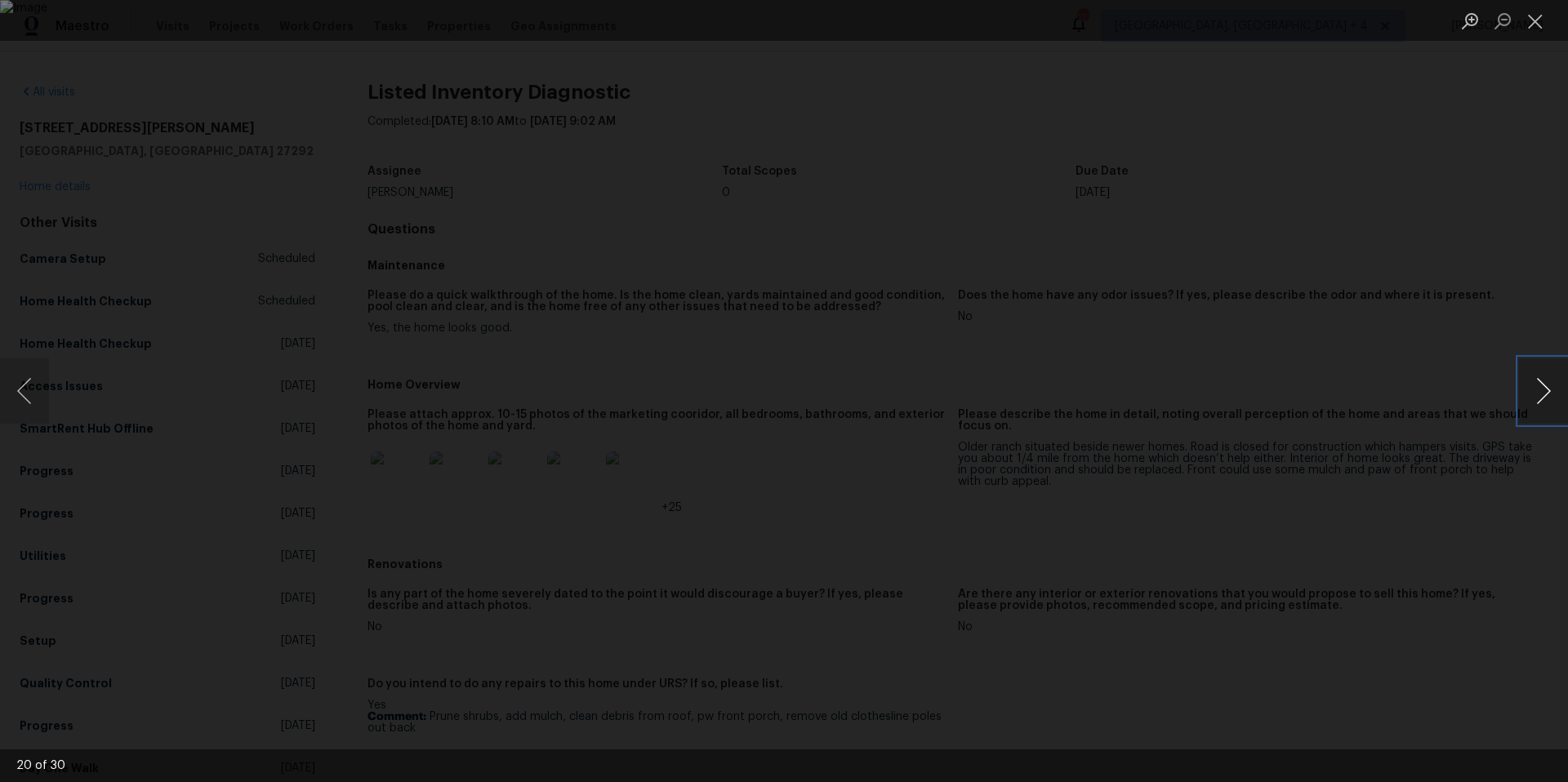
click at [1549, 392] on button "Next image" at bounding box center [1544, 391] width 49 height 65
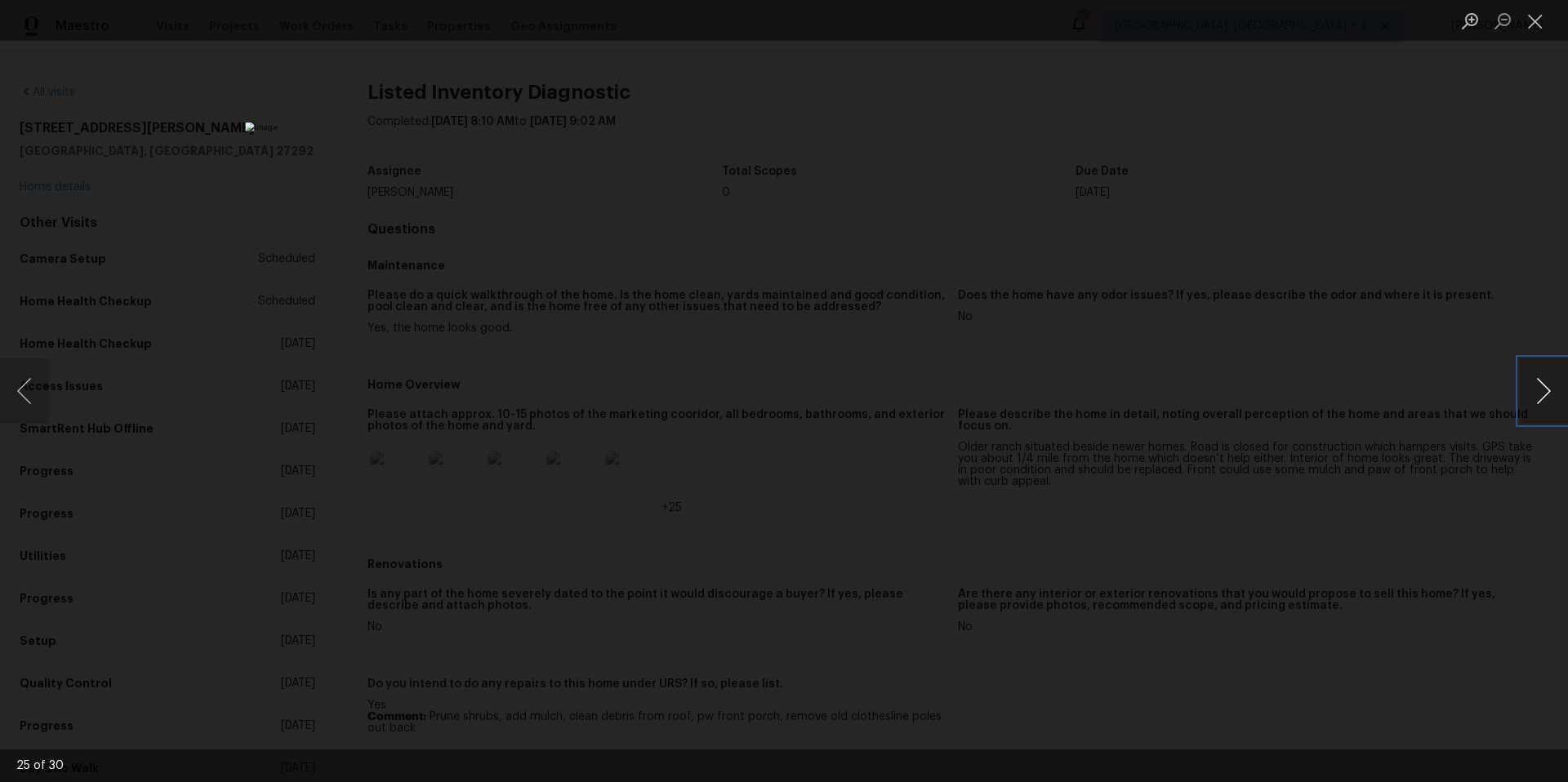
click at [1549, 392] on button "Next image" at bounding box center [1544, 391] width 49 height 65
click at [31, 391] on button "Previous image" at bounding box center [24, 391] width 49 height 65
click at [1567, 389] on button "Next image" at bounding box center [1544, 391] width 49 height 65
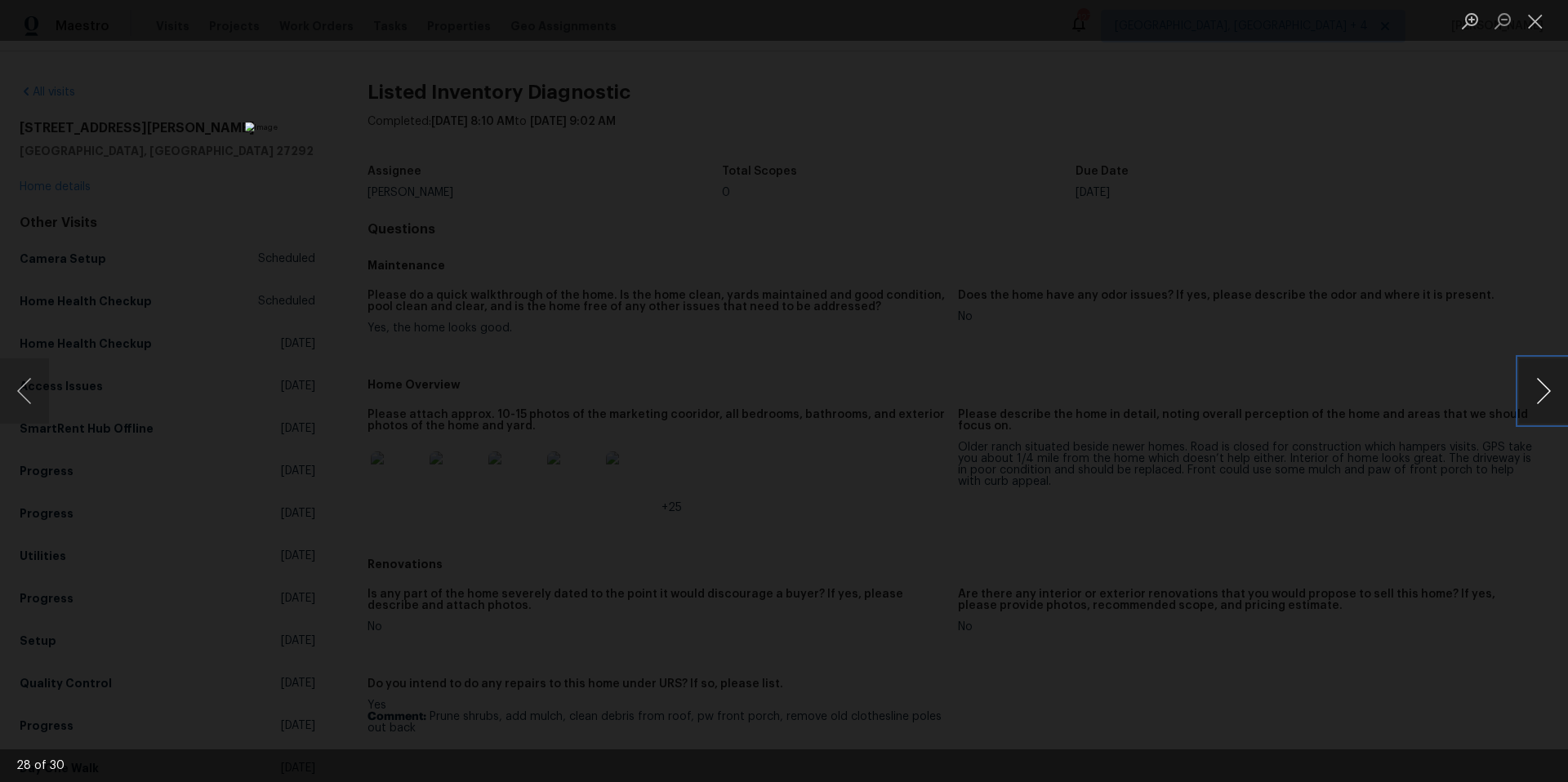
click at [1567, 389] on button "Next image" at bounding box center [1544, 391] width 49 height 65
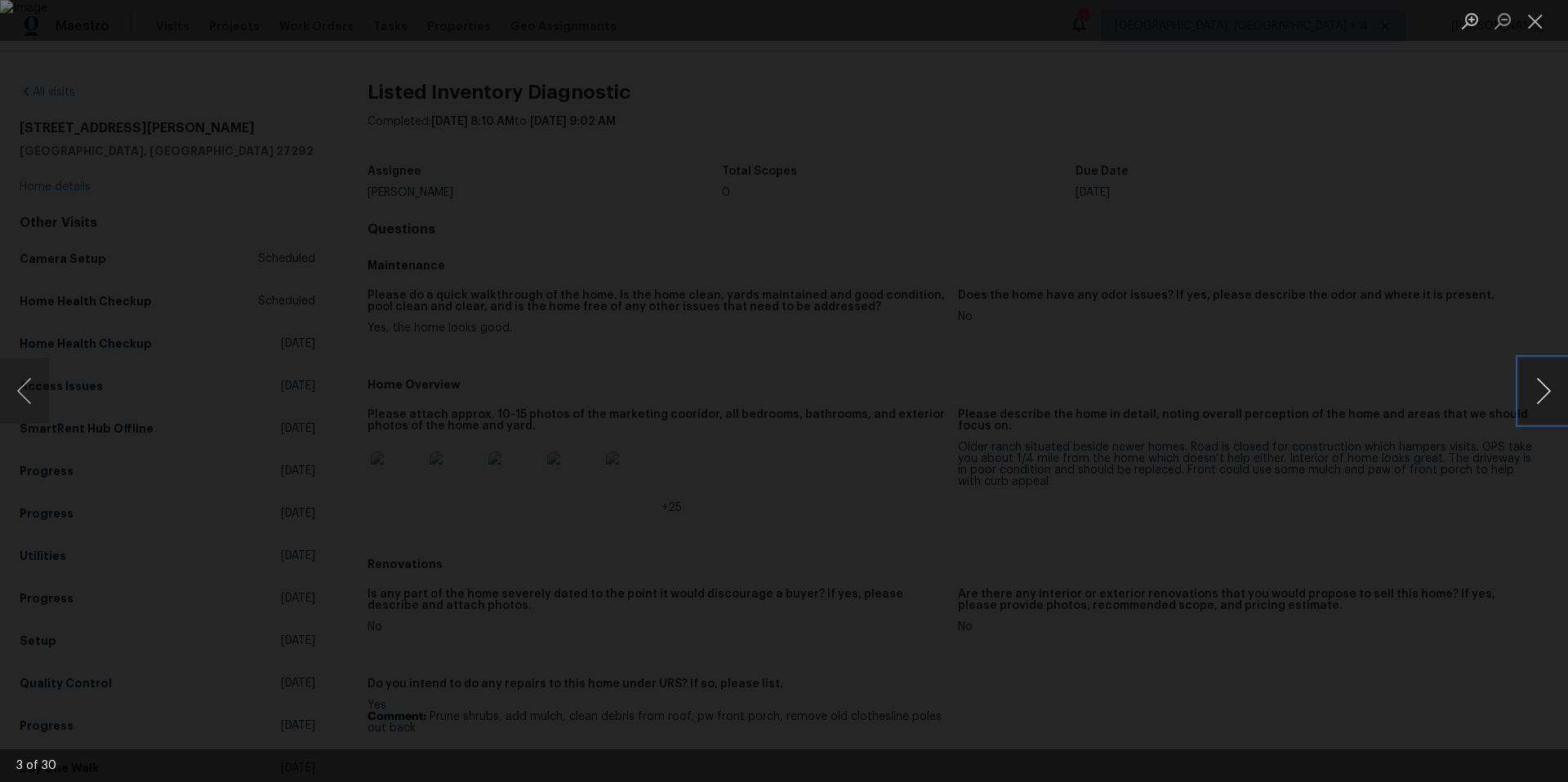
click at [1567, 389] on button "Next image" at bounding box center [1544, 391] width 49 height 65
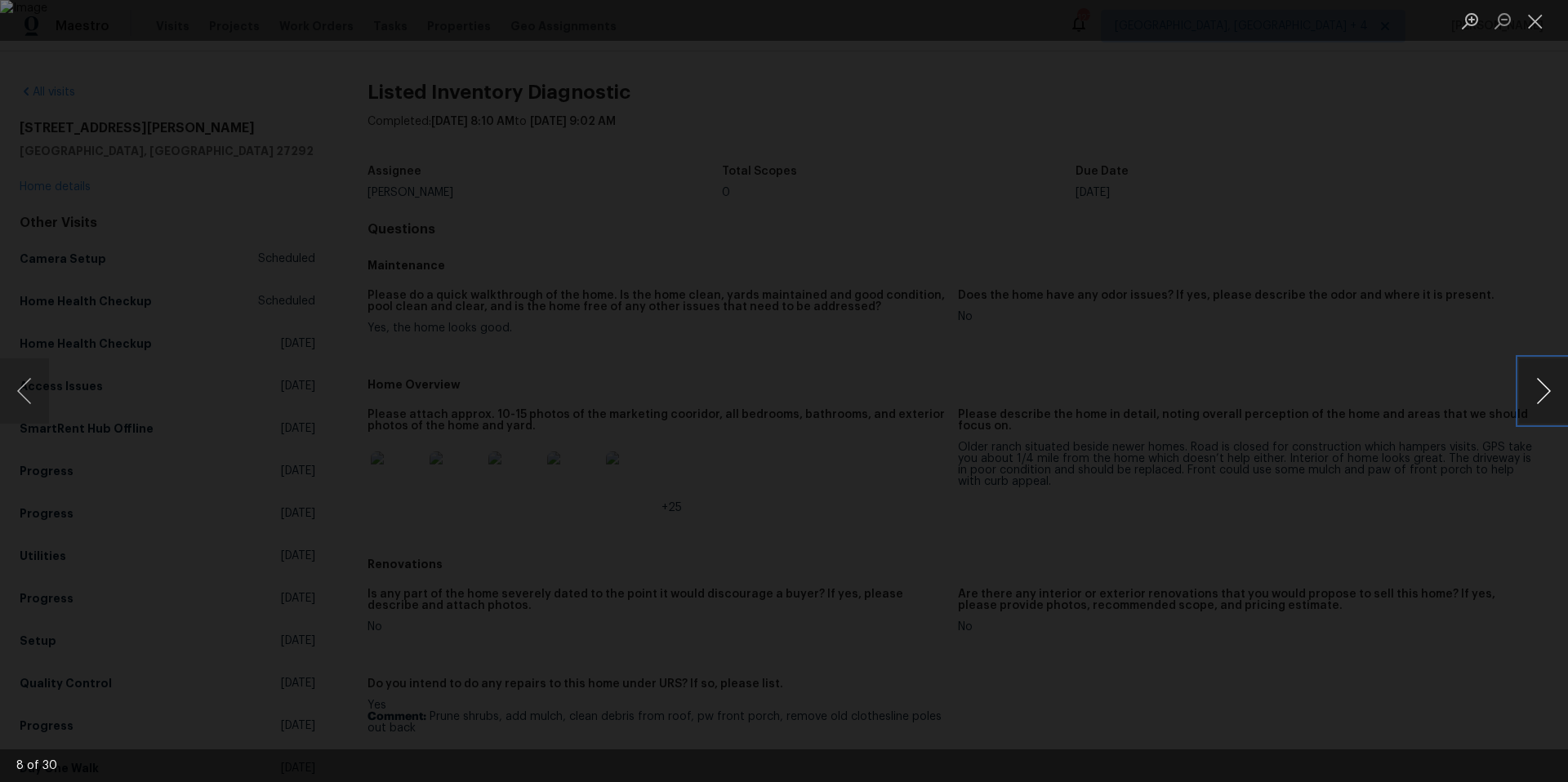
click at [1567, 389] on button "Next image" at bounding box center [1544, 391] width 49 height 65
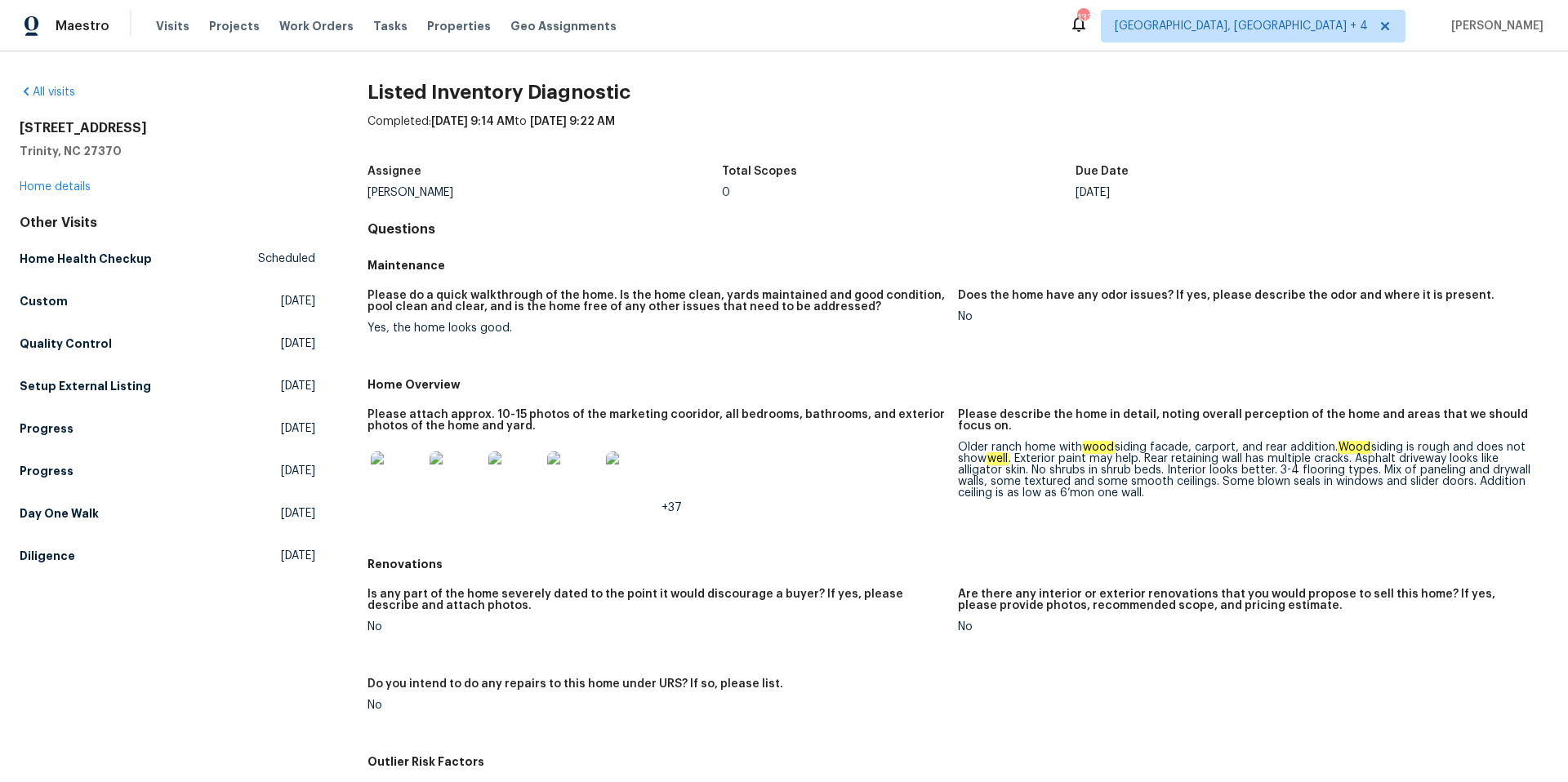
click at [573, 473] on img at bounding box center [573, 477] width 52 height 52
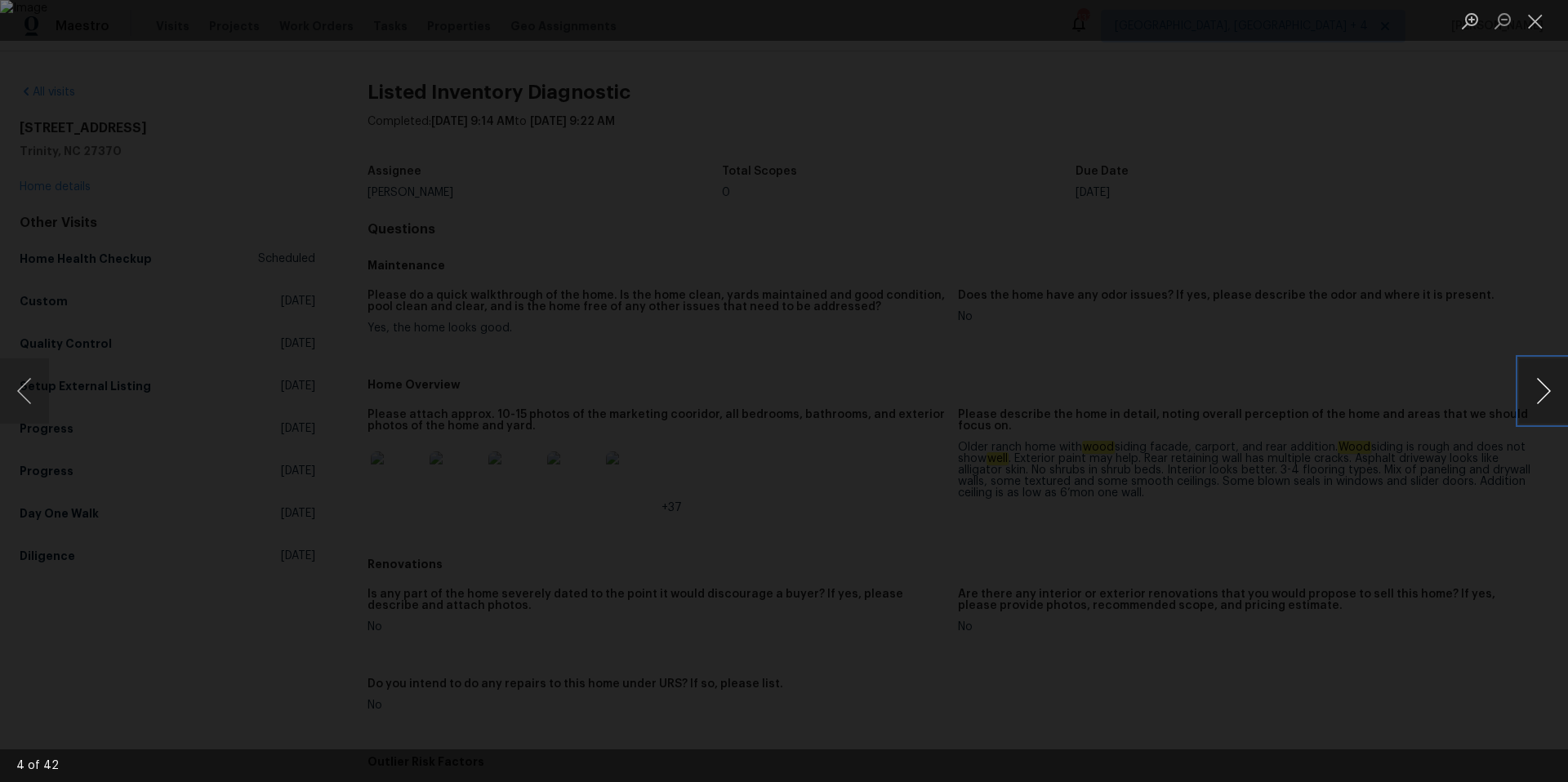
click at [1547, 387] on button "Next image" at bounding box center [1544, 391] width 49 height 65
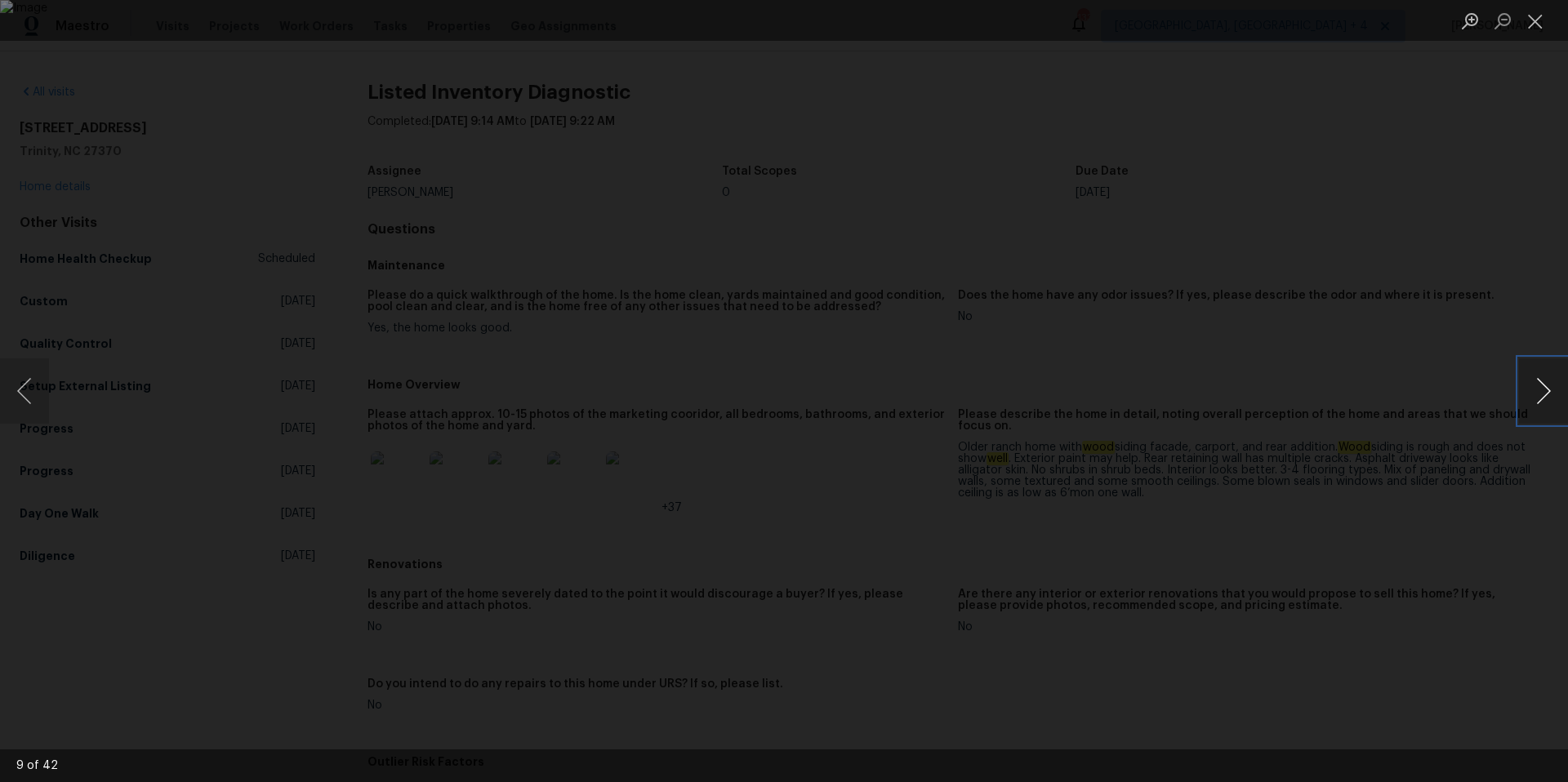
click at [1547, 387] on button "Next image" at bounding box center [1544, 391] width 49 height 65
